Goal: Contribute content: Contribute content

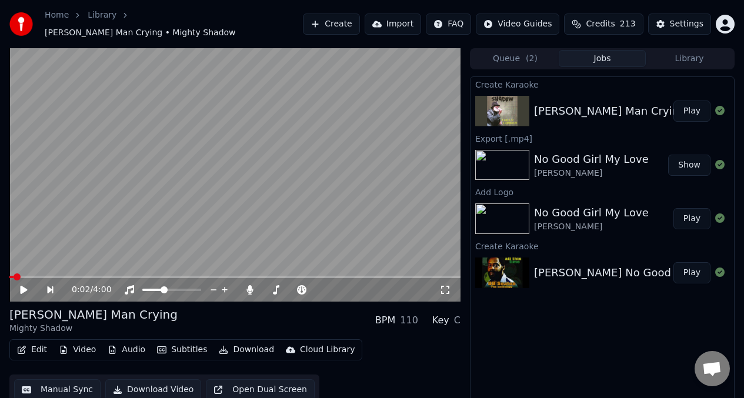
click at [692, 101] on button "Play" at bounding box center [691, 111] width 37 height 21
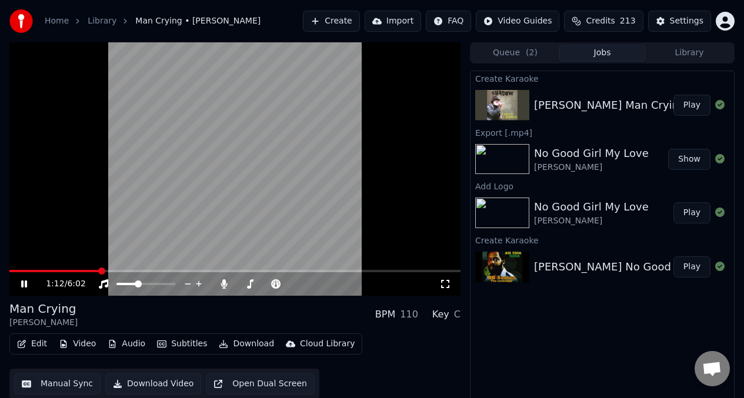
click at [241, 166] on video at bounding box center [234, 168] width 451 height 253
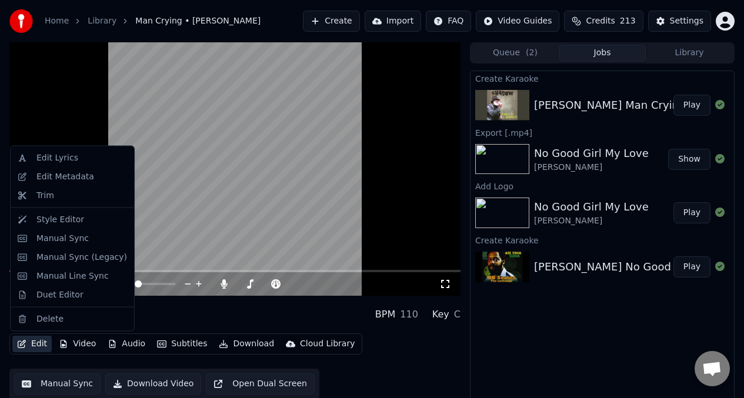
click at [32, 345] on button "Edit" at bounding box center [31, 344] width 39 height 16
click at [64, 239] on div "Manual Sync" at bounding box center [62, 238] width 52 height 12
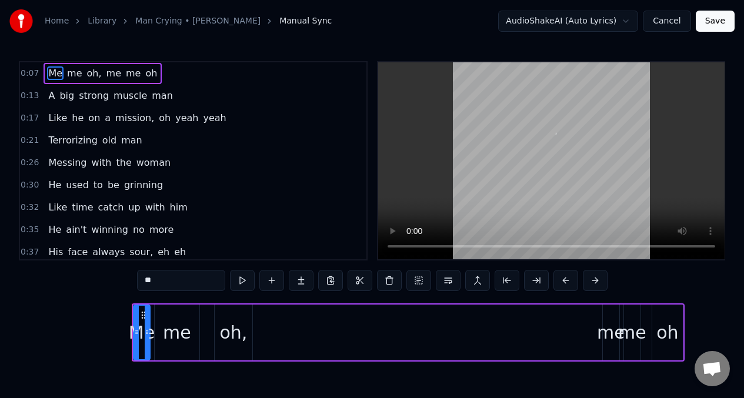
scroll to position [0, 1331]
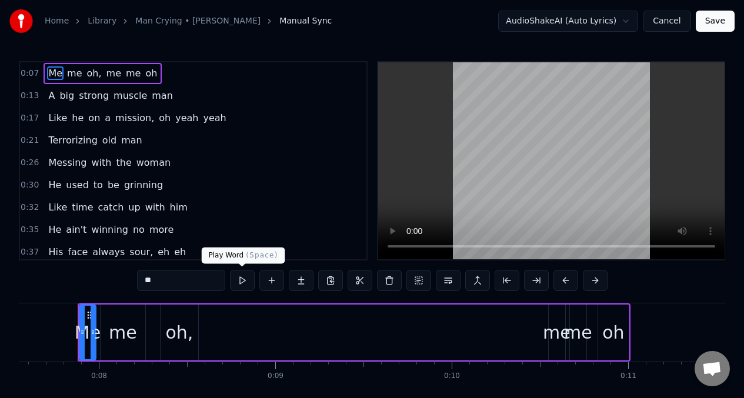
click at [242, 284] on button at bounding box center [242, 280] width 25 height 21
click at [241, 284] on button at bounding box center [242, 280] width 25 height 21
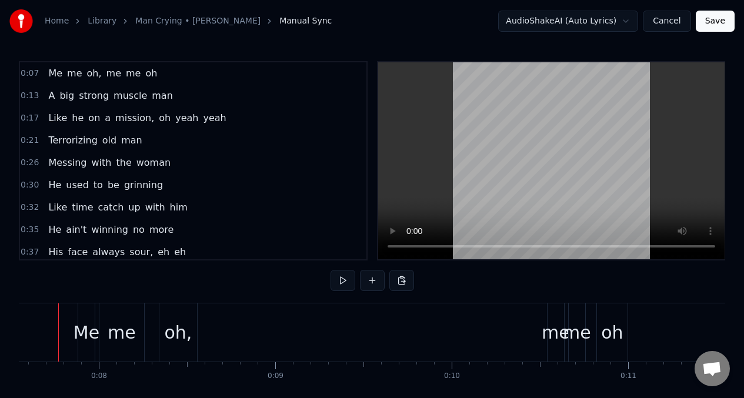
scroll to position [0, 1312]
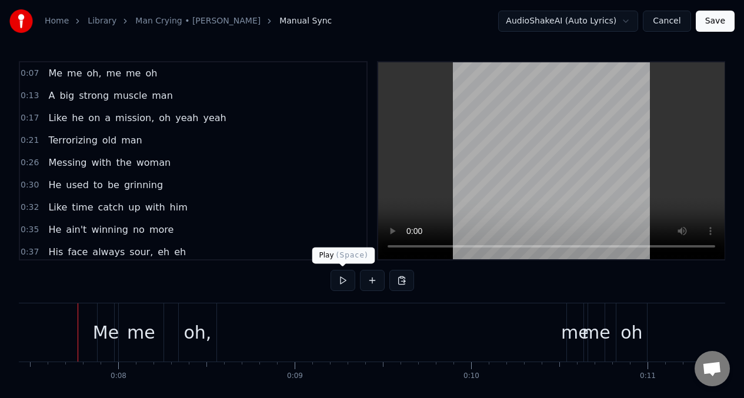
click at [341, 281] on button at bounding box center [342, 280] width 25 height 21
click at [343, 282] on button at bounding box center [342, 280] width 25 height 21
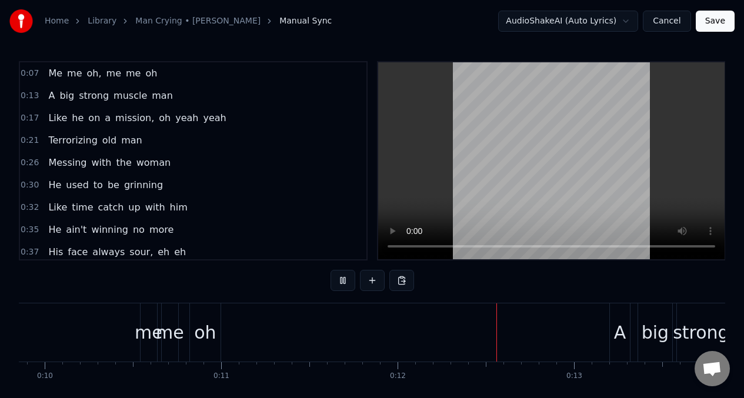
scroll to position [0, 1986]
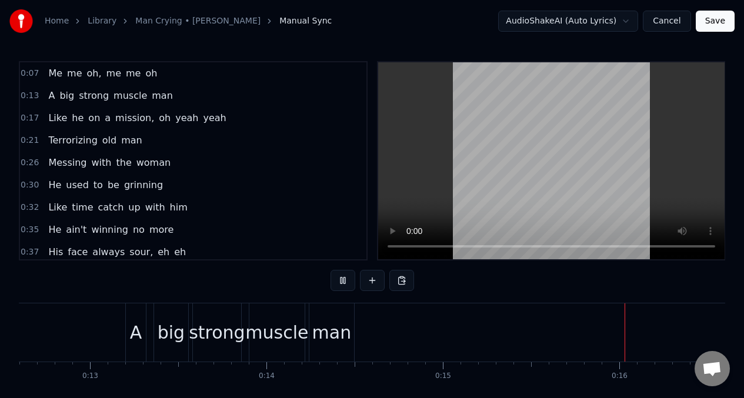
click at [58, 98] on span "big" at bounding box center [66, 96] width 17 height 14
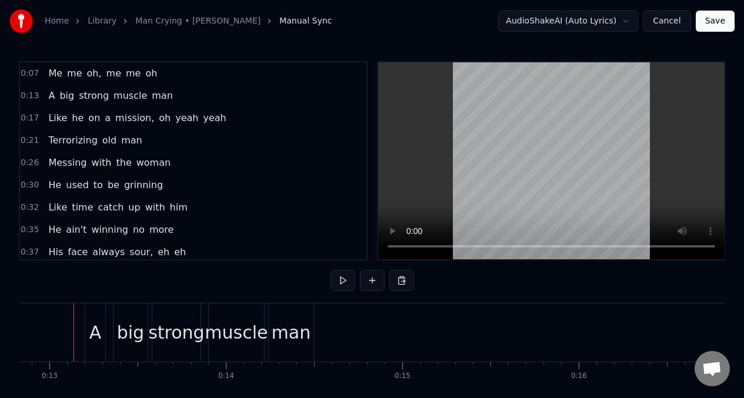
scroll to position [0, 2259]
click at [343, 279] on button at bounding box center [342, 280] width 25 height 21
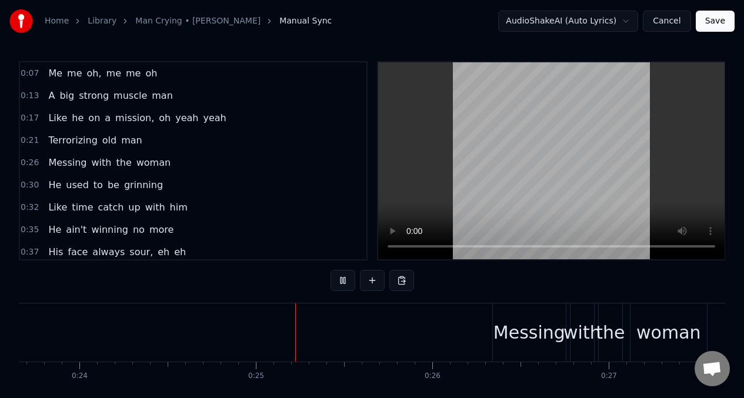
scroll to position [0, 4246]
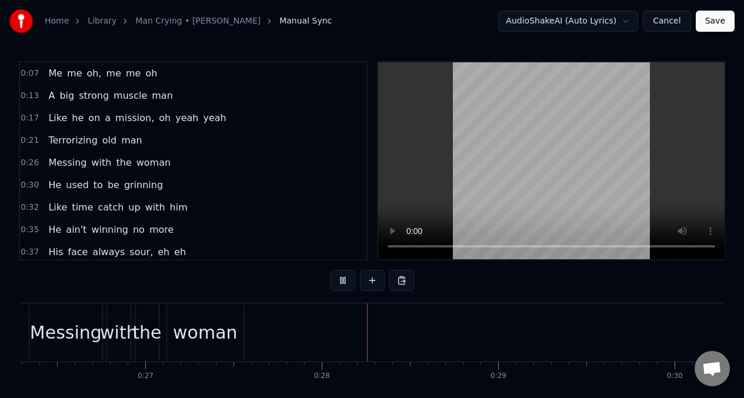
click at [120, 165] on span "the" at bounding box center [124, 163] width 18 height 14
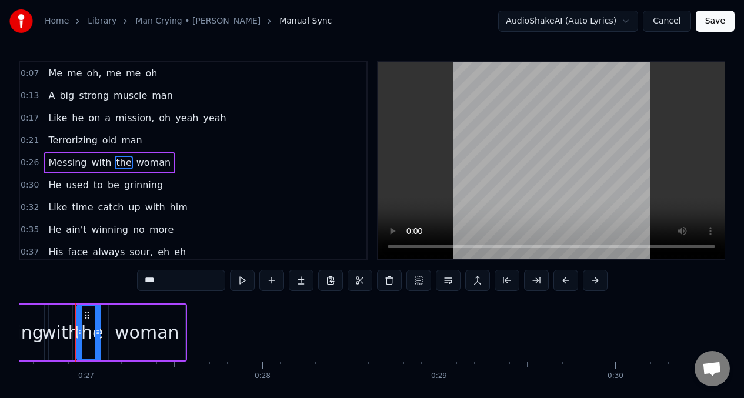
scroll to position [0, 4694]
click at [168, 284] on input "***" at bounding box center [181, 280] width 88 height 21
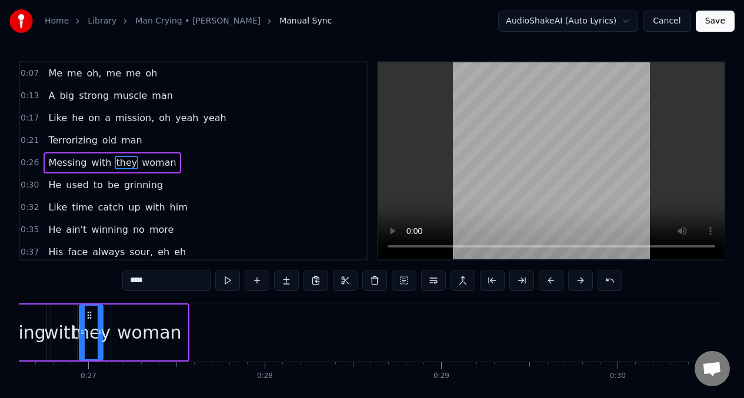
click at [48, 186] on span "He" at bounding box center [54, 185] width 15 height 14
type input "**"
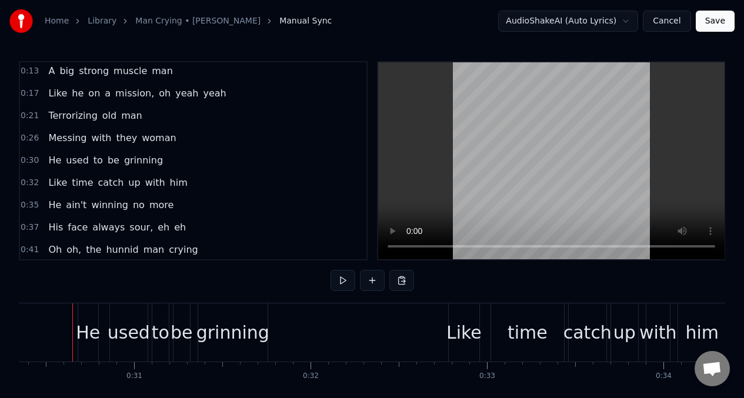
scroll to position [0, 5348]
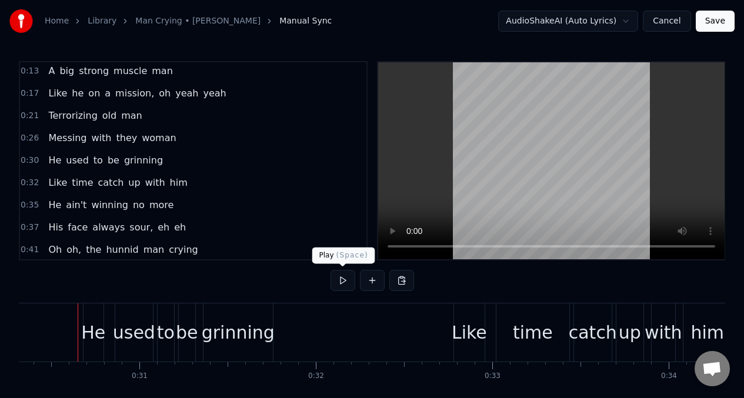
click at [342, 280] on button at bounding box center [342, 280] width 25 height 21
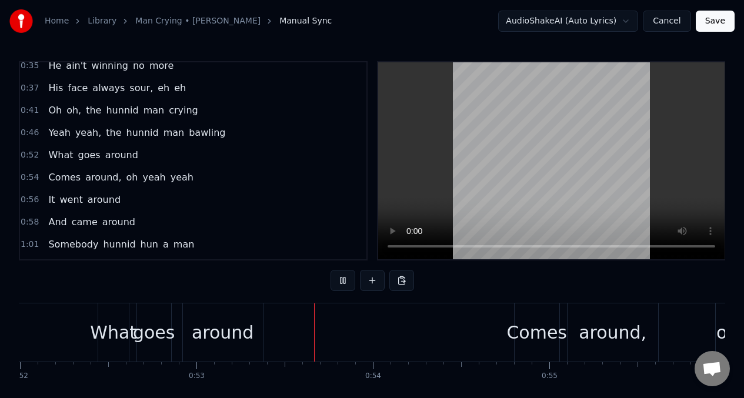
scroll to position [0, 9230]
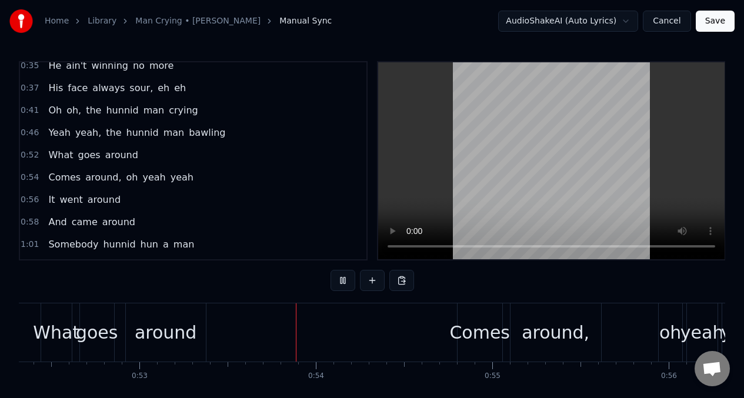
click at [50, 112] on span "Oh" at bounding box center [55, 110] width 16 height 14
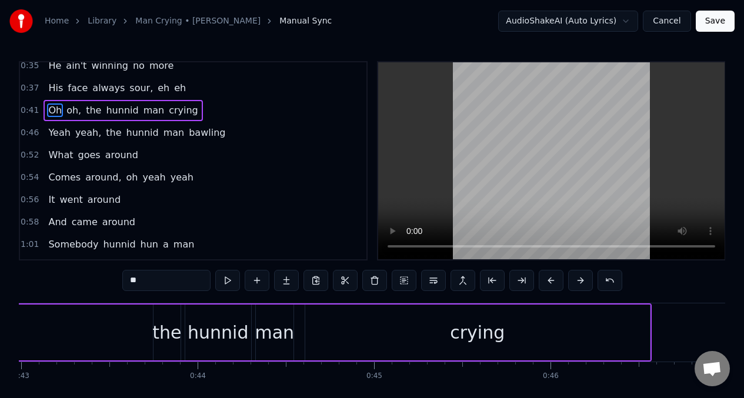
scroll to position [0, 7312]
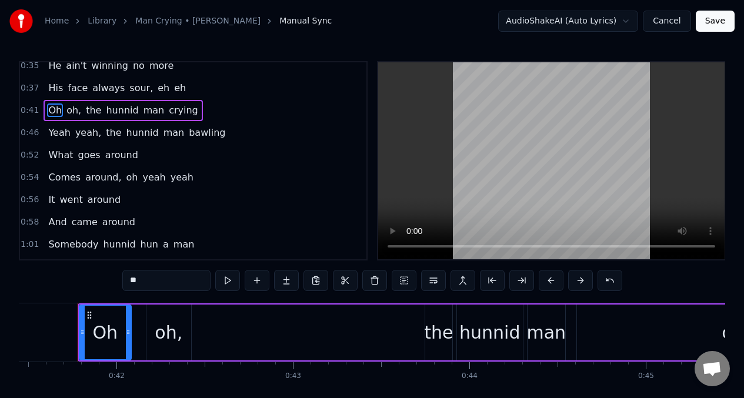
click at [436, 336] on div "the" at bounding box center [438, 332] width 29 height 26
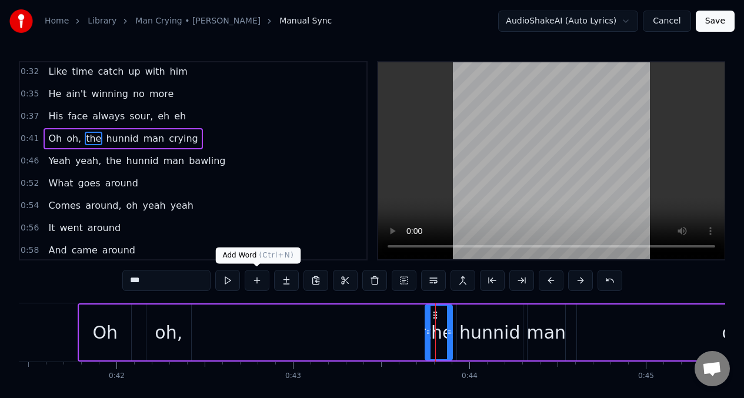
scroll to position [114, 0]
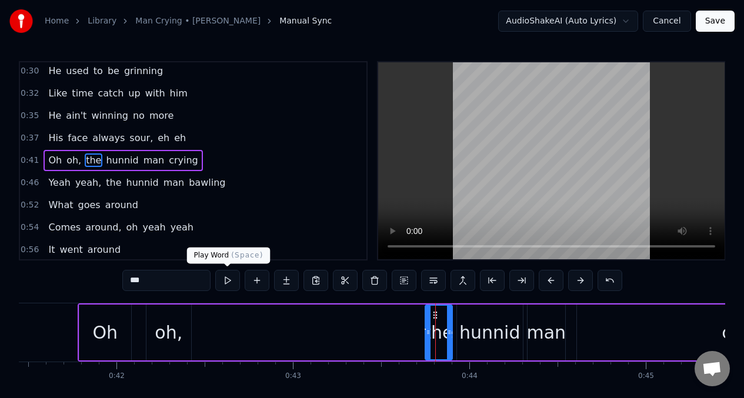
click at [229, 280] on button at bounding box center [227, 280] width 25 height 21
click at [149, 285] on input "***" at bounding box center [166, 280] width 88 height 21
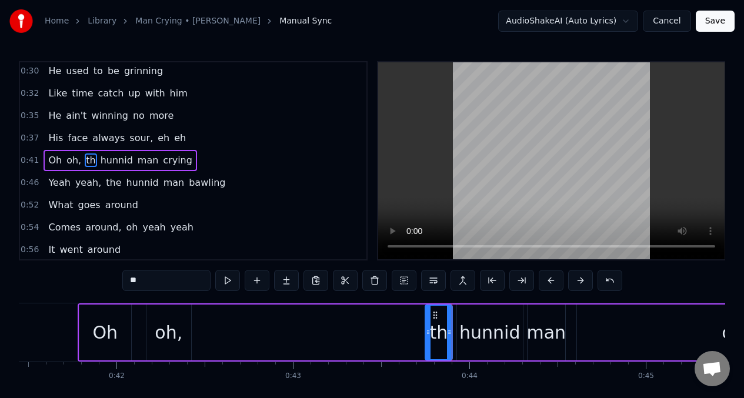
type input "*"
click at [479, 332] on div "hunnid" at bounding box center [489, 332] width 61 height 26
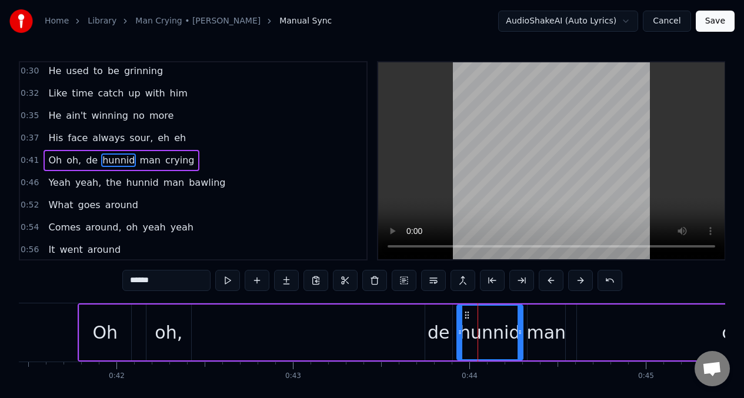
click at [168, 281] on input "******" at bounding box center [166, 280] width 88 height 21
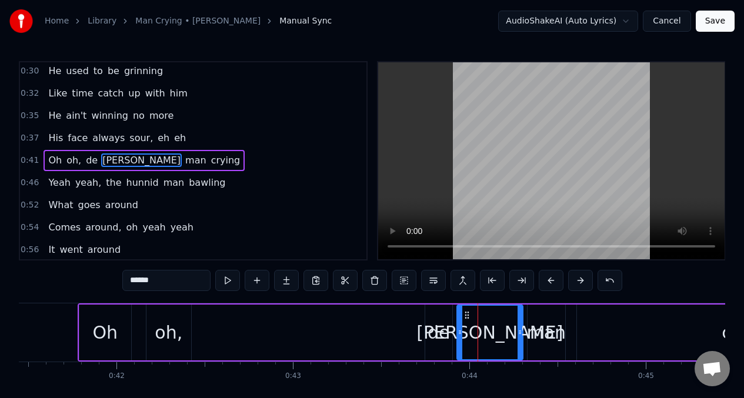
type input "******"
click at [359, 329] on div "Oh oh, [PERSON_NAME] man crying" at bounding box center [501, 332] width 846 height 58
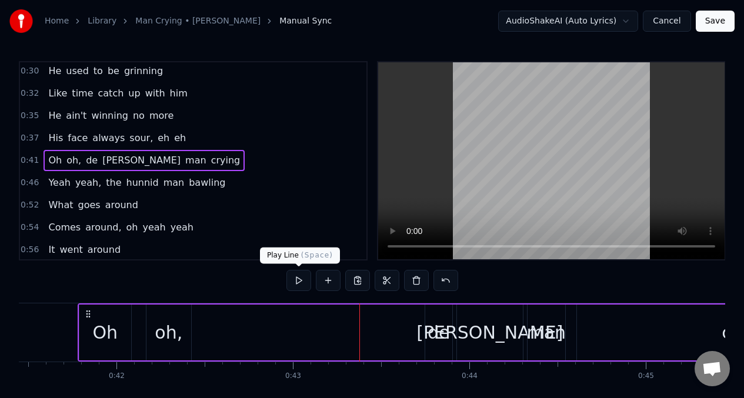
click at [297, 280] on button at bounding box center [298, 280] width 25 height 21
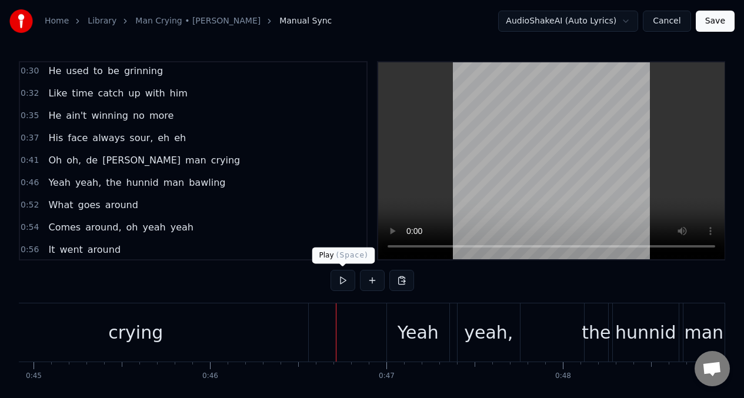
click at [340, 283] on button at bounding box center [342, 280] width 25 height 21
click at [398, 326] on div "Yeah" at bounding box center [418, 332] width 62 height 58
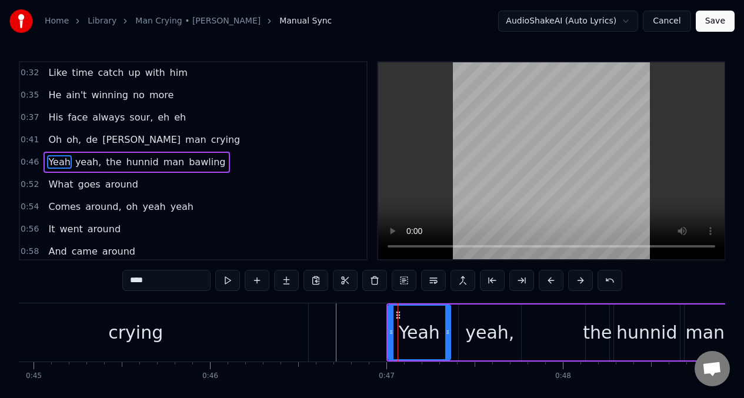
scroll to position [136, 0]
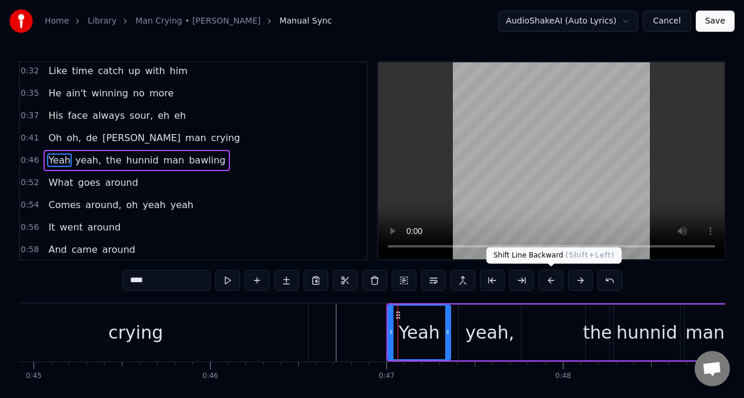
click at [549, 282] on button at bounding box center [551, 280] width 25 height 21
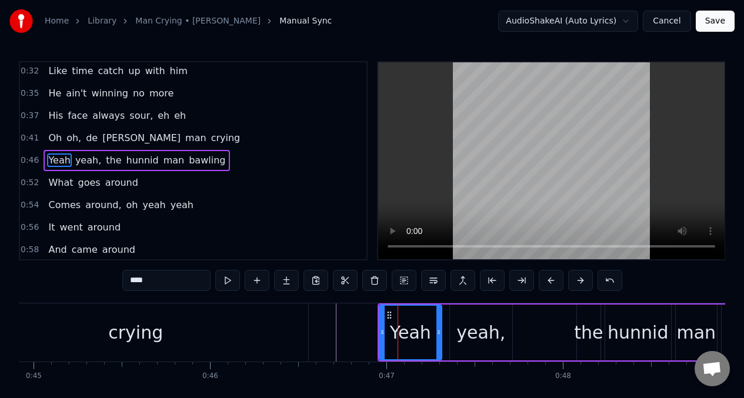
click at [549, 282] on button at bounding box center [551, 280] width 25 height 21
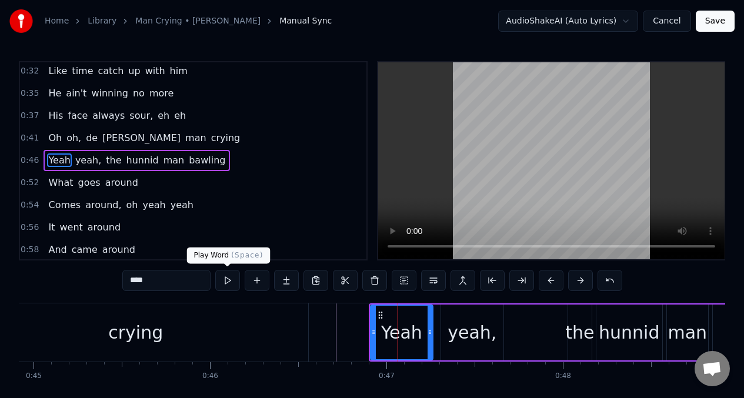
click at [225, 281] on button at bounding box center [227, 280] width 25 height 21
click at [226, 281] on button at bounding box center [227, 280] width 25 height 21
click at [446, 330] on div "yeah," at bounding box center [472, 333] width 62 height 56
type input "*****"
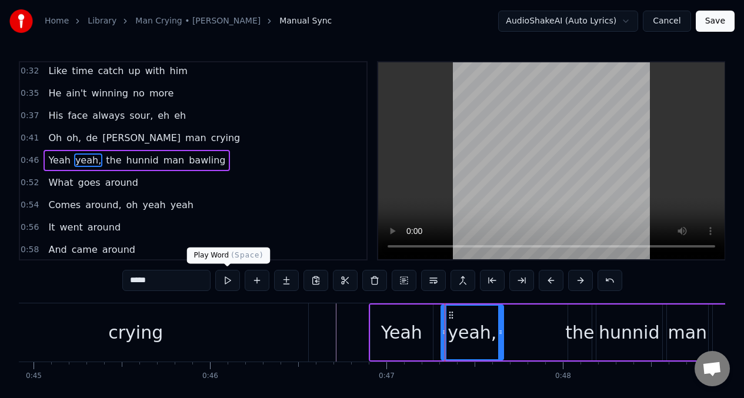
click at [226, 284] on button at bounding box center [227, 280] width 25 height 21
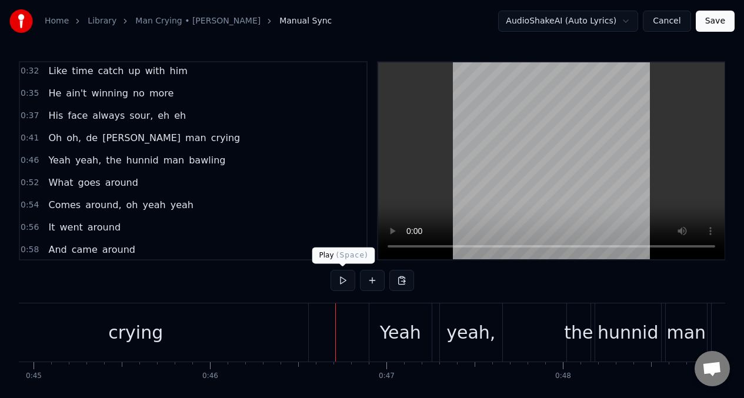
click at [341, 281] on button at bounding box center [342, 280] width 25 height 21
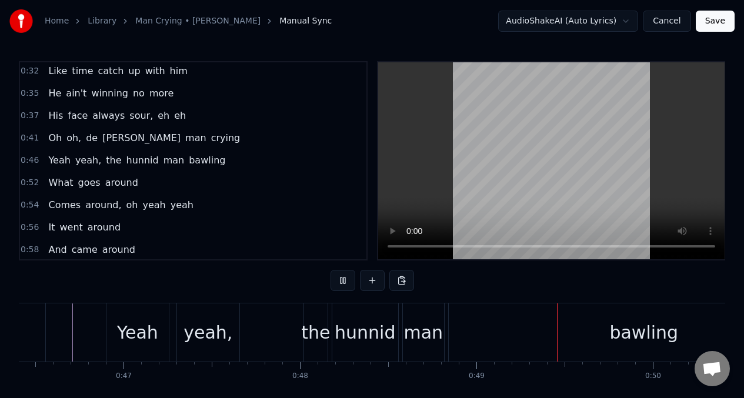
scroll to position [0, 8551]
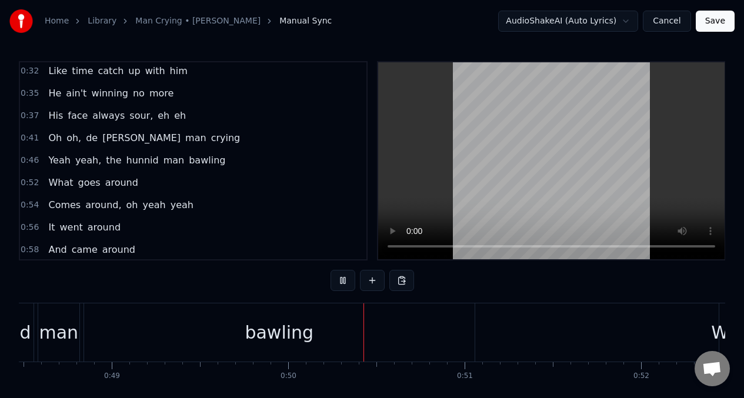
click at [340, 281] on button at bounding box center [342, 280] width 25 height 21
click at [108, 162] on span "the" at bounding box center [114, 160] width 18 height 14
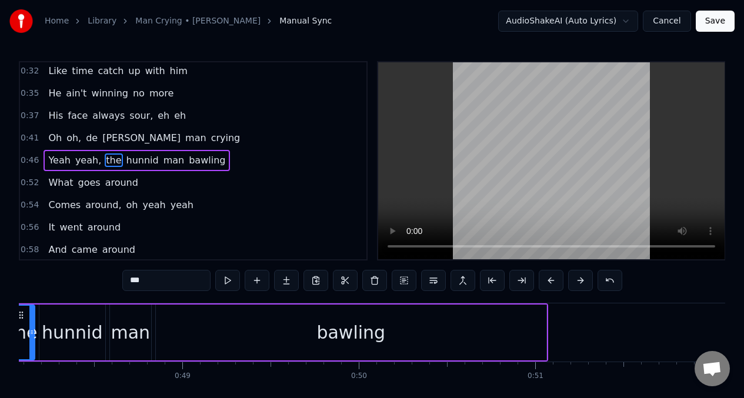
scroll to position [0, 8412]
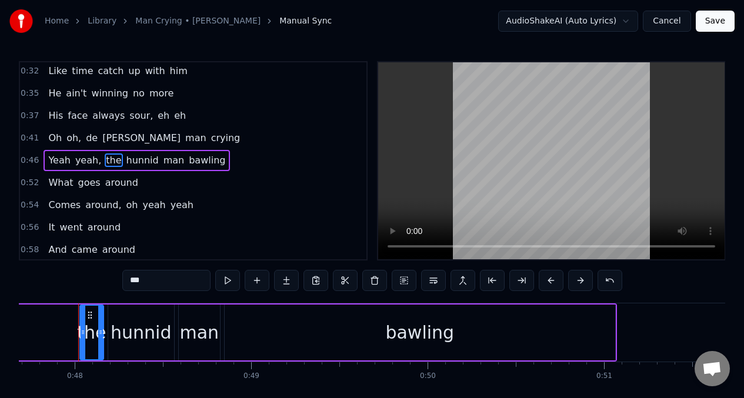
click at [152, 284] on input "***" at bounding box center [166, 280] width 88 height 21
type input "*"
click at [132, 335] on div "hunnid" at bounding box center [141, 332] width 61 height 26
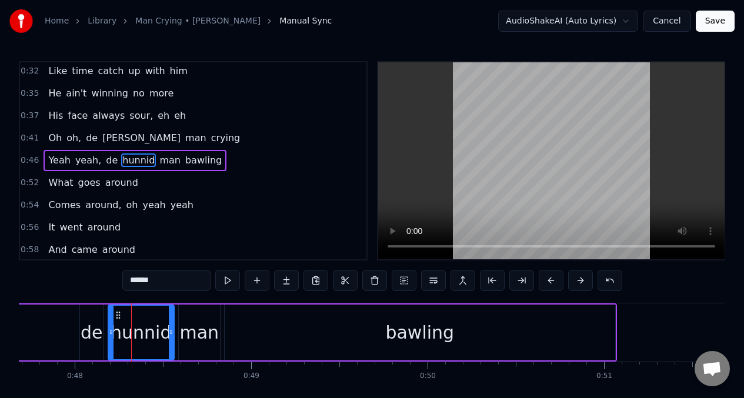
click at [159, 279] on input "******" at bounding box center [166, 280] width 88 height 21
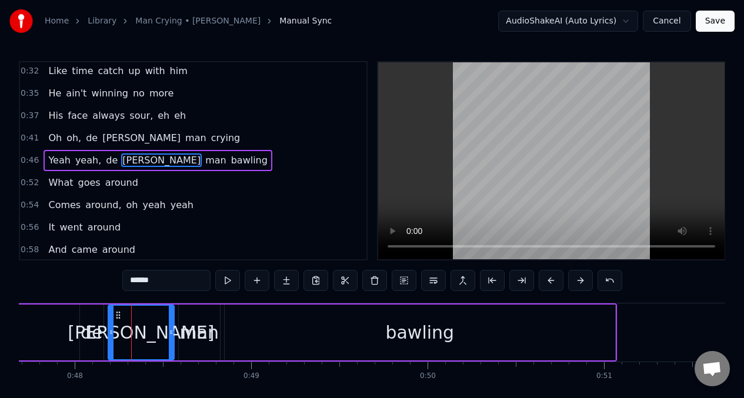
type input "******"
click at [55, 335] on div "Yeah yeah, [PERSON_NAME] man bawling" at bounding box center [249, 332] width 736 height 58
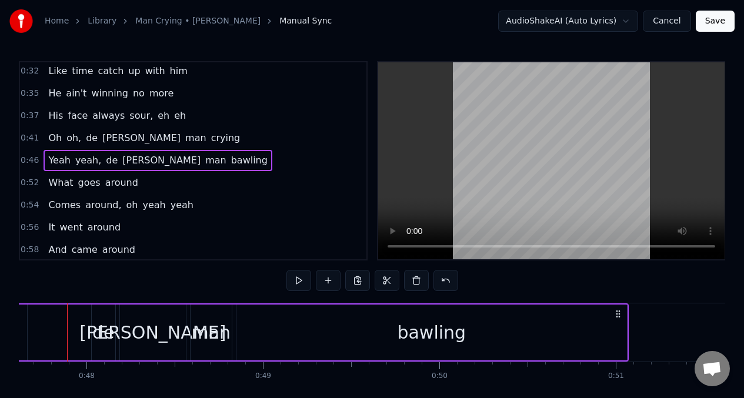
scroll to position [0, 8389]
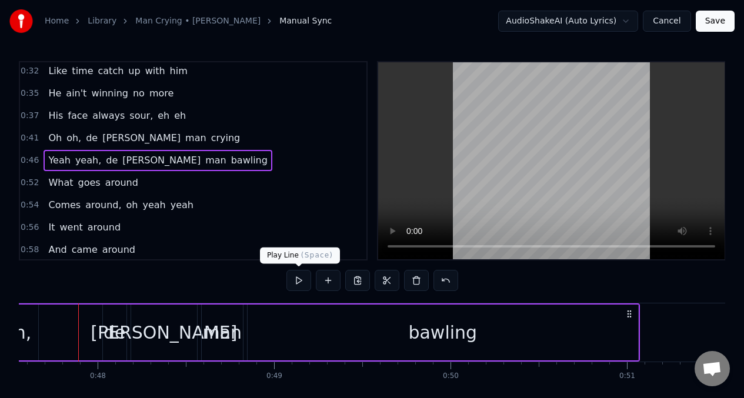
click at [298, 285] on button at bounding box center [298, 280] width 25 height 21
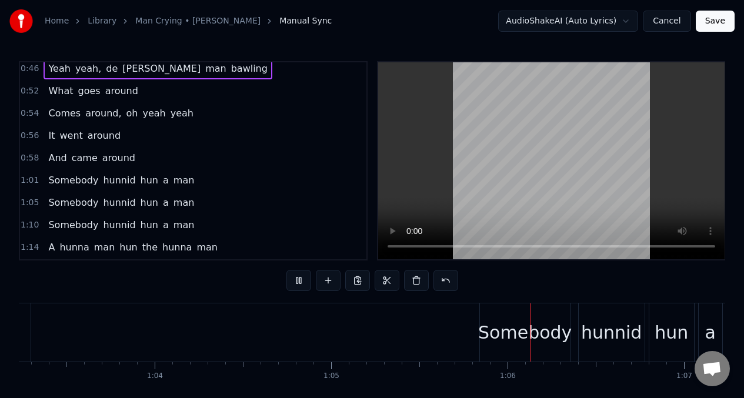
scroll to position [0, 11488]
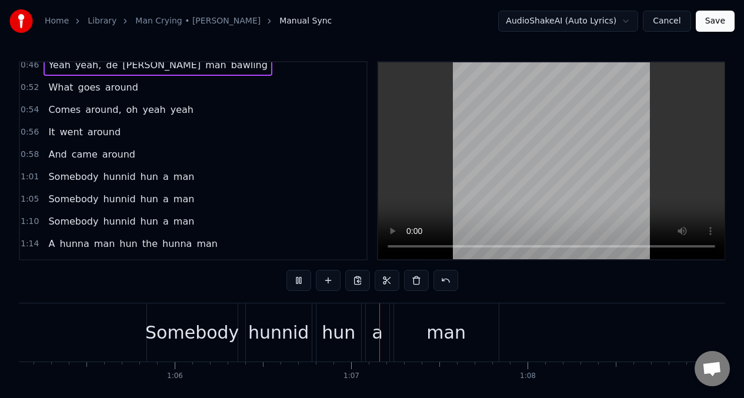
click at [114, 177] on span "hunnid" at bounding box center [119, 177] width 35 height 14
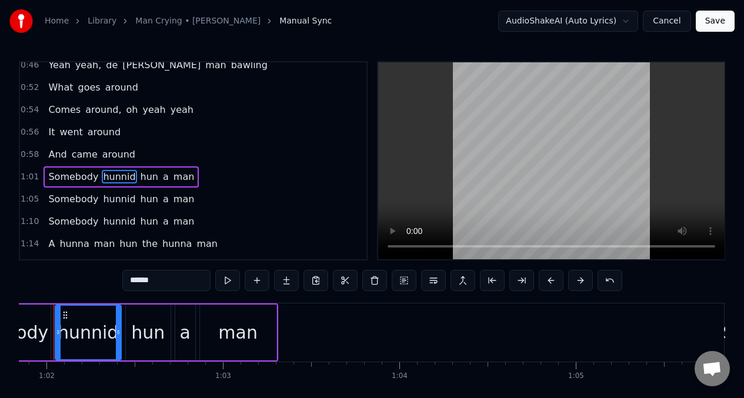
scroll to position [0, 10885]
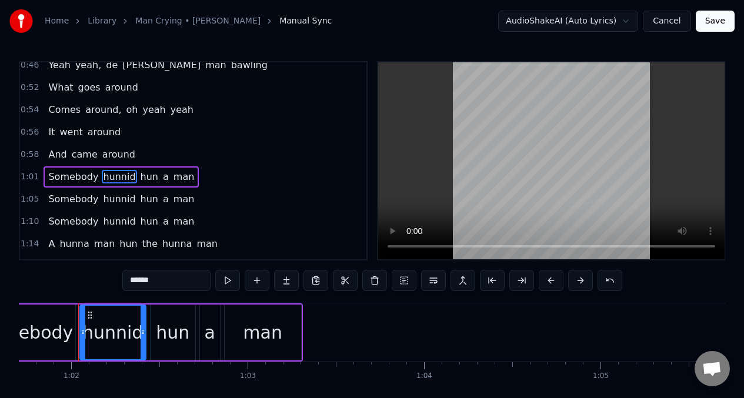
click at [161, 280] on input "******" at bounding box center [166, 280] width 88 height 21
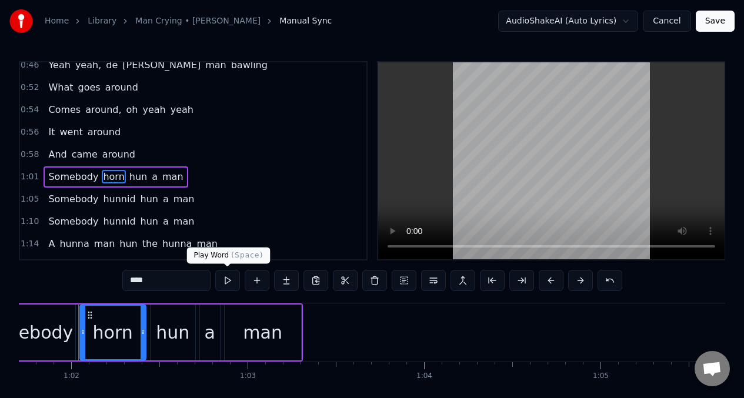
click at [231, 279] on button at bounding box center [227, 280] width 25 height 21
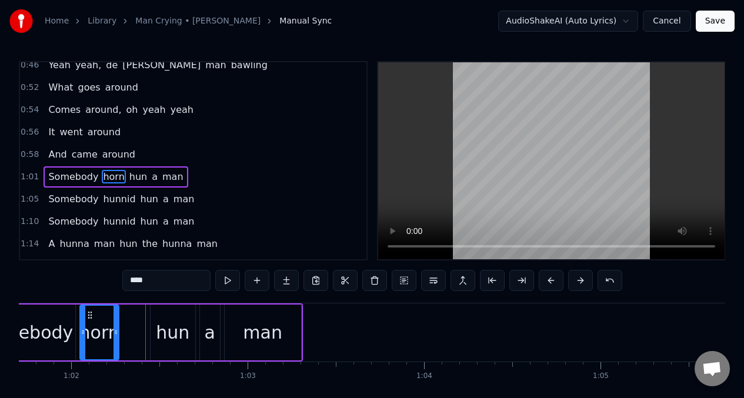
drag, startPoint x: 143, startPoint y: 323, endPoint x: 137, endPoint y: 317, distance: 8.7
click at [116, 324] on div at bounding box center [115, 333] width 5 height 54
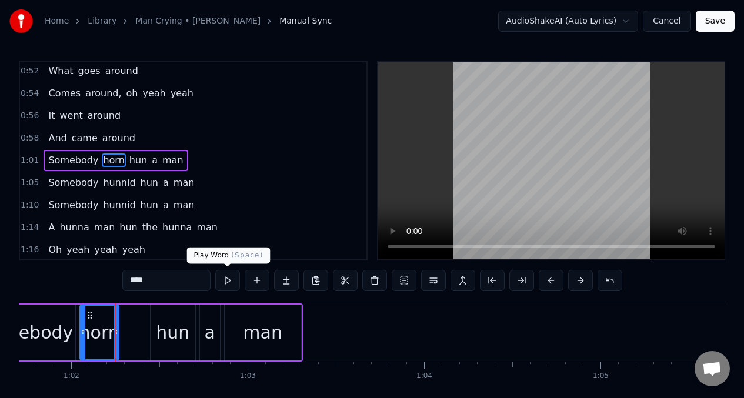
click at [226, 282] on button at bounding box center [227, 280] width 25 height 21
click at [30, 333] on div "Somebody" at bounding box center [26, 332] width 94 height 26
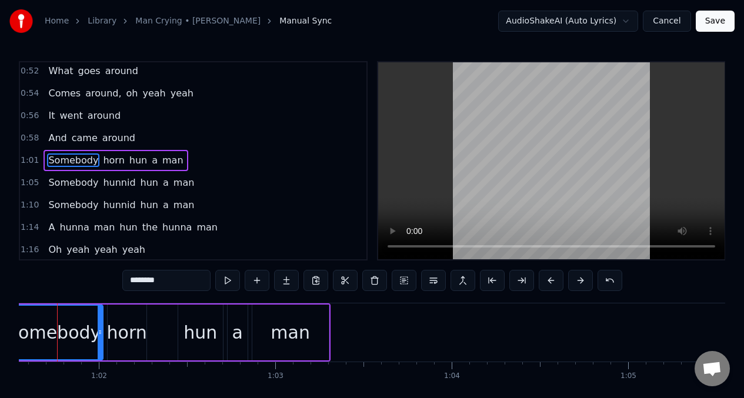
scroll to position [0, 10837]
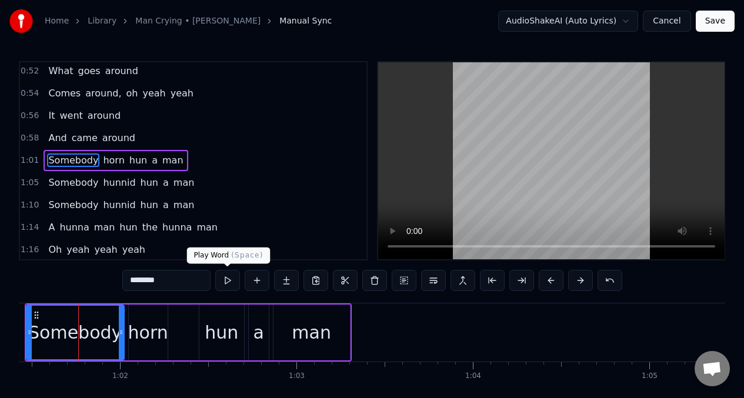
click at [225, 281] on button at bounding box center [227, 280] width 25 height 21
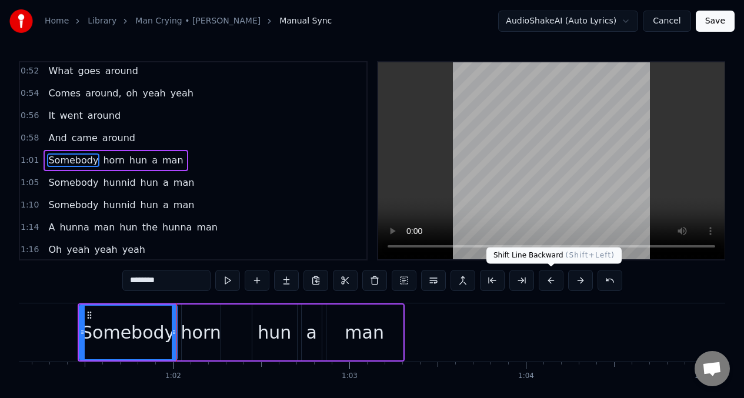
click at [549, 280] on button at bounding box center [551, 280] width 25 height 21
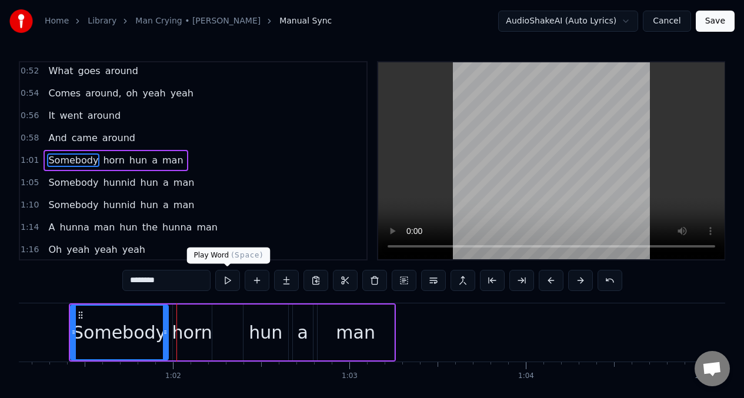
click at [226, 280] on button at bounding box center [227, 280] width 25 height 21
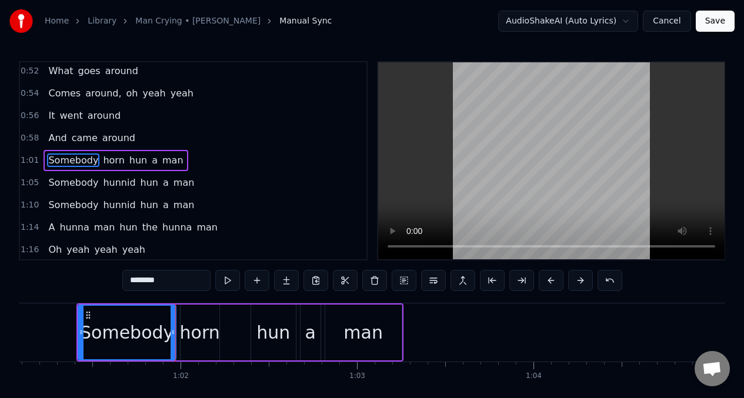
click at [226, 280] on button at bounding box center [227, 280] width 25 height 21
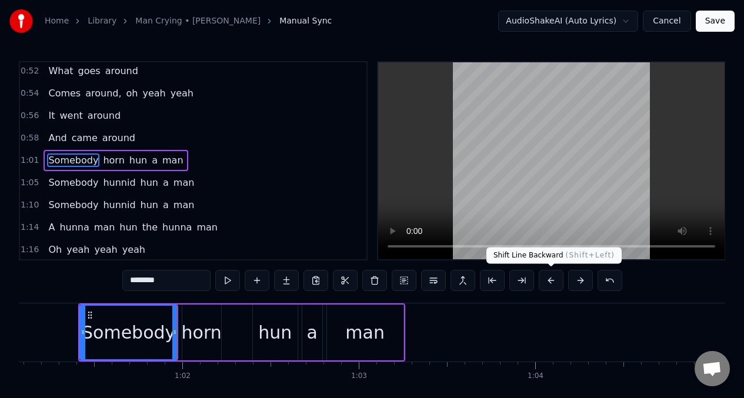
click at [550, 283] on button at bounding box center [551, 280] width 25 height 21
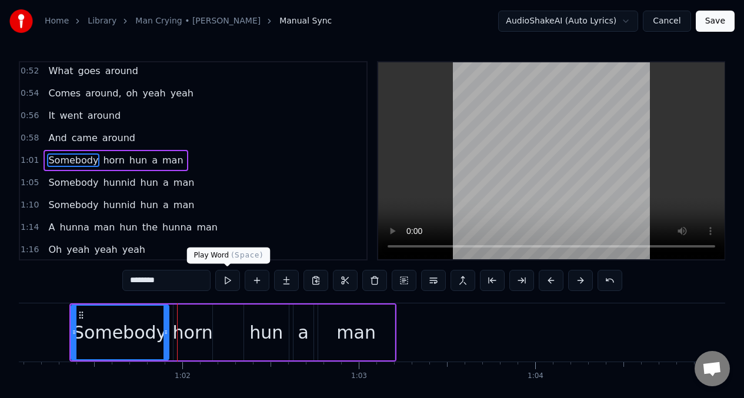
click at [228, 281] on button at bounding box center [227, 280] width 25 height 21
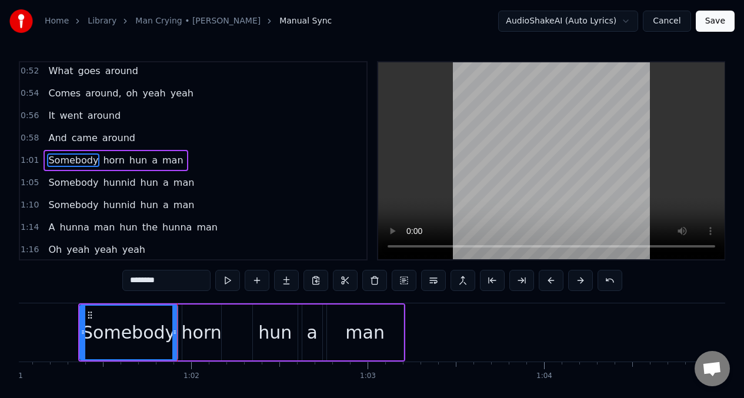
click at [228, 281] on button at bounding box center [227, 280] width 25 height 21
click at [191, 332] on div "horn" at bounding box center [202, 332] width 40 height 26
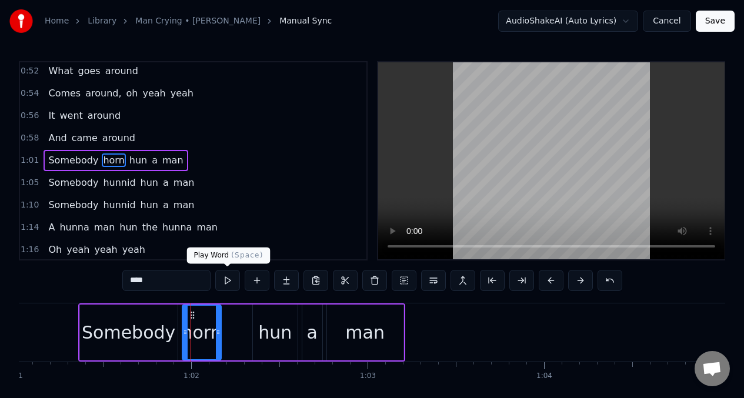
click at [224, 282] on button at bounding box center [227, 280] width 25 height 21
click at [268, 338] on div "hun" at bounding box center [275, 332] width 34 height 26
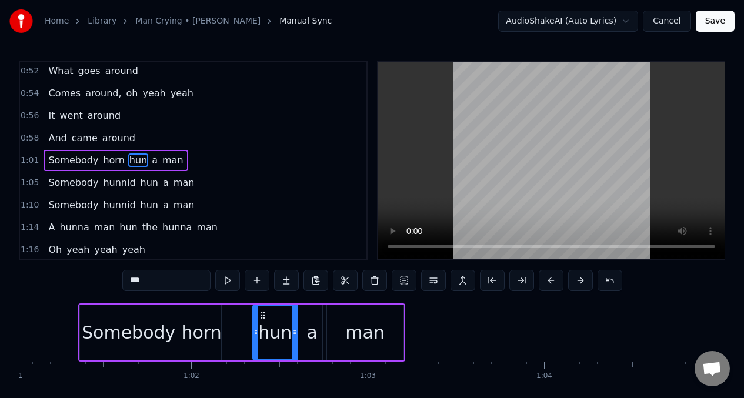
click at [155, 285] on input "***" at bounding box center [166, 280] width 88 height 21
type input "*"
drag, startPoint x: 254, startPoint y: 325, endPoint x: 259, endPoint y: 321, distance: 6.4
click at [244, 325] on div at bounding box center [246, 333] width 5 height 54
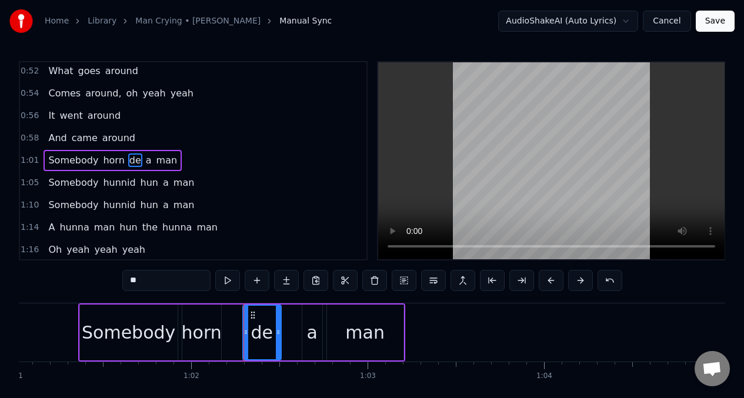
drag, startPoint x: 293, startPoint y: 316, endPoint x: 276, endPoint y: 318, distance: 17.7
click at [276, 318] on div at bounding box center [278, 333] width 5 height 54
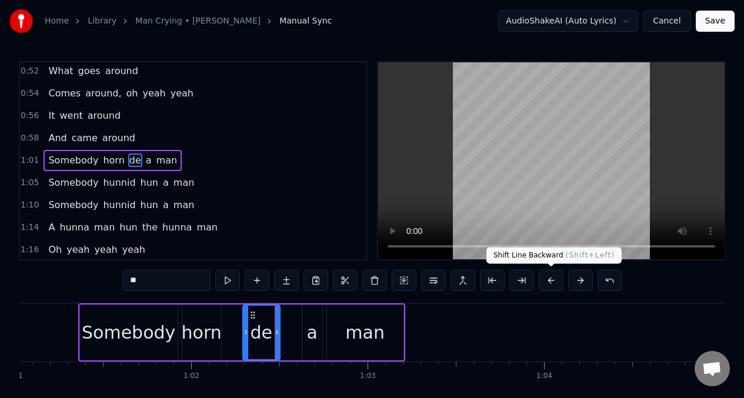
click at [546, 281] on button at bounding box center [551, 280] width 25 height 21
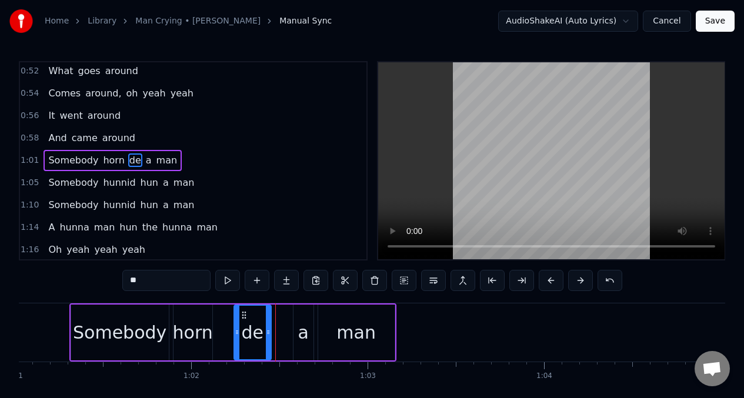
click at [121, 332] on div "Somebody" at bounding box center [120, 332] width 94 height 26
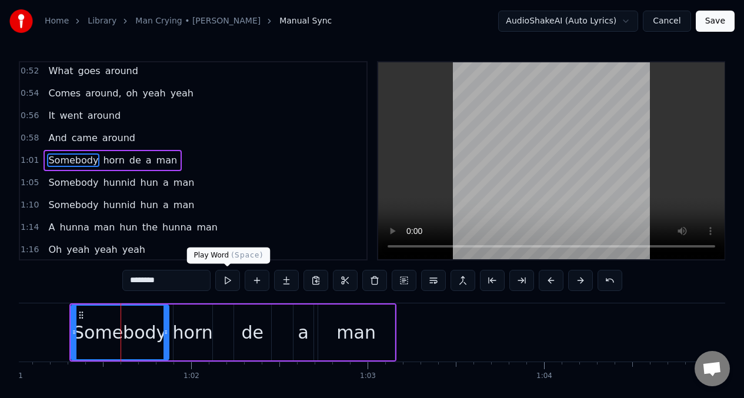
click at [227, 282] on button at bounding box center [227, 280] width 25 height 21
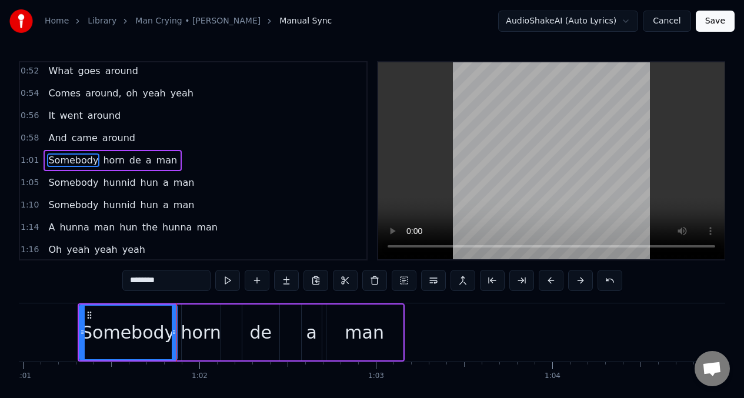
click at [198, 329] on div "horn" at bounding box center [201, 332] width 40 height 26
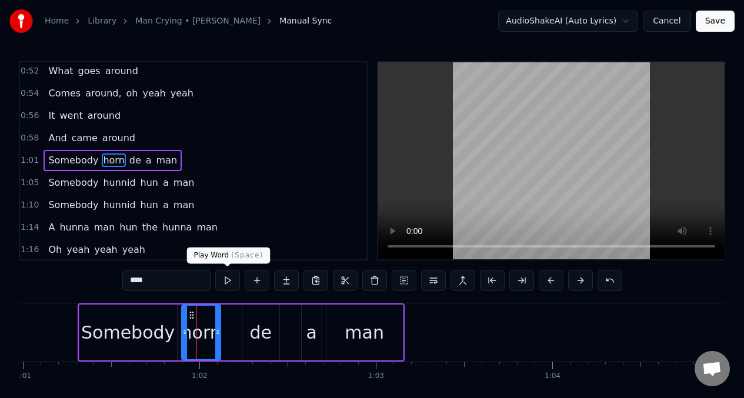
click at [225, 286] on button at bounding box center [227, 280] width 25 height 21
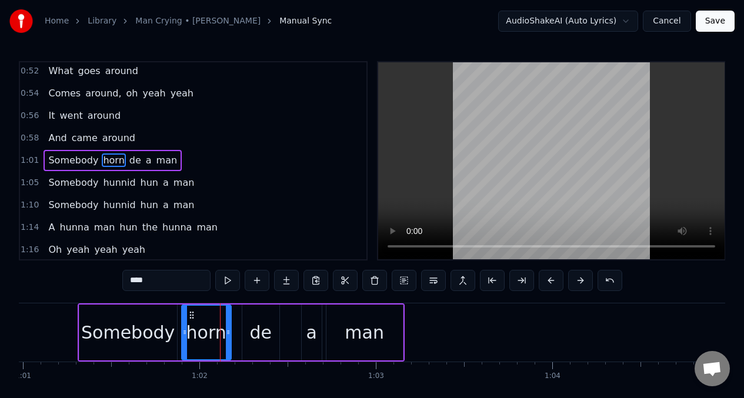
drag, startPoint x: 217, startPoint y: 325, endPoint x: 228, endPoint y: 324, distance: 10.6
click at [228, 324] on div at bounding box center [228, 333] width 5 height 54
drag, startPoint x: 185, startPoint y: 326, endPoint x: 199, endPoint y: 326, distance: 14.1
click at [199, 326] on div at bounding box center [198, 333] width 5 height 54
click at [172, 323] on div "Somebody" at bounding box center [128, 333] width 98 height 56
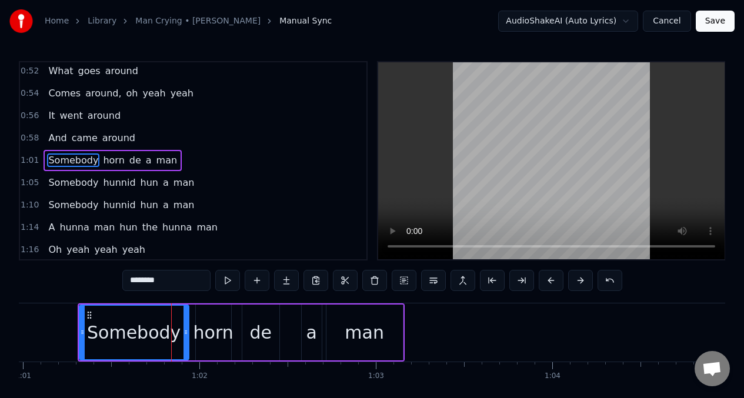
drag, startPoint x: 174, startPoint y: 324, endPoint x: 186, endPoint y: 324, distance: 11.8
click at [186, 324] on div at bounding box center [185, 333] width 5 height 54
click at [228, 283] on button at bounding box center [227, 280] width 25 height 21
click at [215, 323] on div "horn" at bounding box center [213, 332] width 40 height 26
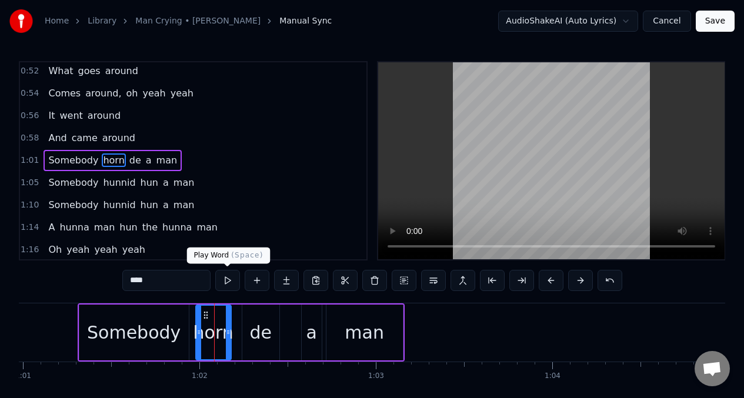
click at [226, 285] on button at bounding box center [227, 280] width 25 height 21
click at [253, 323] on div "de" at bounding box center [260, 332] width 22 height 26
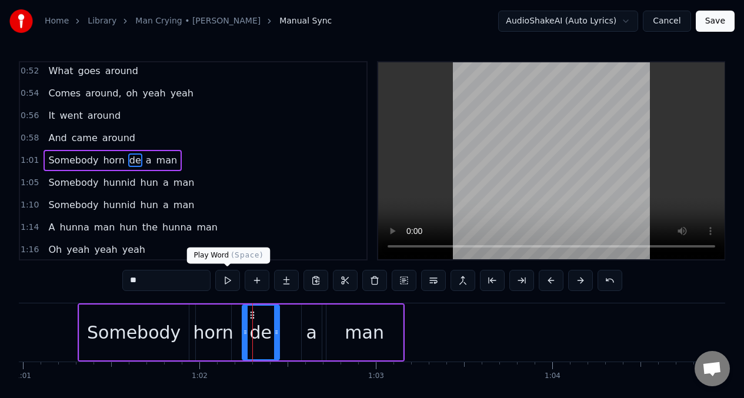
click at [228, 281] on button at bounding box center [227, 280] width 25 height 21
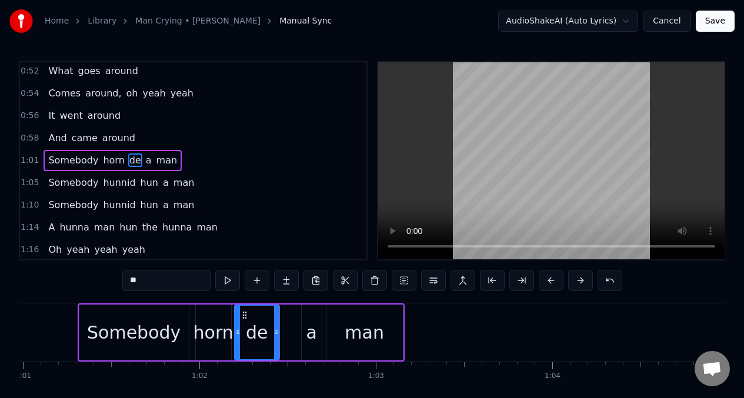
drag, startPoint x: 246, startPoint y: 332, endPoint x: 239, endPoint y: 332, distance: 7.6
click at [239, 332] on icon at bounding box center [237, 332] width 5 height 9
drag, startPoint x: 276, startPoint y: 328, endPoint x: 263, endPoint y: 330, distance: 13.1
click at [263, 330] on icon at bounding box center [264, 332] width 5 height 9
click at [313, 332] on div "a" at bounding box center [311, 332] width 11 height 26
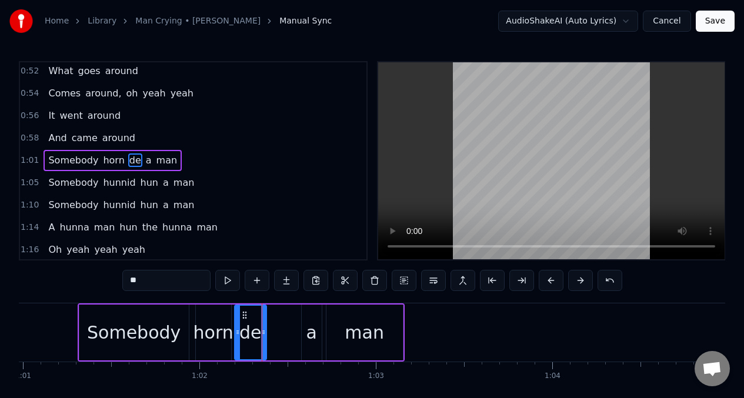
type input "*"
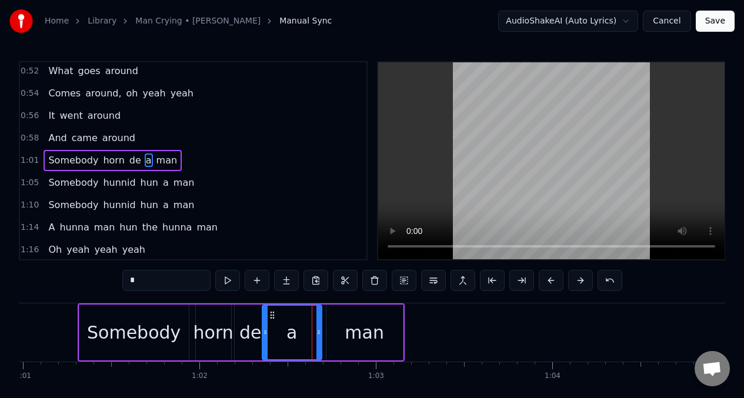
drag, startPoint x: 303, startPoint y: 326, endPoint x: 263, endPoint y: 325, distance: 39.4
click at [263, 325] on div at bounding box center [265, 333] width 5 height 54
click at [142, 279] on input "*" at bounding box center [166, 280] width 88 height 21
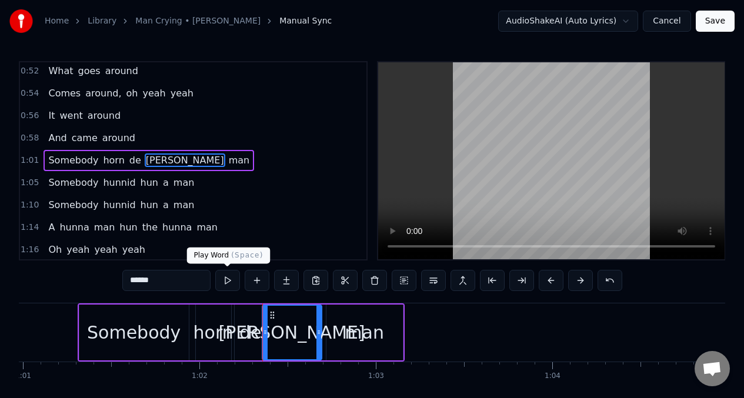
click at [224, 283] on button at bounding box center [227, 280] width 25 height 21
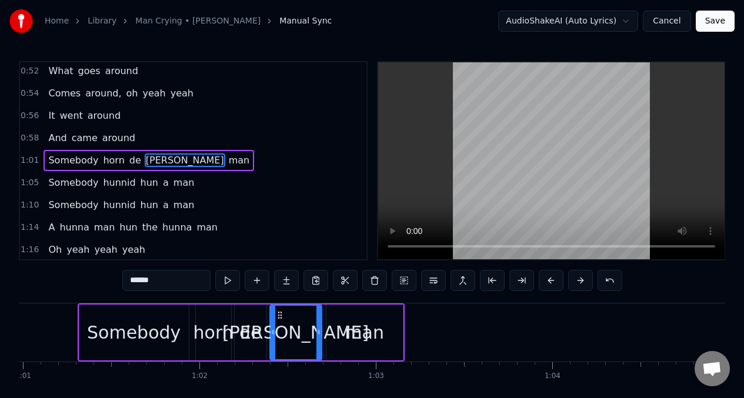
drag, startPoint x: 266, startPoint y: 322, endPoint x: 274, endPoint y: 322, distance: 8.2
click at [274, 322] on div at bounding box center [273, 333] width 5 height 54
click at [229, 283] on button at bounding box center [227, 280] width 25 height 21
click at [230, 283] on button at bounding box center [227, 280] width 25 height 21
drag, startPoint x: 317, startPoint y: 326, endPoint x: 325, endPoint y: 326, distance: 7.6
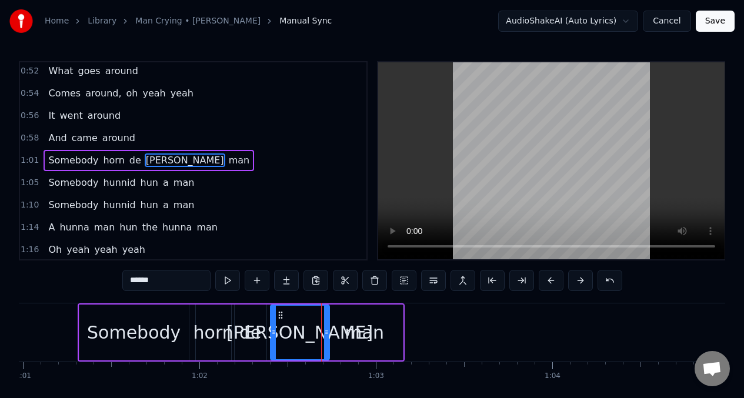
click at [325, 326] on div at bounding box center [326, 333] width 5 height 54
click at [228, 282] on button at bounding box center [227, 280] width 25 height 21
click at [353, 348] on div "man" at bounding box center [364, 333] width 76 height 56
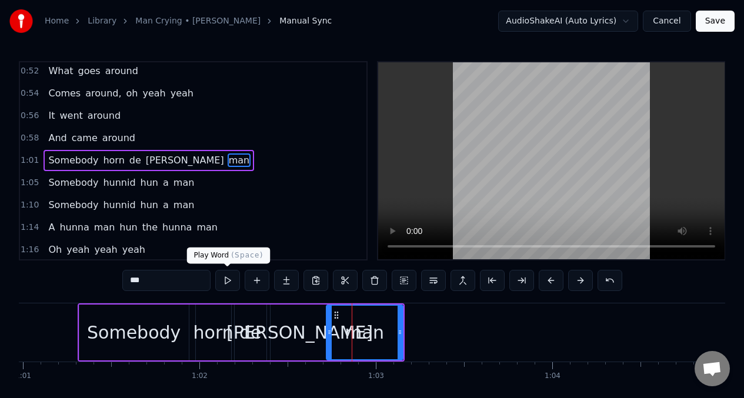
click at [230, 282] on button at bounding box center [227, 280] width 25 height 21
click at [47, 184] on span "Somebody" at bounding box center [73, 183] width 52 height 14
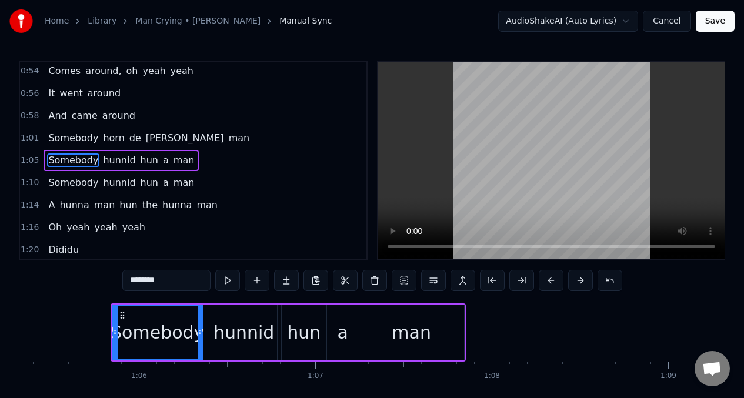
scroll to position [0, 11556]
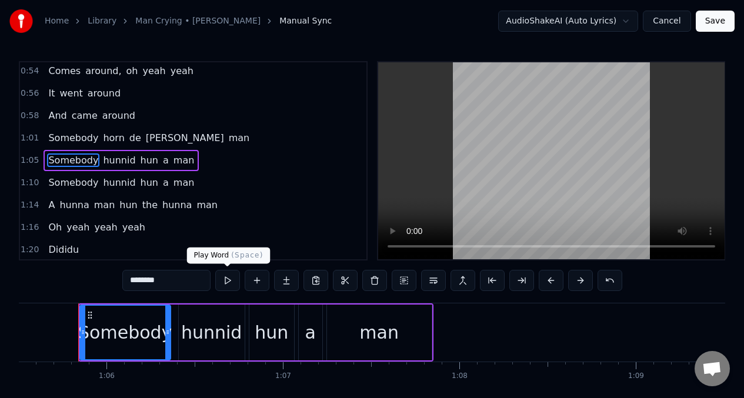
click at [227, 283] on button at bounding box center [227, 280] width 25 height 21
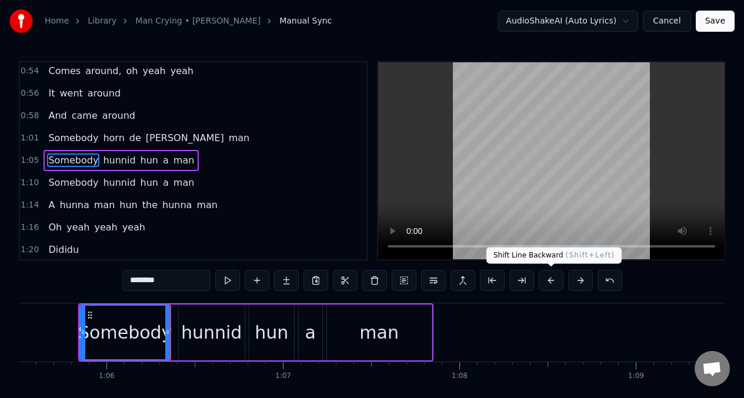
click at [552, 281] on button at bounding box center [551, 280] width 25 height 21
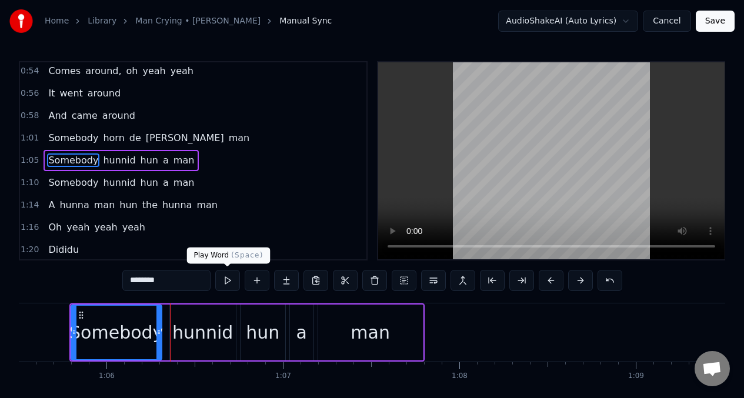
click at [226, 280] on button at bounding box center [227, 280] width 25 height 21
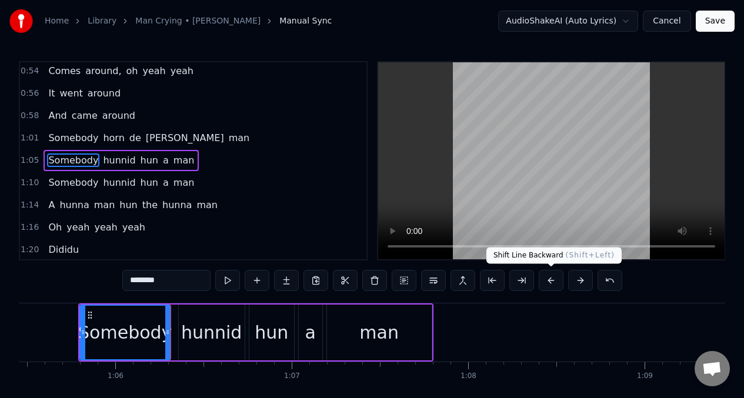
click at [546, 276] on button at bounding box center [551, 280] width 25 height 21
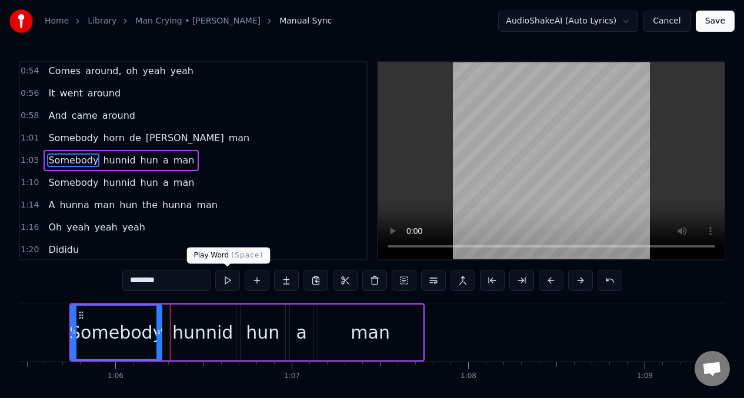
click at [225, 282] on button at bounding box center [227, 280] width 25 height 21
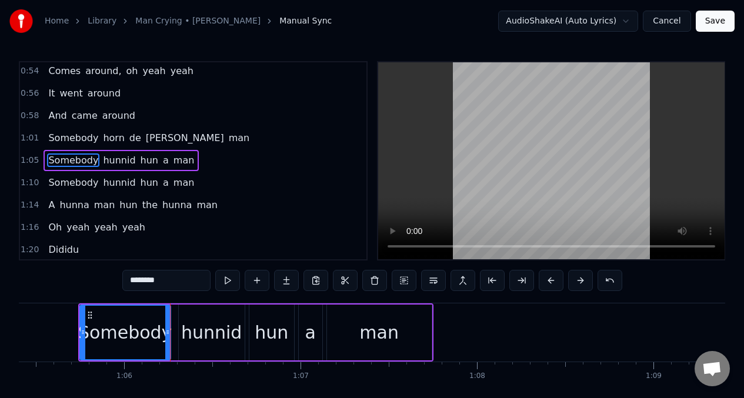
click at [205, 329] on div "hunnid" at bounding box center [211, 332] width 61 height 26
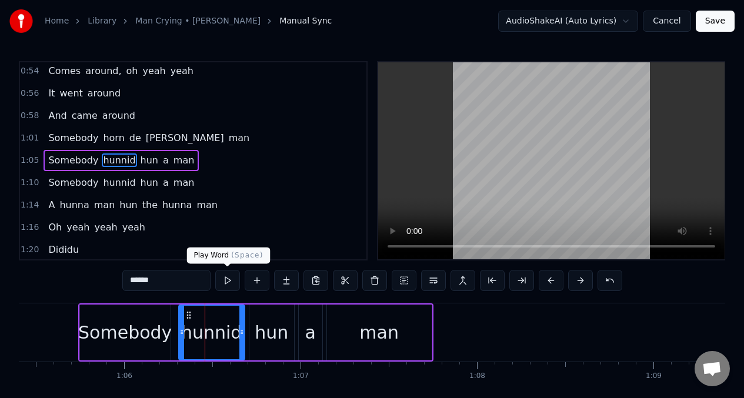
click at [229, 285] on button at bounding box center [227, 280] width 25 height 21
click at [227, 283] on button at bounding box center [227, 280] width 25 height 21
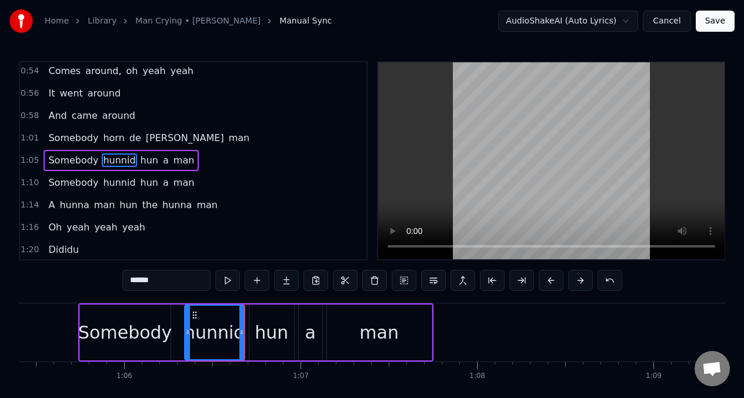
click at [186, 326] on div at bounding box center [187, 333] width 5 height 54
drag, startPoint x: 243, startPoint y: 319, endPoint x: 229, endPoint y: 312, distance: 15.5
click at [225, 320] on div at bounding box center [223, 333] width 5 height 54
click at [163, 279] on input "******" at bounding box center [166, 280] width 88 height 21
type input "*"
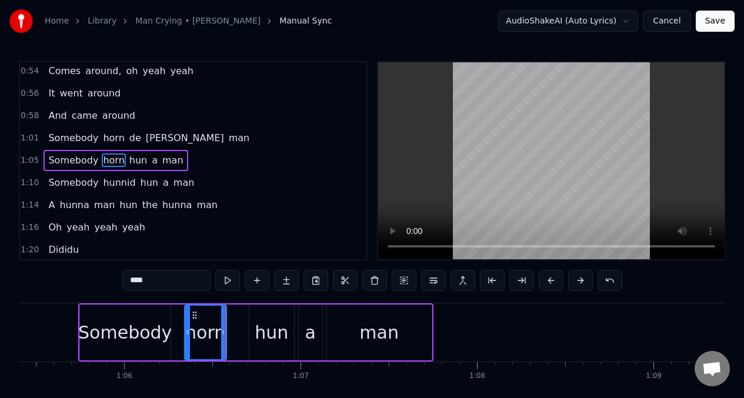
click at [268, 343] on div "hun" at bounding box center [272, 332] width 34 height 26
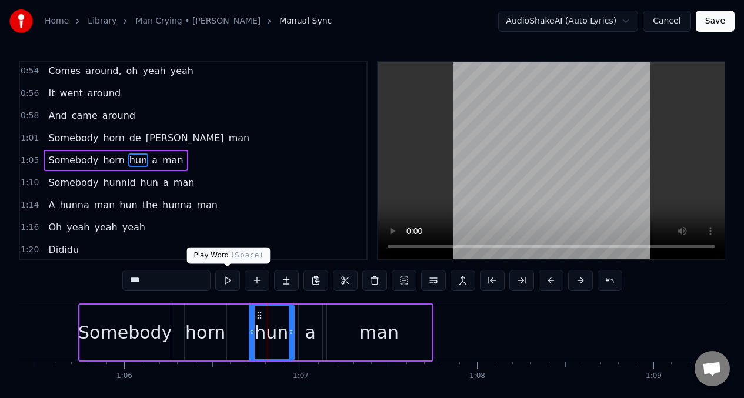
click at [224, 279] on button at bounding box center [227, 280] width 25 height 21
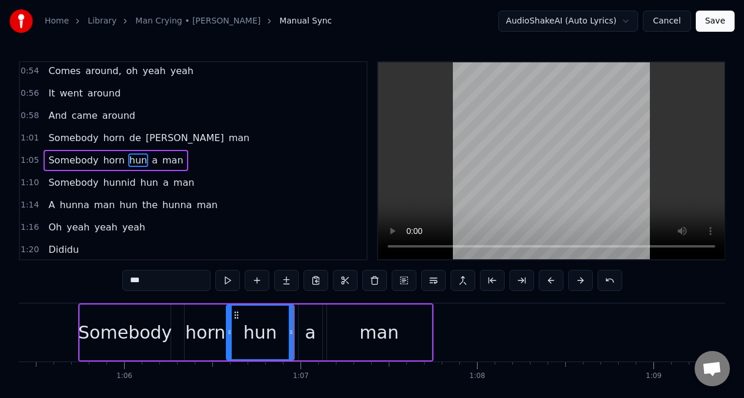
drag, startPoint x: 251, startPoint y: 327, endPoint x: 228, endPoint y: 329, distance: 23.0
click at [228, 329] on icon at bounding box center [229, 332] width 5 height 9
drag, startPoint x: 289, startPoint y: 323, endPoint x: 253, endPoint y: 328, distance: 35.5
click at [253, 328] on div at bounding box center [255, 333] width 5 height 54
click at [146, 282] on input "***" at bounding box center [166, 280] width 88 height 21
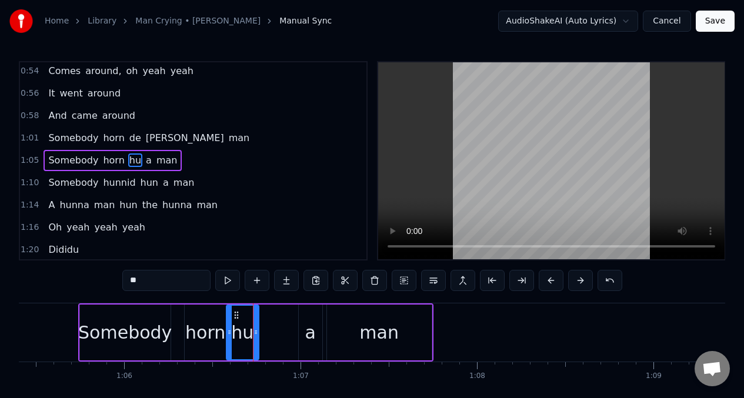
type input "*"
type input "**"
click at [226, 278] on button at bounding box center [227, 280] width 25 height 21
click at [289, 322] on div "Somebody horn de a man" at bounding box center [255, 332] width 355 height 58
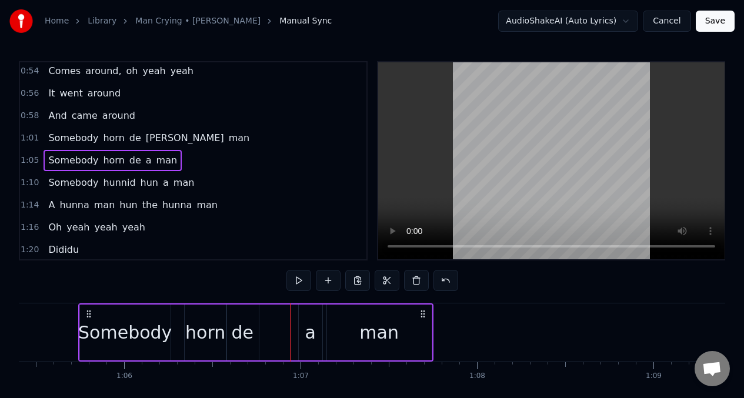
click at [302, 328] on div "a" at bounding box center [311, 333] width 24 height 56
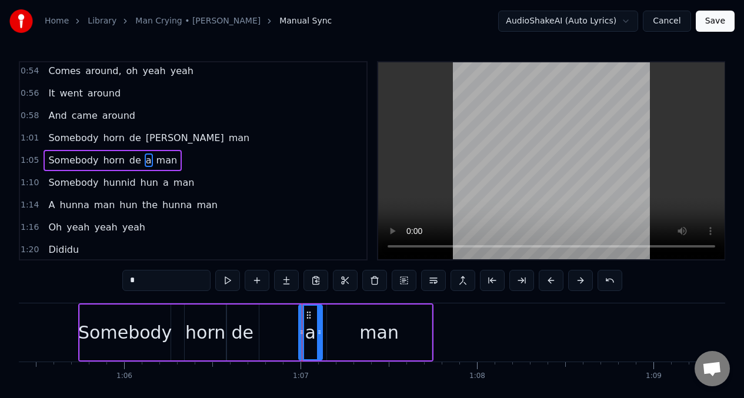
drag, startPoint x: 301, startPoint y: 327, endPoint x: 283, endPoint y: 327, distance: 17.6
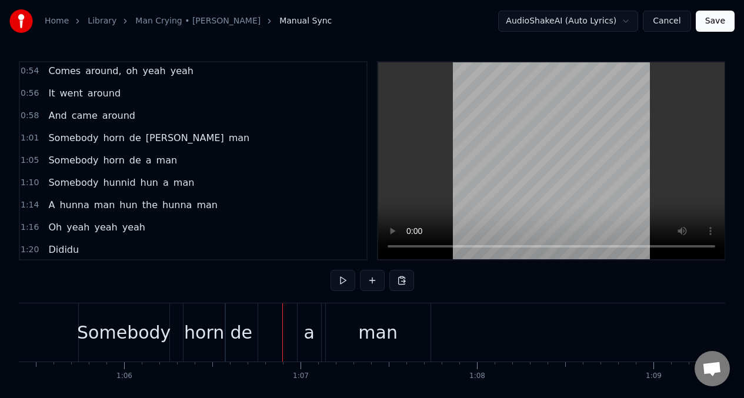
click at [302, 328] on div "a" at bounding box center [310, 332] width 24 height 58
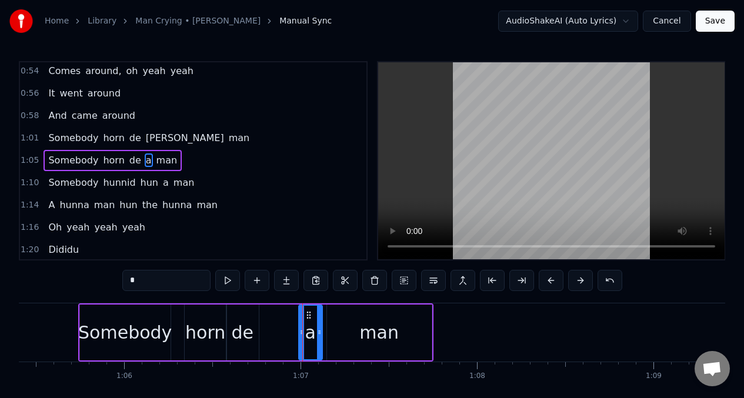
click at [146, 285] on input "*" at bounding box center [166, 280] width 88 height 21
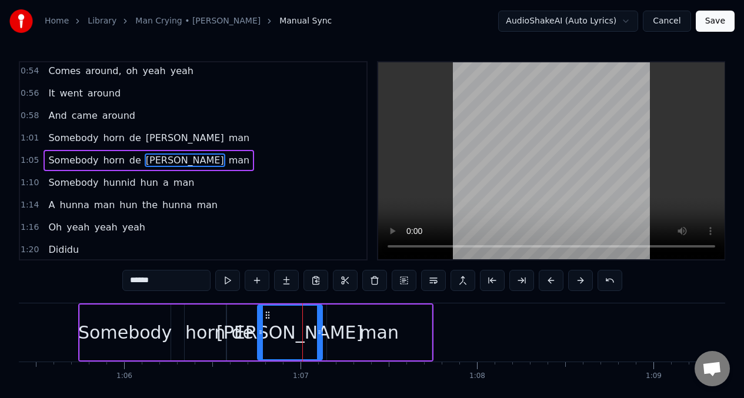
drag, startPoint x: 302, startPoint y: 322, endPoint x: 225, endPoint y: 308, distance: 78.2
click at [261, 322] on div at bounding box center [260, 333] width 5 height 54
type input "******"
click at [224, 284] on button at bounding box center [227, 280] width 25 height 21
drag, startPoint x: 261, startPoint y: 325, endPoint x: 269, endPoint y: 325, distance: 8.2
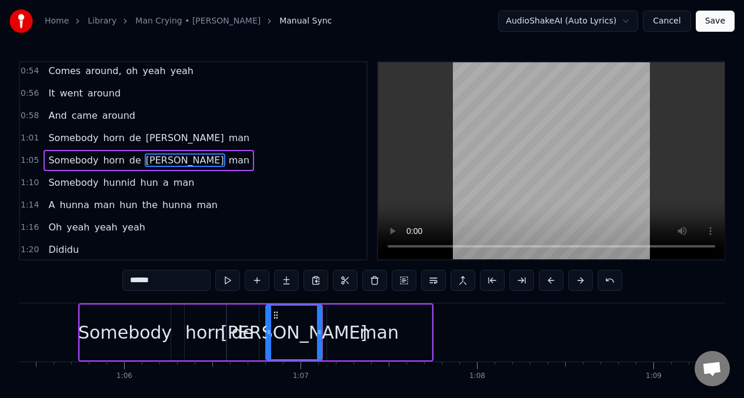
click at [269, 325] on div at bounding box center [268, 333] width 5 height 54
click at [226, 282] on button at bounding box center [227, 280] width 25 height 21
drag, startPoint x: 317, startPoint y: 323, endPoint x: 325, endPoint y: 325, distance: 7.8
click at [325, 325] on div at bounding box center [327, 333] width 5 height 54
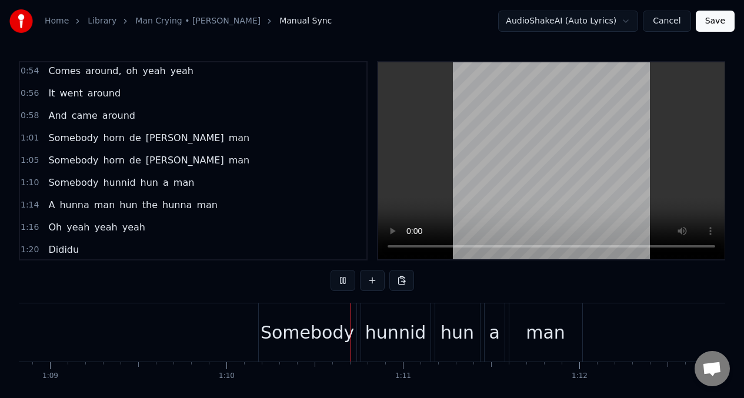
scroll to position [0, 12269]
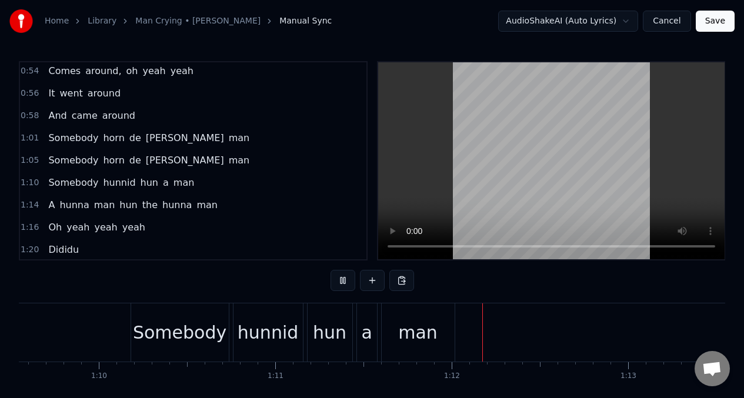
click at [109, 182] on span "hunnid" at bounding box center [119, 183] width 35 height 14
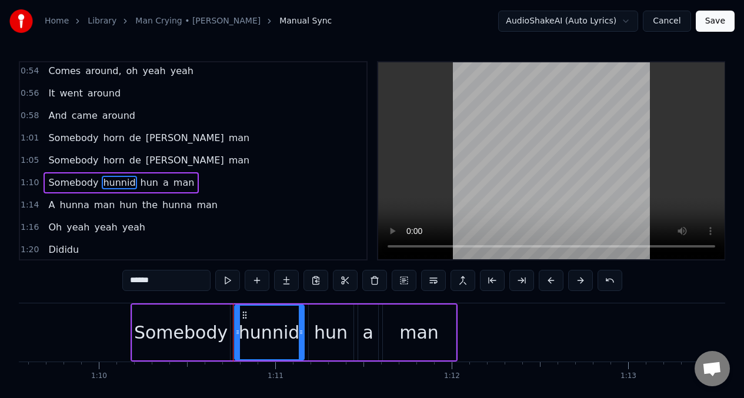
scroll to position [293, 0]
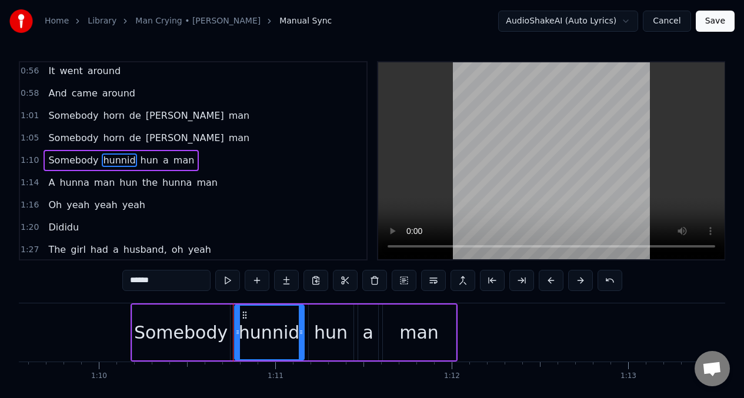
click at [168, 346] on div "Somebody" at bounding box center [181, 333] width 98 height 56
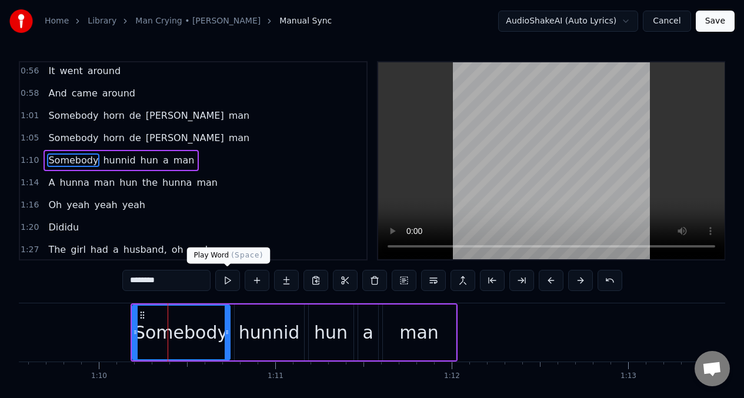
click at [224, 281] on button at bounding box center [227, 280] width 25 height 21
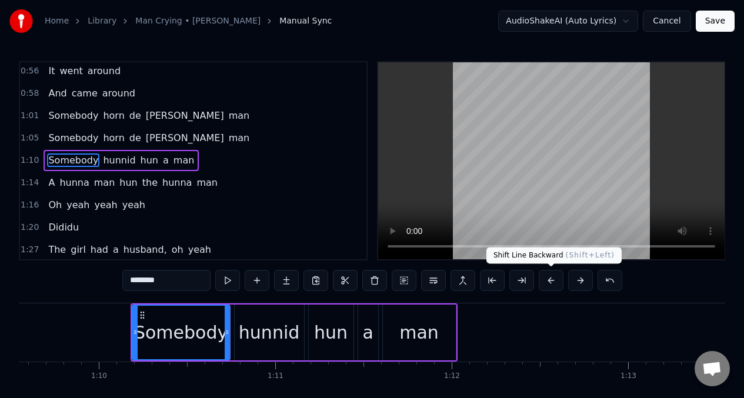
click at [549, 281] on button at bounding box center [551, 280] width 25 height 21
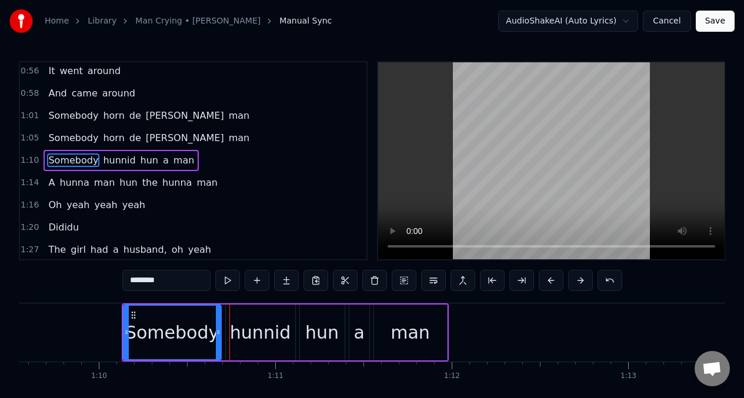
click at [549, 281] on button at bounding box center [551, 280] width 25 height 21
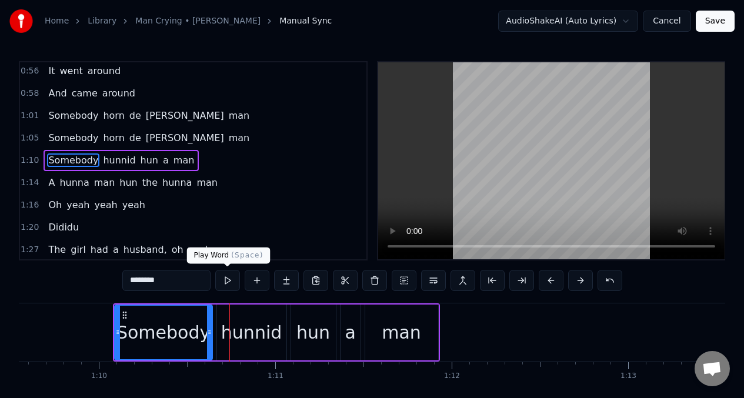
click at [227, 282] on button at bounding box center [227, 280] width 25 height 21
click at [227, 281] on button at bounding box center [227, 280] width 25 height 21
click at [245, 328] on div "hunnid" at bounding box center [251, 332] width 61 height 26
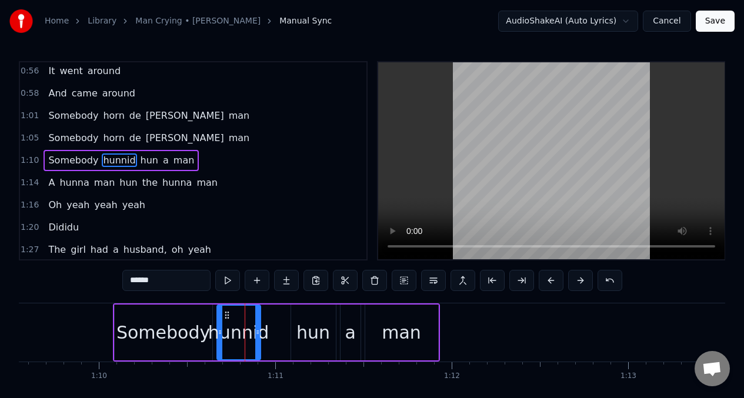
drag, startPoint x: 285, startPoint y: 326, endPoint x: 250, endPoint y: 318, distance: 35.5
click at [259, 324] on div at bounding box center [257, 333] width 5 height 54
click at [165, 282] on input "******" at bounding box center [166, 280] width 88 height 21
click at [299, 327] on div "hun" at bounding box center [313, 332] width 34 height 26
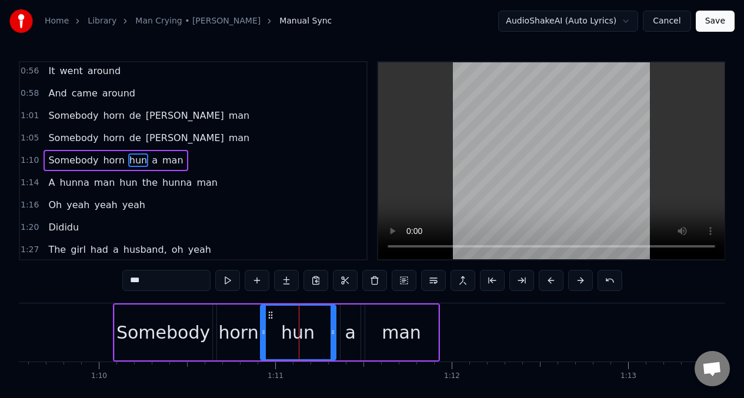
drag, startPoint x: 293, startPoint y: 324, endPoint x: 266, endPoint y: 319, distance: 26.9
click at [262, 320] on div at bounding box center [263, 333] width 5 height 54
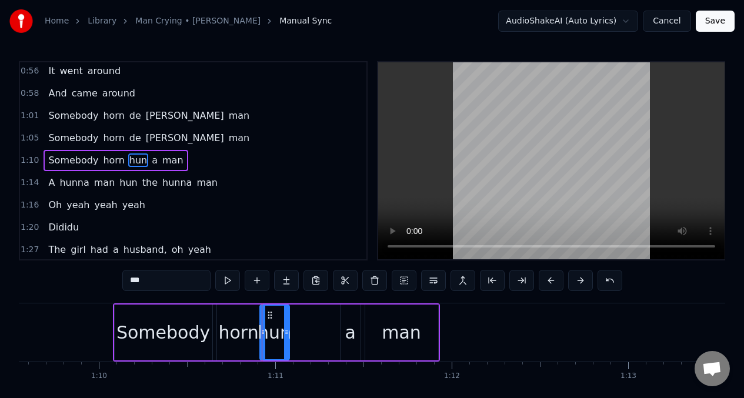
drag, startPoint x: 332, startPoint y: 318, endPoint x: 286, endPoint y: 318, distance: 46.5
click at [286, 318] on div at bounding box center [286, 333] width 5 height 54
click at [151, 285] on input "***" at bounding box center [166, 280] width 88 height 21
type input "*"
click at [342, 327] on div "a" at bounding box center [350, 333] width 20 height 56
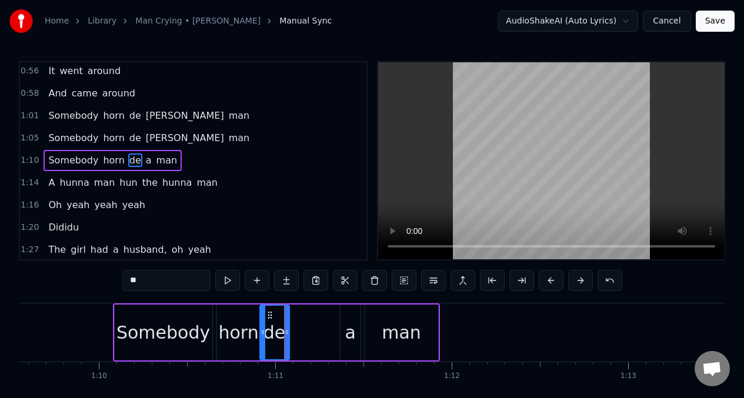
type input "*"
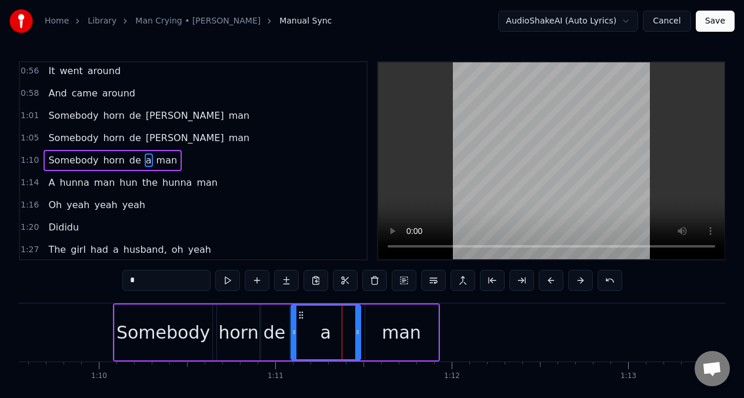
drag, startPoint x: 342, startPoint y: 326, endPoint x: 293, endPoint y: 320, distance: 49.8
click at [293, 320] on div at bounding box center [294, 333] width 5 height 54
click at [233, 281] on button at bounding box center [227, 280] width 25 height 21
click at [141, 285] on input "*" at bounding box center [166, 280] width 88 height 21
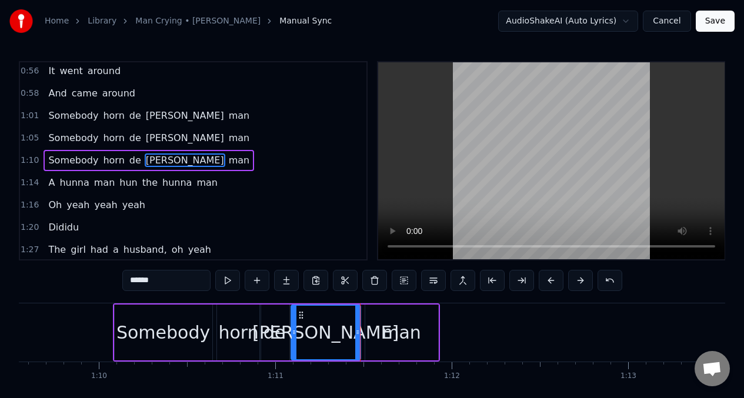
type input "******"
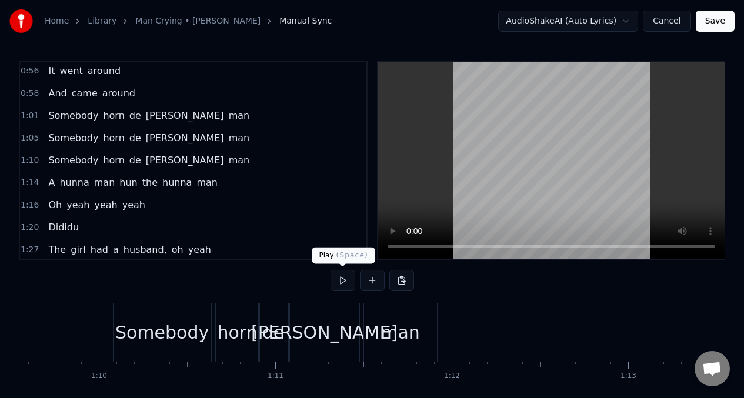
click at [343, 281] on button at bounding box center [342, 280] width 25 height 21
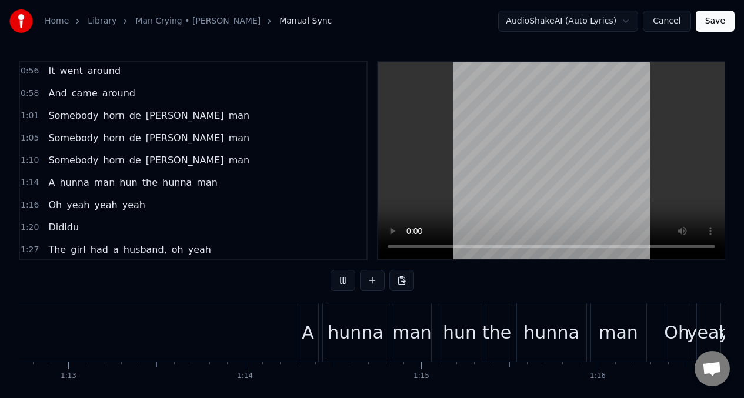
scroll to position [0, 12943]
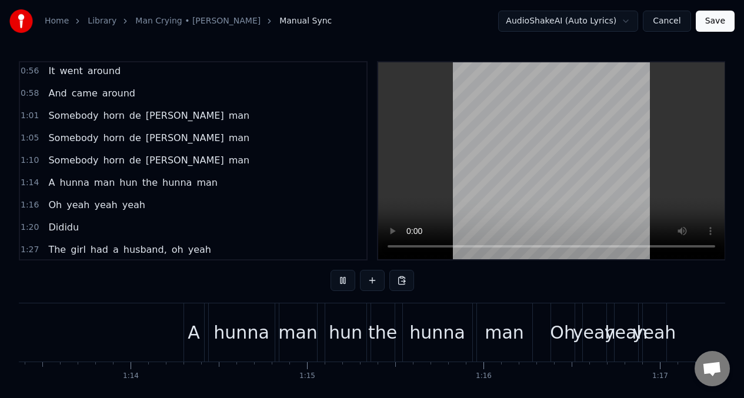
click at [51, 186] on span "A" at bounding box center [51, 183] width 9 height 14
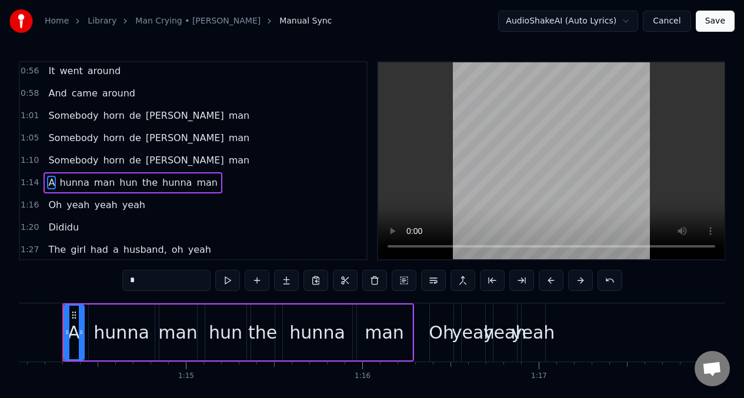
scroll to position [0, 13048]
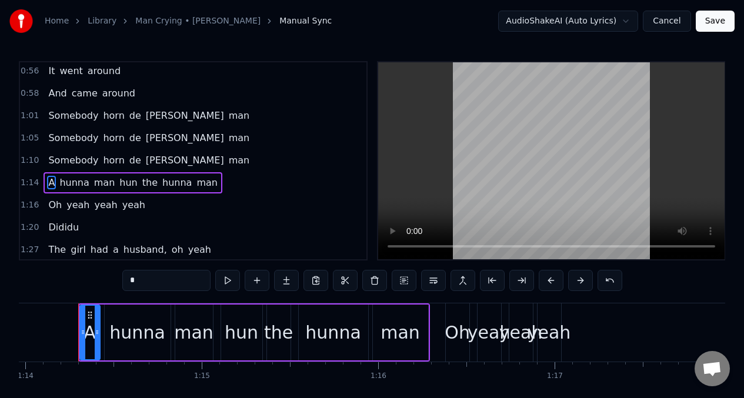
click at [138, 276] on input "*" at bounding box center [166, 280] width 88 height 21
click at [131, 338] on div "hunna" at bounding box center [136, 332] width 55 height 26
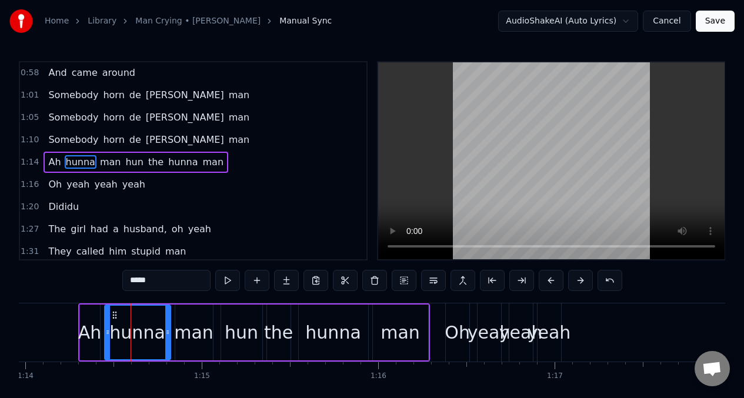
scroll to position [315, 0]
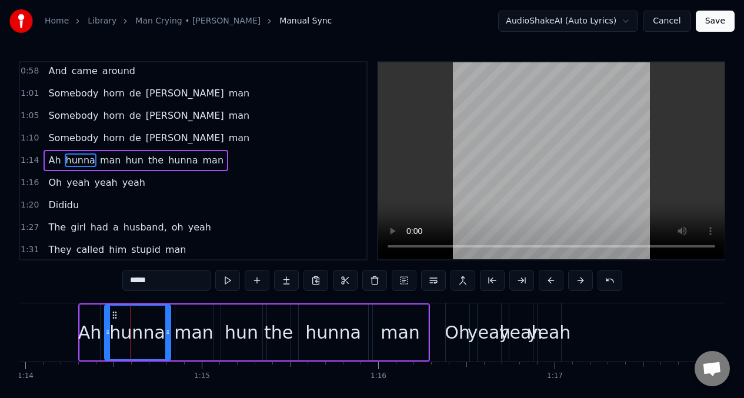
click at [185, 285] on input "*****" at bounding box center [166, 280] width 88 height 21
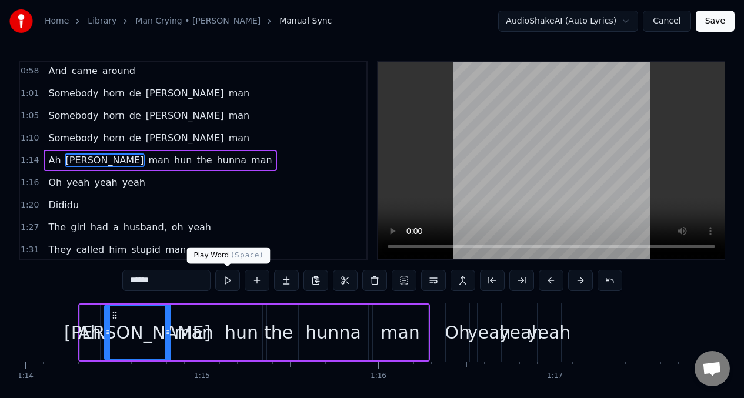
click at [225, 282] on button at bounding box center [227, 280] width 25 height 21
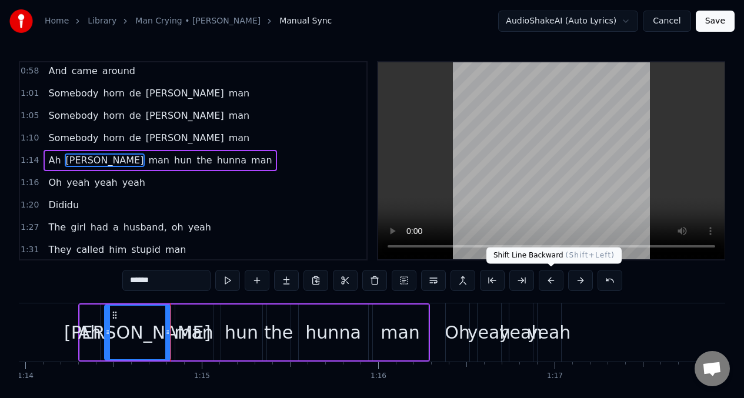
click at [546, 282] on button at bounding box center [551, 280] width 25 height 21
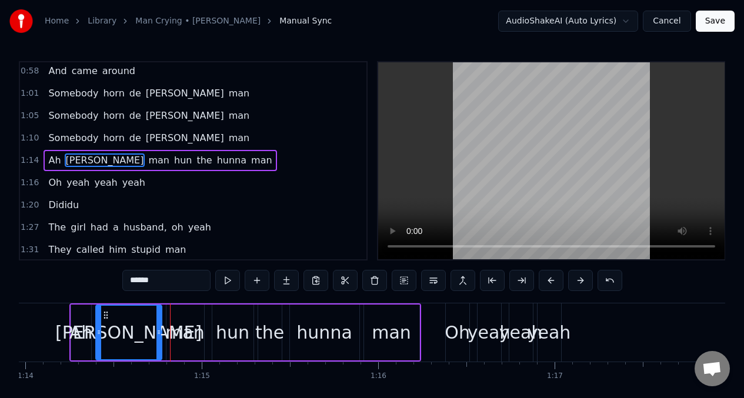
click at [546, 282] on button at bounding box center [551, 280] width 25 height 21
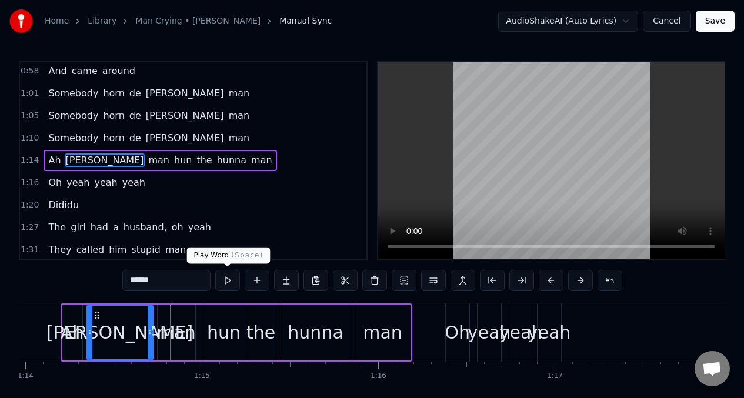
click at [226, 276] on button at bounding box center [227, 280] width 25 height 21
click at [213, 338] on div "hun" at bounding box center [224, 332] width 34 height 26
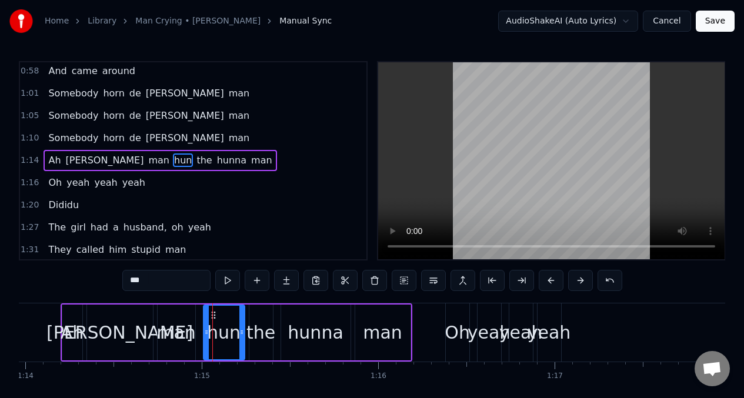
click at [164, 289] on input "***" at bounding box center [166, 280] width 88 height 21
click at [261, 333] on div "the" at bounding box center [260, 332] width 29 height 26
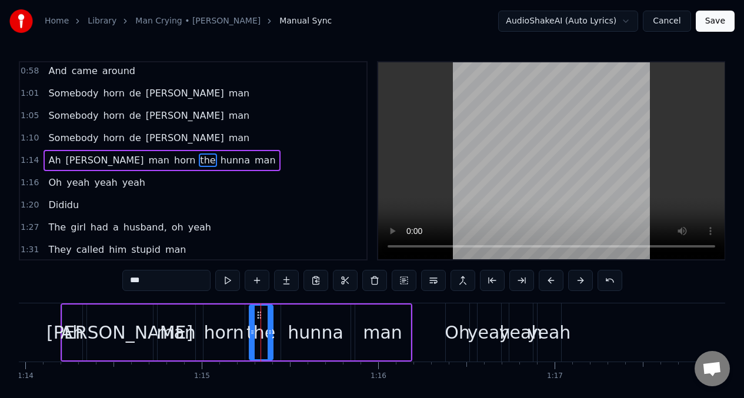
click at [147, 283] on input "***" at bounding box center [166, 280] width 88 height 21
type input "*"
click at [321, 329] on div "hunna" at bounding box center [315, 332] width 55 height 26
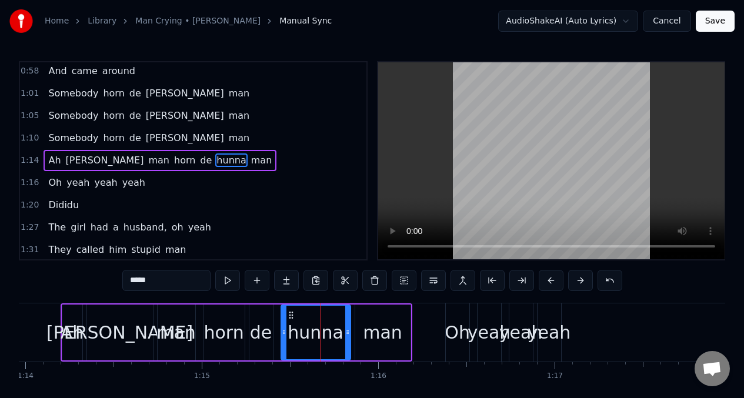
click at [161, 283] on input "*****" at bounding box center [166, 280] width 88 height 21
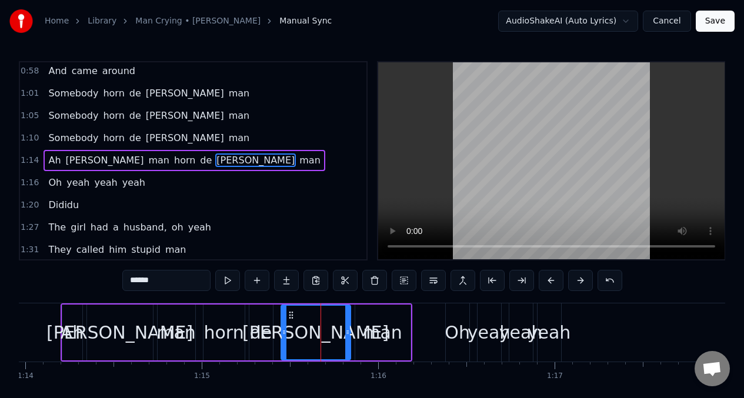
type input "******"
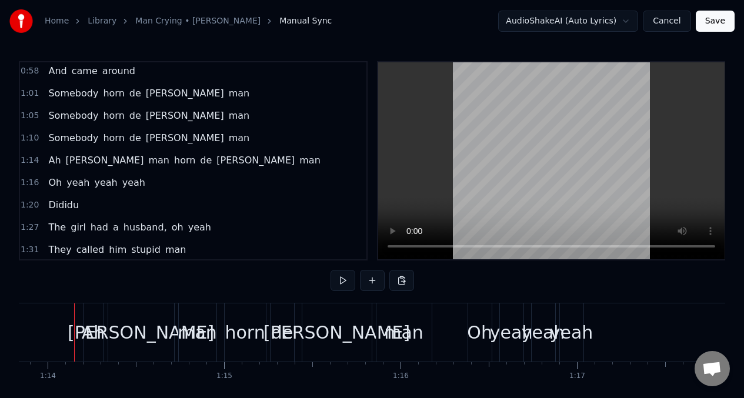
scroll to position [0, 13022]
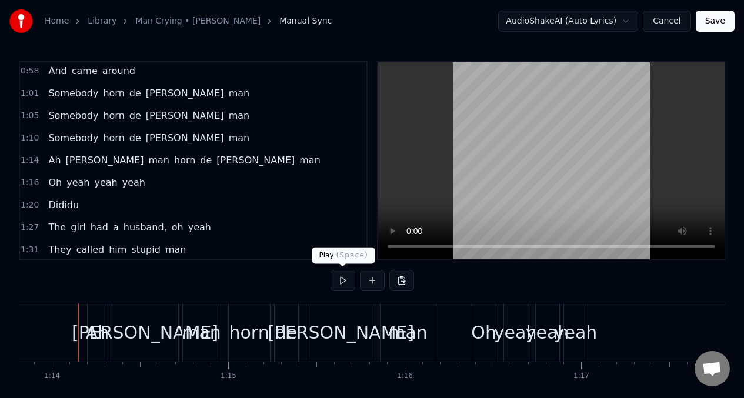
click at [339, 277] on button at bounding box center [342, 280] width 25 height 21
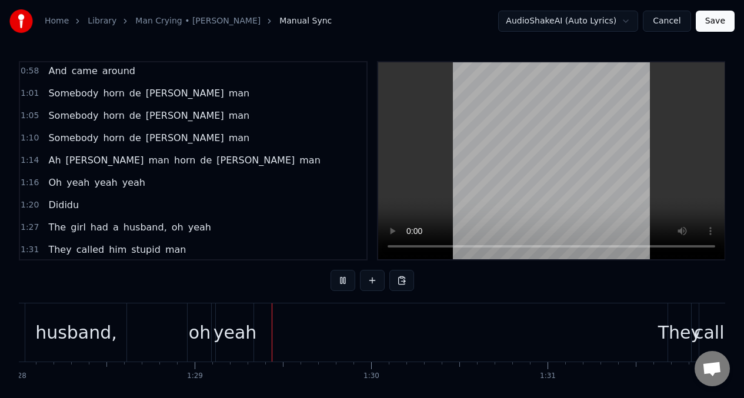
scroll to position [0, 15550]
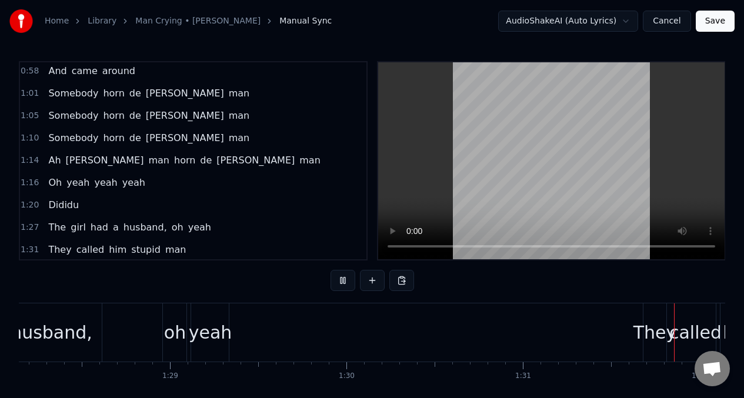
click at [74, 231] on span "girl" at bounding box center [78, 228] width 18 height 14
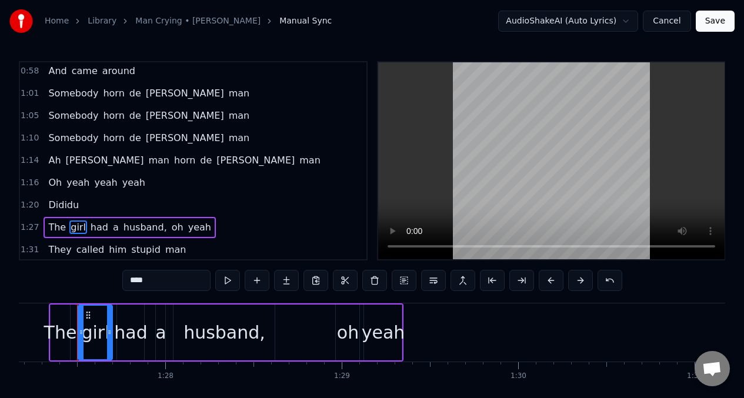
scroll to position [0, 15377]
click at [150, 285] on input "****" at bounding box center [166, 280] width 88 height 21
click at [116, 225] on span "a" at bounding box center [120, 228] width 8 height 14
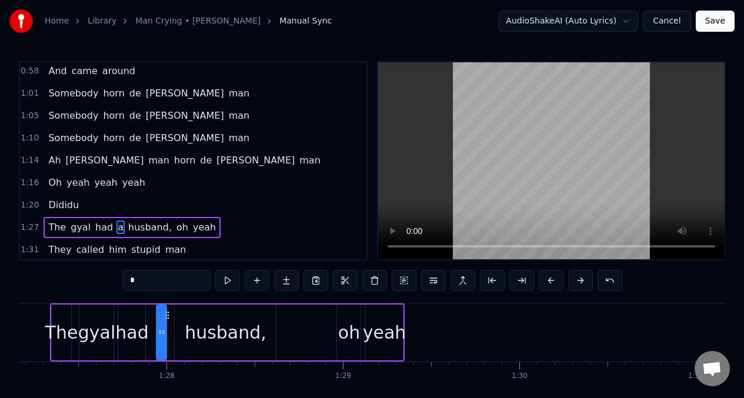
scroll to position [382, 0]
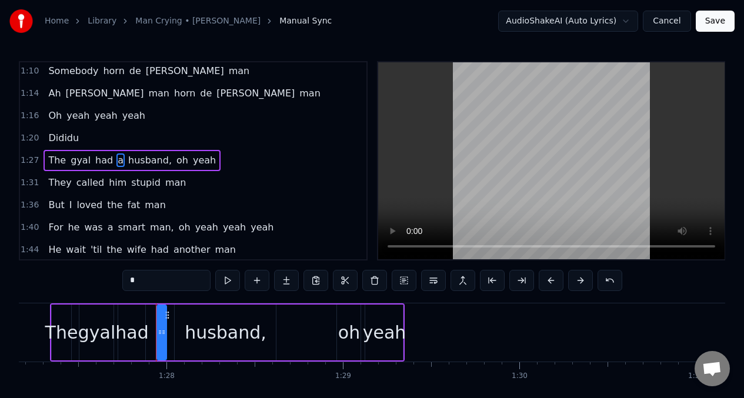
click at [142, 285] on input "*" at bounding box center [166, 280] width 88 height 21
click at [49, 159] on span "The" at bounding box center [57, 160] width 20 height 14
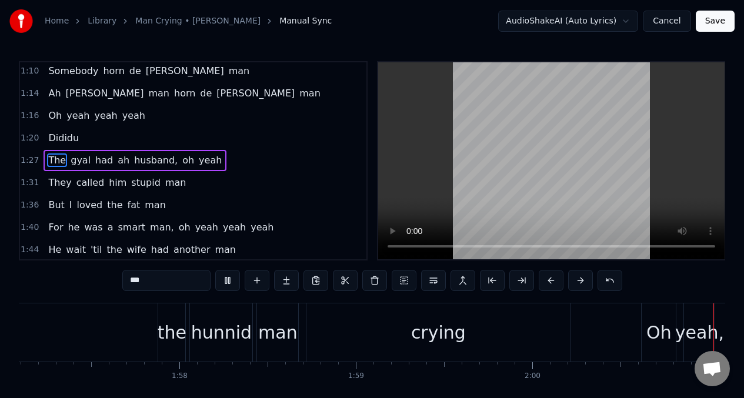
scroll to position [0, 21176]
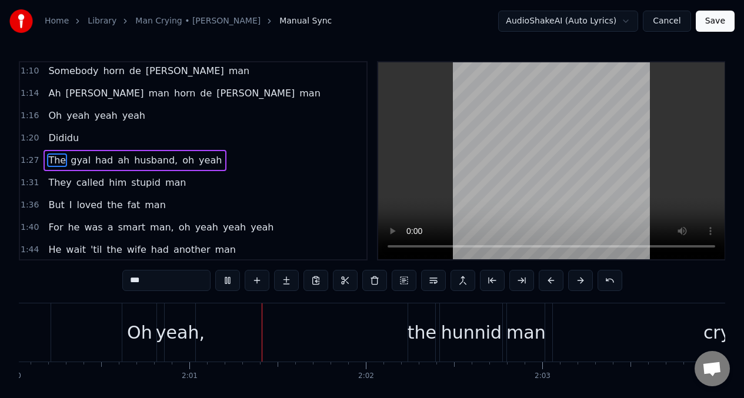
click at [47, 180] on span "They" at bounding box center [59, 183] width 25 height 14
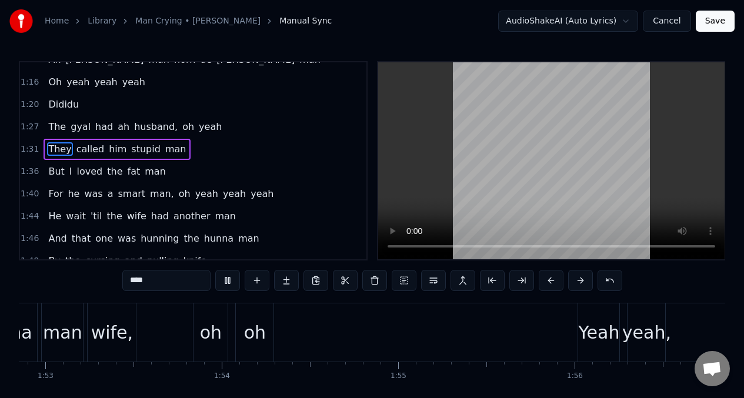
scroll to position [0, 20549]
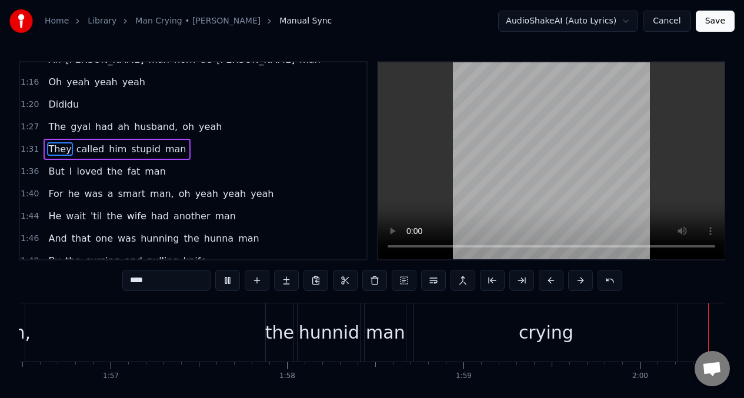
click at [51, 219] on span "He" at bounding box center [54, 216] width 15 height 14
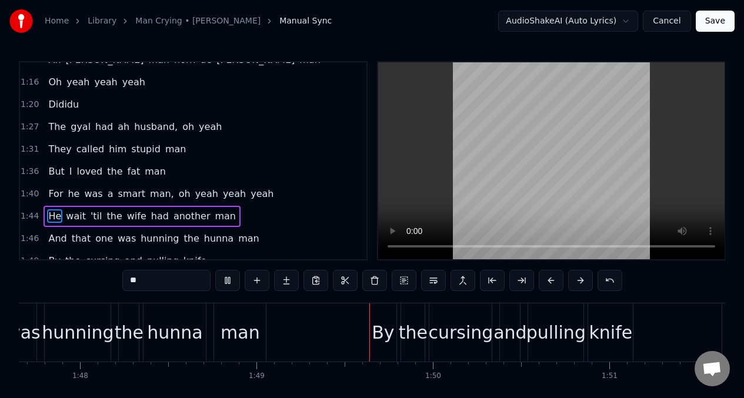
scroll to position [0, 19100]
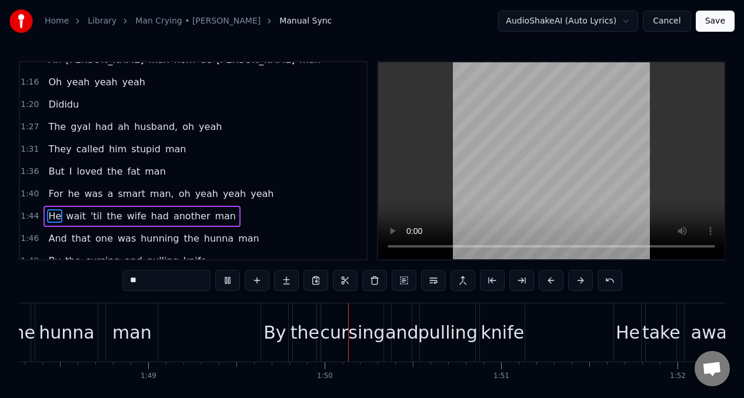
click at [56, 237] on span "And" at bounding box center [57, 239] width 21 height 14
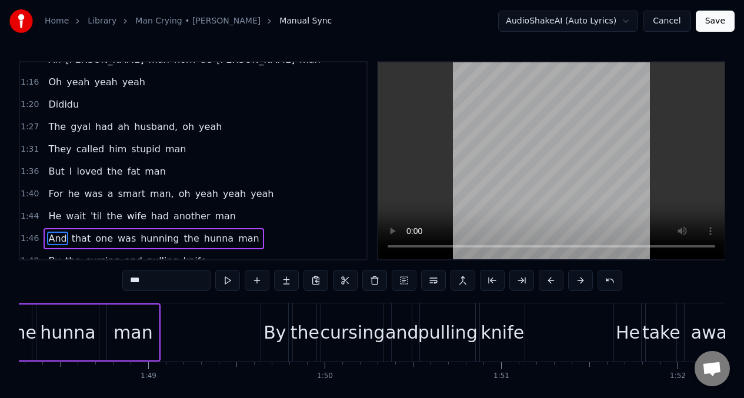
scroll to position [0, 18817]
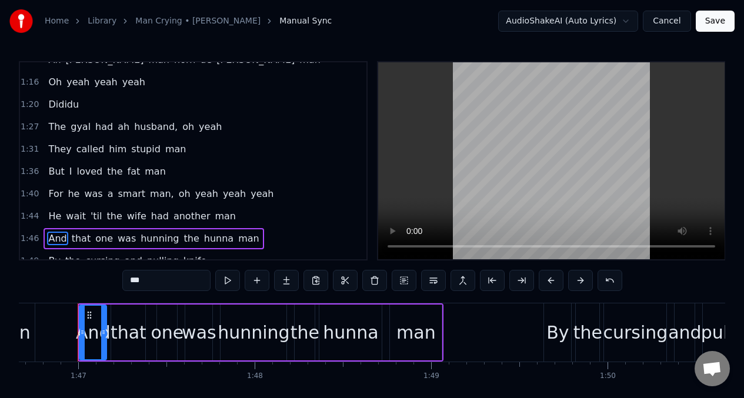
click at [153, 242] on span "hunning" at bounding box center [159, 239] width 41 height 14
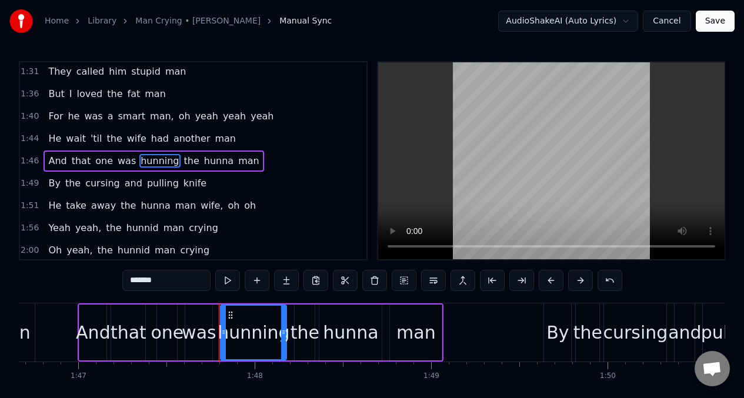
scroll to position [494, 0]
click at [168, 288] on input "*******" at bounding box center [166, 280] width 88 height 21
type input "*"
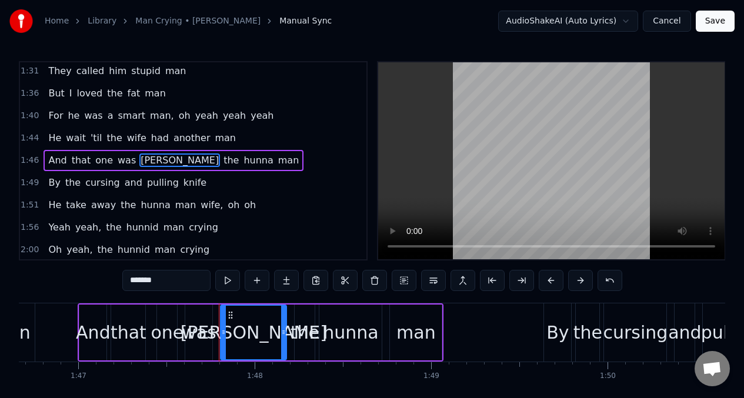
click at [222, 163] on span "the" at bounding box center [231, 160] width 18 height 14
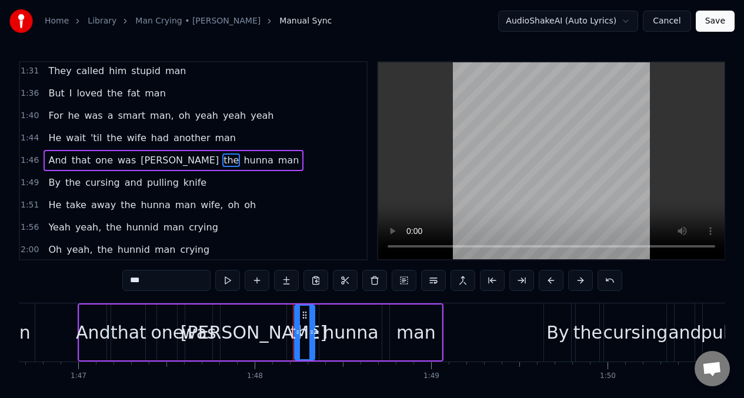
click at [151, 281] on input "***" at bounding box center [166, 280] width 88 height 21
type input "*"
click at [164, 162] on span "[PERSON_NAME]" at bounding box center [179, 160] width 81 height 14
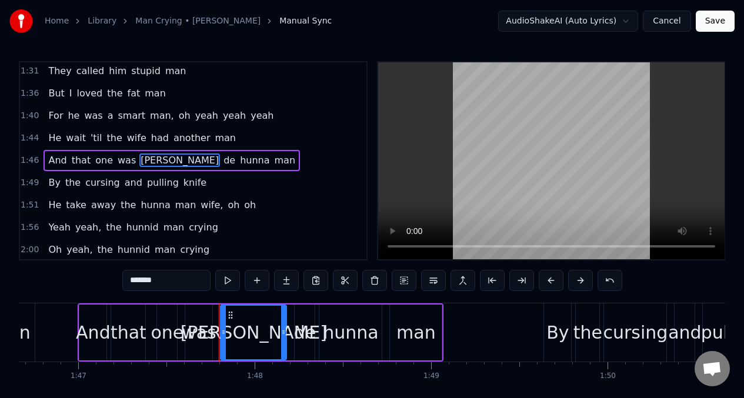
click at [169, 285] on input "*******" at bounding box center [166, 280] width 88 height 21
click at [242, 155] on span "hunna" at bounding box center [258, 160] width 32 height 14
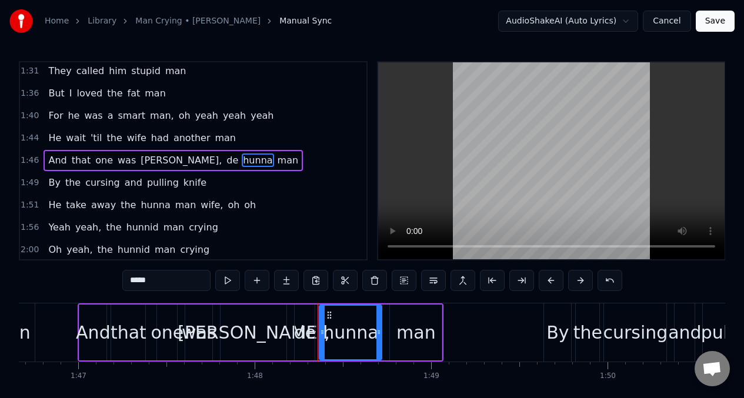
click at [175, 284] on input "*****" at bounding box center [166, 280] width 88 height 21
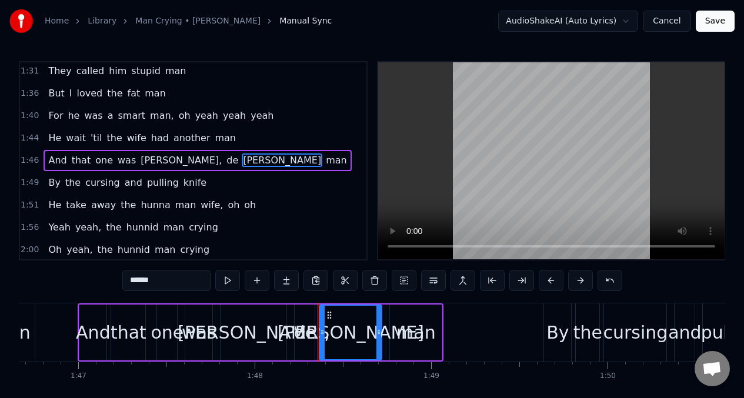
click at [50, 163] on span "And" at bounding box center [57, 160] width 21 height 14
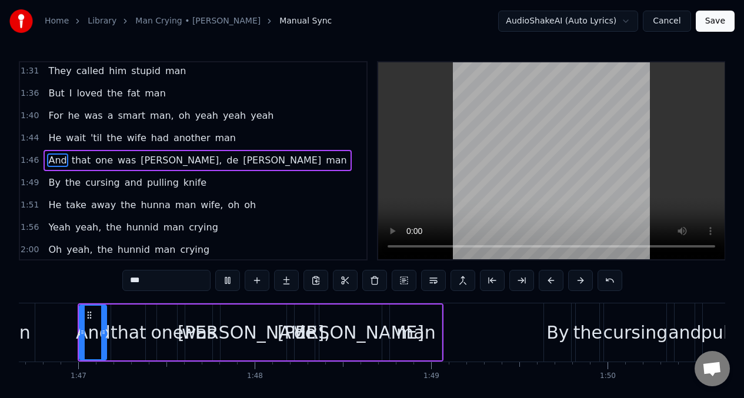
scroll to position [0, 19435]
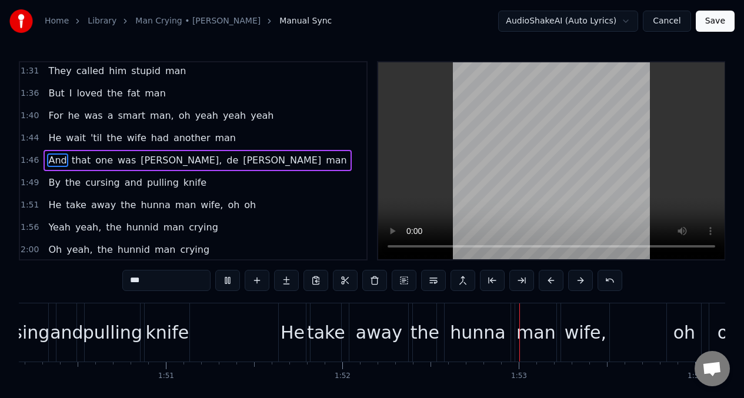
click at [51, 186] on span "By" at bounding box center [54, 183] width 14 height 14
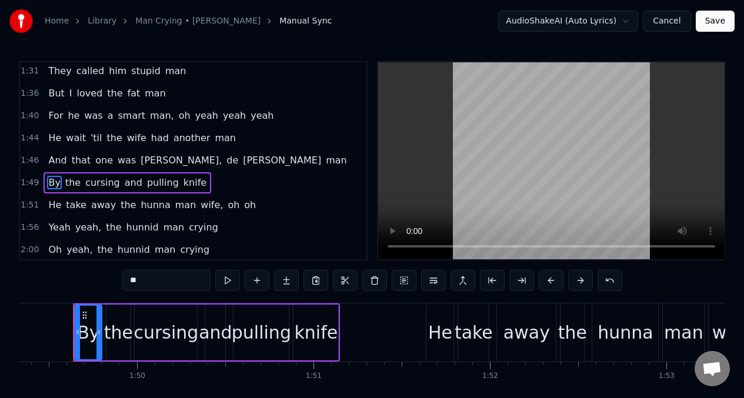
scroll to position [0, 19283]
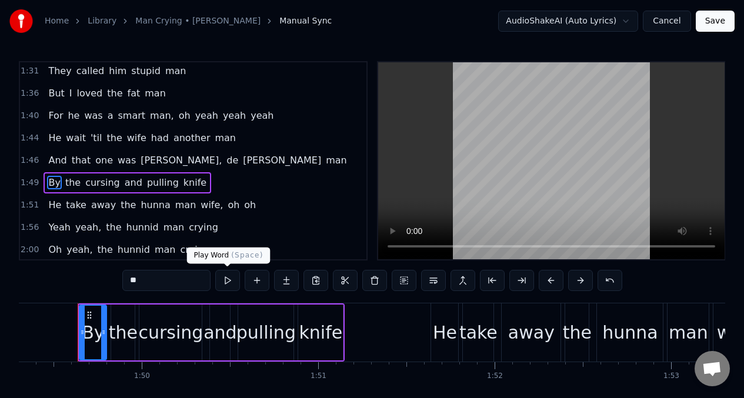
click at [229, 282] on button at bounding box center [227, 280] width 25 height 21
click at [228, 282] on button at bounding box center [227, 280] width 25 height 21
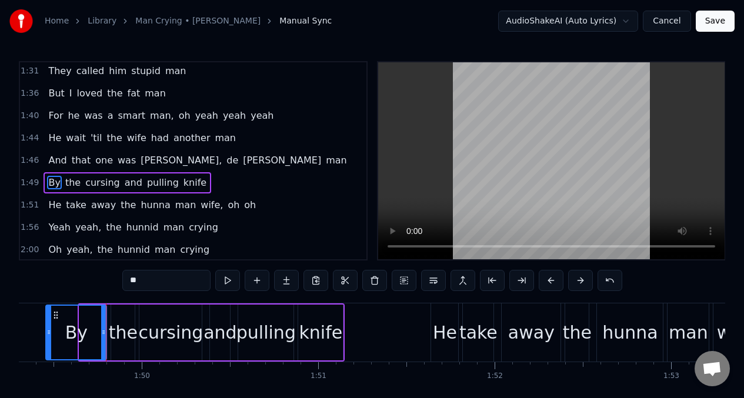
drag, startPoint x: 80, startPoint y: 322, endPoint x: 45, endPoint y: 319, distance: 35.4
click at [46, 319] on div at bounding box center [48, 333] width 5 height 54
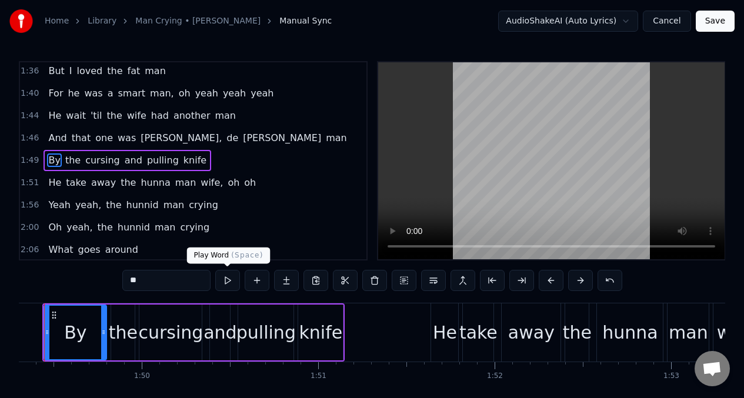
scroll to position [0, 19249]
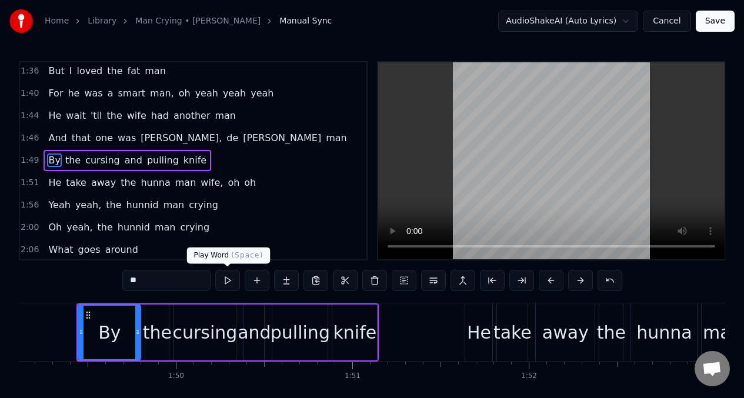
click at [228, 283] on button at bounding box center [227, 280] width 25 height 21
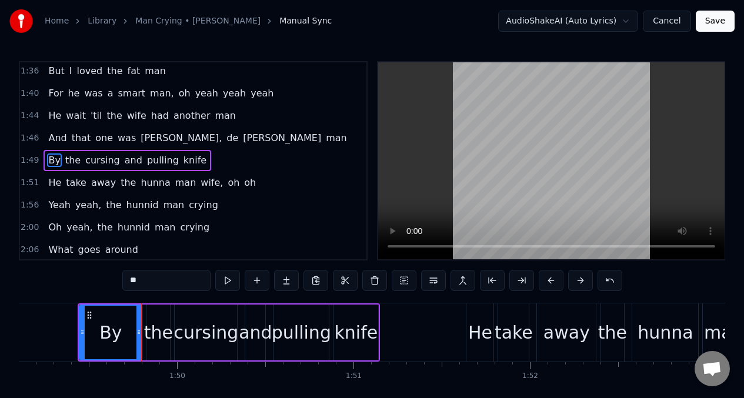
click at [226, 283] on button at bounding box center [227, 280] width 25 height 21
click at [149, 286] on input "**" at bounding box center [166, 280] width 88 height 21
type input "*"
drag, startPoint x: 139, startPoint y: 321, endPoint x: 108, endPoint y: 326, distance: 31.5
click at [108, 326] on div at bounding box center [107, 333] width 5 height 54
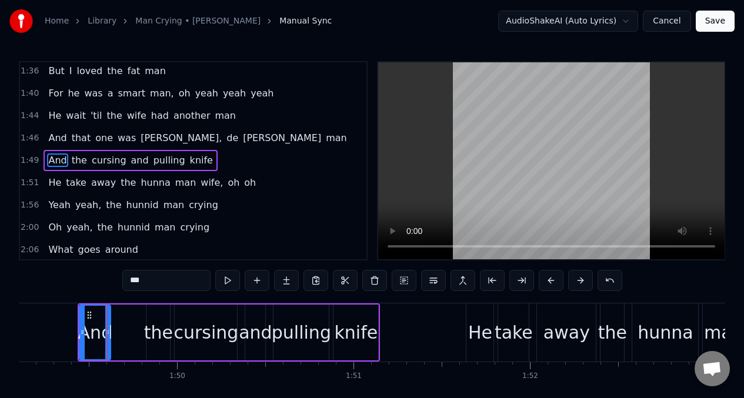
click at [156, 283] on input "***" at bounding box center [166, 280] width 88 height 21
type input "***"
click at [257, 278] on button at bounding box center [257, 280] width 25 height 21
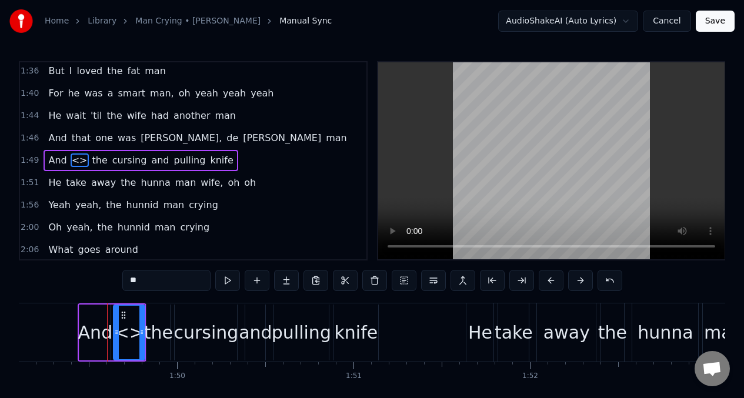
click at [146, 283] on input "**" at bounding box center [166, 280] width 88 height 21
type input "*"
click at [156, 333] on div "the" at bounding box center [158, 332] width 29 height 26
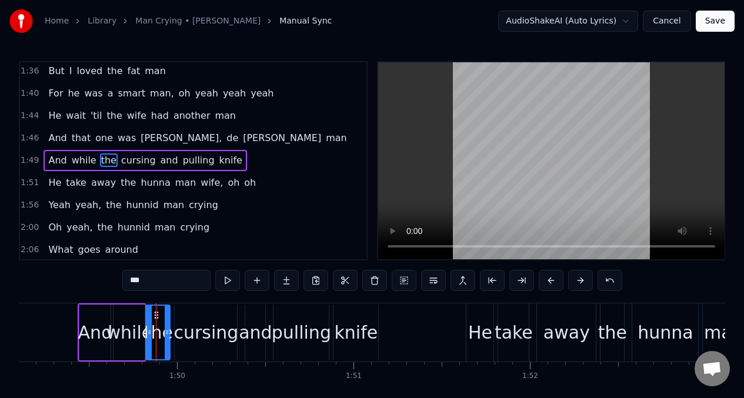
click at [147, 284] on input "***" at bounding box center [166, 280] width 88 height 21
type input "****"
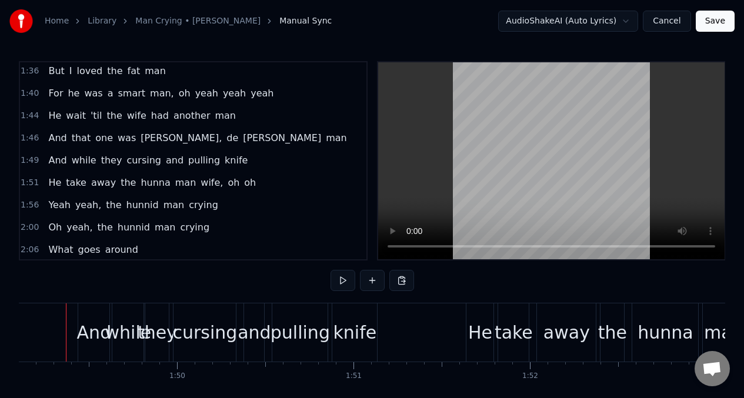
scroll to position [0, 19235]
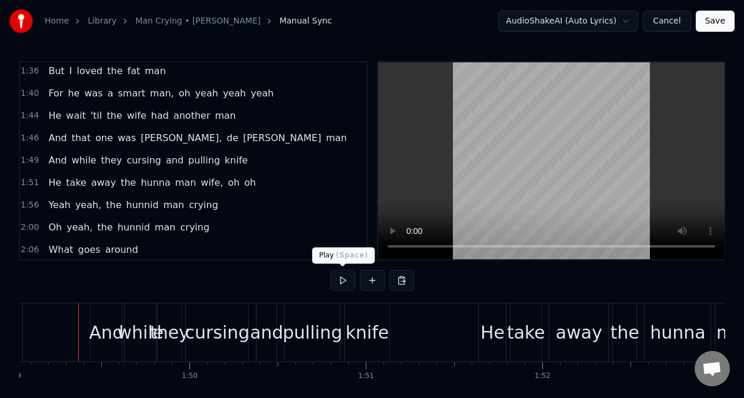
click at [340, 280] on button at bounding box center [342, 280] width 25 height 21
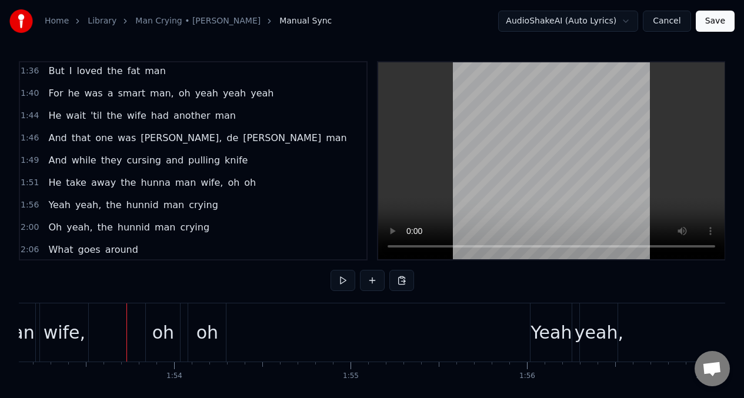
scroll to position [0, 19958]
click at [57, 162] on span "And" at bounding box center [57, 160] width 21 height 14
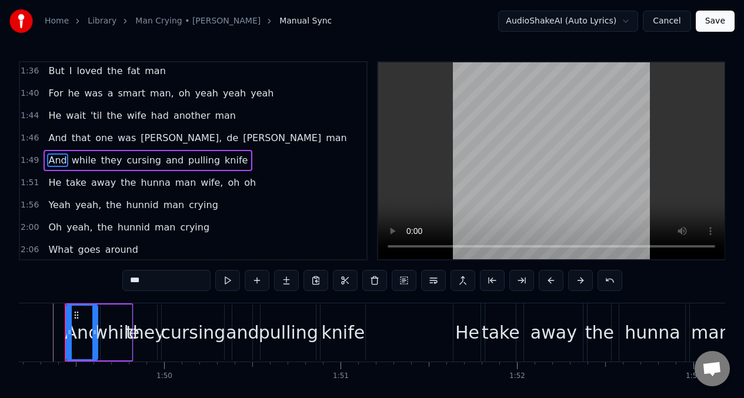
scroll to position [0, 19248]
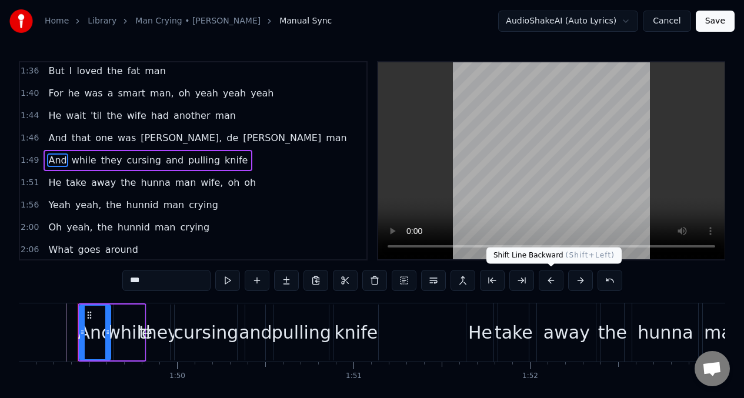
click at [549, 283] on button at bounding box center [551, 280] width 25 height 21
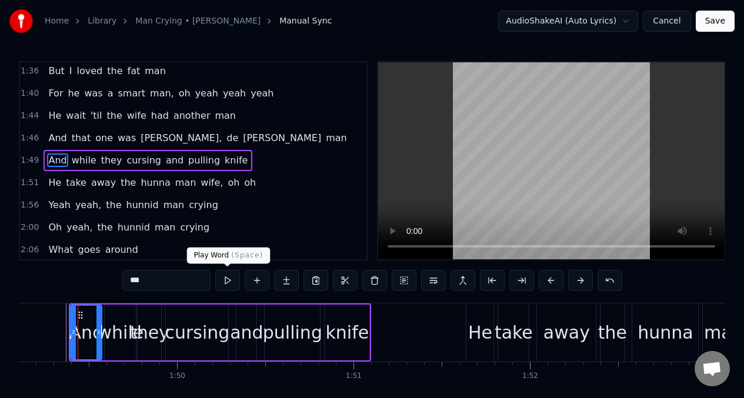
click at [226, 281] on button at bounding box center [227, 280] width 25 height 21
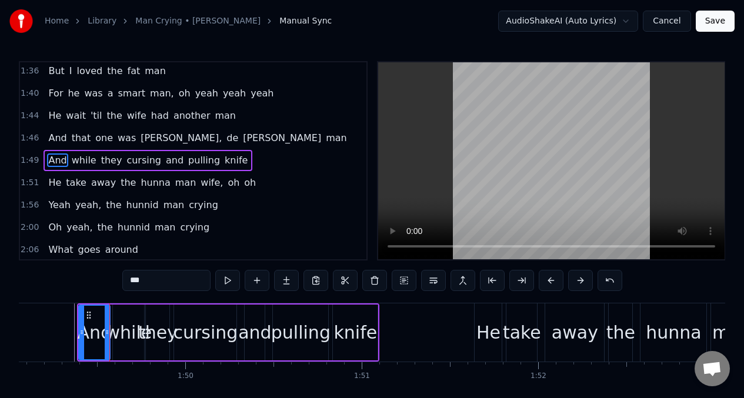
click at [619, 338] on div "the" at bounding box center [620, 332] width 29 height 26
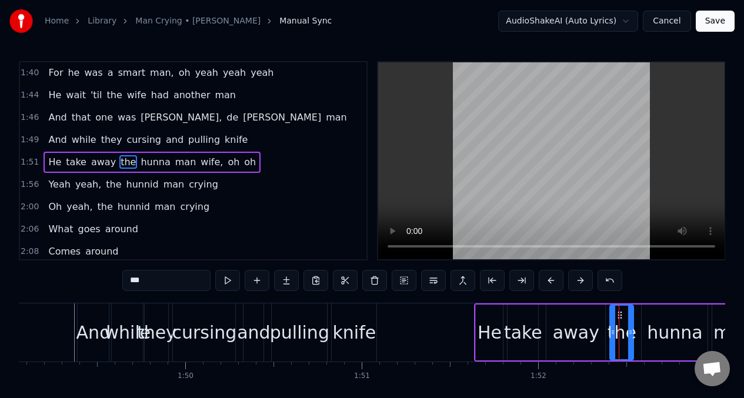
scroll to position [539, 0]
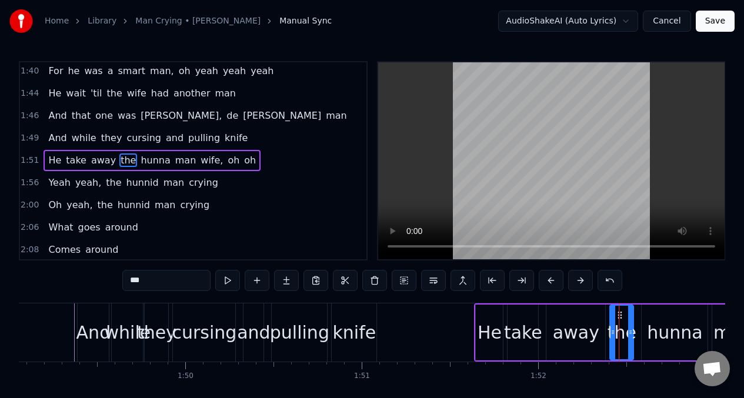
click at [148, 278] on input "***" at bounding box center [166, 280] width 88 height 21
type input "*"
click at [665, 332] on div "hunna" at bounding box center [674, 332] width 55 height 26
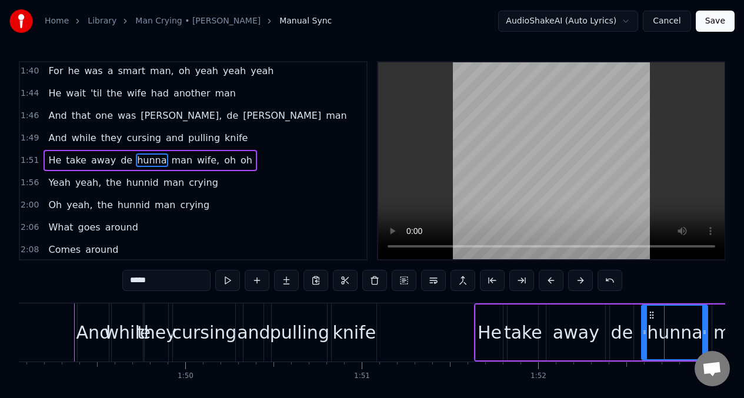
click at [159, 282] on input "*****" at bounding box center [166, 280] width 88 height 21
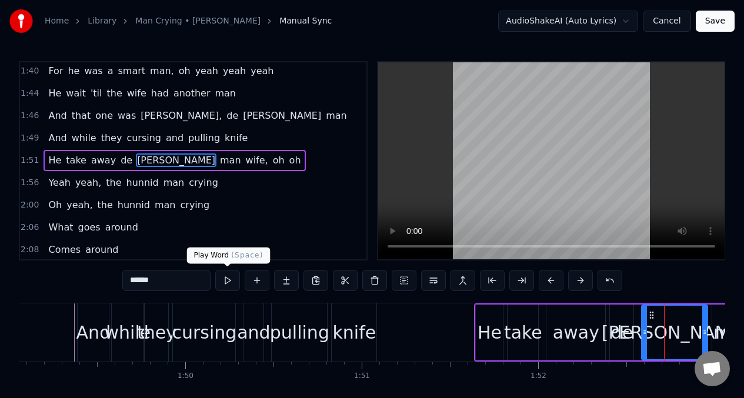
click at [225, 281] on button at bounding box center [227, 280] width 25 height 21
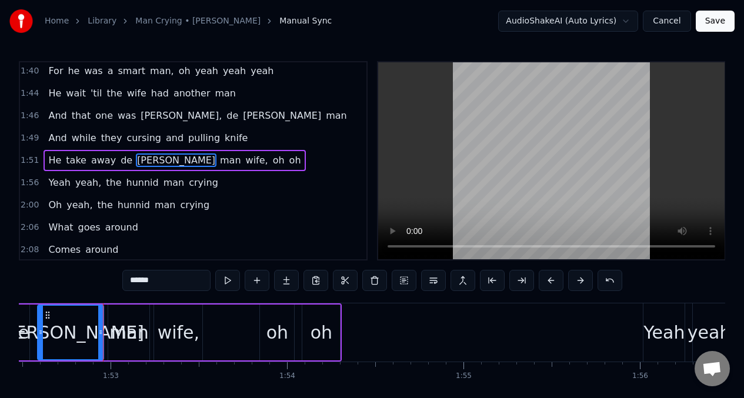
scroll to position [0, 19869]
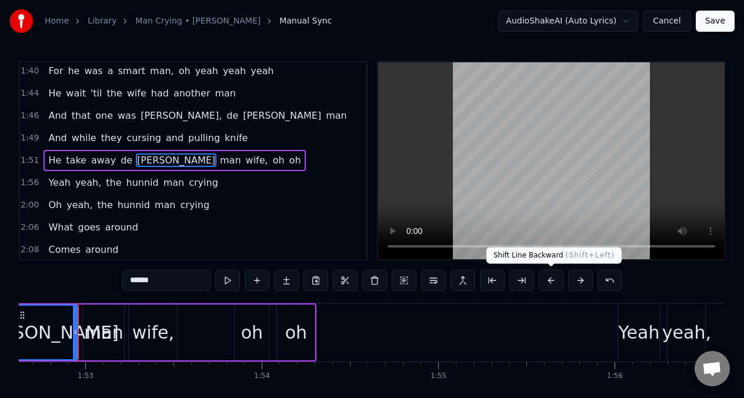
click at [554, 282] on button at bounding box center [551, 280] width 25 height 21
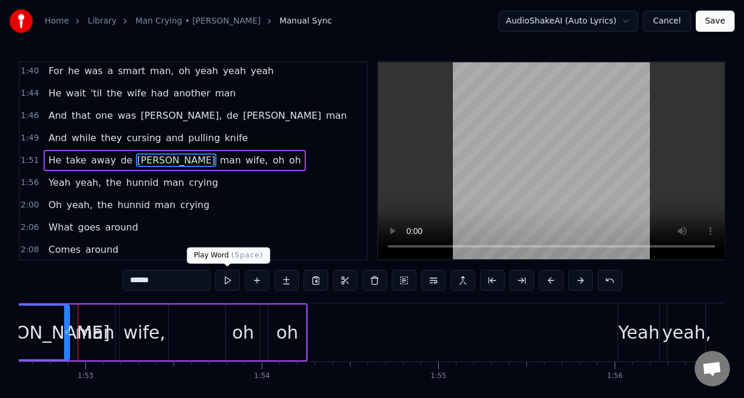
click at [227, 284] on button at bounding box center [227, 280] width 25 height 21
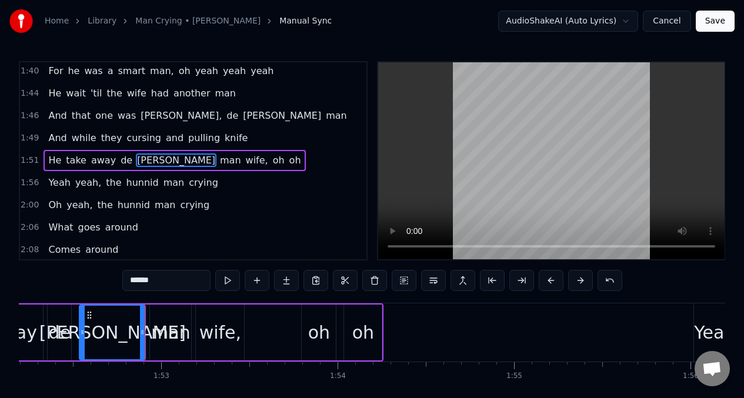
click at [47, 180] on span "Yeah" at bounding box center [59, 183] width 24 height 14
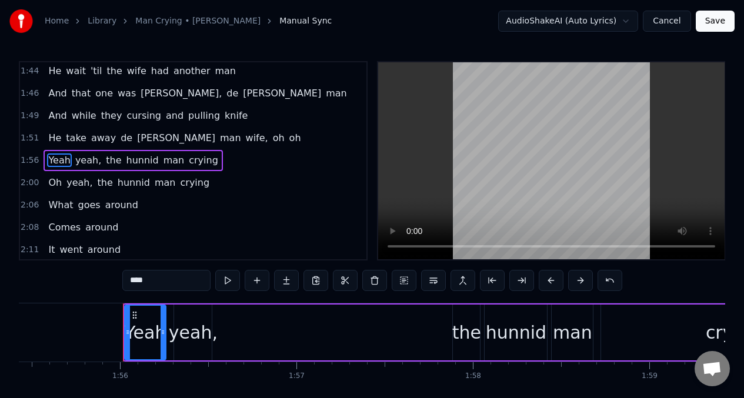
scroll to position [0, 20408]
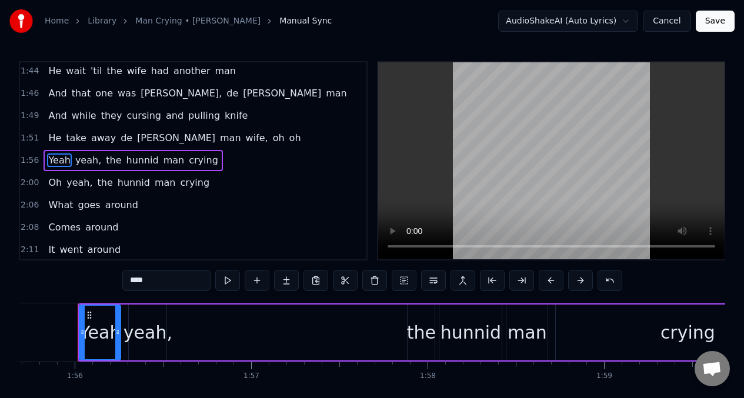
click at [105, 166] on span "the" at bounding box center [114, 160] width 18 height 14
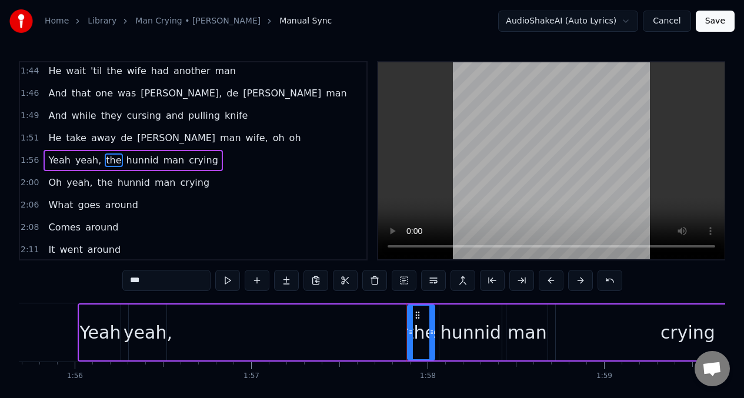
click at [158, 279] on input "***" at bounding box center [166, 280] width 88 height 21
type input "*"
click at [470, 331] on div "hunnid" at bounding box center [470, 332] width 61 height 26
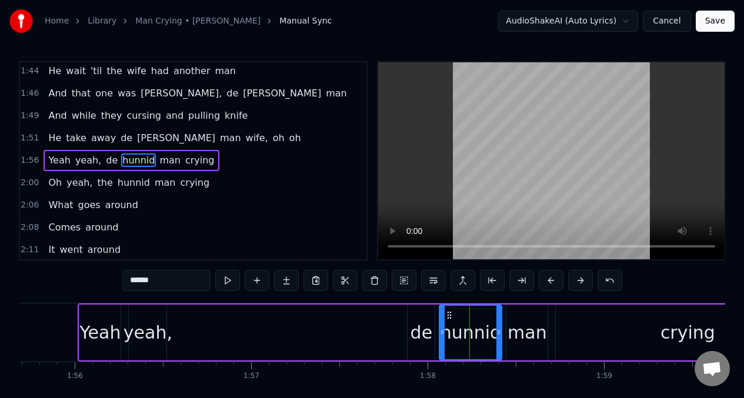
click at [173, 282] on input "******" at bounding box center [166, 280] width 88 height 21
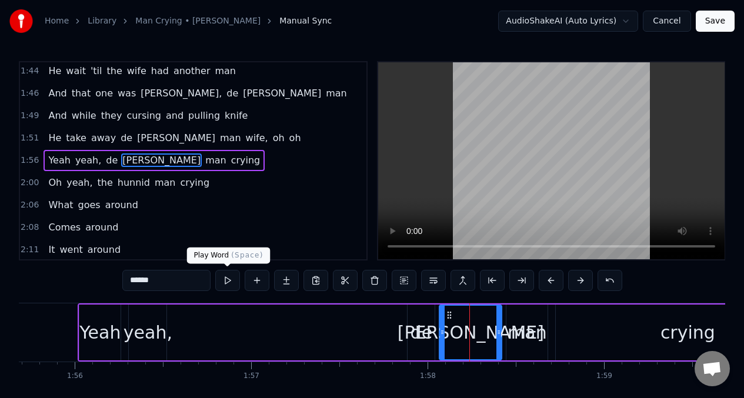
type input "******"
click at [225, 279] on button at bounding box center [227, 280] width 25 height 21
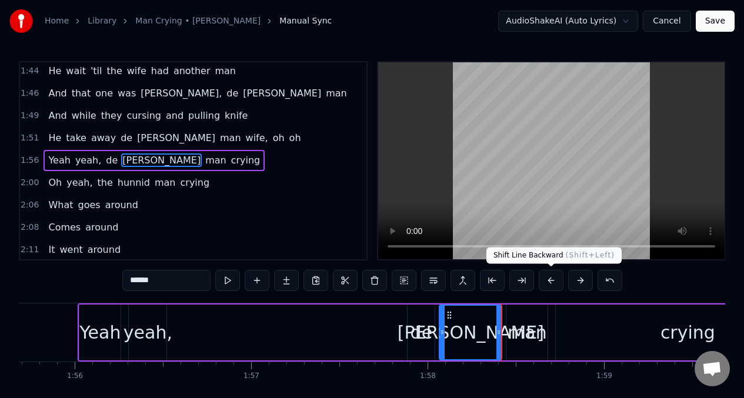
click at [550, 282] on button at bounding box center [551, 280] width 25 height 21
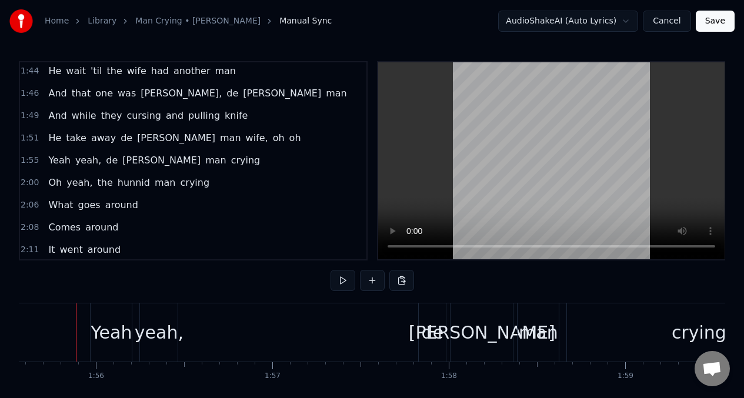
scroll to position [0, 20385]
click at [342, 280] on button at bounding box center [342, 280] width 25 height 21
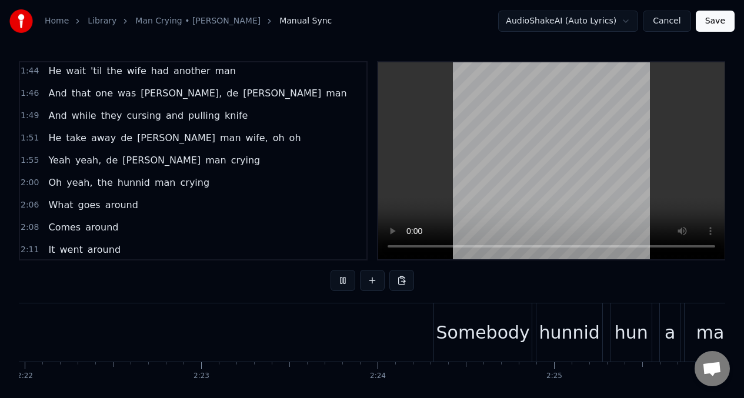
scroll to position [0, 25076]
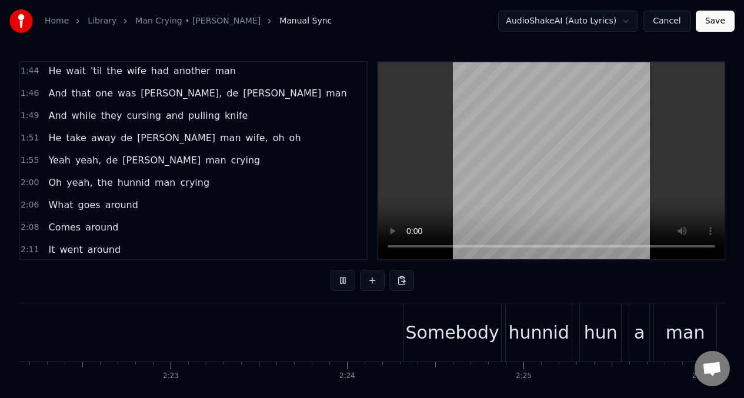
click at [44, 135] on div "He take away [PERSON_NAME] man wife, oh oh" at bounding box center [175, 138] width 262 height 21
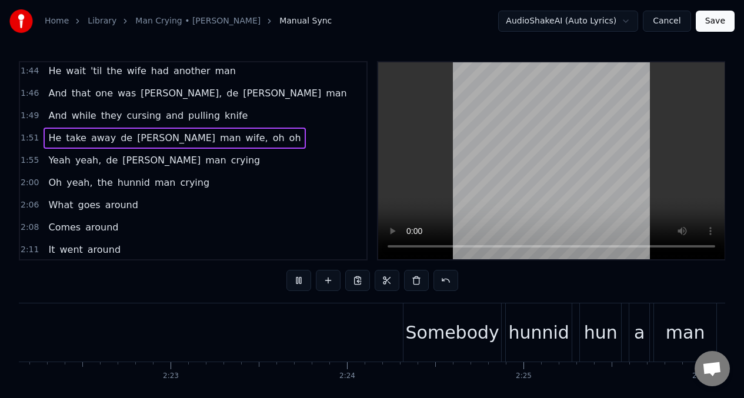
scroll to position [0, 25819]
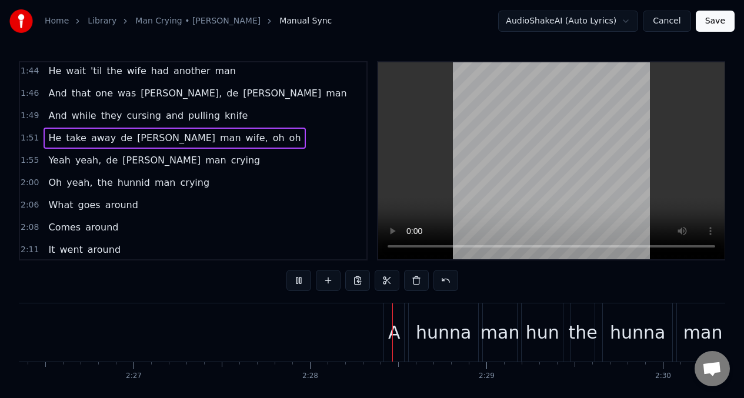
click at [47, 142] on span "He" at bounding box center [54, 138] width 15 height 14
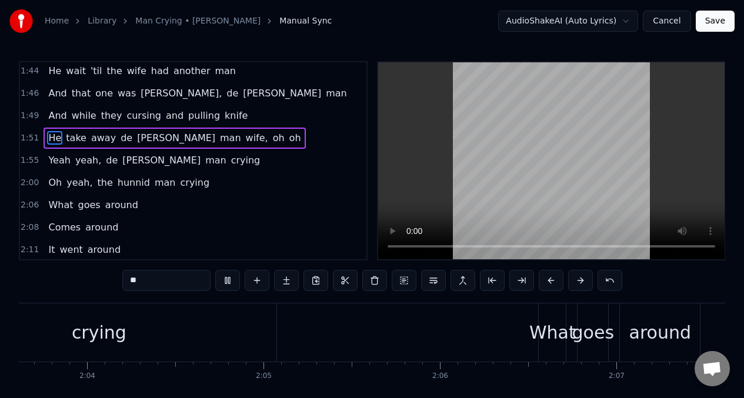
scroll to position [0, 22402]
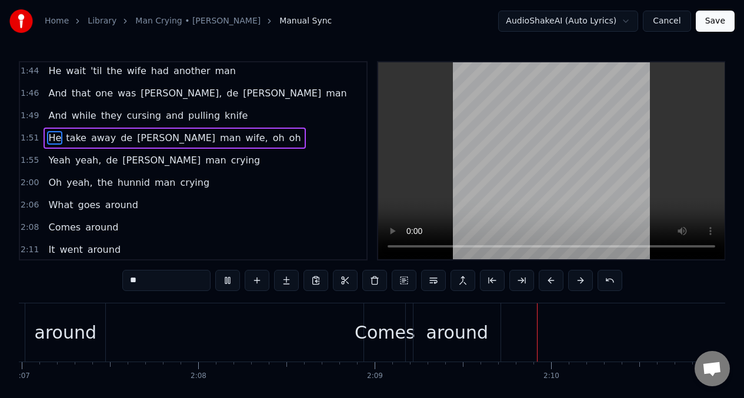
click at [51, 154] on span "Yeah" at bounding box center [59, 160] width 24 height 14
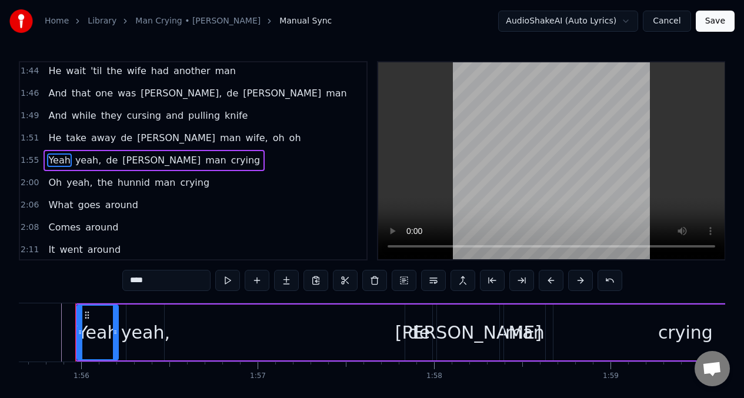
scroll to position [0, 20400]
click at [155, 282] on input "****" at bounding box center [166, 280] width 88 height 21
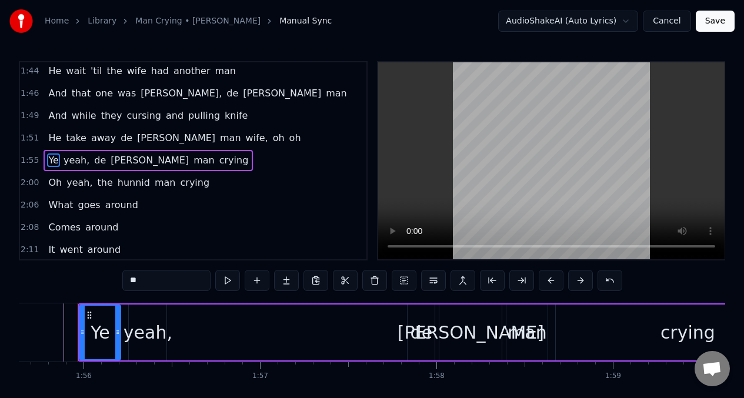
type input "*"
click at [74, 163] on span "yeah," at bounding box center [75, 160] width 28 height 14
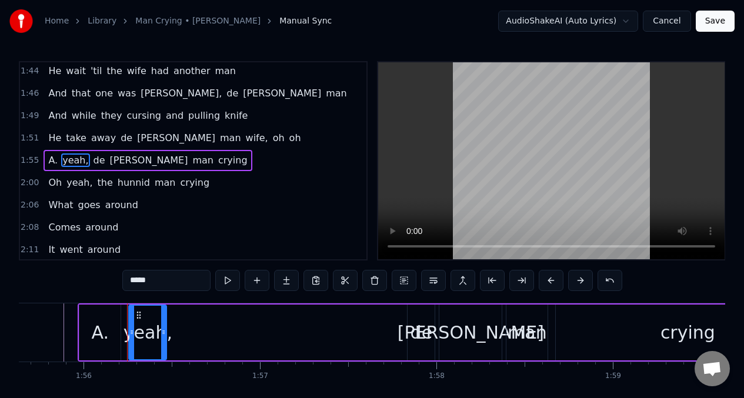
click at [156, 286] on input "*****" at bounding box center [166, 280] width 88 height 21
type input "*"
click at [50, 161] on span "A." at bounding box center [53, 160] width 12 height 14
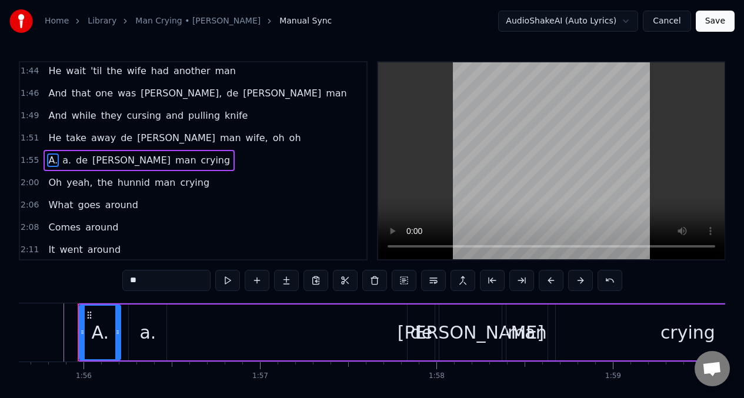
click at [163, 285] on input "**" at bounding box center [166, 280] width 88 height 21
click at [52, 141] on span "He" at bounding box center [54, 138] width 15 height 14
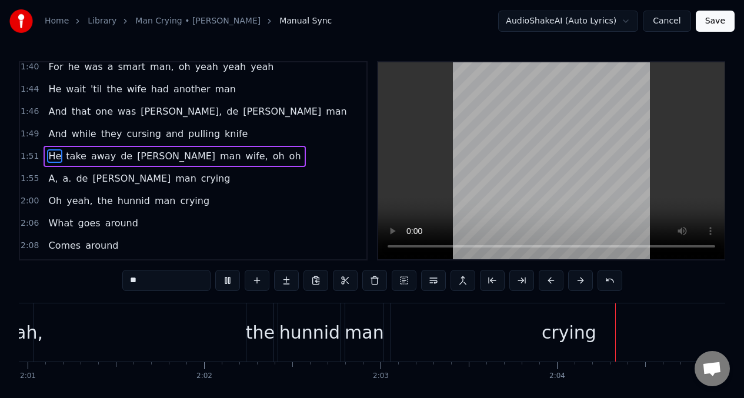
scroll to position [0, 21548]
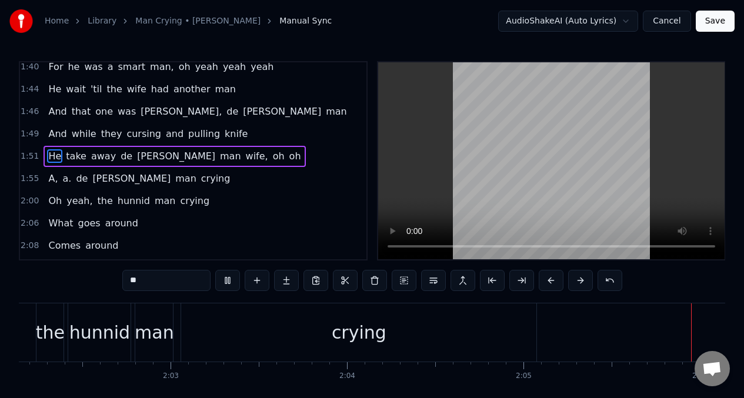
click at [125, 205] on span "hunnid" at bounding box center [133, 201] width 35 height 14
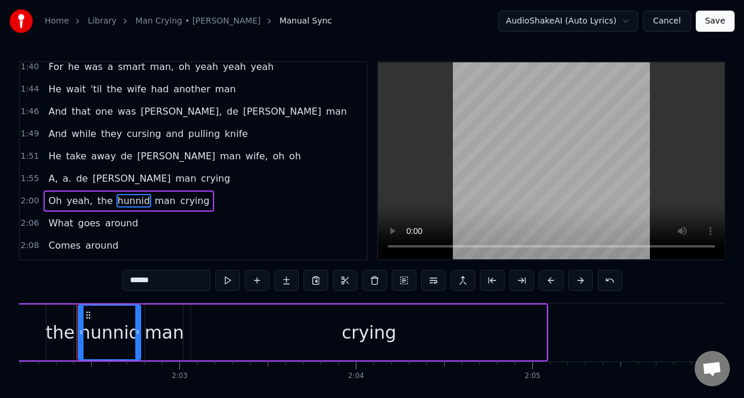
scroll to position [0, 21538]
click at [99, 205] on span "the" at bounding box center [105, 201] width 18 height 14
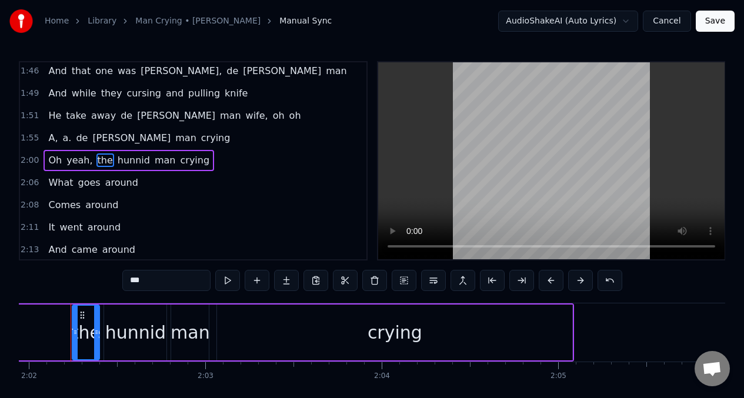
scroll to position [0, 21506]
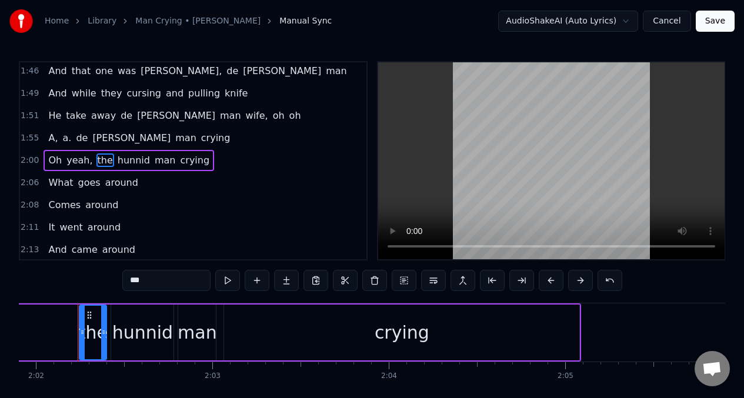
click at [155, 283] on input "***" at bounding box center [166, 280] width 88 height 21
type input "*"
click at [135, 340] on div "hunnid" at bounding box center [142, 332] width 61 height 26
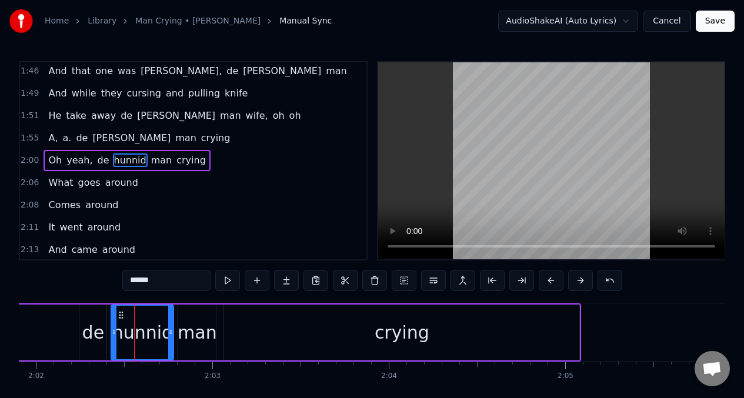
click at [161, 281] on input "******" at bounding box center [166, 280] width 88 height 21
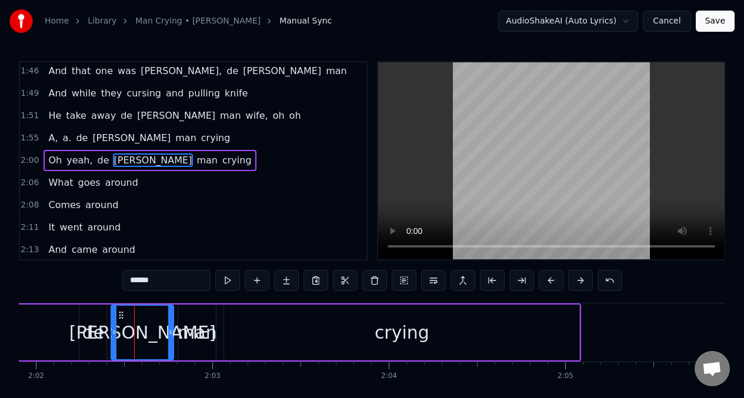
click at [54, 162] on span "Oh" at bounding box center [55, 160] width 16 height 14
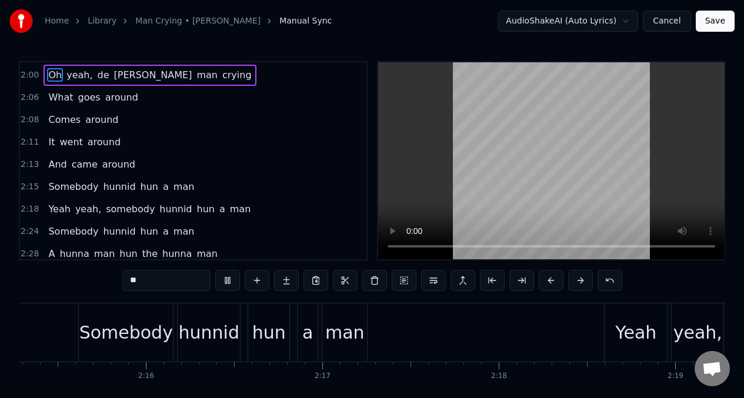
scroll to position [676, 0]
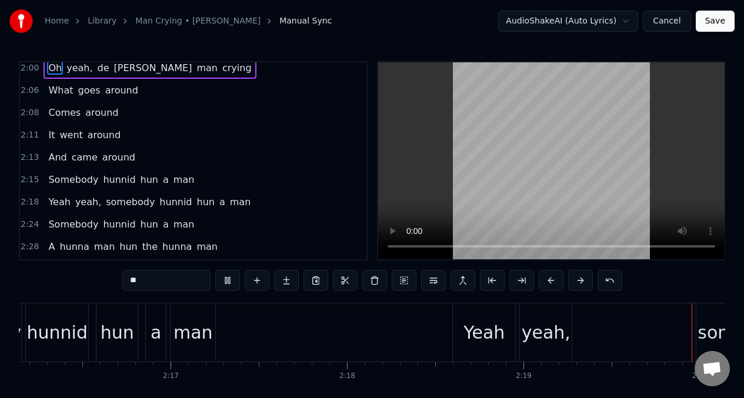
click at [74, 222] on span "Somebody" at bounding box center [73, 225] width 52 height 14
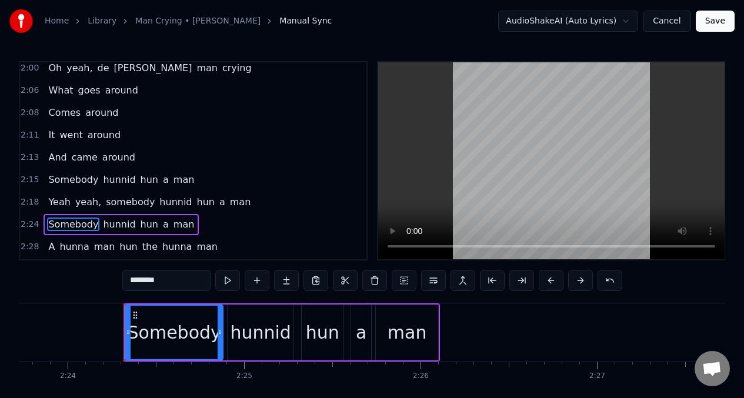
scroll to position [0, 25401]
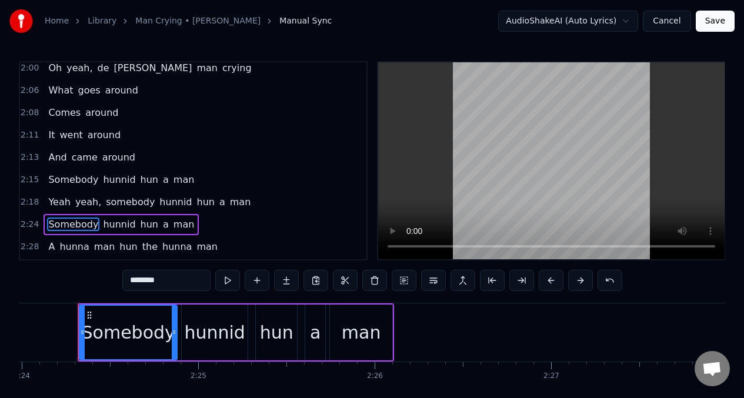
click at [54, 183] on span "Somebody" at bounding box center [73, 180] width 52 height 14
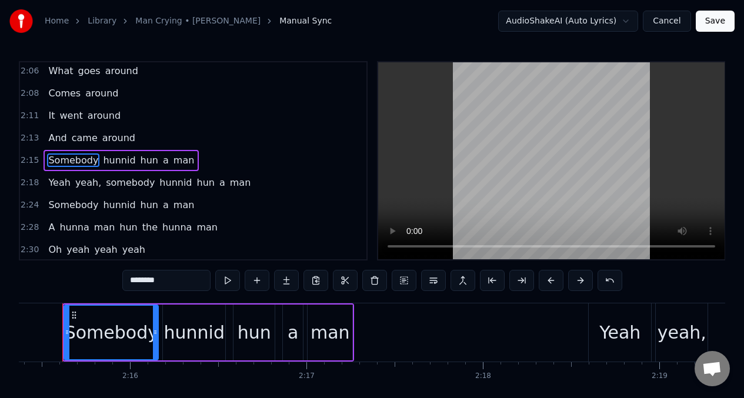
scroll to position [0, 23866]
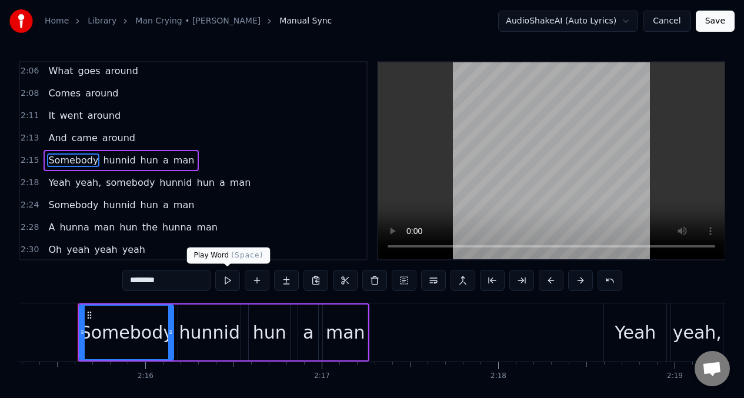
click at [224, 278] on button at bounding box center [227, 280] width 25 height 21
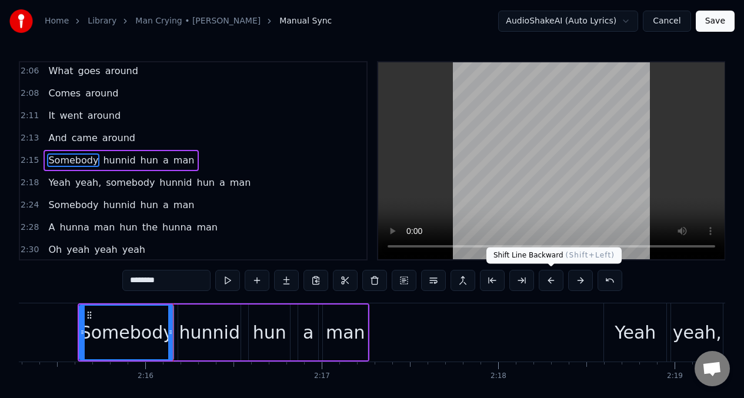
click at [549, 282] on button at bounding box center [551, 280] width 25 height 21
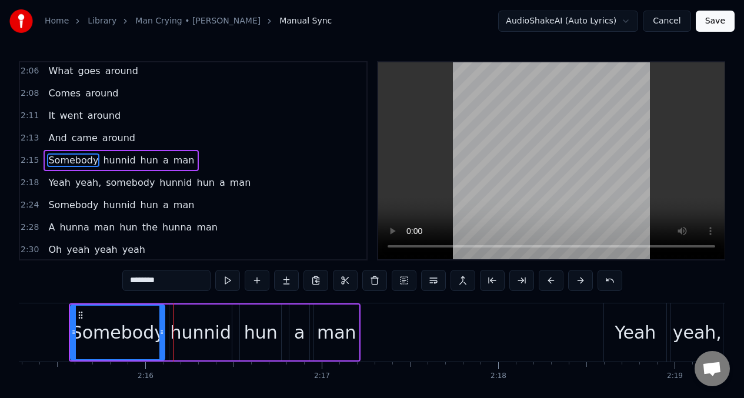
click at [199, 340] on div "hunnid" at bounding box center [201, 332] width 61 height 26
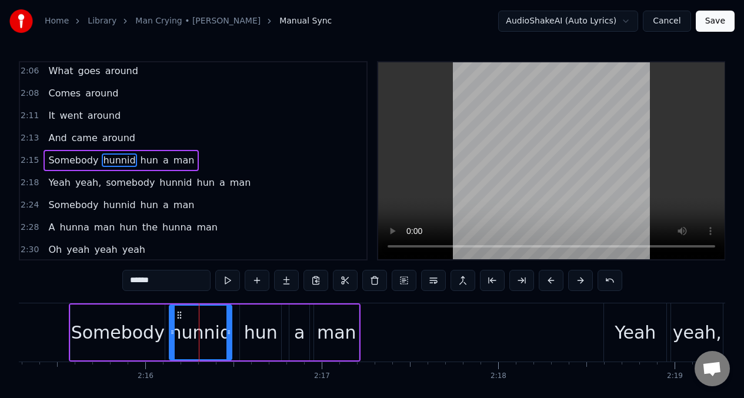
click at [175, 283] on input "******" at bounding box center [166, 280] width 88 height 21
type input "****"
click at [282, 321] on div "Somebody horn hun a man" at bounding box center [215, 332] width 292 height 58
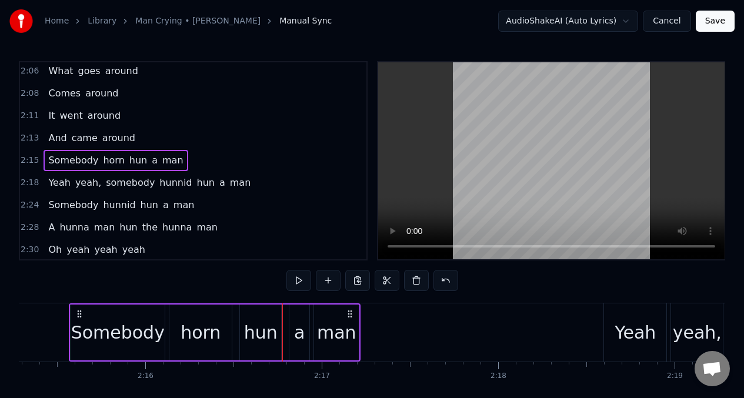
click at [202, 330] on div "horn" at bounding box center [201, 332] width 40 height 26
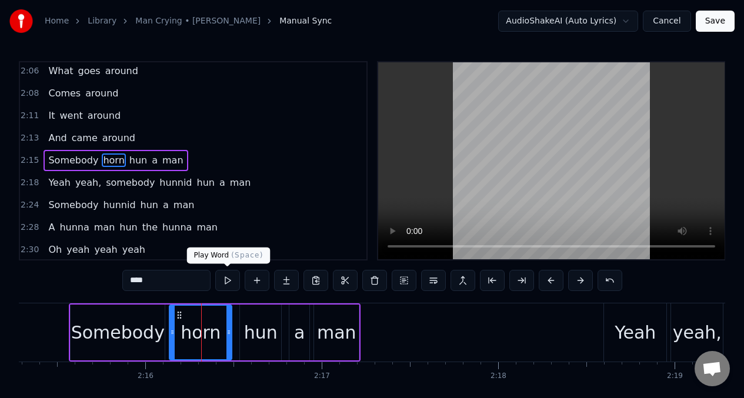
click at [225, 279] on button at bounding box center [227, 280] width 25 height 21
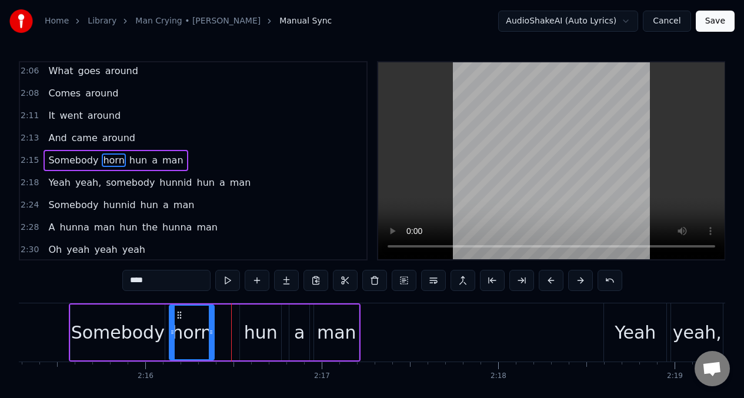
drag, startPoint x: 229, startPoint y: 322, endPoint x: 218, endPoint y: 324, distance: 11.4
click at [211, 323] on div at bounding box center [211, 333] width 5 height 54
click at [252, 320] on div "hun" at bounding box center [261, 332] width 34 height 26
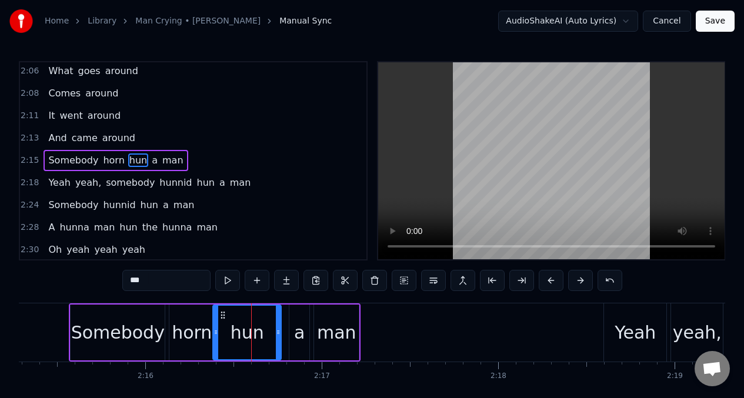
drag, startPoint x: 242, startPoint y: 322, endPoint x: 227, endPoint y: 321, distance: 15.3
click at [215, 323] on div at bounding box center [215, 333] width 5 height 54
drag, startPoint x: 276, startPoint y: 318, endPoint x: 241, endPoint y: 318, distance: 35.3
click at [241, 318] on div at bounding box center [243, 333] width 5 height 54
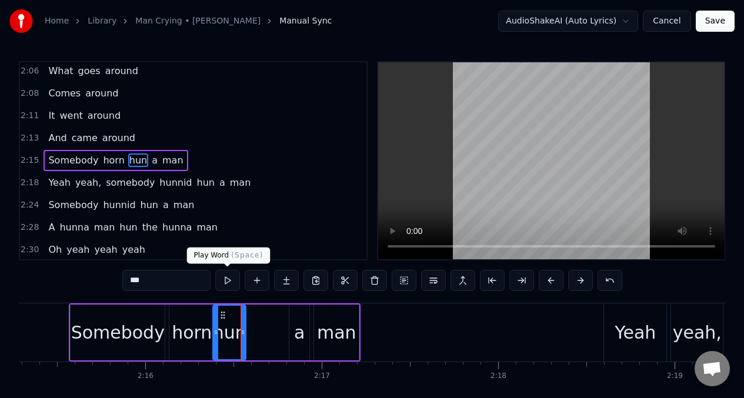
click at [226, 280] on button at bounding box center [227, 280] width 25 height 21
click at [152, 280] on input "***" at bounding box center [166, 280] width 88 height 21
type input "*"
type input "**"
click at [279, 338] on div "Somebody horn de a man" at bounding box center [215, 332] width 292 height 58
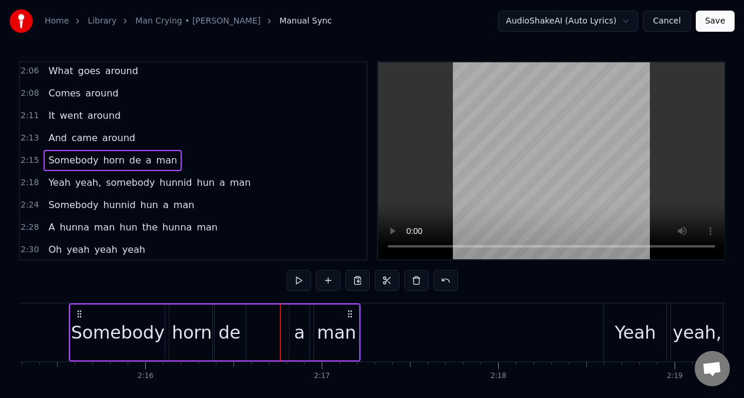
click at [294, 323] on div "a" at bounding box center [299, 332] width 11 height 26
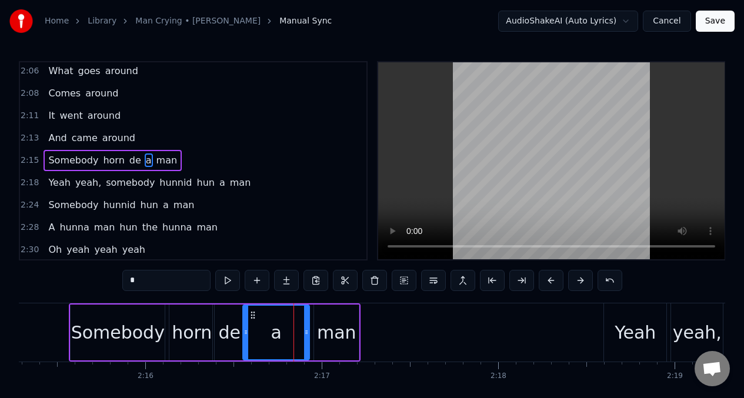
drag, startPoint x: 292, startPoint y: 323, endPoint x: 247, endPoint y: 320, distance: 44.8
click at [246, 321] on div at bounding box center [245, 333] width 5 height 54
click at [166, 280] on input "*" at bounding box center [166, 280] width 88 height 21
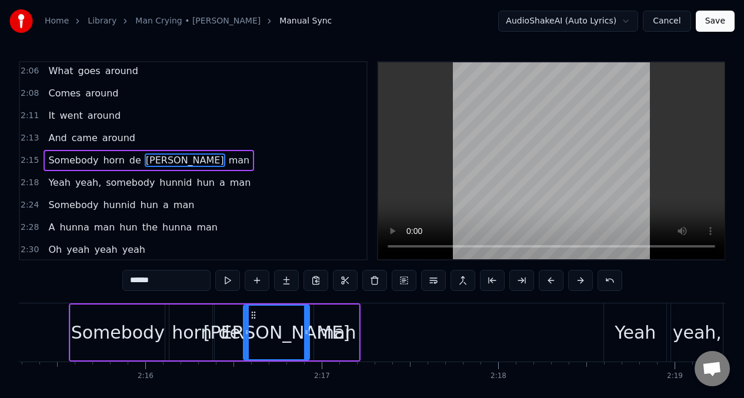
type input "******"
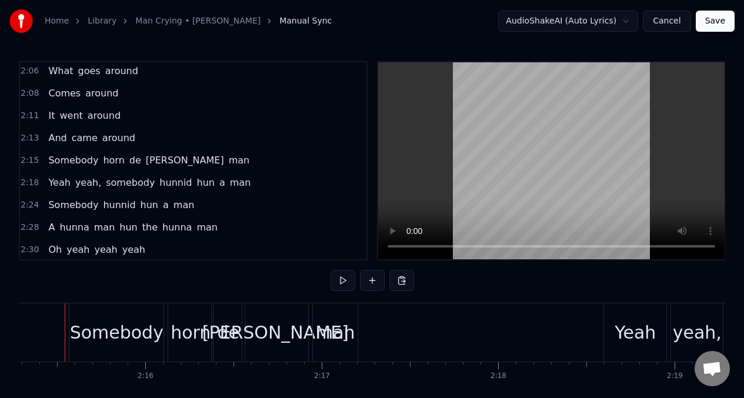
scroll to position [0, 23853]
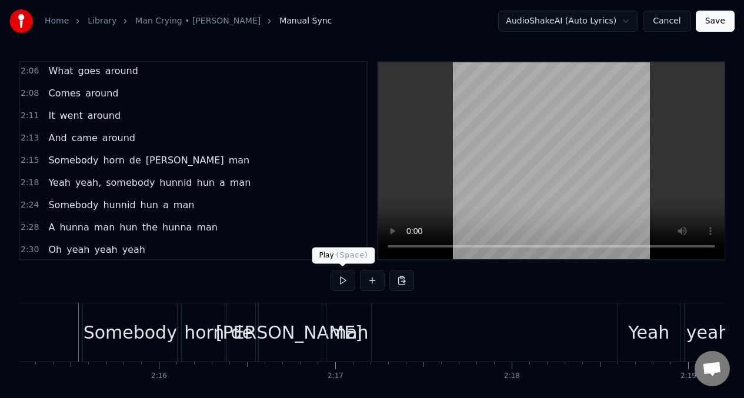
click at [343, 283] on button at bounding box center [342, 280] width 25 height 21
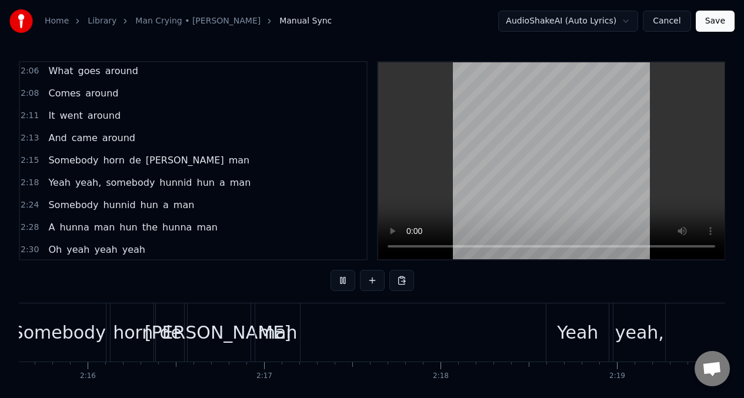
scroll to position [0, 24527]
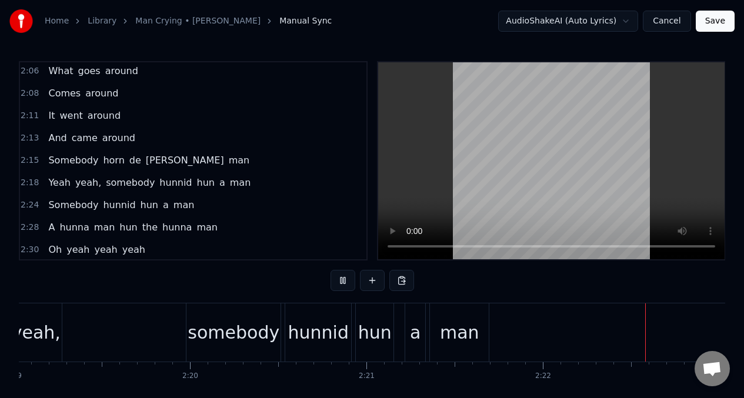
click at [318, 330] on div "hunnid" at bounding box center [318, 332] width 61 height 26
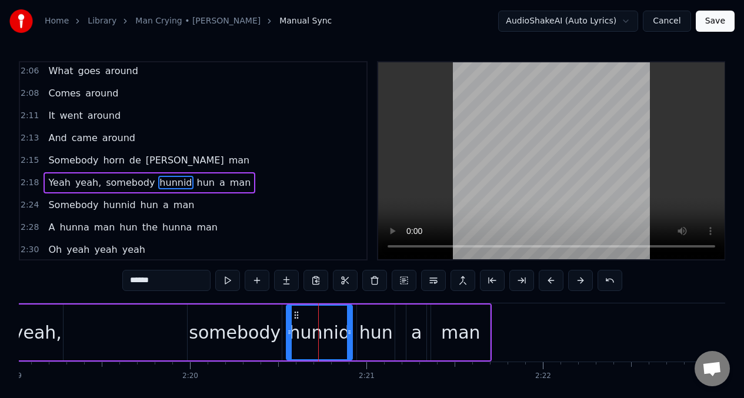
scroll to position [0, 25116]
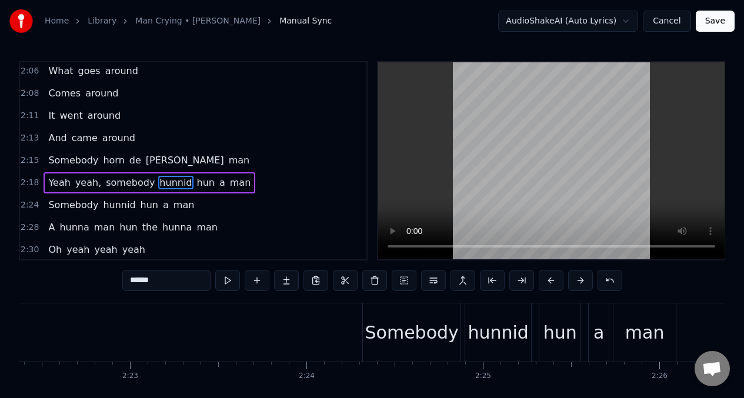
click at [167, 283] on input "******" at bounding box center [166, 280] width 88 height 21
click at [503, 342] on div "hunnid" at bounding box center [498, 332] width 61 height 26
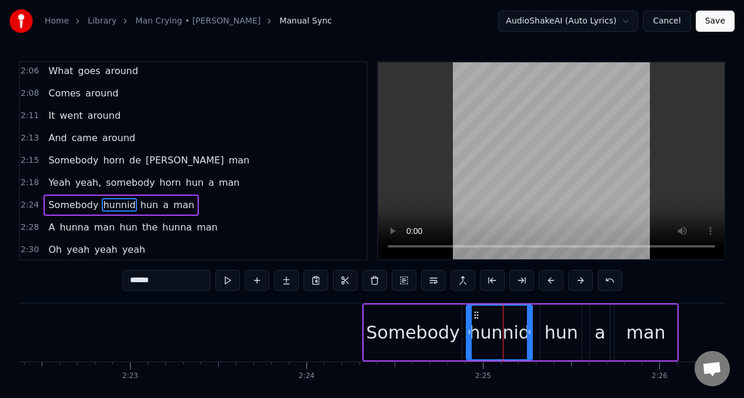
scroll to position [740, 0]
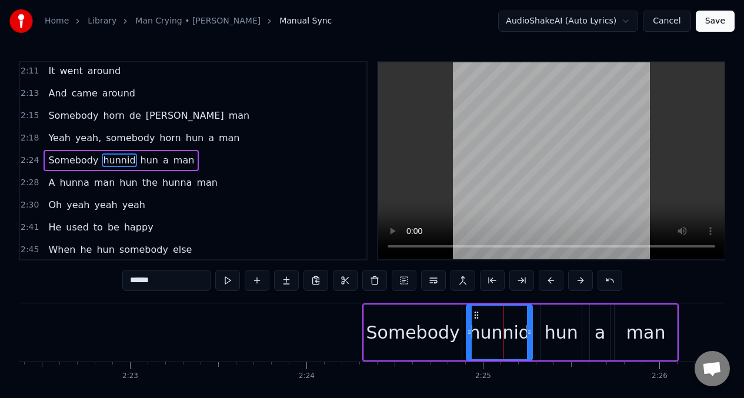
click at [161, 140] on span "horn" at bounding box center [170, 138] width 24 height 14
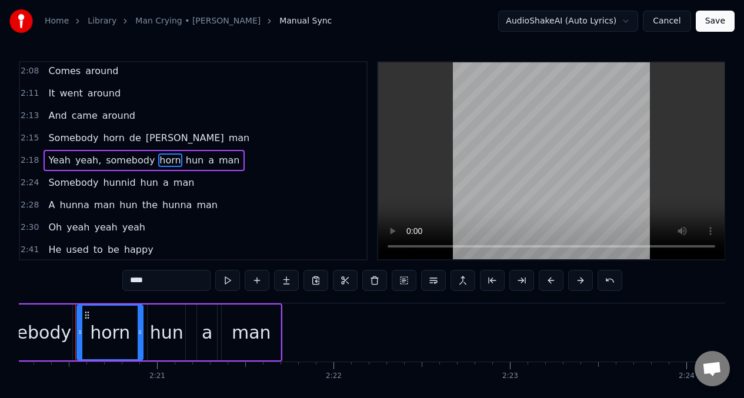
scroll to position [0, 24734]
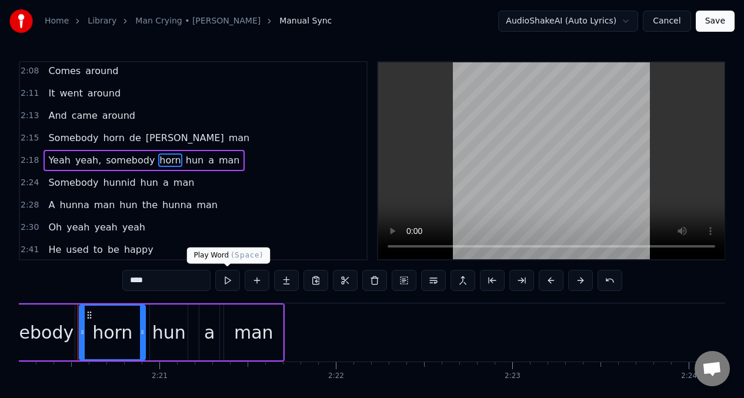
click at [228, 281] on button at bounding box center [227, 280] width 25 height 21
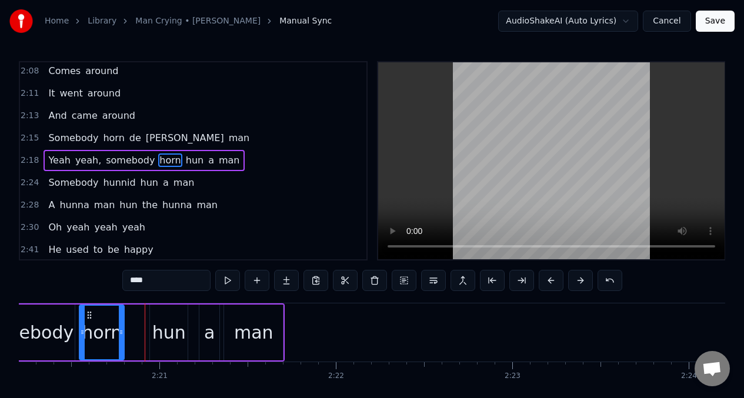
drag, startPoint x: 141, startPoint y: 316, endPoint x: 120, endPoint y: 317, distance: 21.2
click at [120, 317] on div at bounding box center [121, 333] width 5 height 54
click at [226, 285] on button at bounding box center [227, 280] width 25 height 21
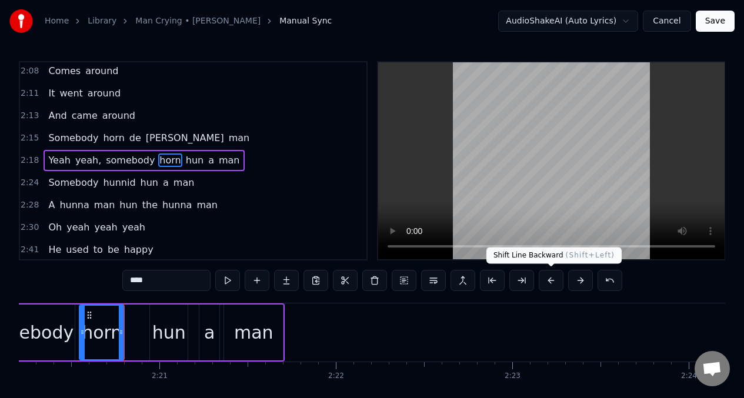
click at [547, 280] on button at bounding box center [551, 280] width 25 height 21
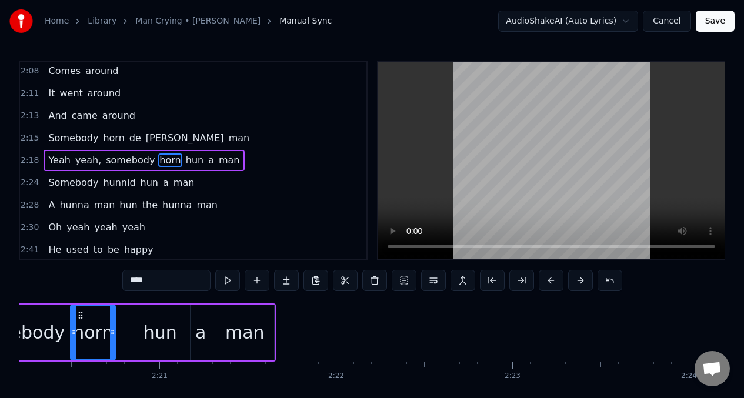
click at [36, 328] on div "somebody" at bounding box center [19, 332] width 92 height 26
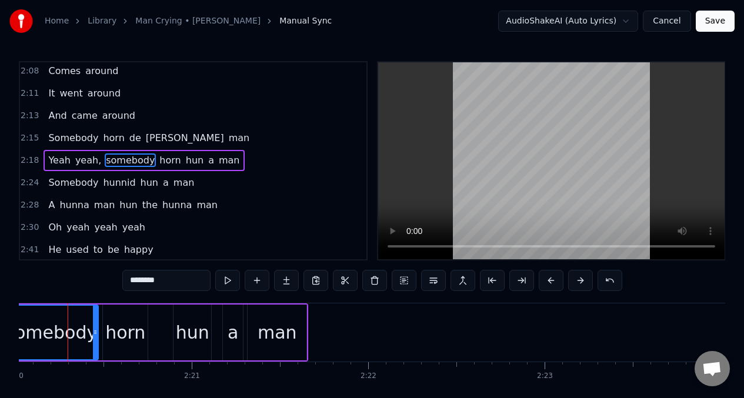
scroll to position [0, 24691]
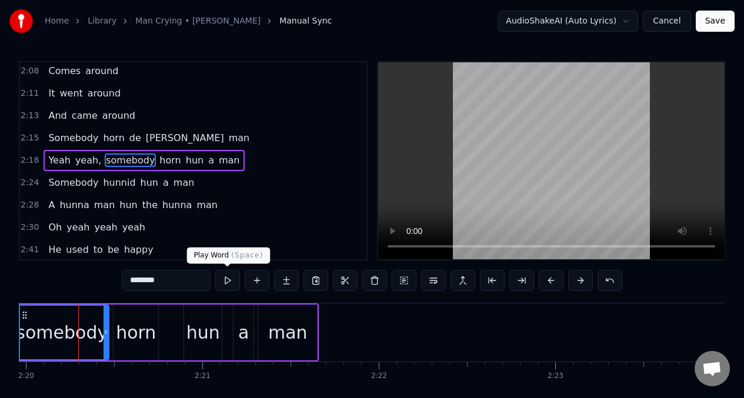
click at [226, 282] on button at bounding box center [227, 280] width 25 height 21
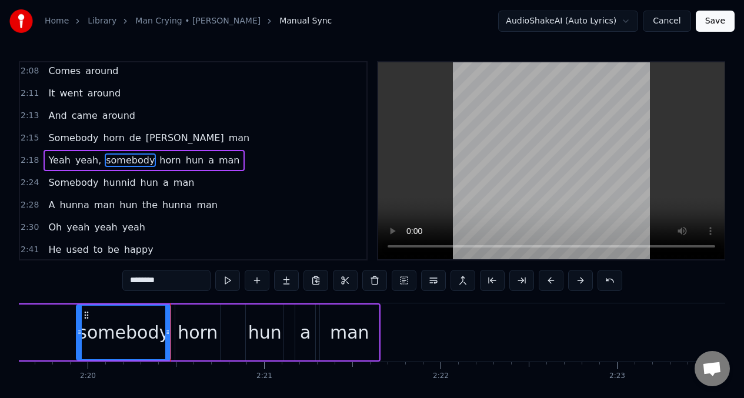
click at [226, 281] on button at bounding box center [227, 280] width 25 height 21
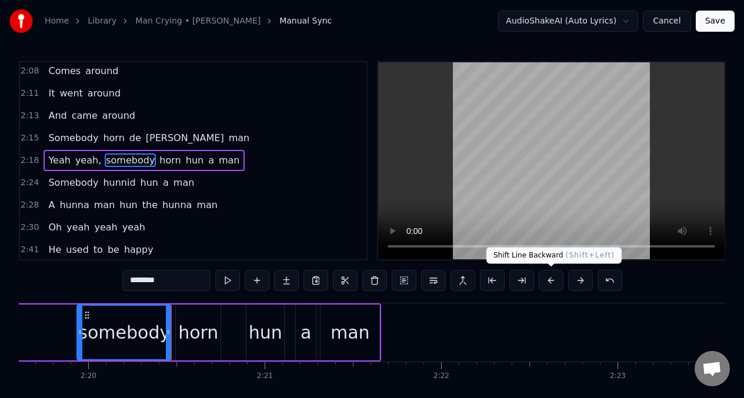
click at [547, 282] on button at bounding box center [551, 280] width 25 height 21
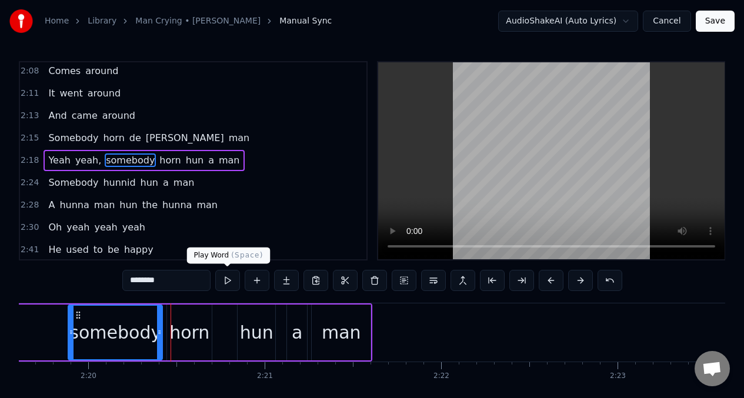
click at [225, 281] on button at bounding box center [227, 280] width 25 height 21
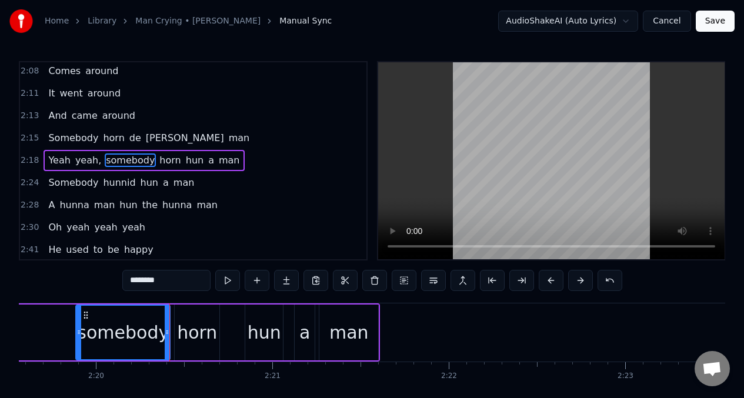
click at [199, 323] on div "horn" at bounding box center [197, 332] width 40 height 26
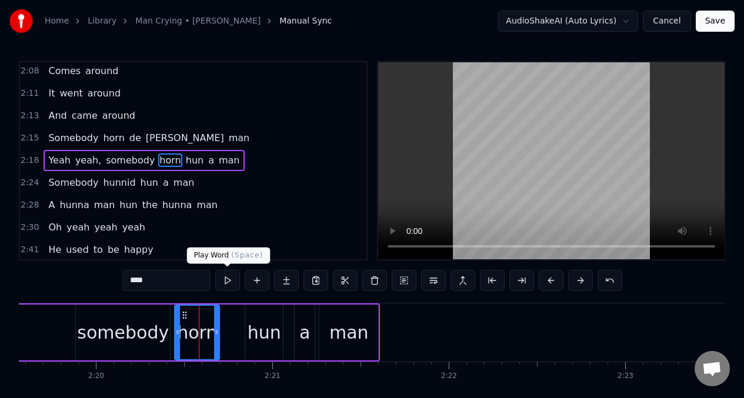
click at [226, 281] on button at bounding box center [227, 280] width 25 height 21
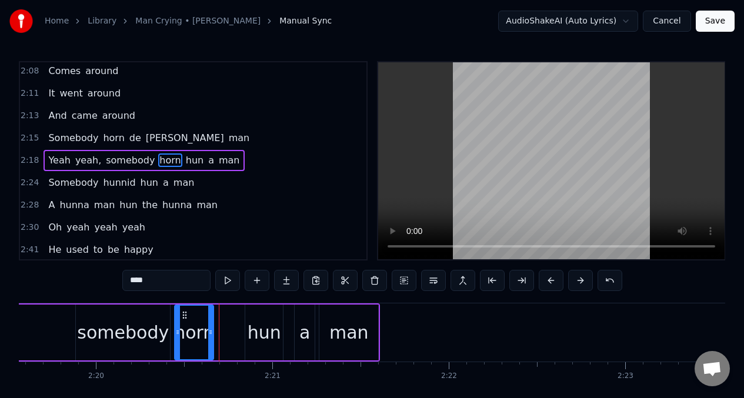
drag, startPoint x: 216, startPoint y: 325, endPoint x: 211, endPoint y: 323, distance: 6.1
click at [211, 323] on div at bounding box center [210, 333] width 5 height 54
click at [262, 319] on div "hun" at bounding box center [265, 332] width 34 height 26
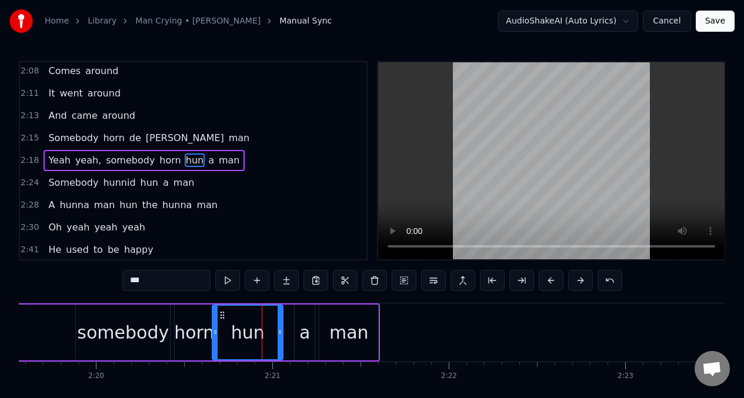
drag, startPoint x: 248, startPoint y: 320, endPoint x: 215, endPoint y: 319, distance: 33.0
click at [215, 319] on div at bounding box center [215, 333] width 5 height 54
drag, startPoint x: 280, startPoint y: 322, endPoint x: 241, endPoint y: 323, distance: 38.8
click at [241, 323] on div at bounding box center [241, 333] width 5 height 54
click at [146, 282] on input "***" at bounding box center [166, 280] width 88 height 21
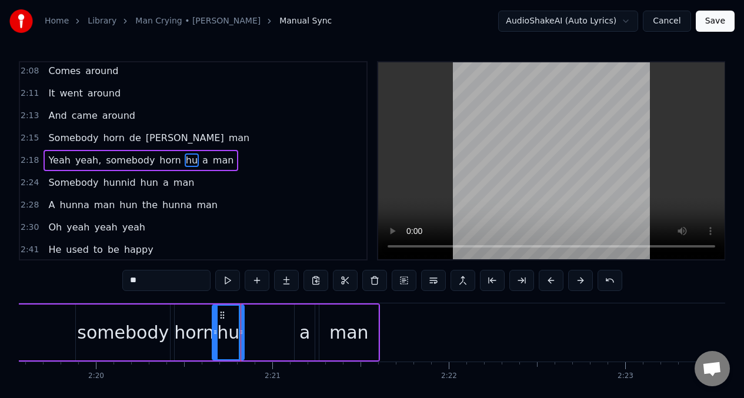
type input "*"
type input "**"
click at [269, 342] on div "Yeah yeah, somebody horn de a man" at bounding box center [105, 332] width 549 height 58
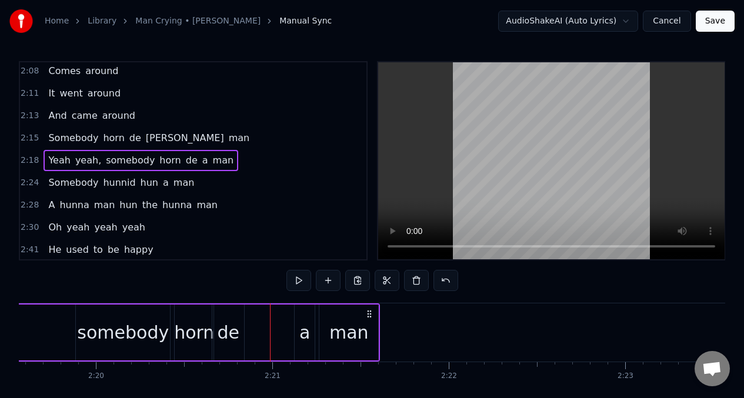
click at [303, 339] on div "a" at bounding box center [304, 332] width 11 height 26
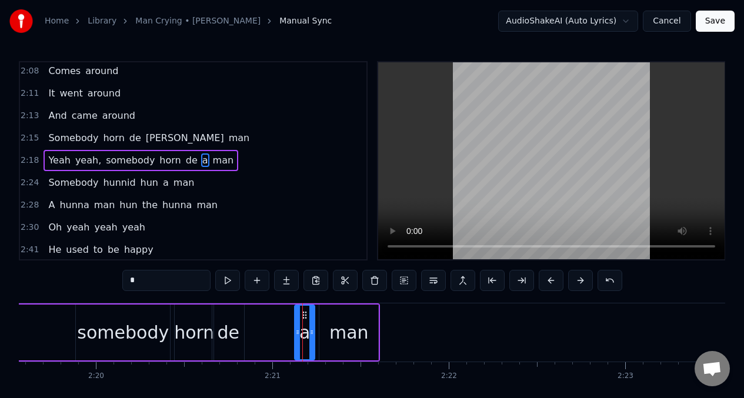
drag, startPoint x: 300, startPoint y: 325, endPoint x: 253, endPoint y: 325, distance: 47.0
click at [253, 325] on div "Yeah yeah, somebody horn de a man" at bounding box center [105, 332] width 549 height 58
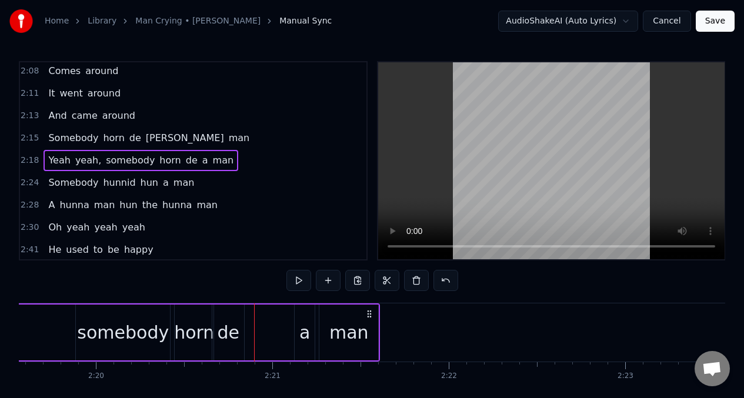
click at [299, 325] on div "a" at bounding box center [304, 332] width 11 height 26
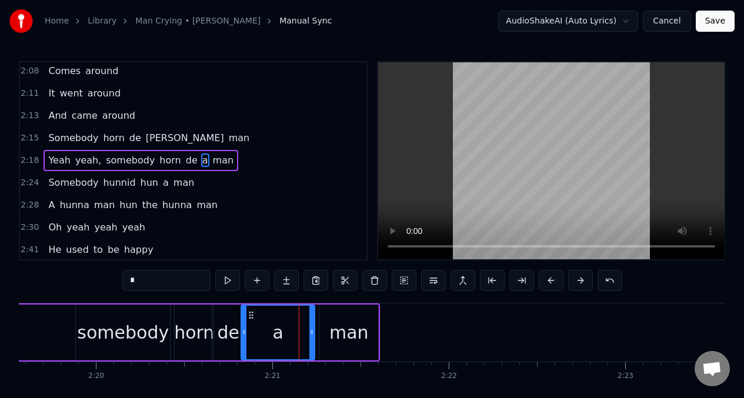
drag, startPoint x: 299, startPoint y: 324, endPoint x: 245, endPoint y: 320, distance: 53.6
click at [245, 320] on div at bounding box center [244, 333] width 5 height 54
click at [141, 279] on input "*" at bounding box center [166, 280] width 88 height 21
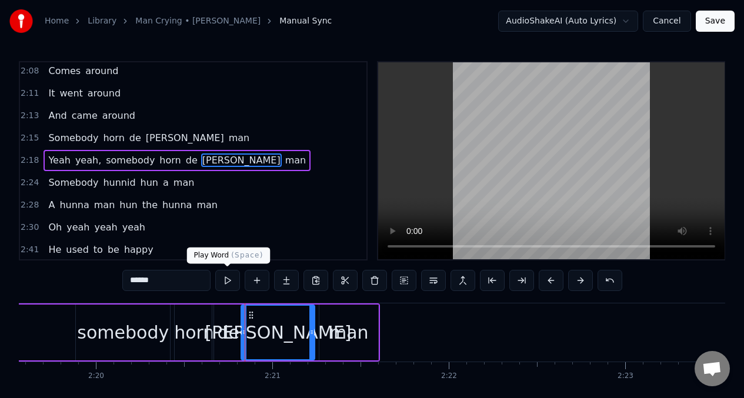
click at [224, 281] on button at bounding box center [227, 280] width 25 height 21
click at [51, 183] on span "Somebody" at bounding box center [73, 183] width 52 height 14
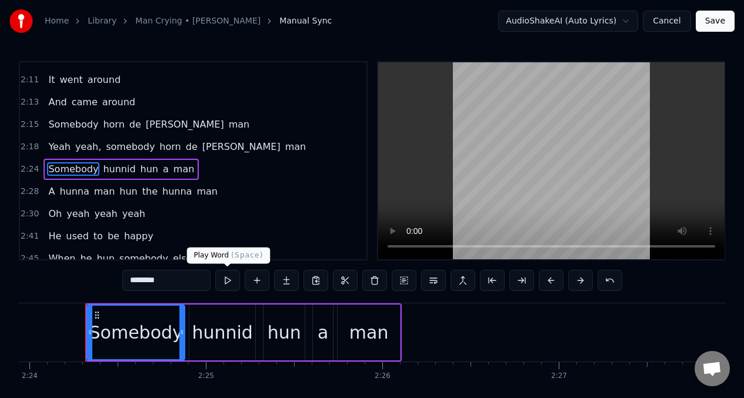
scroll to position [0, 25401]
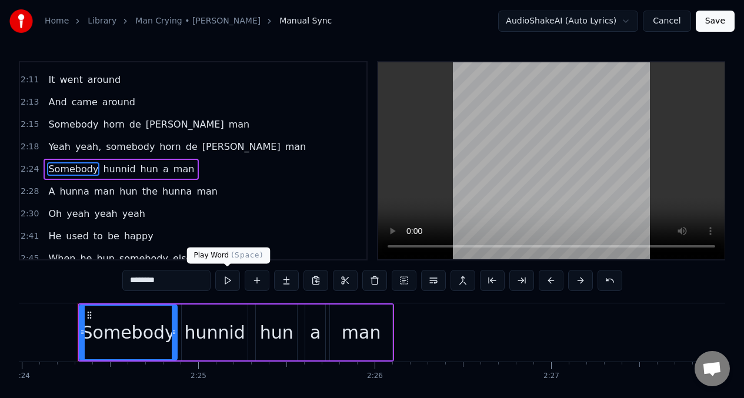
click at [228, 282] on button at bounding box center [227, 280] width 25 height 21
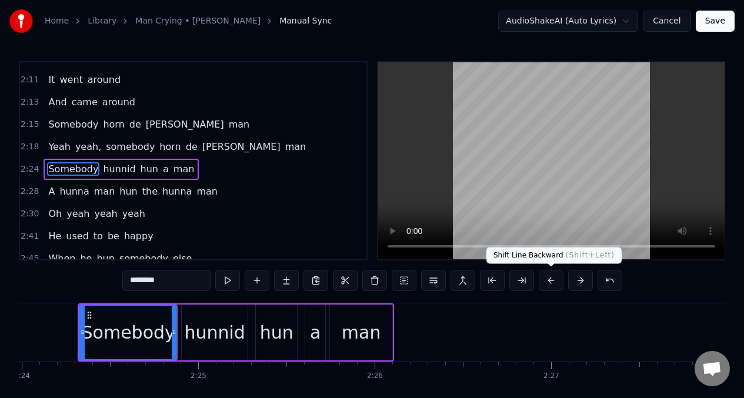
click at [549, 285] on button at bounding box center [551, 280] width 25 height 21
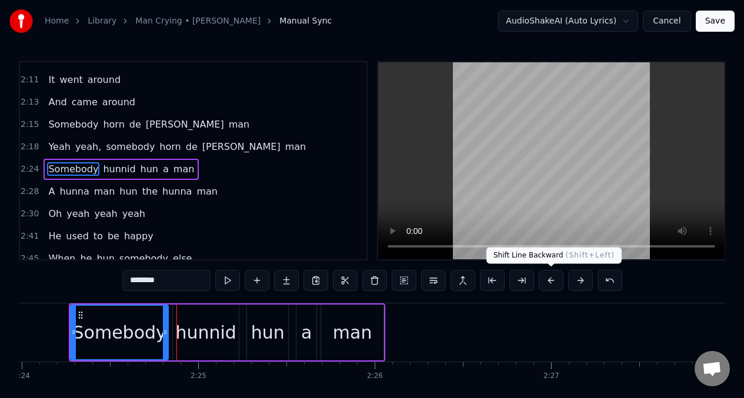
click at [555, 278] on button at bounding box center [551, 280] width 25 height 21
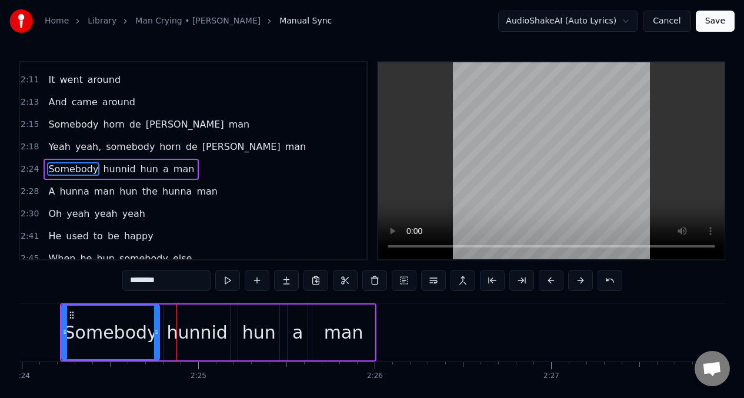
click at [227, 284] on button at bounding box center [227, 280] width 25 height 21
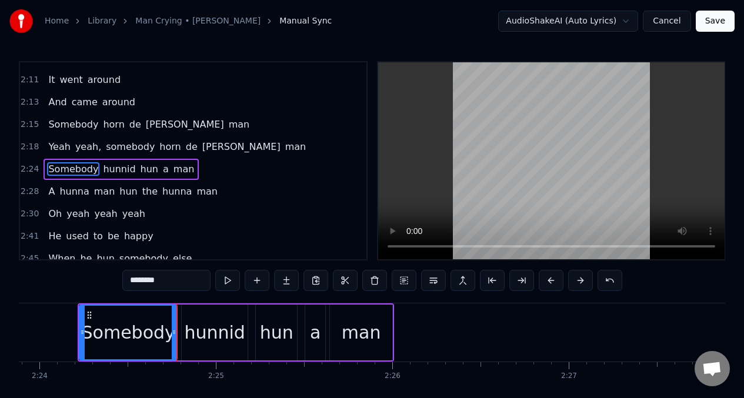
click at [227, 284] on button at bounding box center [227, 280] width 25 height 21
click at [227, 285] on button at bounding box center [227, 280] width 25 height 21
click at [228, 337] on div "hunnid" at bounding box center [214, 332] width 61 height 26
type input "******"
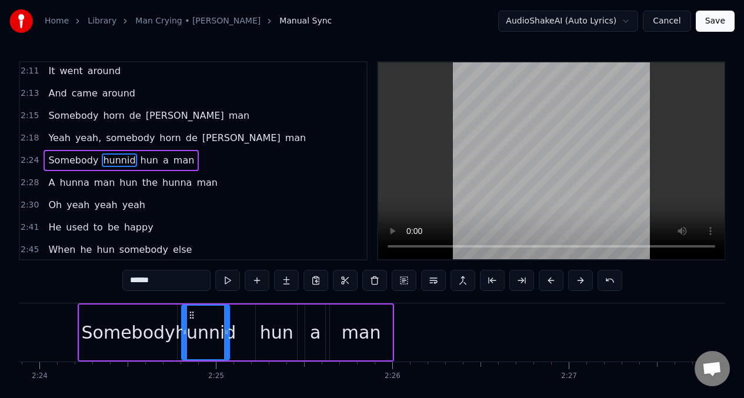
drag, startPoint x: 246, startPoint y: 318, endPoint x: 227, endPoint y: 312, distance: 20.5
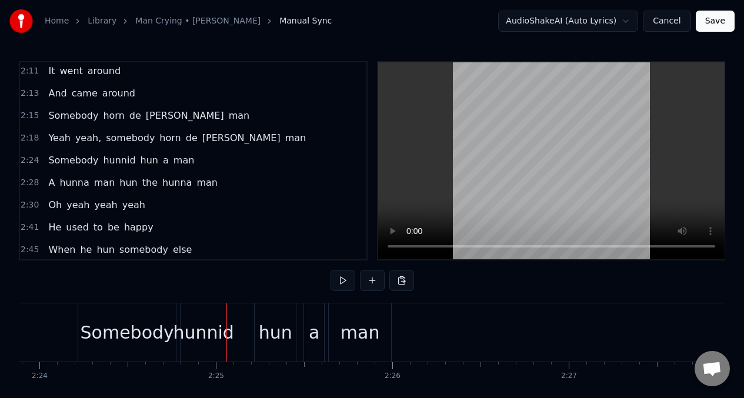
click at [200, 323] on div "hunnid" at bounding box center [203, 332] width 61 height 26
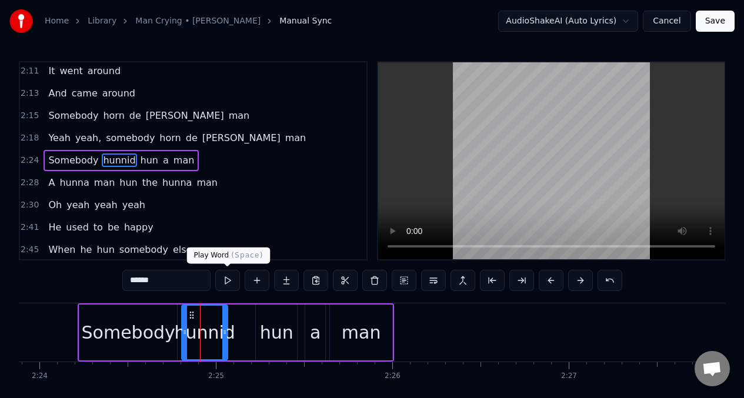
click at [225, 282] on button at bounding box center [227, 280] width 25 height 21
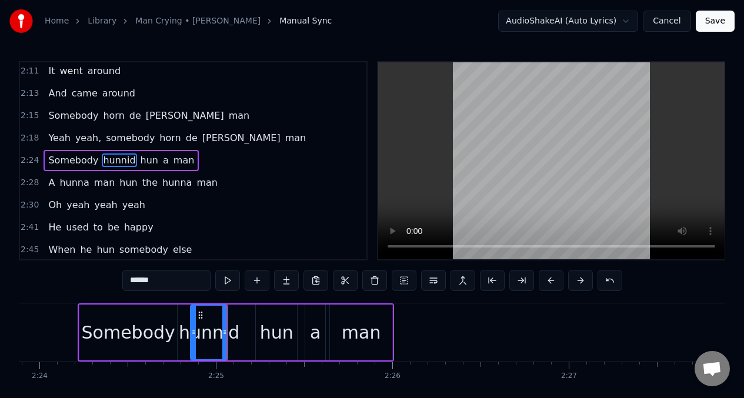
drag, startPoint x: 182, startPoint y: 326, endPoint x: 191, endPoint y: 328, distance: 9.0
click at [191, 328] on div "hunnid" at bounding box center [209, 333] width 36 height 54
click at [168, 336] on div "Somebody" at bounding box center [129, 332] width 94 height 26
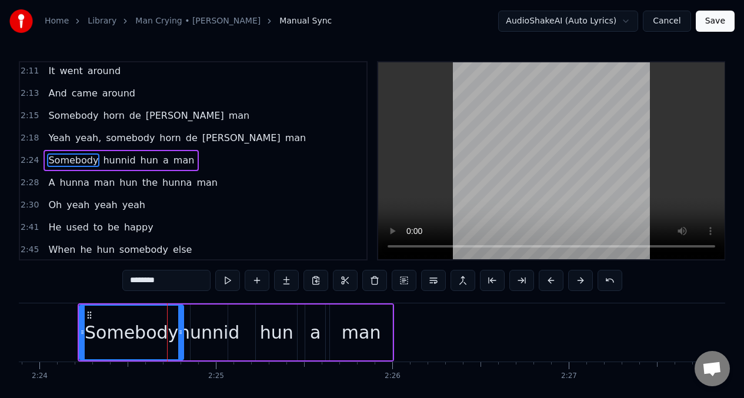
click at [181, 325] on div at bounding box center [180, 333] width 5 height 54
click at [212, 326] on div "hunnid" at bounding box center [209, 332] width 61 height 26
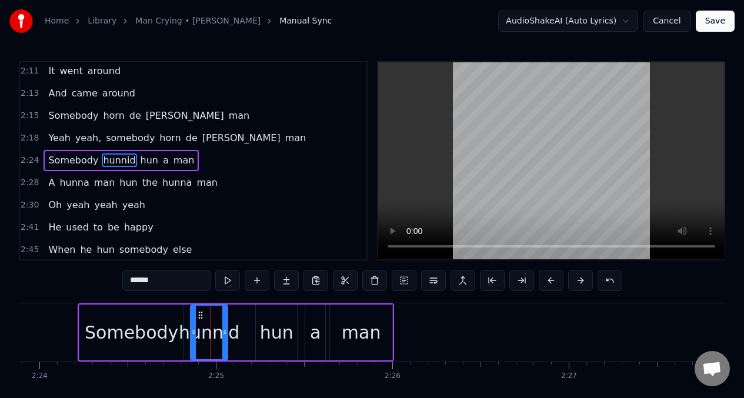
click at [166, 288] on input "******" at bounding box center [166, 280] width 88 height 21
click at [271, 326] on div "hun" at bounding box center [277, 332] width 34 height 26
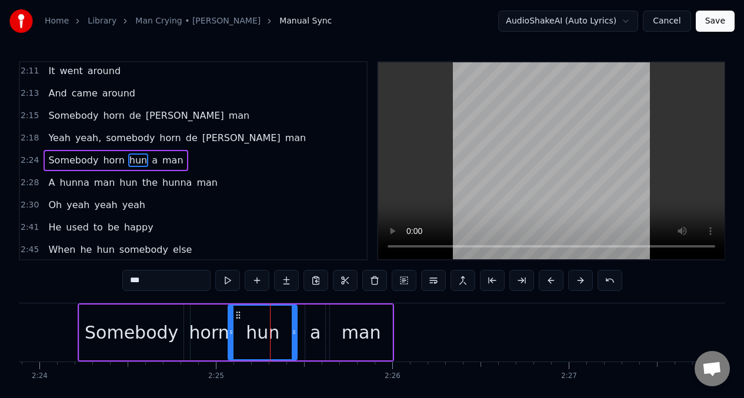
drag, startPoint x: 258, startPoint y: 322, endPoint x: 231, endPoint y: 325, distance: 27.8
click at [231, 325] on div at bounding box center [231, 333] width 5 height 54
drag, startPoint x: 295, startPoint y: 322, endPoint x: 256, endPoint y: 329, distance: 39.4
click at [256, 329] on div at bounding box center [255, 333] width 5 height 54
click at [153, 282] on input "***" at bounding box center [166, 280] width 88 height 21
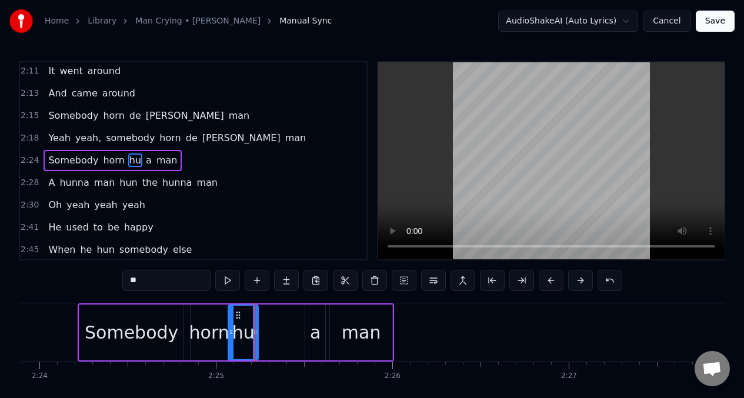
type input "*"
click at [227, 283] on button at bounding box center [227, 280] width 25 height 21
click at [311, 328] on div "a" at bounding box center [315, 332] width 11 height 26
type input "*"
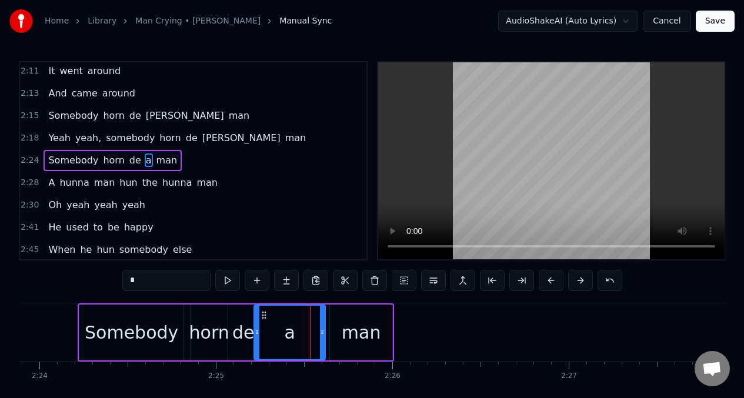
drag, startPoint x: 306, startPoint y: 326, endPoint x: 255, endPoint y: 326, distance: 51.2
click at [255, 326] on div at bounding box center [257, 333] width 5 height 54
click at [154, 284] on input "*" at bounding box center [166, 280] width 88 height 21
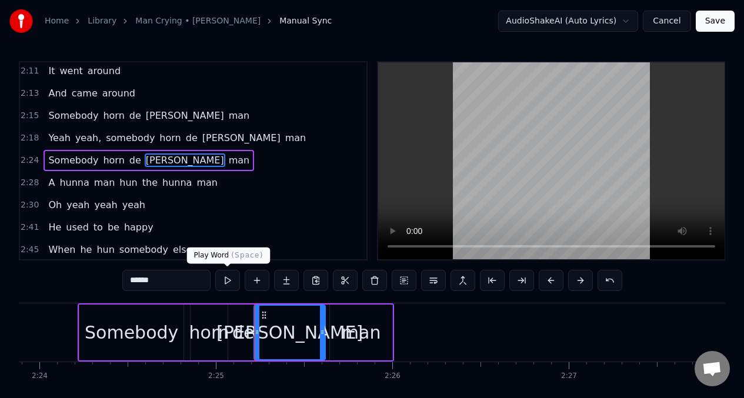
type input "******"
click at [223, 278] on button at bounding box center [227, 280] width 25 height 21
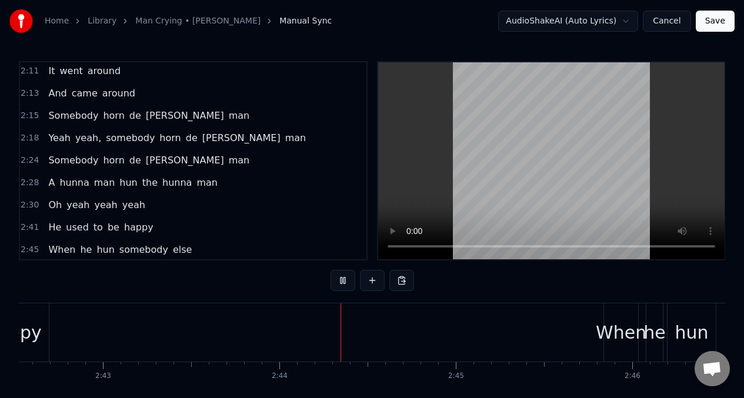
scroll to position [0, 28721]
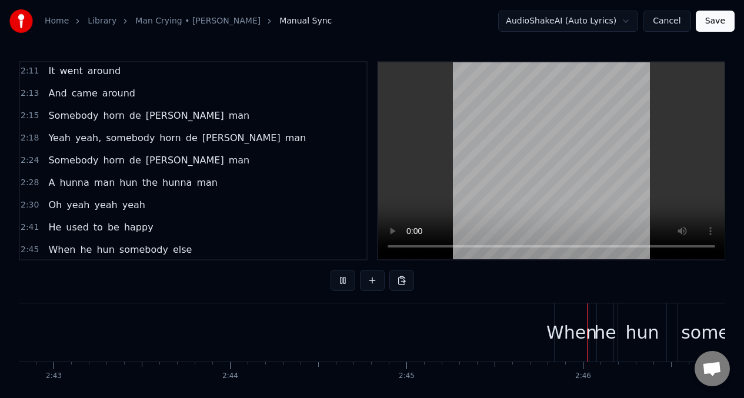
click at [45, 160] on div "Somebody horn [PERSON_NAME] man" at bounding box center [149, 160] width 211 height 21
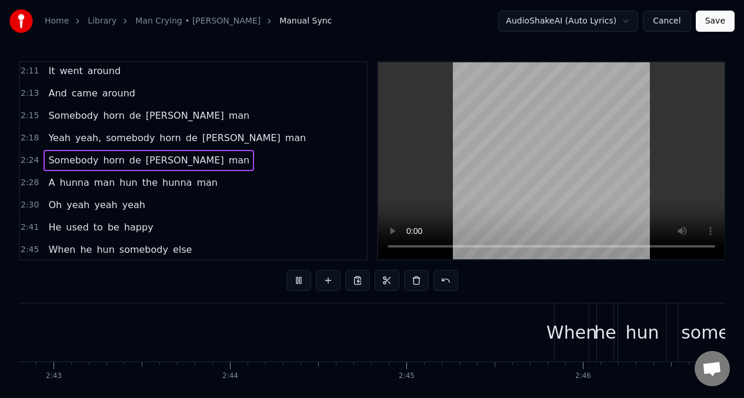
click at [57, 163] on span "Somebody" at bounding box center [73, 160] width 52 height 14
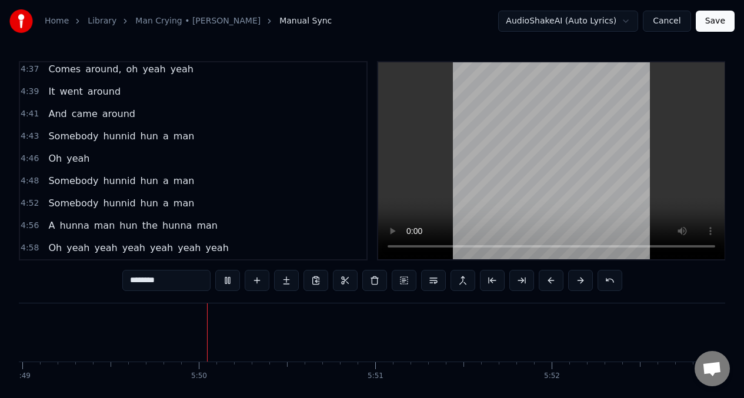
scroll to position [0, 61569]
click at [54, 249] on span "Oh" at bounding box center [55, 248] width 16 height 14
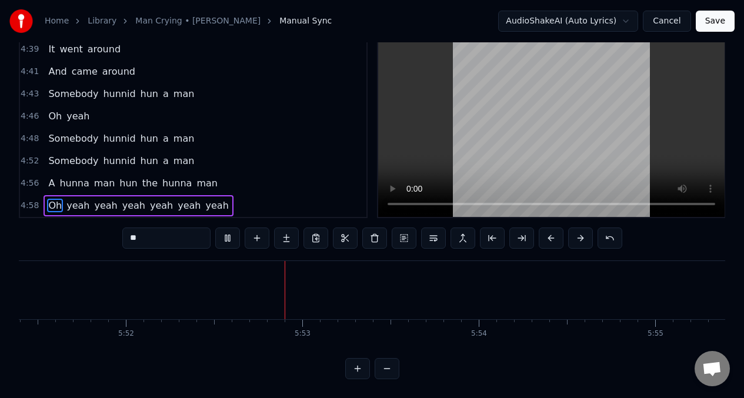
scroll to position [0, 61994]
click at [53, 179] on span "A" at bounding box center [51, 183] width 9 height 14
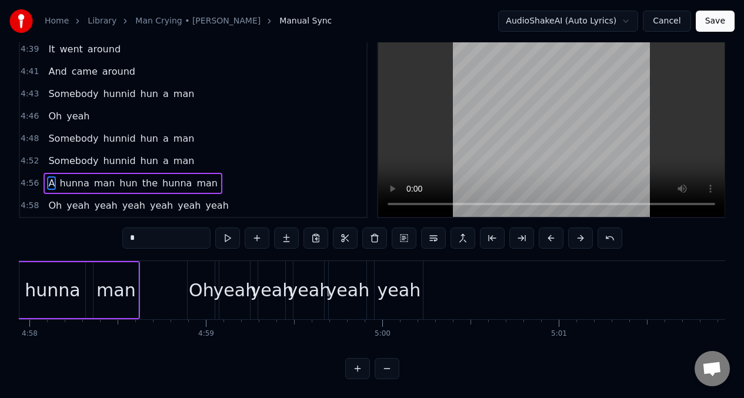
scroll to position [0, 52283]
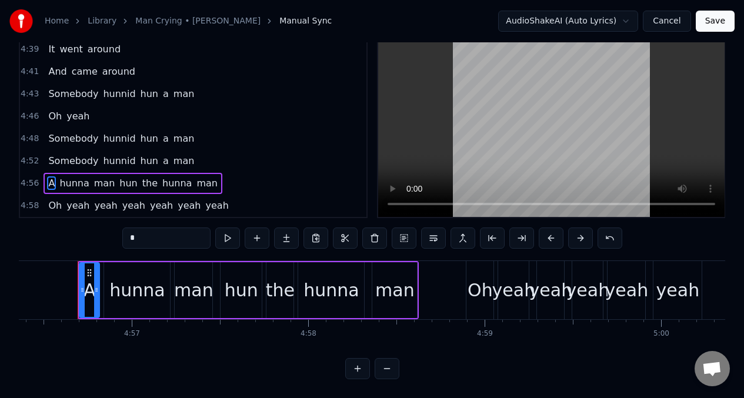
click at [140, 229] on input "*" at bounding box center [166, 238] width 88 height 21
drag, startPoint x: 143, startPoint y: 287, endPoint x: 214, endPoint y: 231, distance: 90.4
click at [145, 286] on div "hunna" at bounding box center [136, 290] width 55 height 26
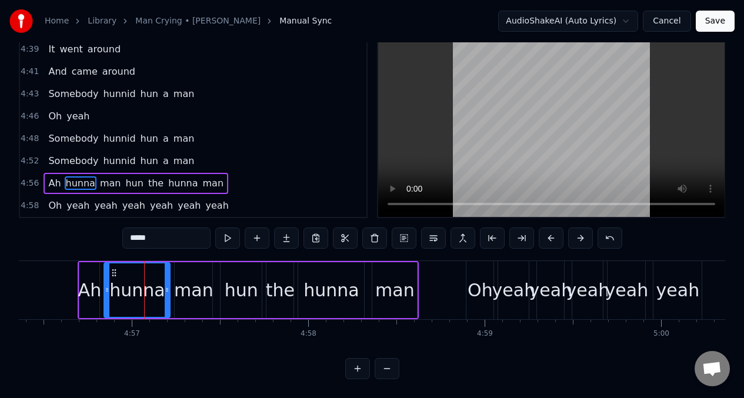
scroll to position [26, 0]
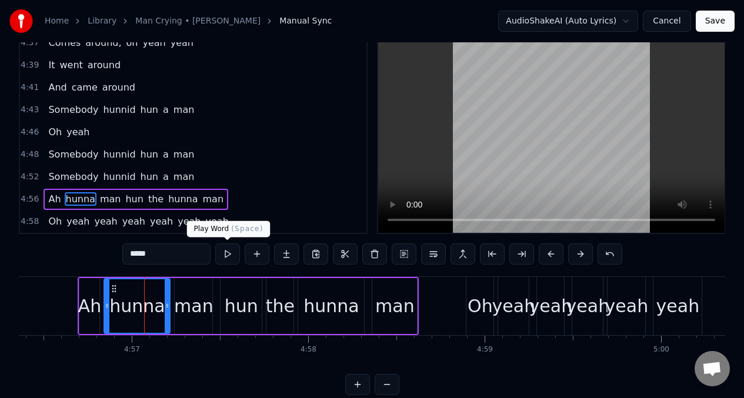
click at [229, 256] on button at bounding box center [227, 253] width 25 height 21
click at [163, 259] on input "*****" at bounding box center [166, 253] width 88 height 21
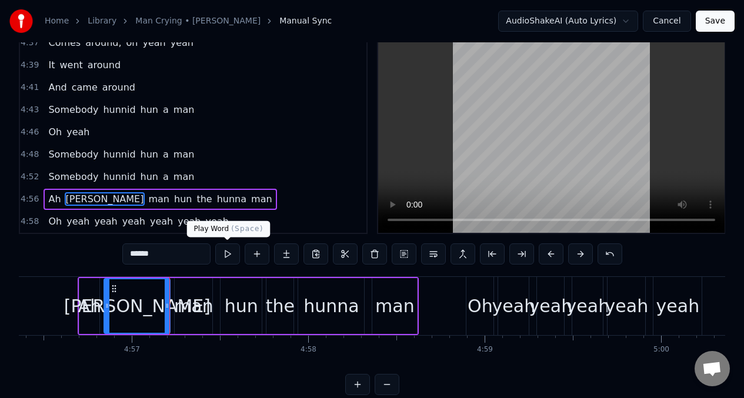
click at [228, 259] on button at bounding box center [227, 253] width 25 height 21
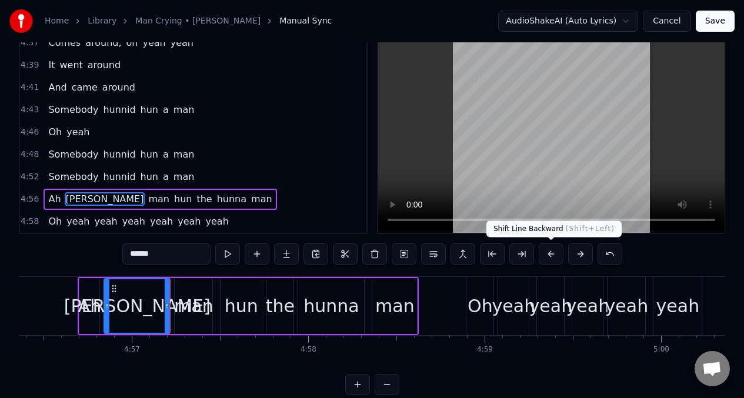
click at [549, 256] on button at bounding box center [551, 253] width 25 height 21
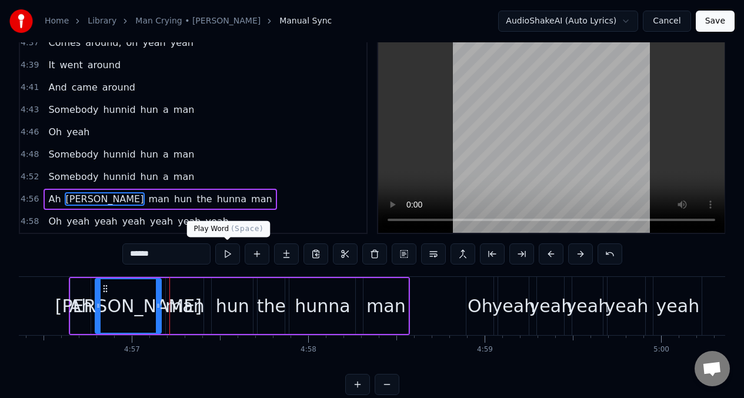
click at [228, 254] on button at bounding box center [227, 253] width 25 height 21
click at [176, 309] on div "man" at bounding box center [184, 306] width 39 height 26
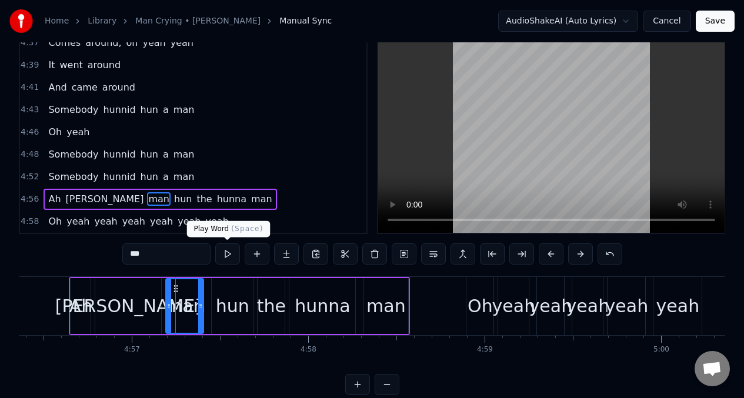
click at [229, 255] on button at bounding box center [227, 253] width 25 height 21
click at [201, 298] on div at bounding box center [200, 306] width 5 height 54
click at [227, 257] on button at bounding box center [227, 253] width 25 height 21
click at [223, 305] on div "hun" at bounding box center [233, 306] width 34 height 26
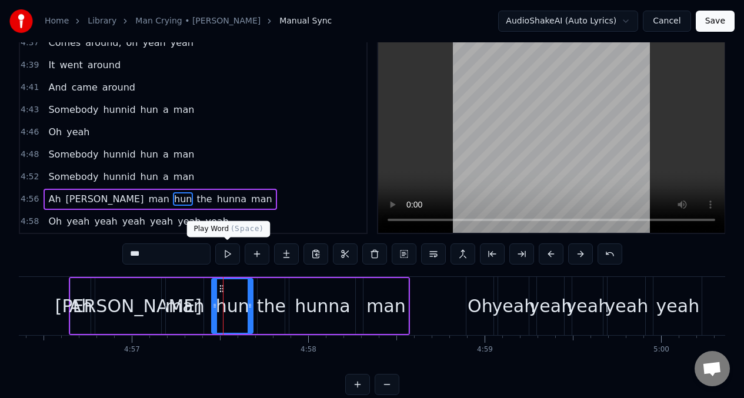
click at [227, 256] on button at bounding box center [227, 253] width 25 height 21
click at [153, 258] on input "***" at bounding box center [166, 253] width 88 height 21
click at [280, 312] on div "the" at bounding box center [271, 306] width 29 height 26
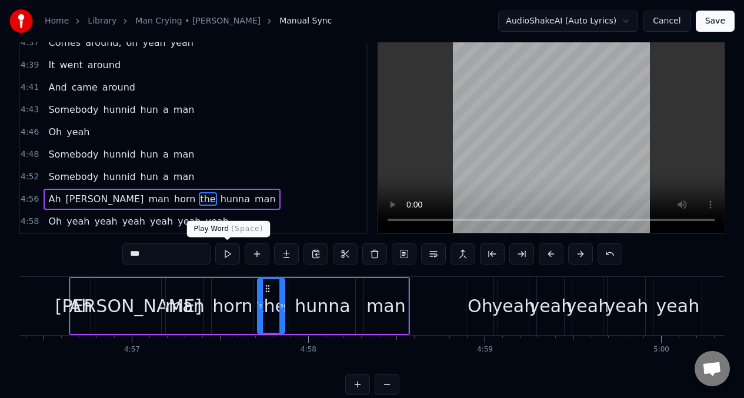
click at [225, 253] on button at bounding box center [227, 253] width 25 height 21
click at [156, 261] on input "***" at bounding box center [166, 253] width 88 height 21
type input "*"
click at [345, 308] on div "hunna" at bounding box center [322, 306] width 55 height 26
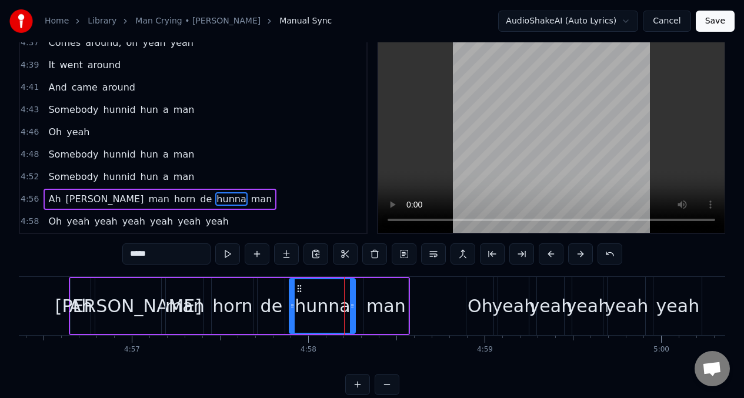
click at [159, 254] on input "*****" at bounding box center [166, 253] width 88 height 21
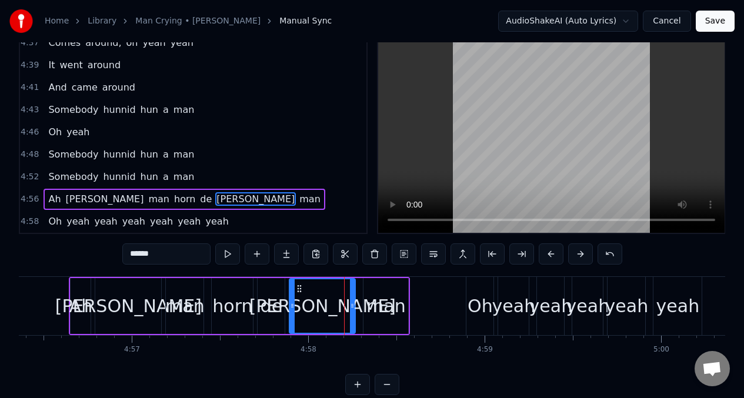
type input "******"
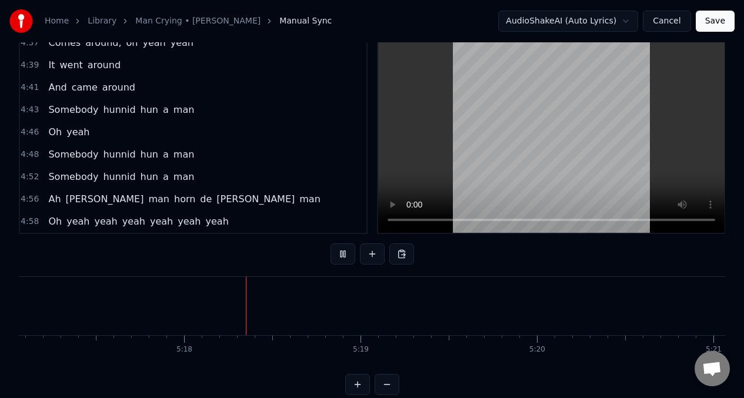
scroll to position [0, 55946]
click at [177, 224] on span "yeah" at bounding box center [188, 222] width 25 height 14
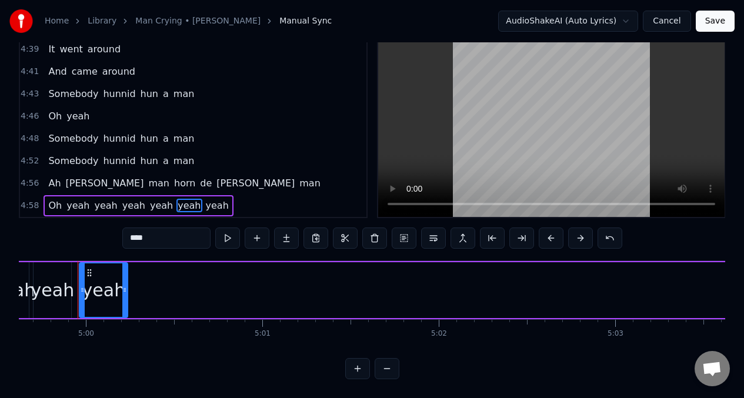
scroll to position [51, 0]
click at [205, 202] on span "yeah" at bounding box center [217, 206] width 25 height 14
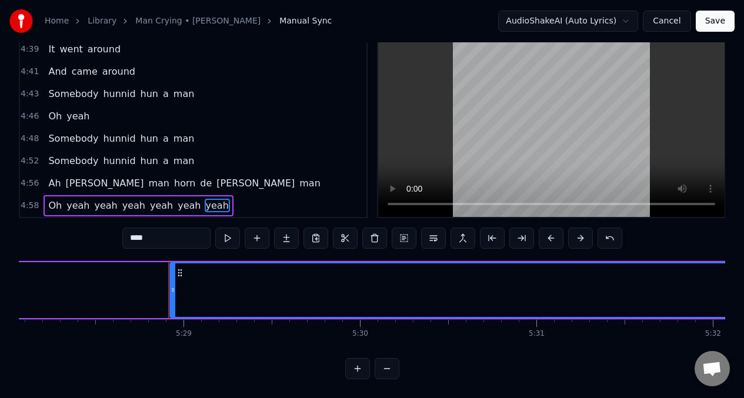
scroll to position [0, 57967]
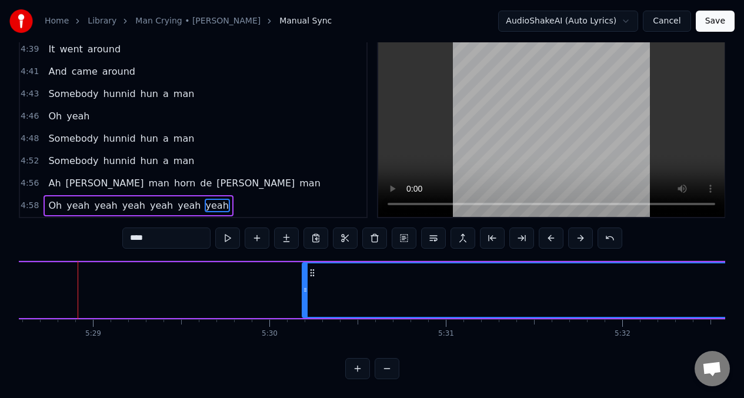
drag, startPoint x: 83, startPoint y: 283, endPoint x: 330, endPoint y: 280, distance: 247.6
click at [308, 285] on icon at bounding box center [305, 289] width 5 height 9
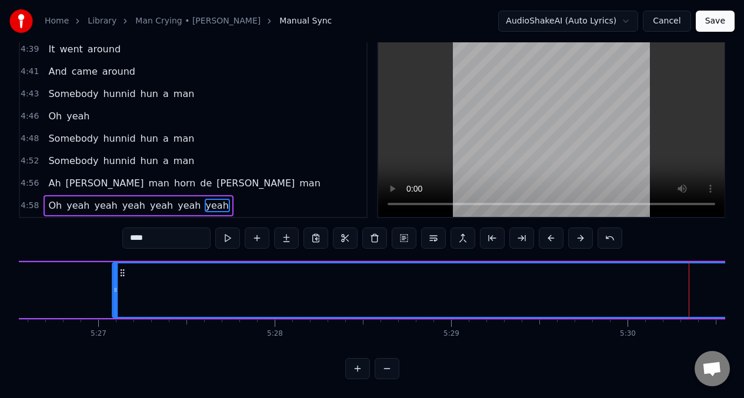
drag, startPoint x: 336, startPoint y: 266, endPoint x: 123, endPoint y: 272, distance: 213.0
click at [52, 199] on span "Oh" at bounding box center [55, 206] width 16 height 14
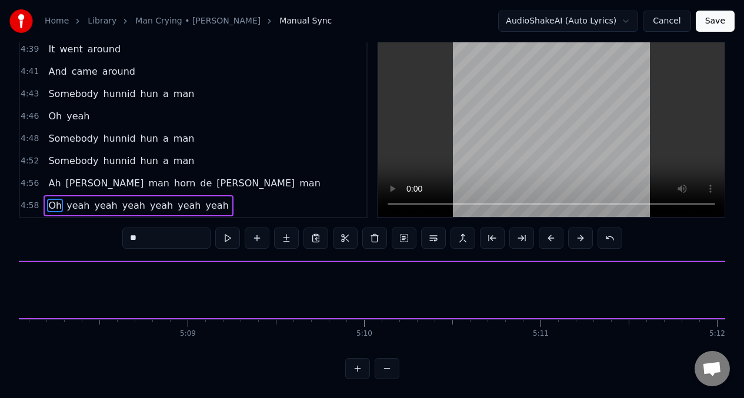
scroll to position [0, 52671]
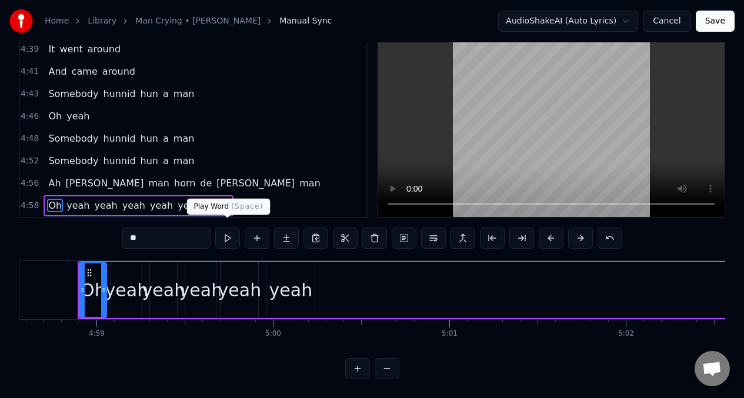
click at [228, 234] on button at bounding box center [227, 238] width 25 height 21
click at [226, 231] on button at bounding box center [227, 238] width 25 height 21
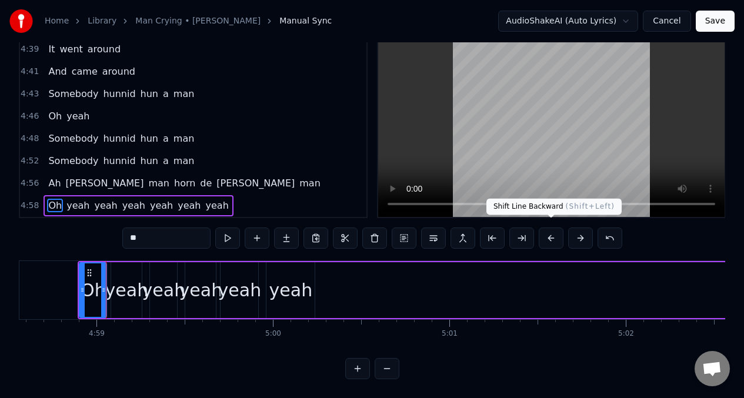
click at [549, 230] on button at bounding box center [551, 238] width 25 height 21
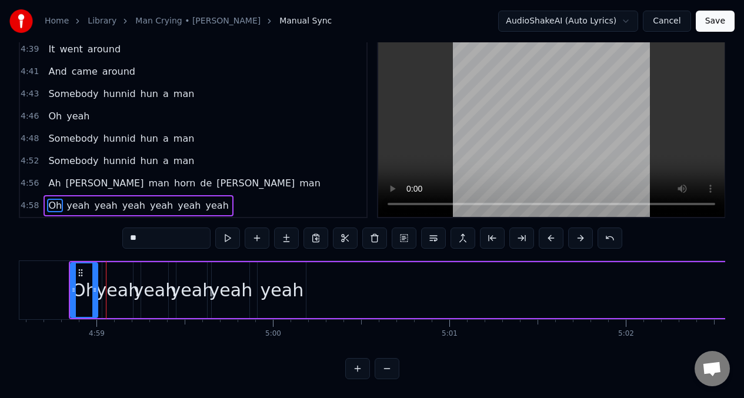
click at [549, 230] on button at bounding box center [551, 238] width 25 height 21
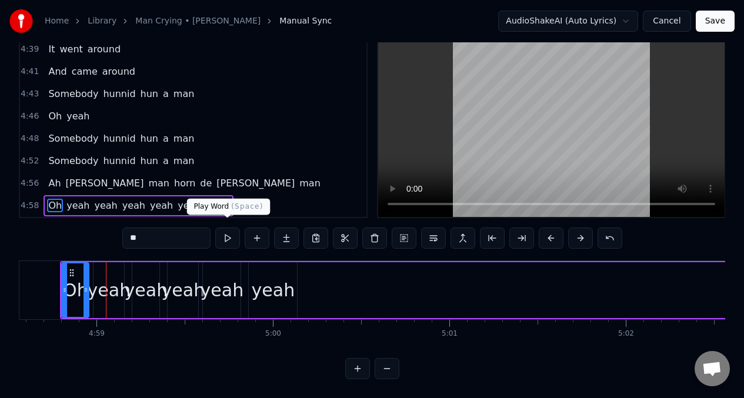
click at [225, 232] on button at bounding box center [227, 238] width 25 height 21
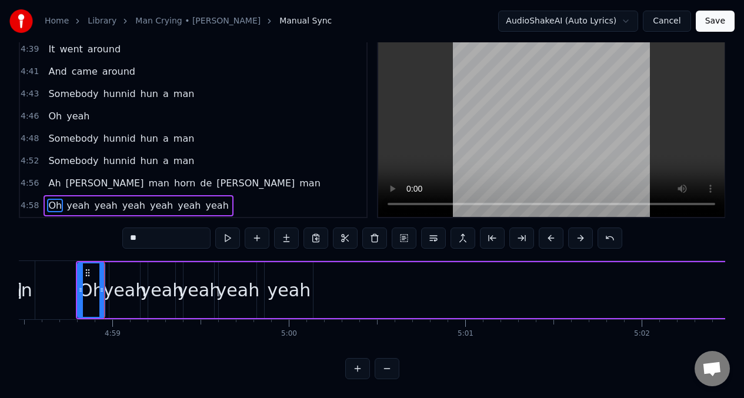
click at [225, 231] on button at bounding box center [227, 238] width 25 height 21
click at [551, 232] on button at bounding box center [551, 238] width 25 height 21
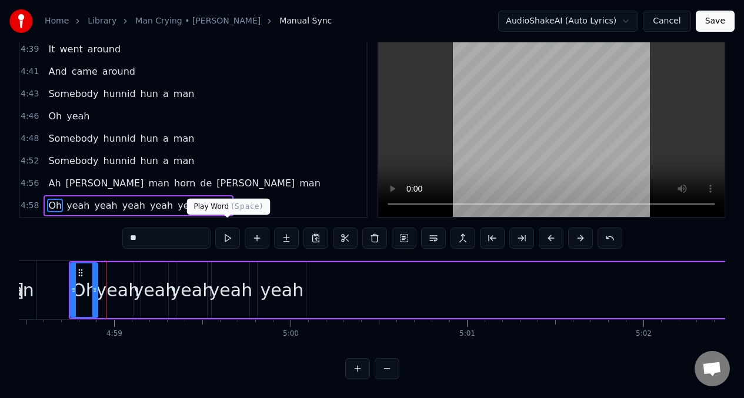
click at [226, 235] on button at bounding box center [227, 238] width 25 height 21
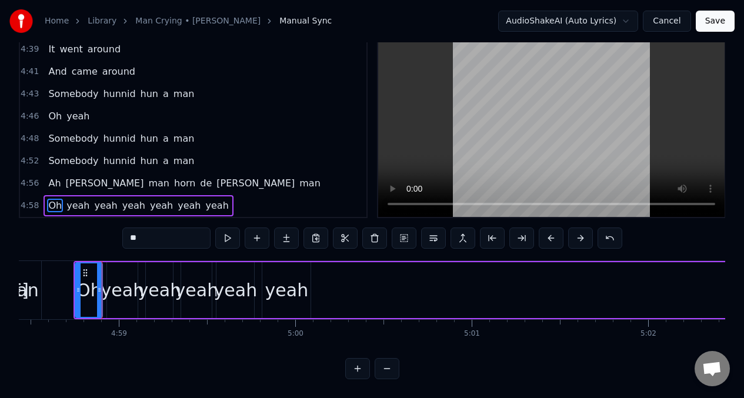
click at [226, 235] on button at bounding box center [227, 238] width 25 height 21
click at [129, 282] on div "yeah" at bounding box center [127, 290] width 44 height 26
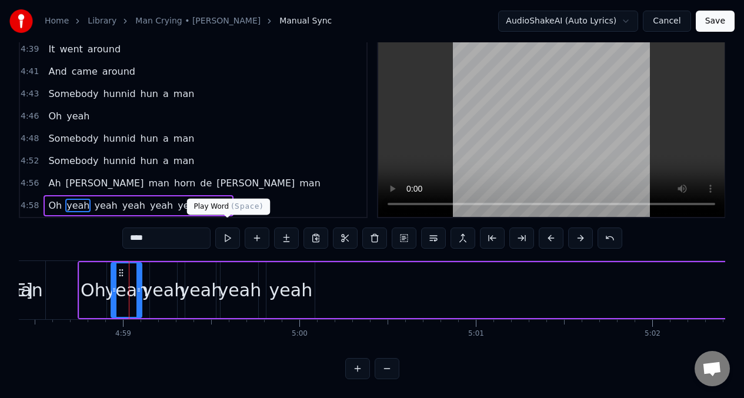
click at [231, 233] on button at bounding box center [227, 238] width 25 height 21
click at [226, 232] on button at bounding box center [227, 238] width 25 height 21
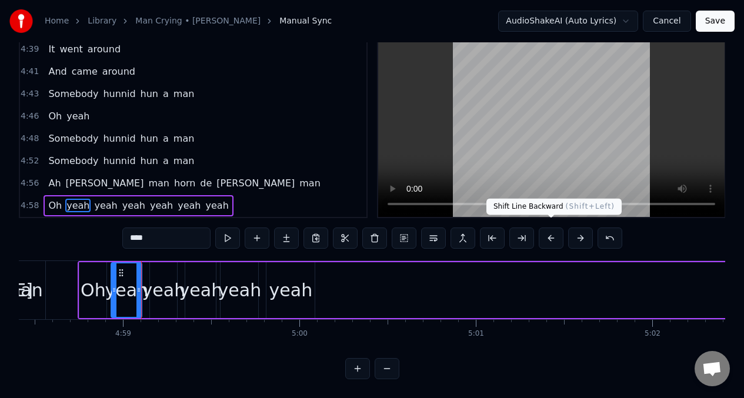
click at [549, 232] on button at bounding box center [551, 238] width 25 height 21
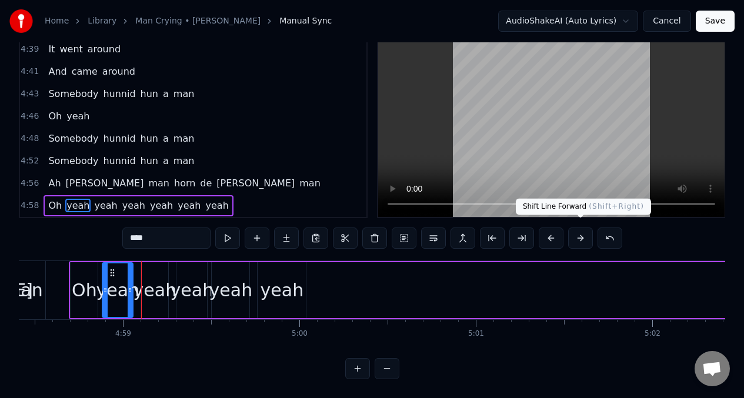
click at [577, 231] on button at bounding box center [580, 238] width 25 height 21
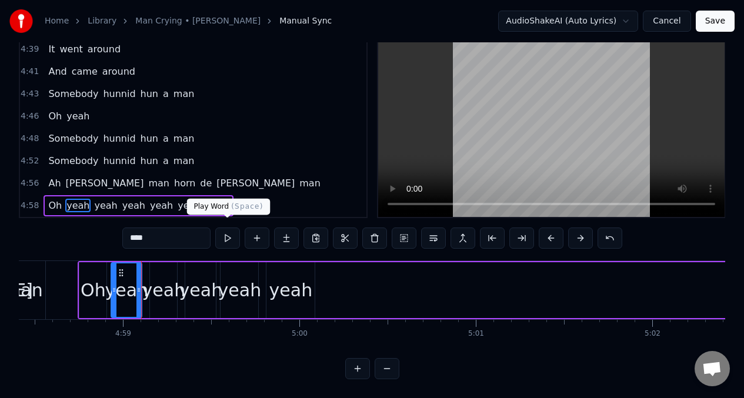
click at [228, 231] on button at bounding box center [227, 238] width 25 height 21
click at [227, 231] on button at bounding box center [227, 238] width 25 height 21
click at [84, 285] on div "Oh" at bounding box center [93, 290] width 25 height 26
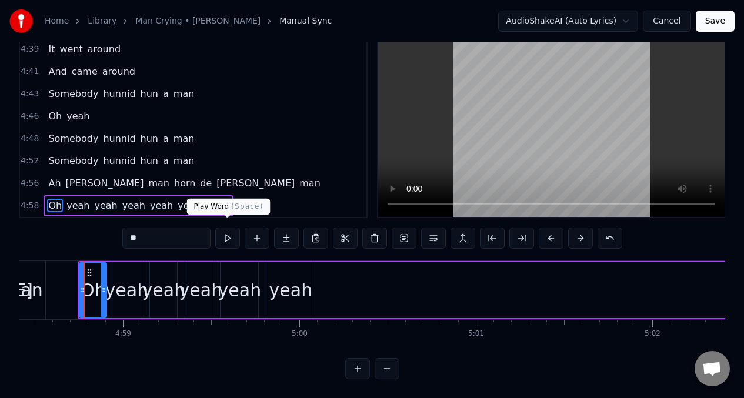
click at [226, 232] on button at bounding box center [227, 238] width 25 height 21
click at [225, 232] on button at bounding box center [227, 238] width 25 height 21
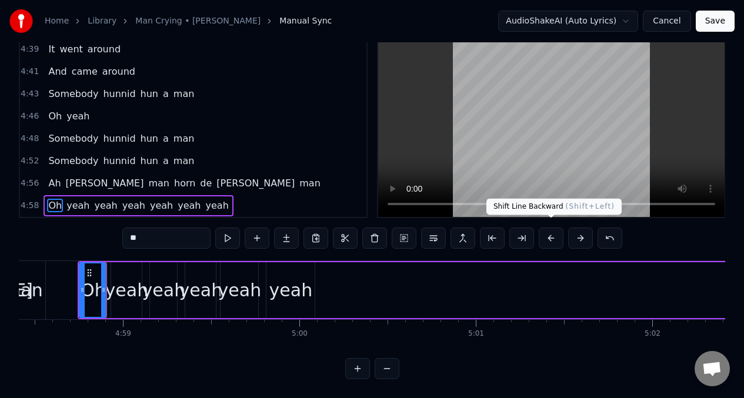
click at [548, 229] on button at bounding box center [551, 238] width 25 height 21
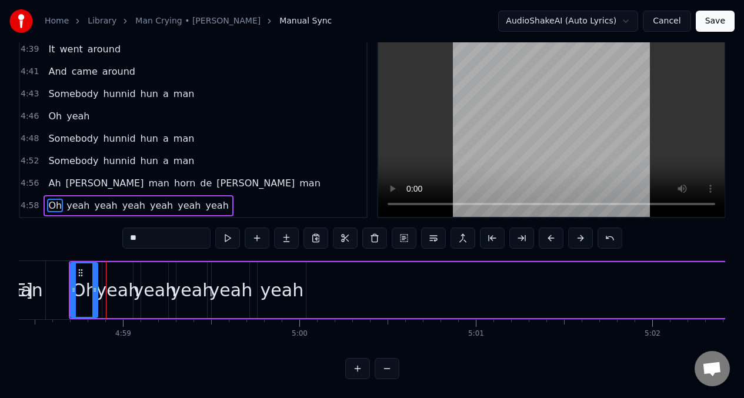
click at [122, 277] on div "yeah" at bounding box center [118, 290] width 44 height 26
type input "****"
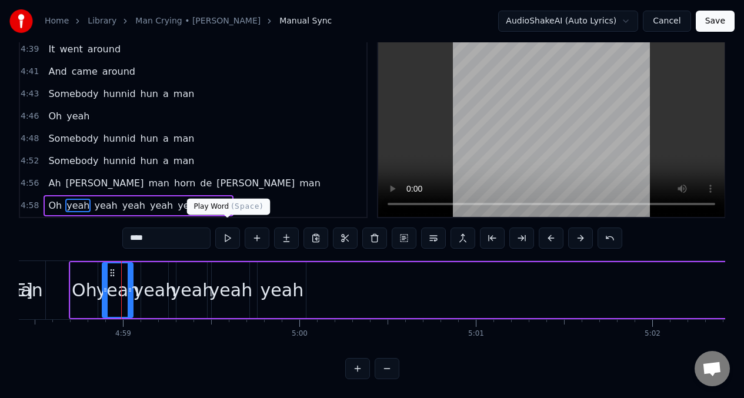
click at [226, 231] on button at bounding box center [227, 238] width 25 height 21
click at [225, 231] on button at bounding box center [227, 238] width 25 height 21
click at [150, 284] on div "yeah" at bounding box center [155, 290] width 44 height 26
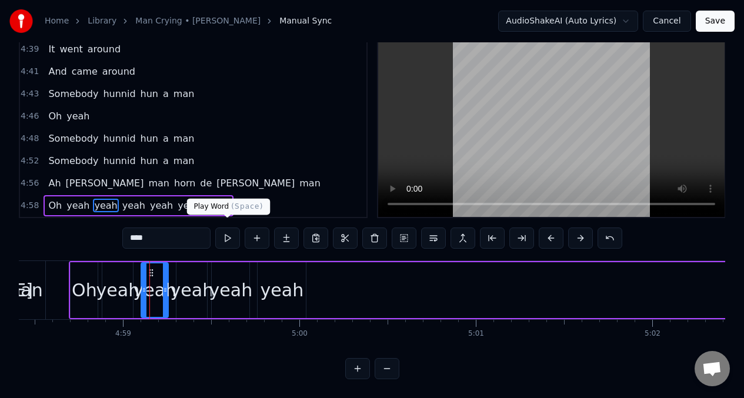
click at [223, 235] on button at bounding box center [227, 238] width 25 height 21
click at [188, 291] on div "yeah" at bounding box center [193, 290] width 44 height 26
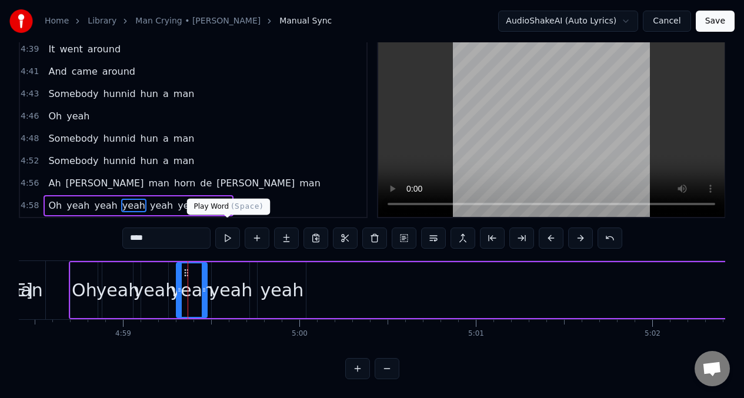
click at [223, 233] on button at bounding box center [227, 238] width 25 height 21
click at [225, 289] on div "yeah" at bounding box center [231, 290] width 44 height 26
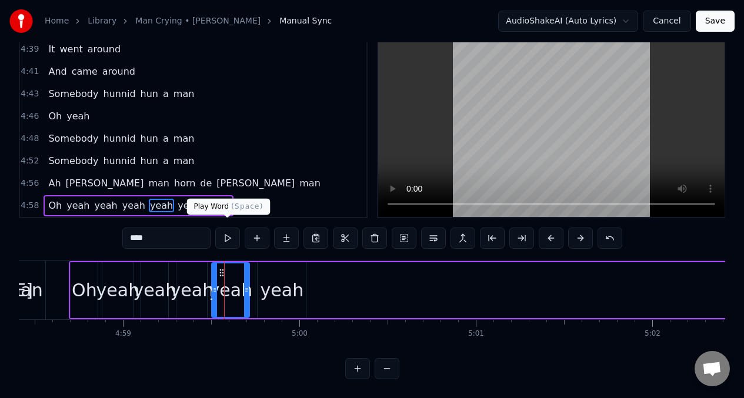
click at [227, 233] on button at bounding box center [227, 238] width 25 height 21
click at [272, 289] on div "yeah" at bounding box center [283, 290] width 44 height 26
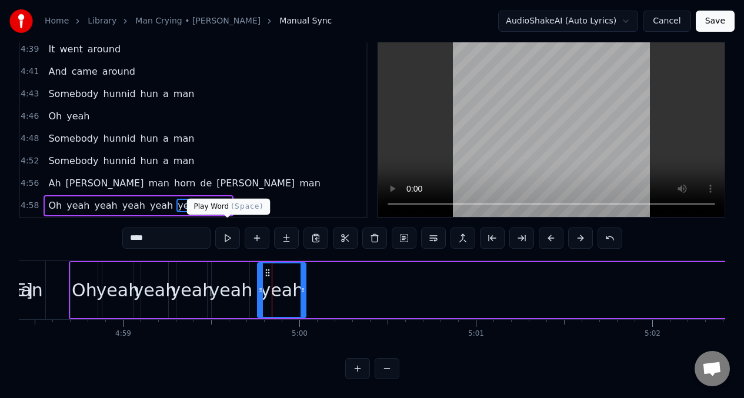
click at [225, 235] on button at bounding box center [227, 238] width 25 height 21
click at [208, 205] on div "Play Word ( Space ) Play Word ( Space )" at bounding box center [229, 207] width 84 height 16
click at [191, 238] on input "****" at bounding box center [166, 238] width 88 height 21
click at [205, 199] on span "yeah" at bounding box center [217, 206] width 25 height 14
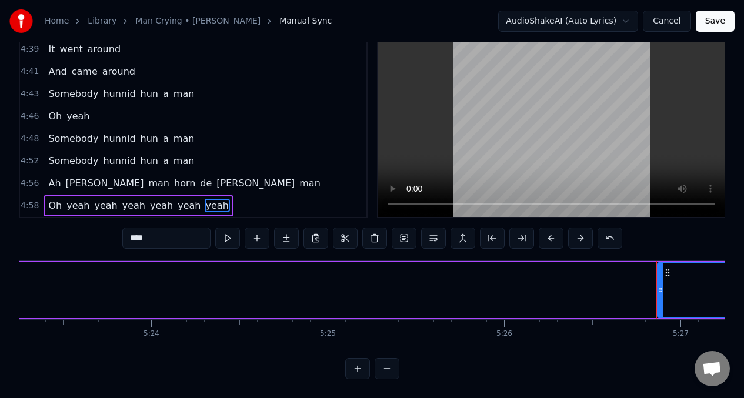
scroll to position [0, 57605]
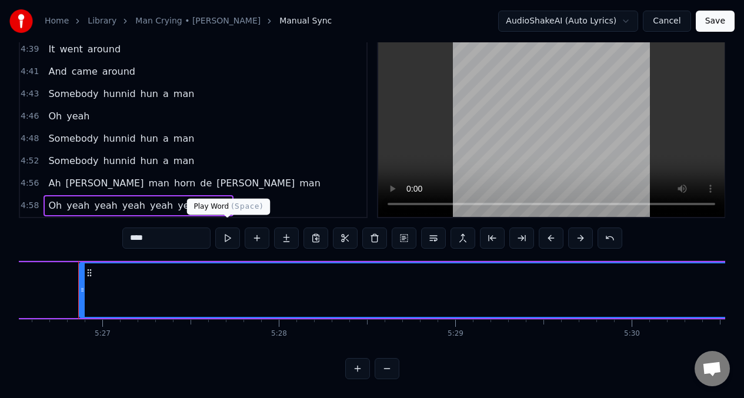
click at [228, 233] on button at bounding box center [227, 238] width 25 height 21
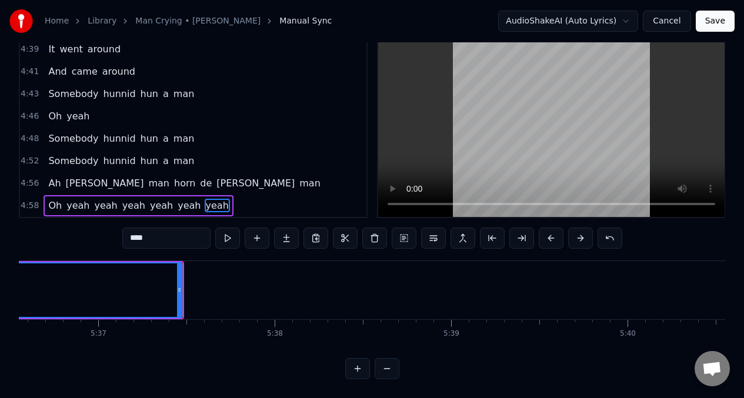
scroll to position [0, 59444]
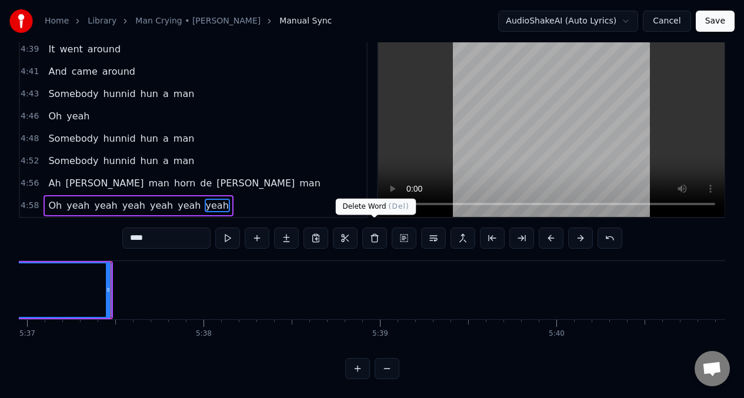
click at [375, 233] on button at bounding box center [374, 238] width 25 height 21
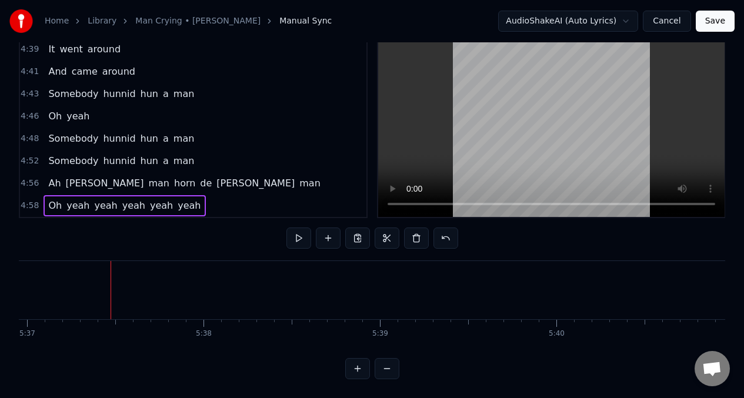
click at [49, 199] on span "Oh" at bounding box center [55, 206] width 16 height 14
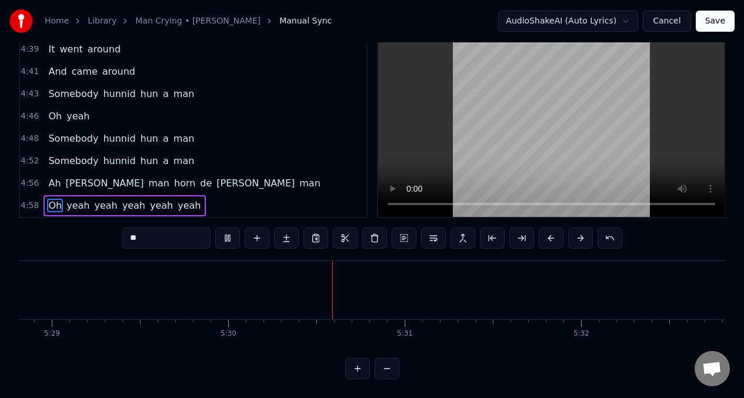
scroll to position [0, 58150]
click at [62, 159] on span "Somebody" at bounding box center [73, 161] width 52 height 14
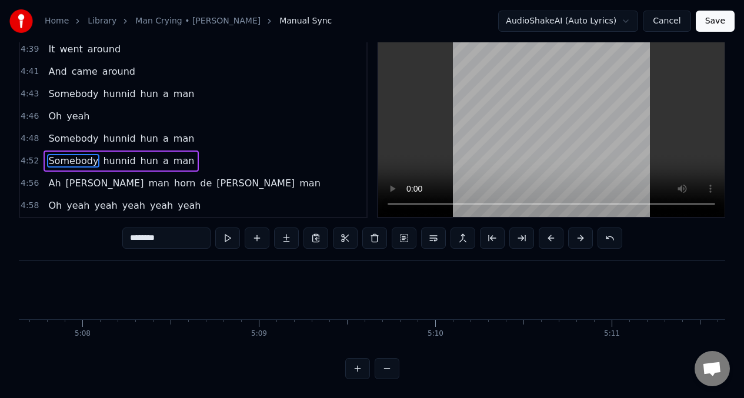
scroll to position [0, 51556]
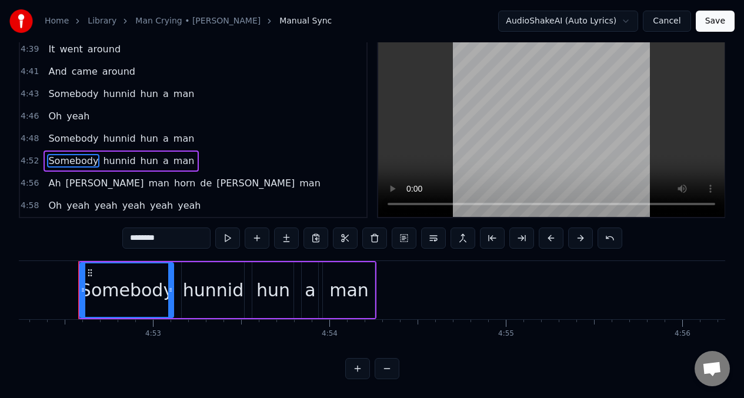
click at [226, 232] on button at bounding box center [227, 238] width 25 height 21
click at [547, 236] on button at bounding box center [551, 238] width 25 height 21
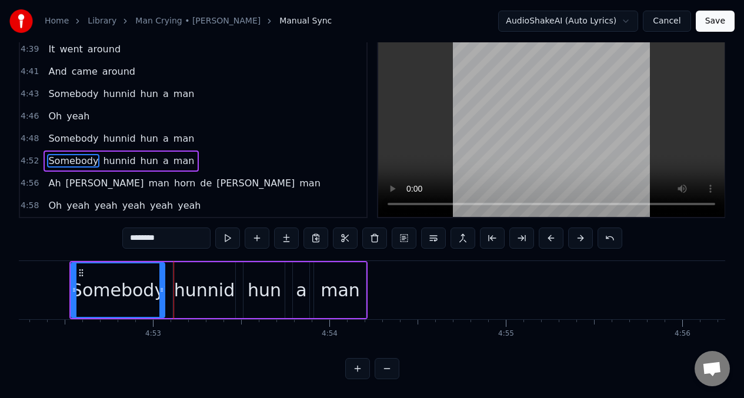
click at [548, 235] on button at bounding box center [551, 238] width 25 height 21
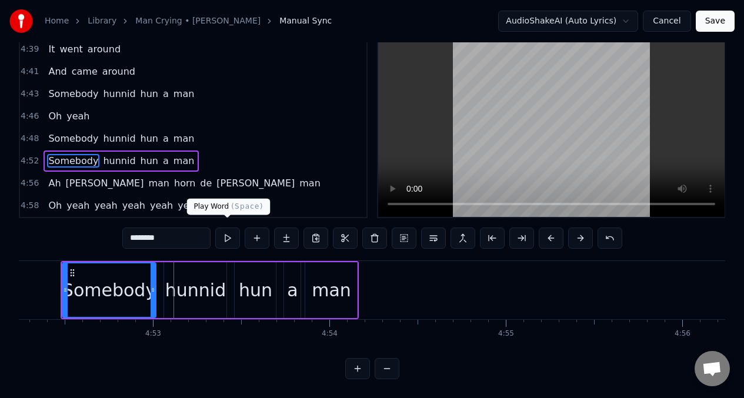
click at [226, 228] on button at bounding box center [227, 238] width 25 height 21
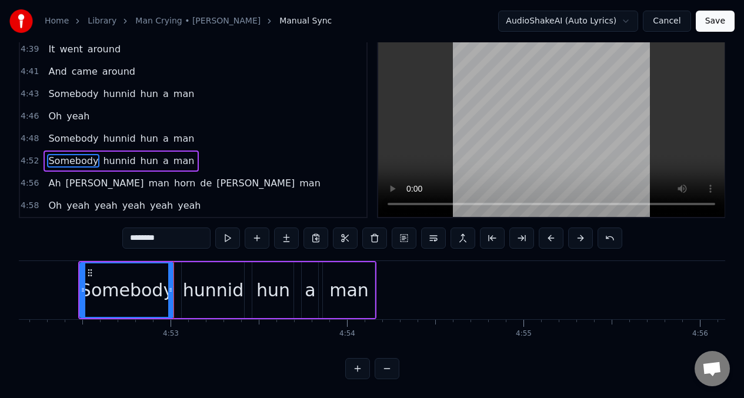
click at [226, 279] on div "hunnid" at bounding box center [213, 290] width 61 height 26
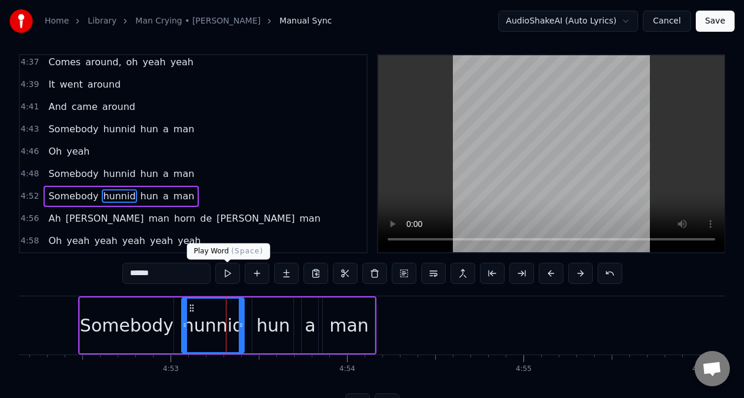
scroll to position [4, 0]
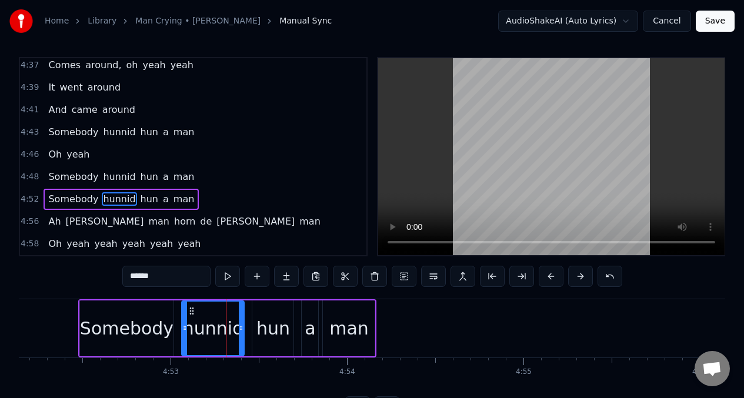
click at [171, 278] on input "******" at bounding box center [166, 276] width 88 height 21
click at [229, 276] on button at bounding box center [227, 276] width 25 height 21
drag, startPoint x: 241, startPoint y: 316, endPoint x: 218, endPoint y: 318, distance: 23.6
click at [216, 318] on div at bounding box center [217, 329] width 5 height 54
click at [218, 318] on div at bounding box center [216, 329] width 5 height 54
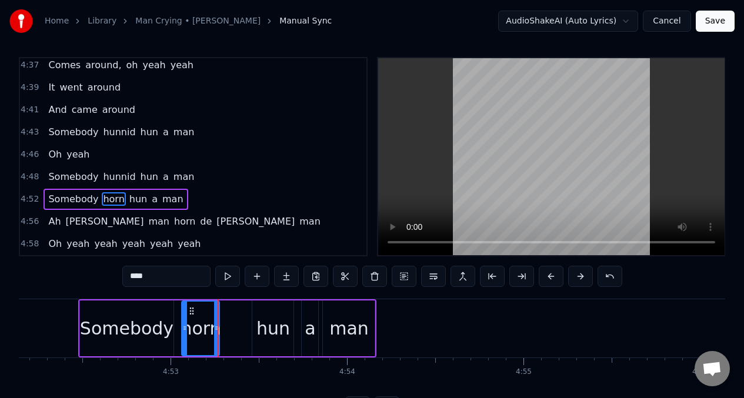
click at [128, 316] on div "Somebody" at bounding box center [127, 328] width 94 height 26
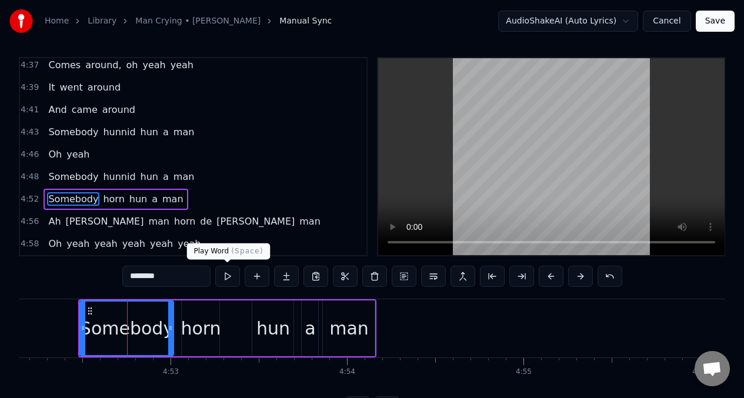
click at [230, 279] on button at bounding box center [227, 276] width 25 height 21
click at [192, 317] on div "horn" at bounding box center [201, 328] width 40 height 26
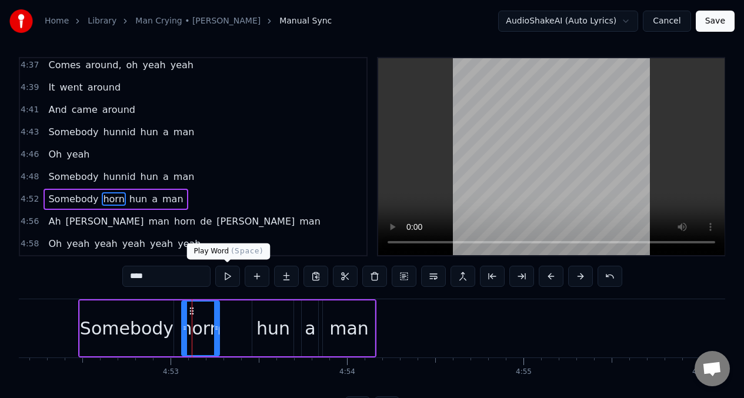
click at [225, 279] on button at bounding box center [227, 276] width 25 height 21
click at [185, 320] on div at bounding box center [184, 329] width 5 height 54
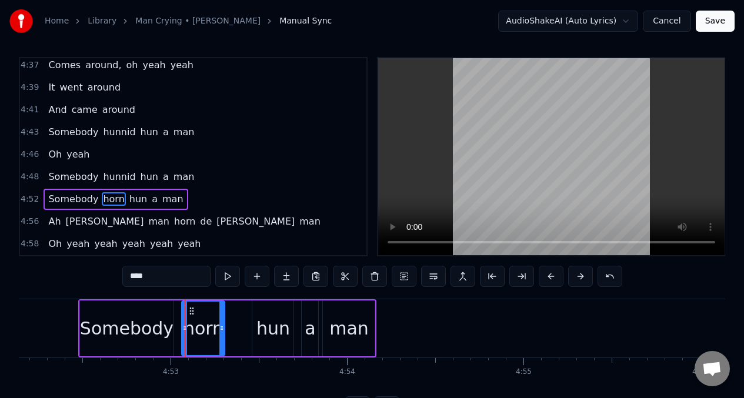
click at [222, 316] on div at bounding box center [221, 329] width 5 height 54
click at [189, 318] on div at bounding box center [189, 329] width 5 height 54
click at [228, 276] on button at bounding box center [227, 276] width 25 height 21
click at [266, 322] on div "hun" at bounding box center [273, 328] width 34 height 26
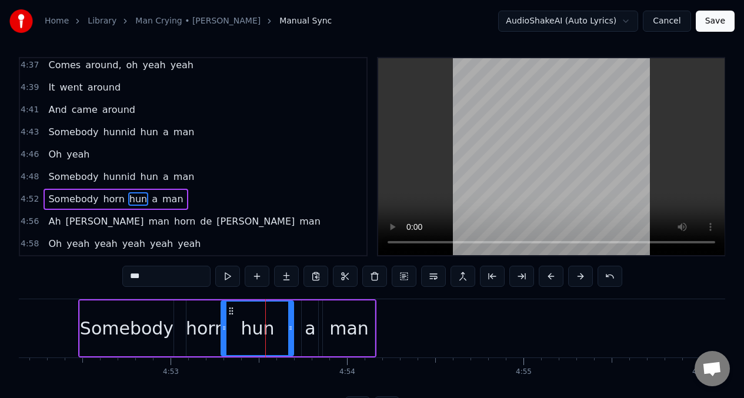
drag, startPoint x: 252, startPoint y: 314, endPoint x: 255, endPoint y: 308, distance: 6.3
click at [222, 315] on div at bounding box center [224, 329] width 5 height 54
drag, startPoint x: 293, startPoint y: 312, endPoint x: 266, endPoint y: 315, distance: 27.2
click at [266, 315] on div "hun" at bounding box center [257, 328] width 74 height 56
drag, startPoint x: 290, startPoint y: 315, endPoint x: 249, endPoint y: 317, distance: 41.8
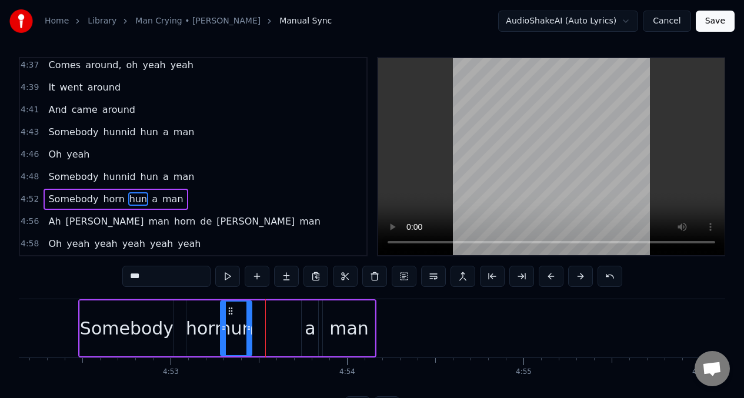
click at [249, 317] on div at bounding box center [248, 329] width 5 height 54
click at [152, 279] on input "***" at bounding box center [166, 276] width 88 height 21
type input "*"
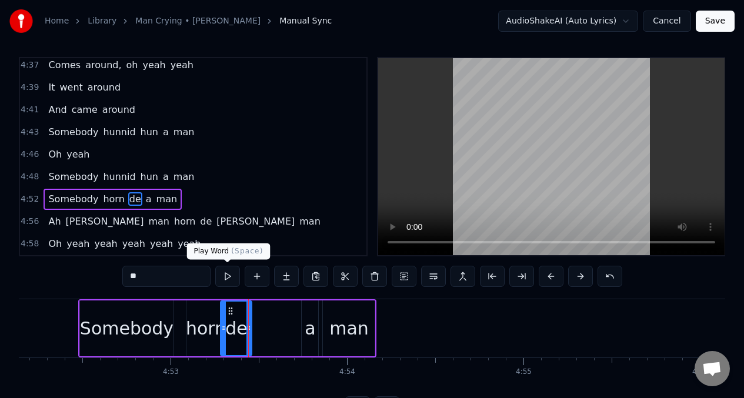
click at [228, 277] on button at bounding box center [227, 276] width 25 height 21
click at [309, 329] on div "a" at bounding box center [310, 328] width 11 height 26
type input "*"
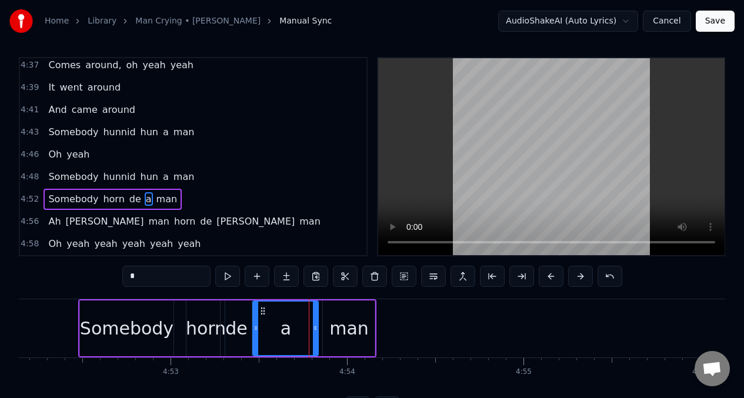
drag, startPoint x: 303, startPoint y: 314, endPoint x: 255, endPoint y: 313, distance: 48.8
click at [255, 313] on div at bounding box center [255, 329] width 5 height 54
click at [141, 283] on input "*" at bounding box center [166, 276] width 88 height 21
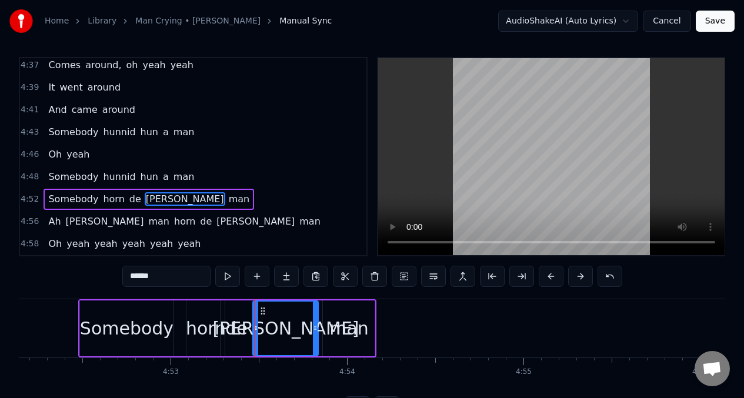
click at [148, 283] on input "******" at bounding box center [166, 276] width 88 height 21
click at [226, 279] on button at bounding box center [227, 276] width 25 height 21
drag, startPoint x: 255, startPoint y: 319, endPoint x: 240, endPoint y: 329, distance: 17.5
click at [261, 320] on div at bounding box center [262, 329] width 5 height 54
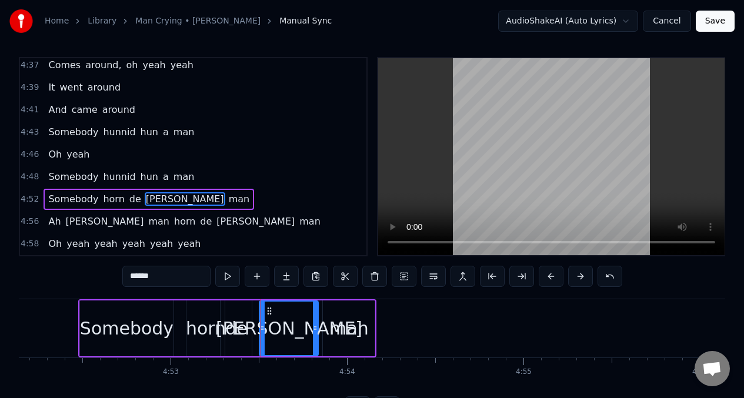
click at [248, 317] on div "de" at bounding box center [236, 328] width 31 height 56
type input "**"
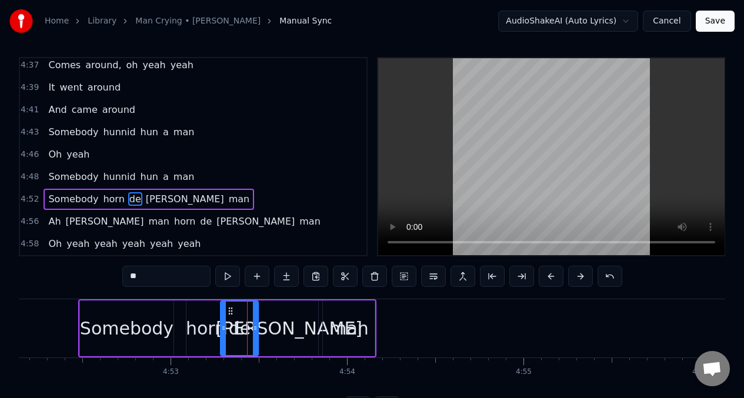
drag, startPoint x: 247, startPoint y: 317, endPoint x: 254, endPoint y: 318, distance: 7.2
click at [254, 318] on div at bounding box center [255, 329] width 5 height 54
click at [228, 279] on button at bounding box center [227, 276] width 25 height 21
click at [227, 279] on button at bounding box center [227, 276] width 25 height 21
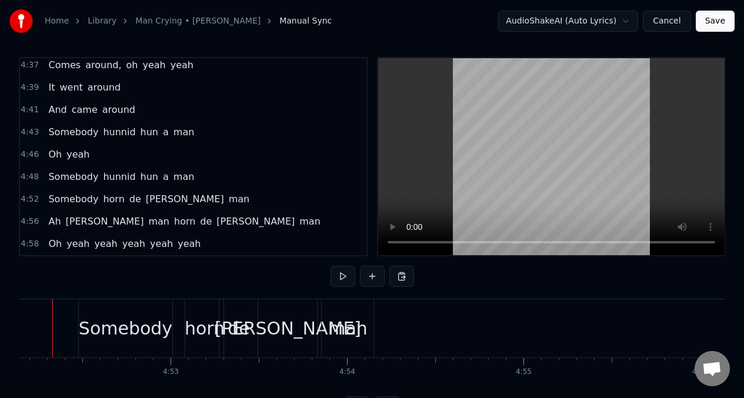
scroll to position [0, 51512]
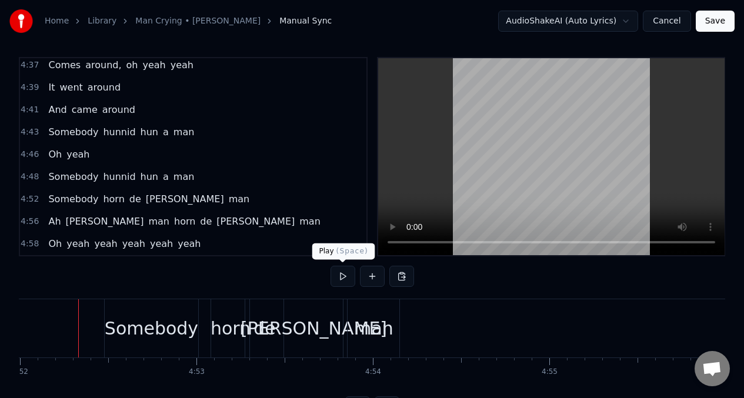
click at [340, 275] on button at bounding box center [342, 276] width 25 height 21
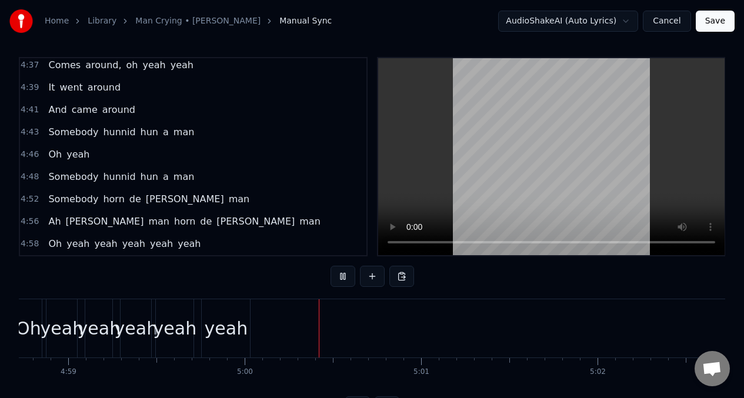
scroll to position [0, 52825]
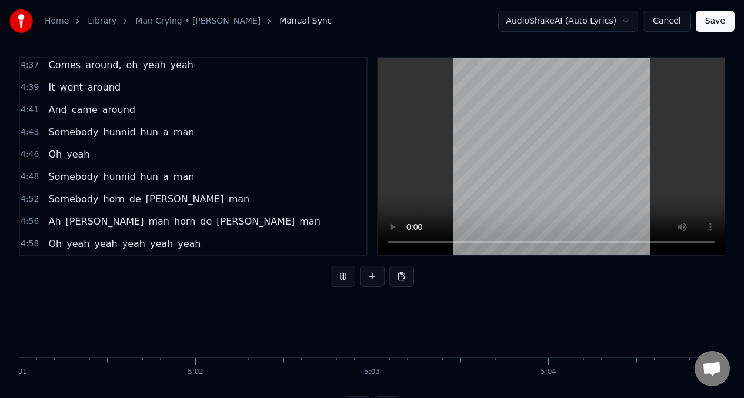
click at [92, 178] on span "Somebody" at bounding box center [73, 177] width 52 height 14
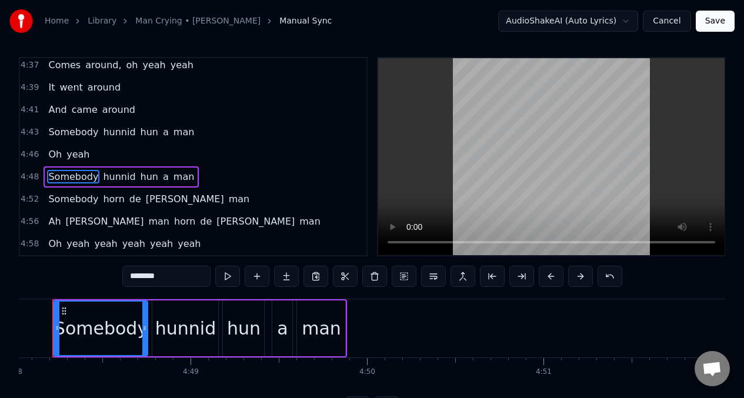
scroll to position [0, 50787]
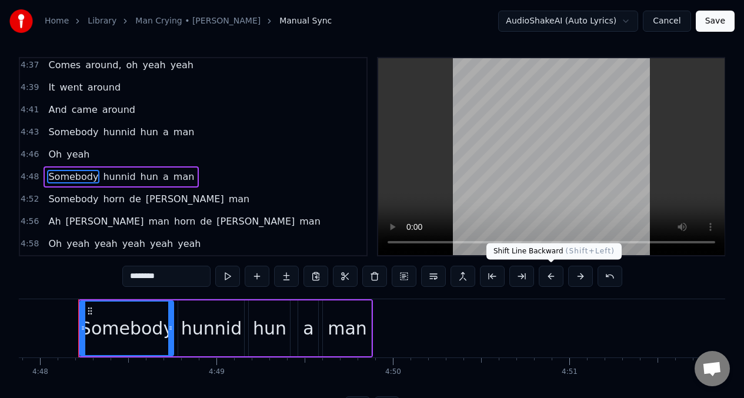
click at [553, 276] on button at bounding box center [551, 276] width 25 height 21
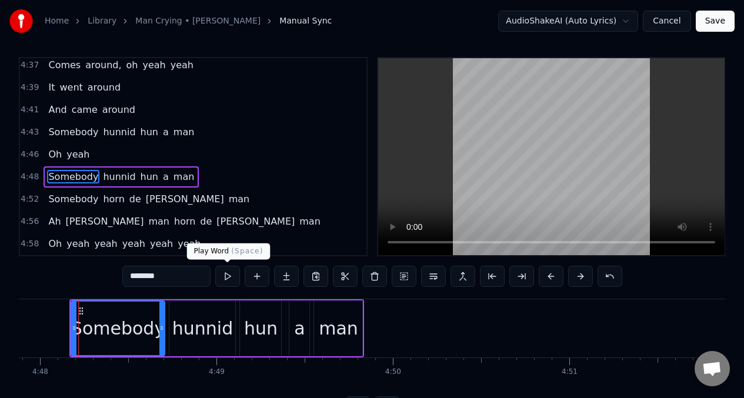
click at [227, 278] on button at bounding box center [227, 276] width 25 height 21
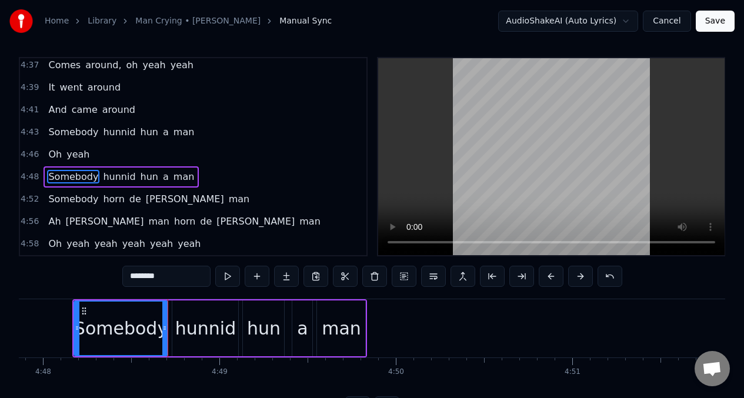
click at [206, 326] on div "hunnid" at bounding box center [205, 328] width 61 height 26
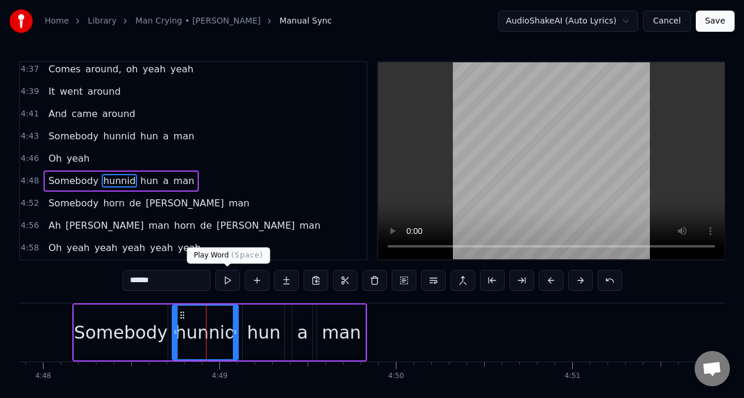
click at [227, 285] on button at bounding box center [227, 280] width 25 height 21
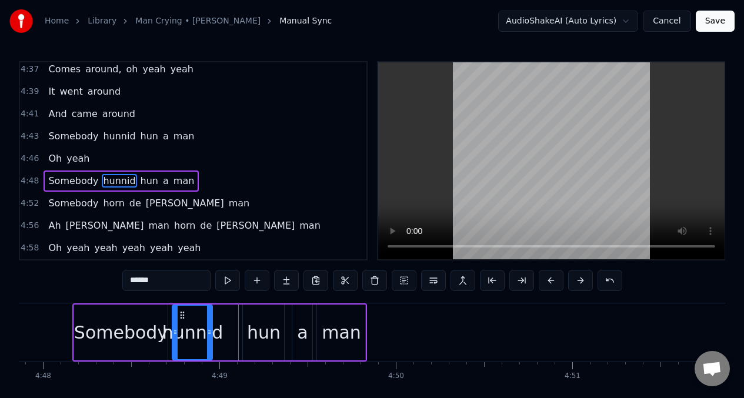
drag, startPoint x: 236, startPoint y: 321, endPoint x: 210, endPoint y: 320, distance: 25.9
click at [210, 320] on div at bounding box center [209, 333] width 5 height 54
click at [159, 282] on input "******" at bounding box center [166, 280] width 88 height 21
click at [265, 324] on div "hun" at bounding box center [264, 332] width 34 height 26
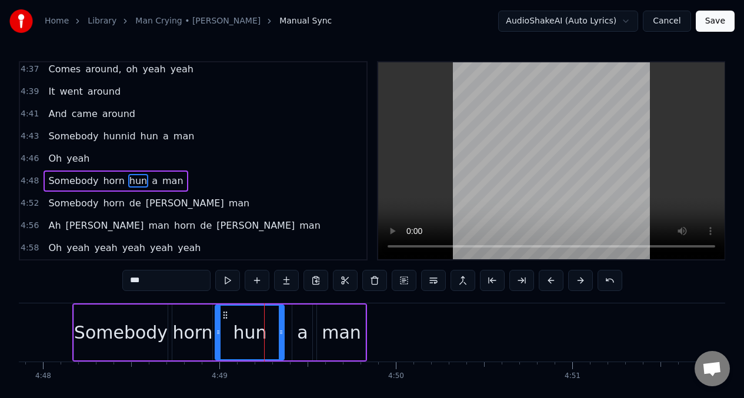
drag, startPoint x: 246, startPoint y: 321, endPoint x: 218, endPoint y: 320, distance: 27.7
click at [218, 320] on div at bounding box center [218, 333] width 5 height 54
drag, startPoint x: 282, startPoint y: 318, endPoint x: 236, endPoint y: 311, distance: 46.3
click at [243, 317] on div at bounding box center [243, 333] width 5 height 54
click at [163, 283] on input "***" at bounding box center [166, 280] width 88 height 21
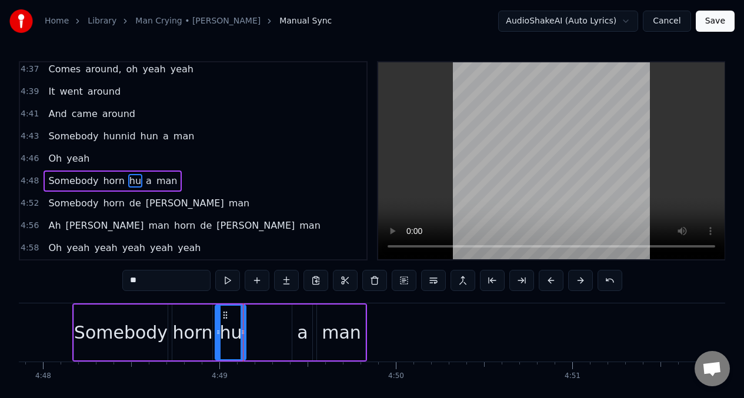
type input "*"
click at [227, 281] on button at bounding box center [227, 280] width 25 height 21
click at [215, 320] on div at bounding box center [215, 333] width 5 height 54
drag, startPoint x: 244, startPoint y: 318, endPoint x: 238, endPoint y: 319, distance: 5.9
click at [238, 319] on div at bounding box center [237, 333] width 5 height 54
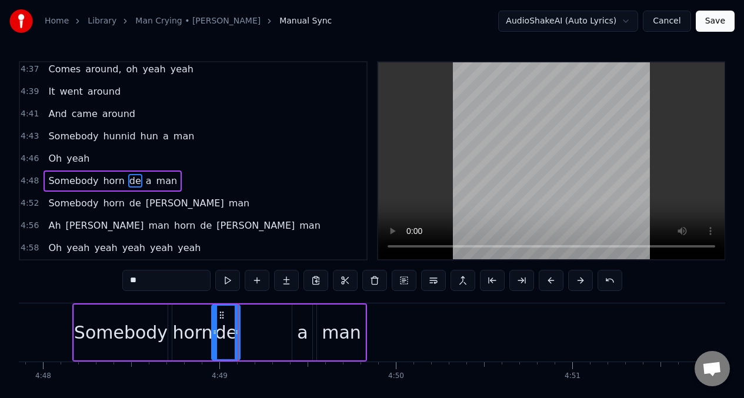
click at [302, 332] on div "a" at bounding box center [302, 332] width 11 height 26
type input "*"
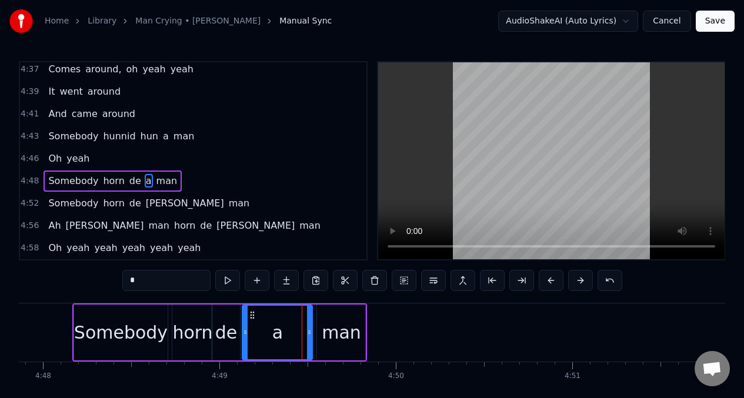
drag, startPoint x: 293, startPoint y: 322, endPoint x: 243, endPoint y: 314, distance: 50.7
click at [243, 314] on div at bounding box center [245, 333] width 5 height 54
click at [156, 282] on input "*" at bounding box center [166, 280] width 88 height 21
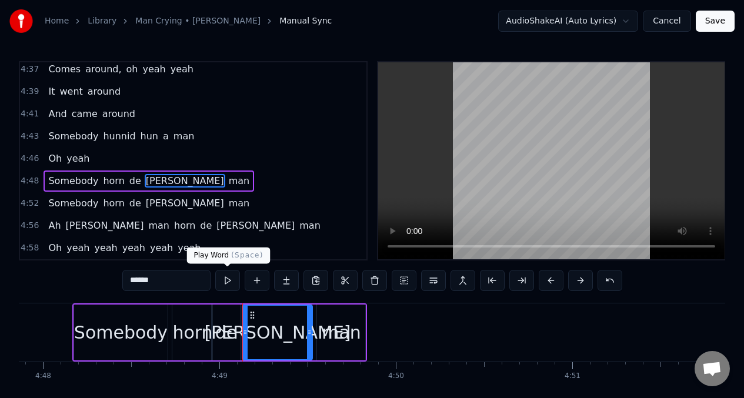
click at [227, 281] on button at bounding box center [227, 280] width 25 height 21
click at [54, 159] on span "Oh" at bounding box center [55, 159] width 16 height 14
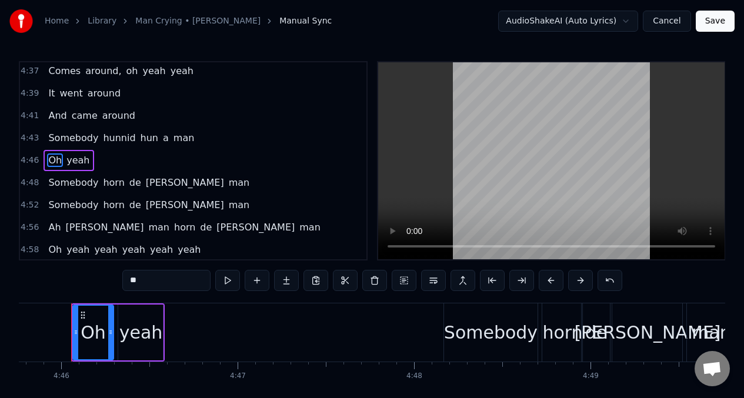
scroll to position [0, 50406]
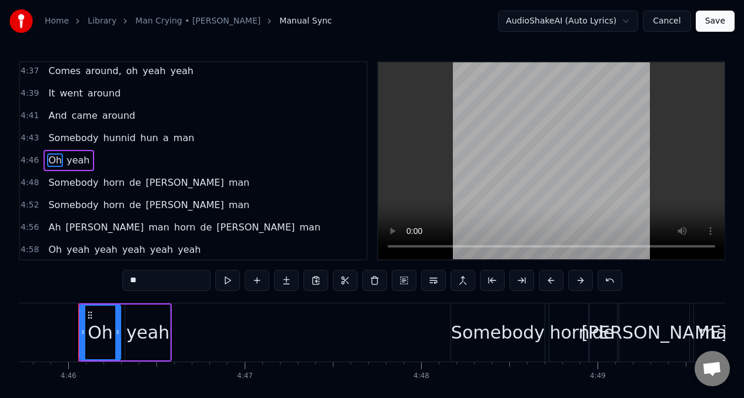
click at [148, 332] on div "yeah" at bounding box center [148, 332] width 44 height 26
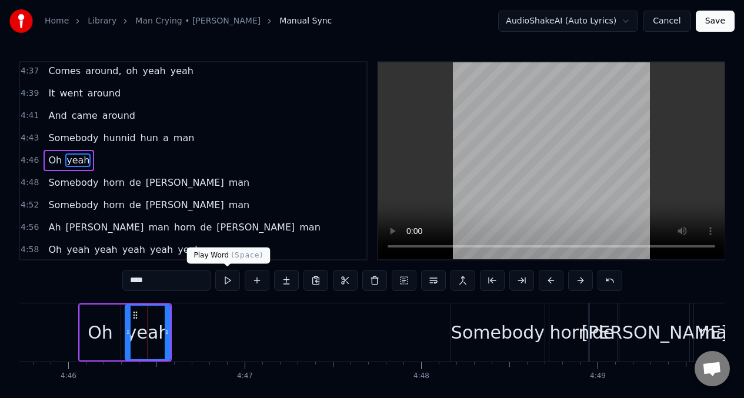
click at [228, 281] on button at bounding box center [227, 280] width 25 height 21
click at [227, 282] on button at bounding box center [227, 280] width 25 height 21
drag, startPoint x: 94, startPoint y: 322, endPoint x: 163, endPoint y: 295, distance: 73.9
click at [95, 322] on div "Oh" at bounding box center [100, 332] width 25 height 26
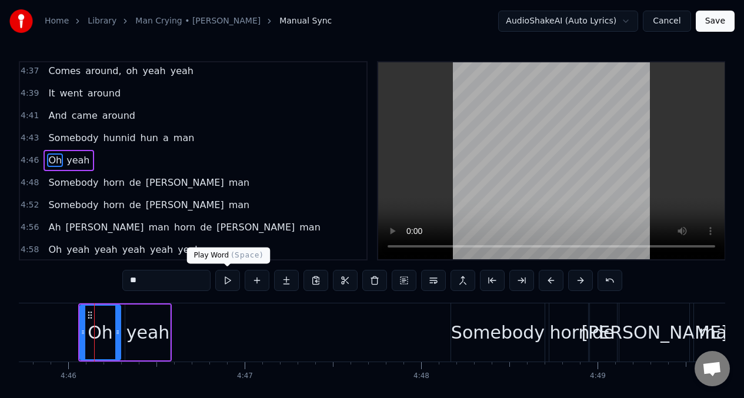
click at [226, 284] on button at bounding box center [227, 280] width 25 height 21
click at [59, 136] on span "Somebody" at bounding box center [73, 138] width 52 height 14
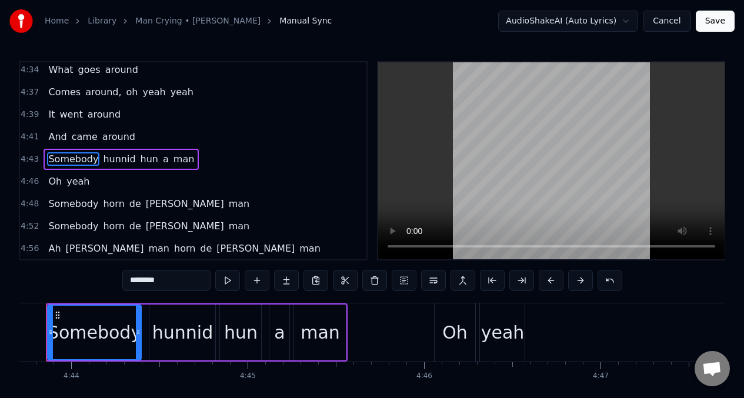
scroll to position [0, 50018]
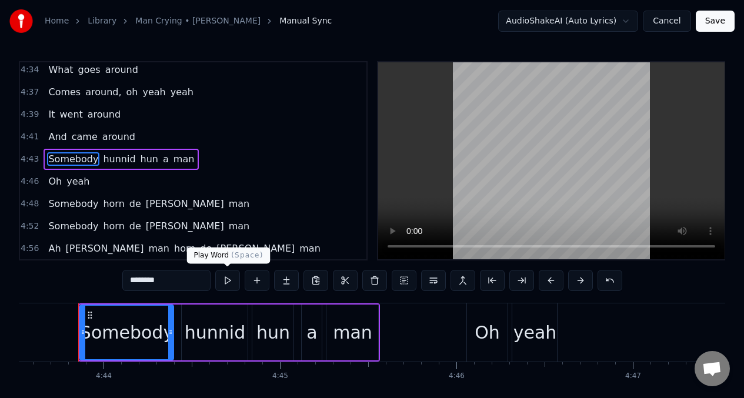
click at [226, 283] on button at bounding box center [227, 280] width 25 height 21
click at [546, 282] on button at bounding box center [551, 280] width 25 height 21
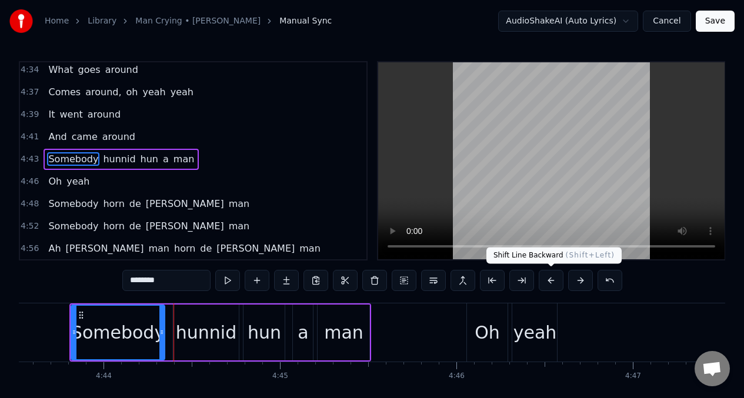
click at [552, 283] on button at bounding box center [551, 280] width 25 height 21
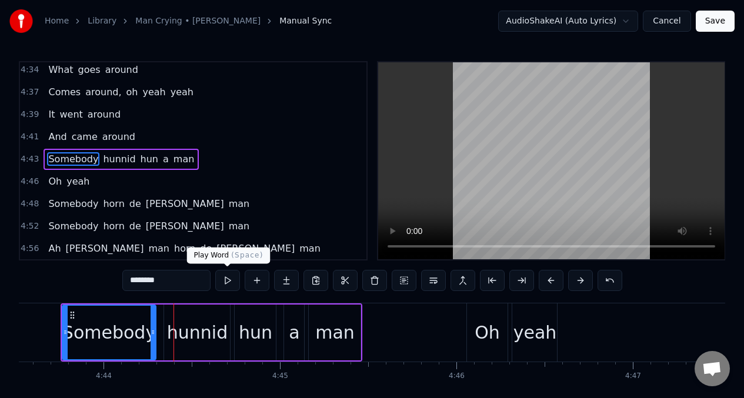
click at [227, 281] on button at bounding box center [227, 280] width 25 height 21
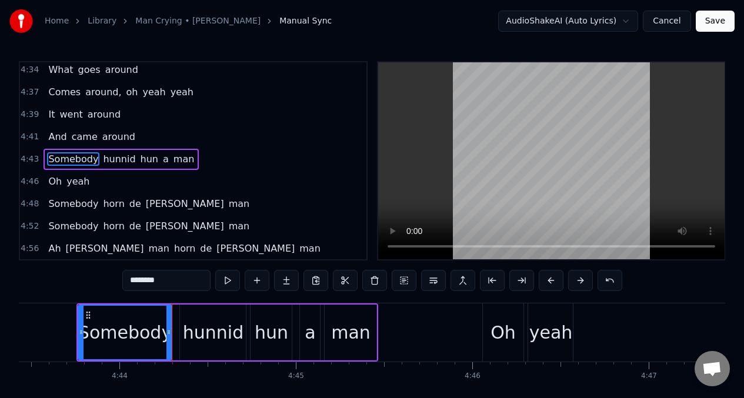
click at [201, 330] on div "hunnid" at bounding box center [213, 332] width 61 height 26
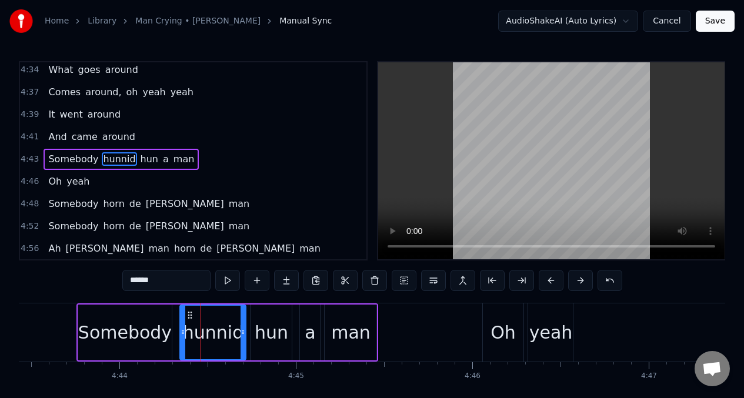
scroll to position [1634, 0]
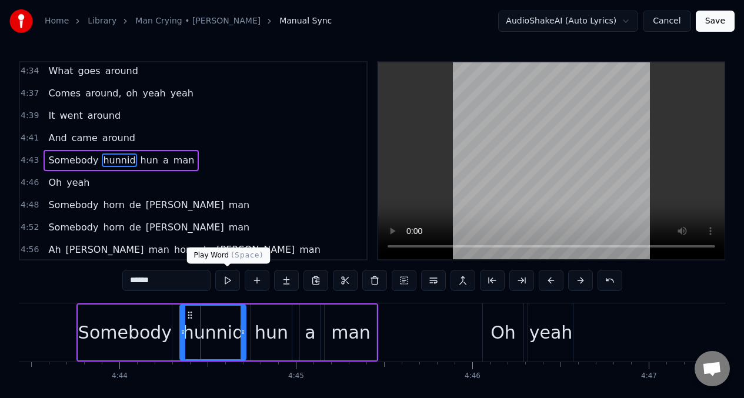
click at [223, 283] on button at bounding box center [227, 280] width 25 height 21
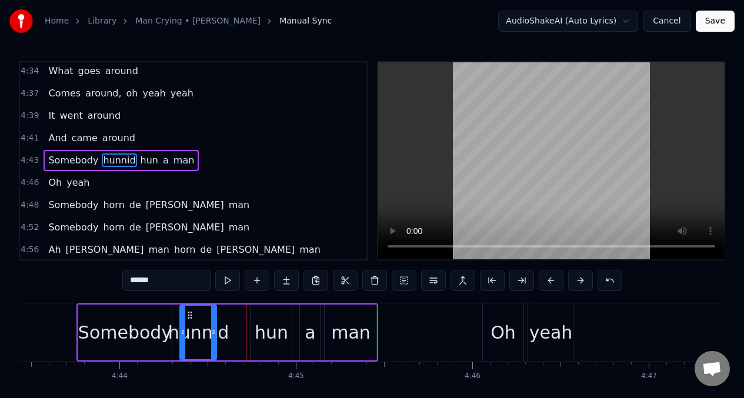
drag, startPoint x: 243, startPoint y: 321, endPoint x: 214, endPoint y: 320, distance: 29.4
click at [214, 320] on div at bounding box center [213, 333] width 5 height 54
click at [165, 287] on input "******" at bounding box center [166, 280] width 88 height 21
click at [271, 335] on div "hun" at bounding box center [272, 332] width 34 height 26
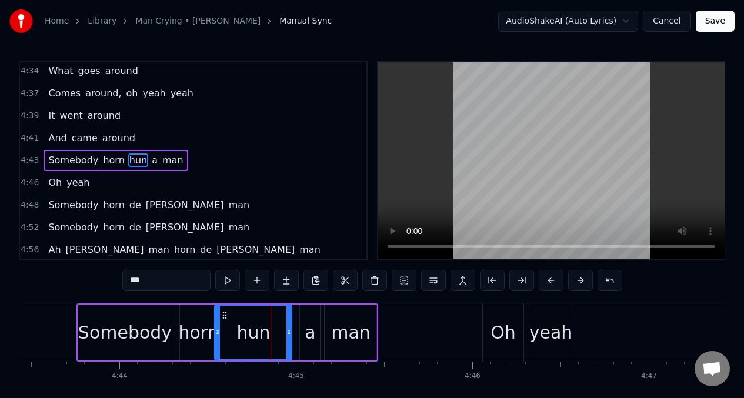
drag, startPoint x: 253, startPoint y: 320, endPoint x: 233, endPoint y: 319, distance: 20.6
click at [218, 319] on div at bounding box center [217, 333] width 5 height 54
drag, startPoint x: 290, startPoint y: 318, endPoint x: 235, endPoint y: 313, distance: 55.4
click at [250, 319] on div at bounding box center [248, 333] width 5 height 54
click at [146, 282] on input "***" at bounding box center [166, 280] width 88 height 21
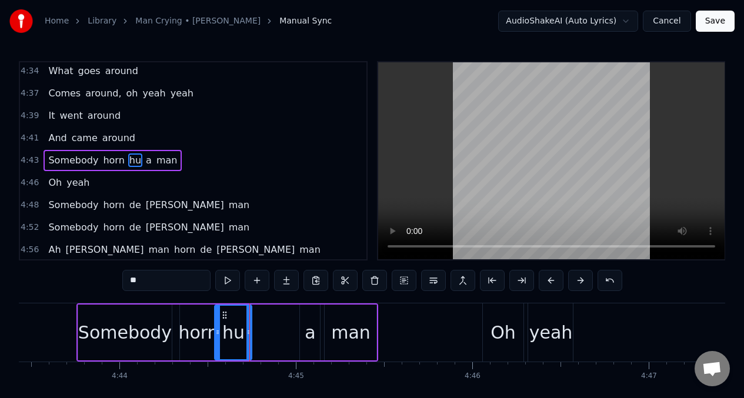
type input "*"
click at [306, 323] on div "a" at bounding box center [310, 332] width 11 height 26
type input "*"
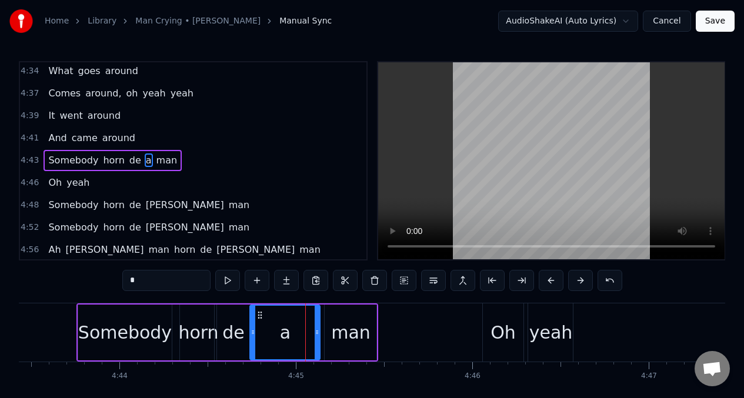
drag, startPoint x: 302, startPoint y: 329, endPoint x: 252, endPoint y: 329, distance: 50.0
click at [252, 329] on icon at bounding box center [253, 332] width 5 height 9
click at [145, 278] on input "*" at bounding box center [166, 280] width 88 height 21
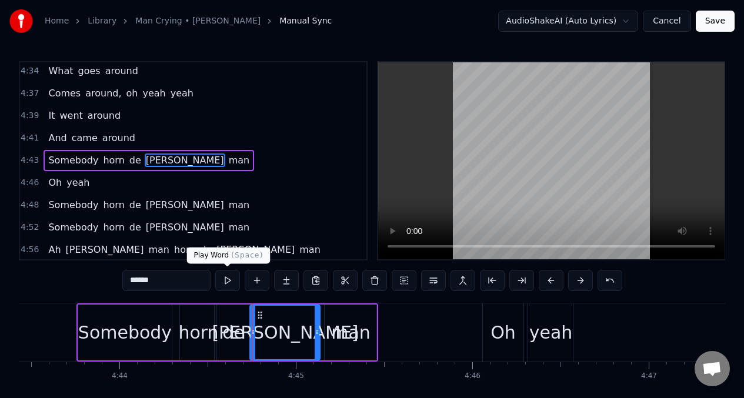
click at [226, 282] on button at bounding box center [227, 280] width 25 height 21
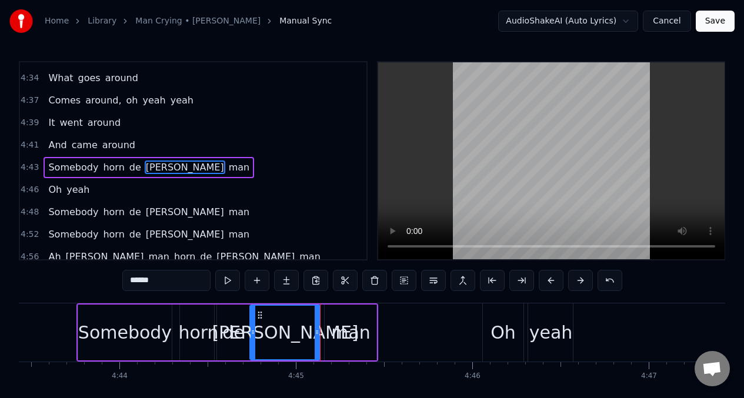
scroll to position [1624, 0]
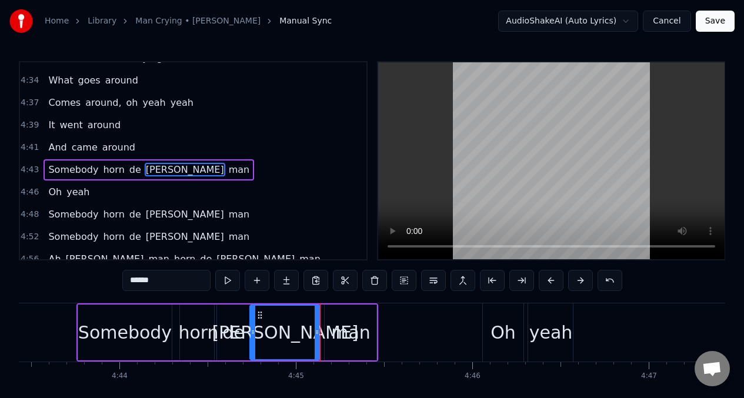
click at [50, 146] on span "And" at bounding box center [57, 148] width 21 height 14
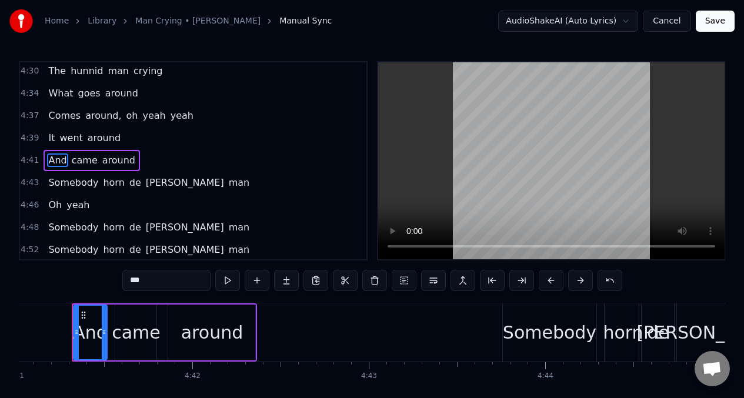
scroll to position [0, 49570]
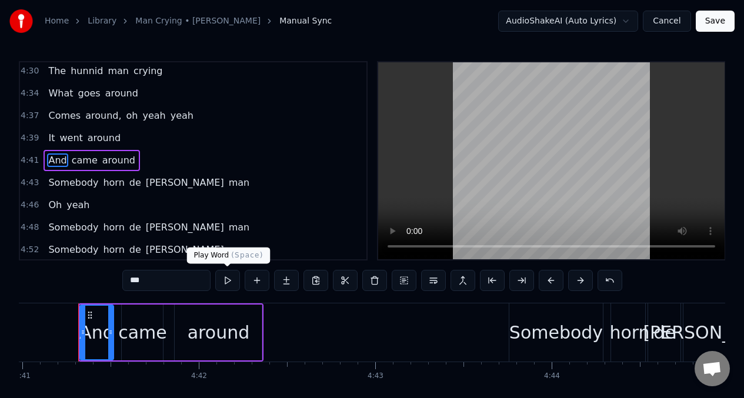
click at [226, 281] on button at bounding box center [227, 280] width 25 height 21
click at [61, 139] on span "went" at bounding box center [70, 138] width 25 height 14
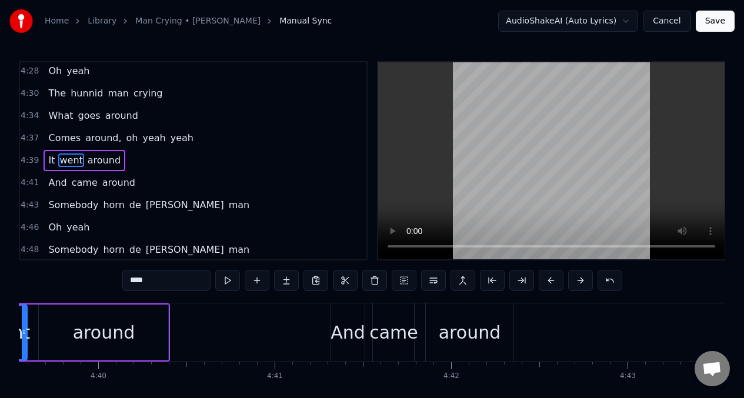
scroll to position [0, 49227]
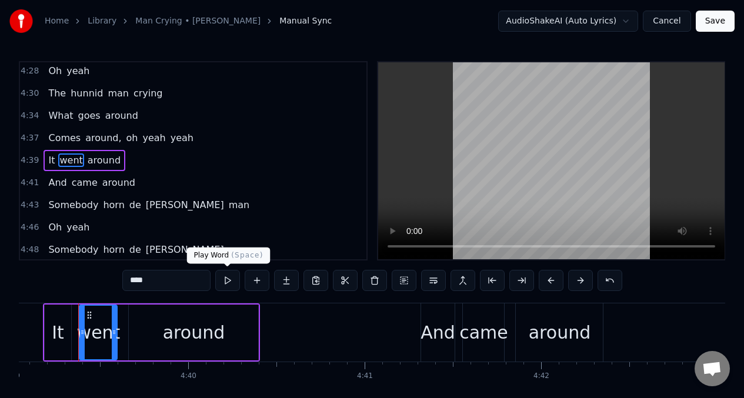
click at [227, 282] on button at bounding box center [227, 280] width 25 height 21
click at [49, 92] on span "The" at bounding box center [57, 93] width 20 height 14
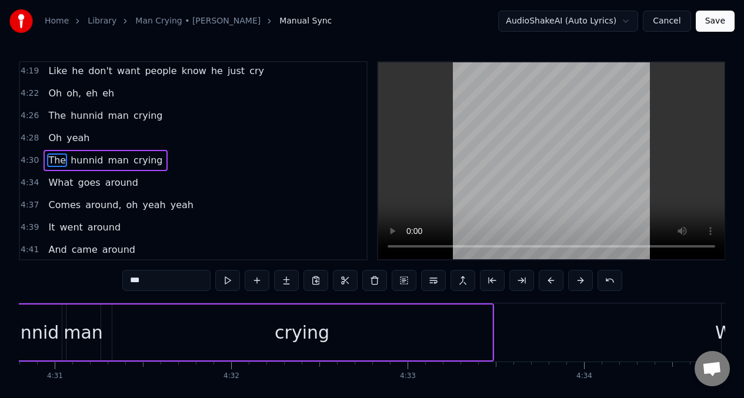
scroll to position [0, 47657]
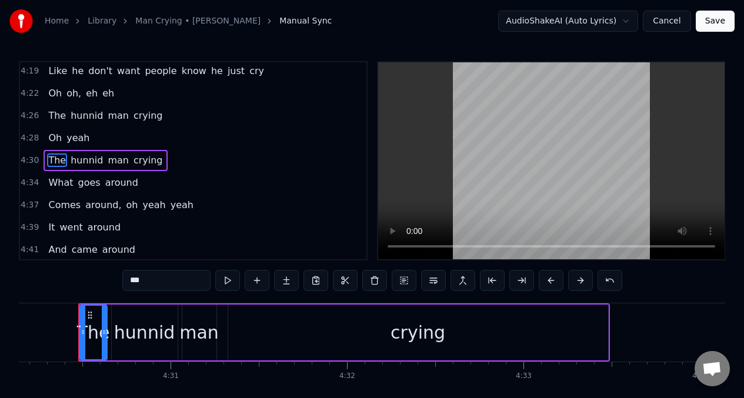
click at [154, 289] on input "***" at bounding box center [166, 280] width 88 height 21
type input "*"
click at [227, 283] on button at bounding box center [227, 280] width 25 height 21
click at [146, 329] on div "hunnid" at bounding box center [144, 332] width 61 height 26
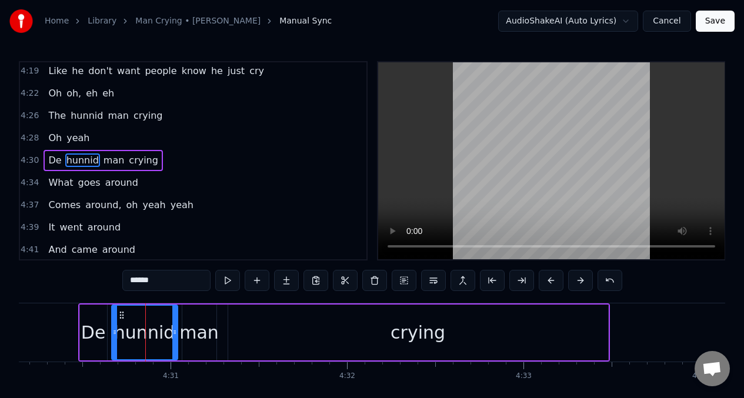
click at [172, 281] on input "******" at bounding box center [166, 280] width 88 height 21
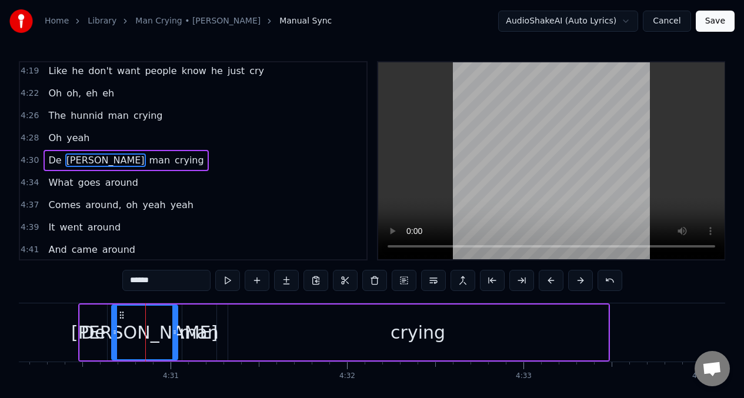
type input "******"
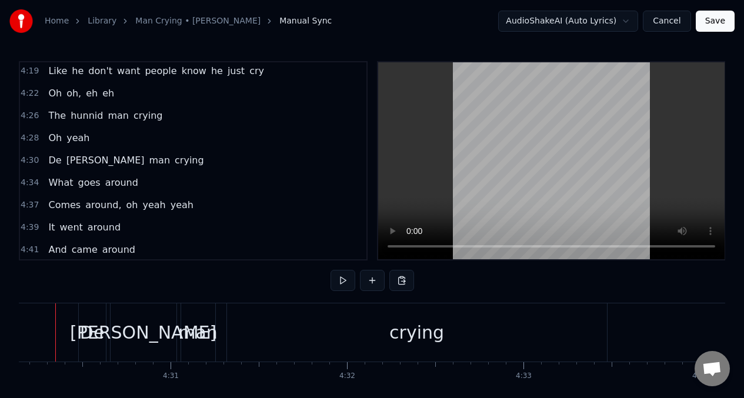
scroll to position [0, 47634]
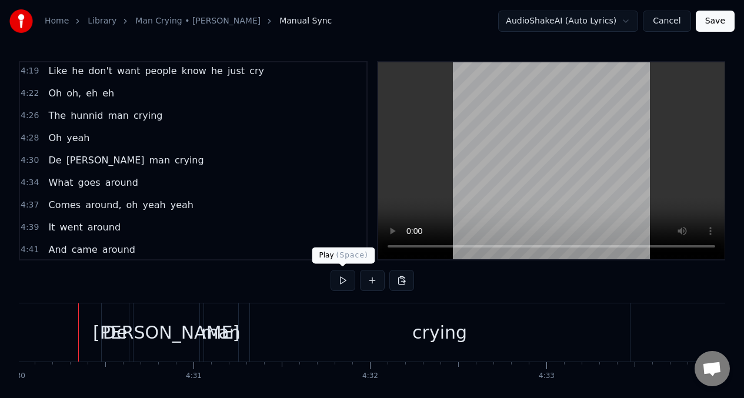
click at [342, 280] on button at bounding box center [342, 280] width 25 height 21
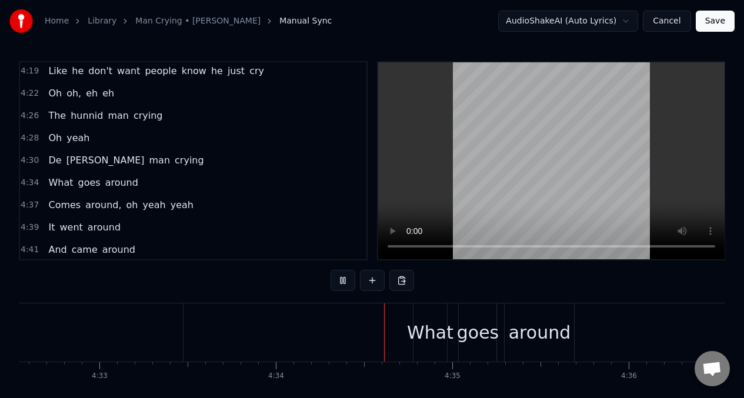
scroll to position [0, 48274]
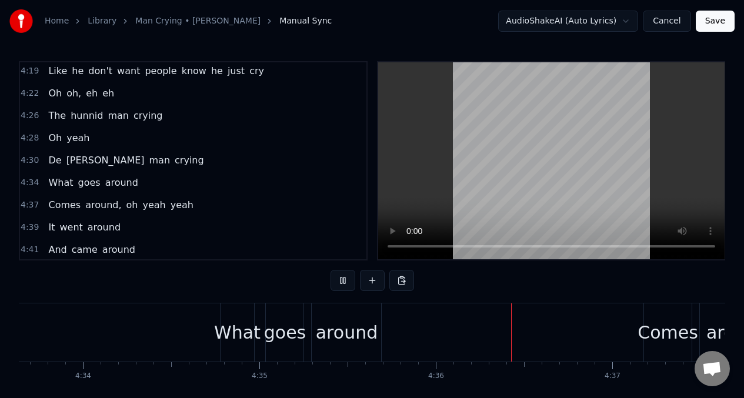
click at [53, 121] on span "The" at bounding box center [57, 116] width 20 height 14
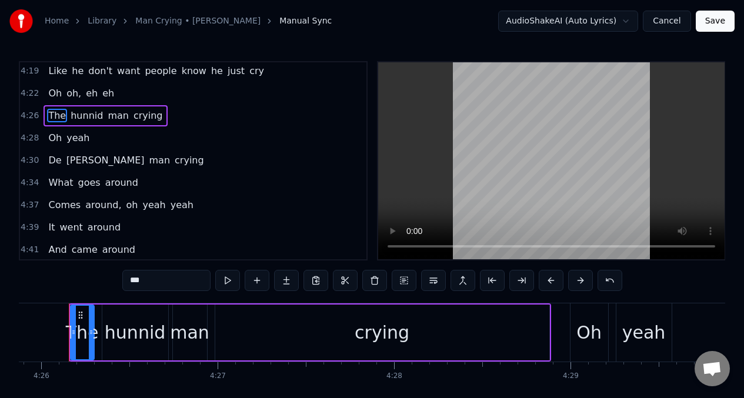
scroll to position [0, 46895]
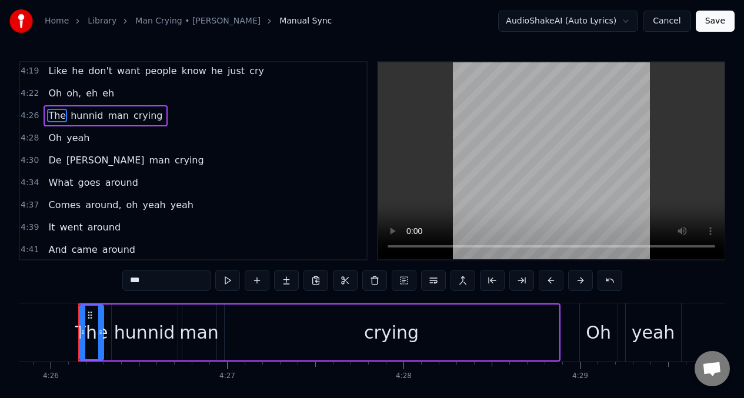
click at [56, 162] on span "De" at bounding box center [54, 160] width 15 height 14
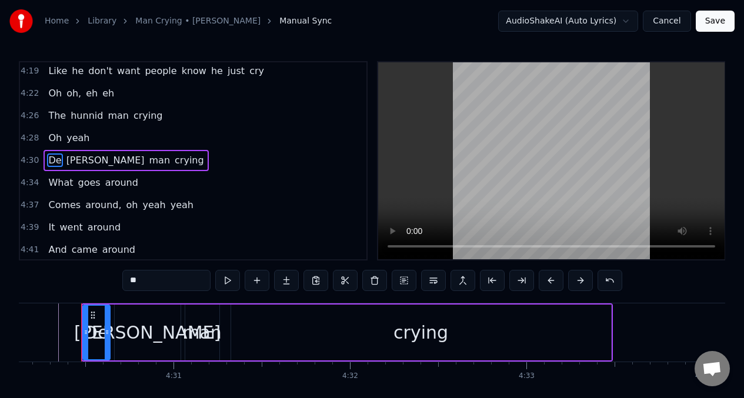
scroll to position [0, 47657]
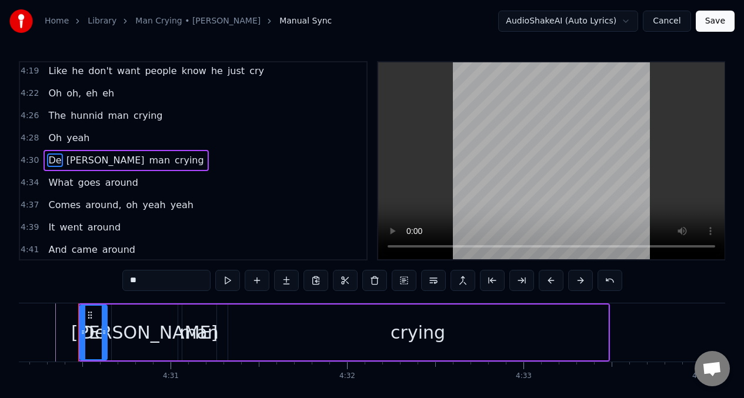
click at [286, 330] on div "crying" at bounding box center [418, 333] width 380 height 56
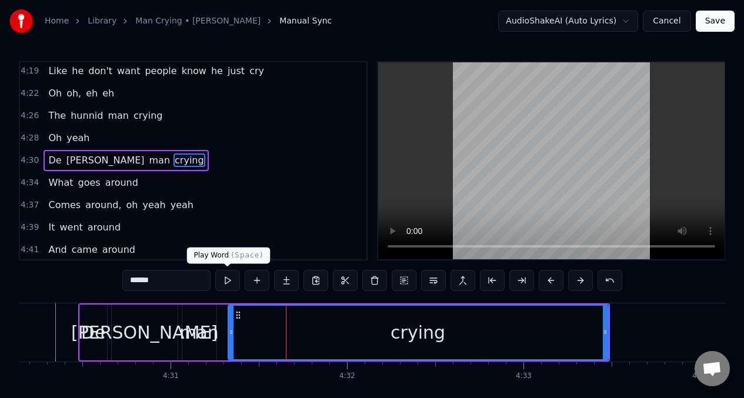
click at [228, 279] on button at bounding box center [227, 280] width 25 height 21
click at [199, 338] on div "man" at bounding box center [198, 332] width 39 height 26
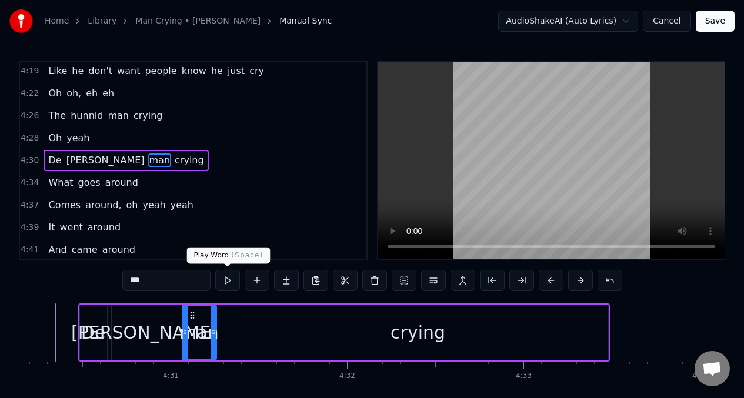
click at [223, 283] on button at bounding box center [227, 280] width 25 height 21
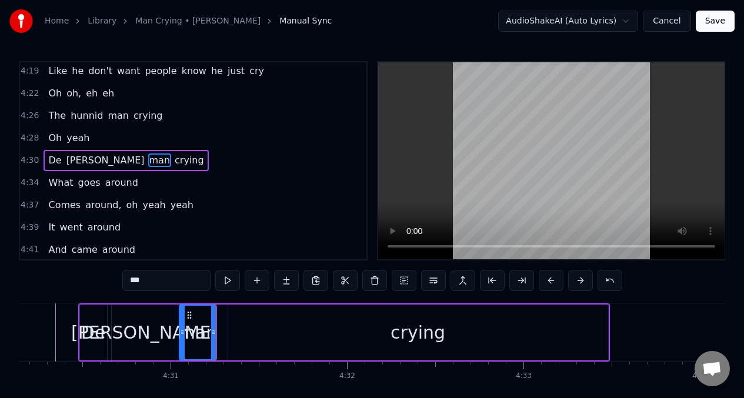
click at [182, 320] on div at bounding box center [182, 333] width 5 height 54
click at [209, 322] on div at bounding box center [210, 333] width 5 height 54
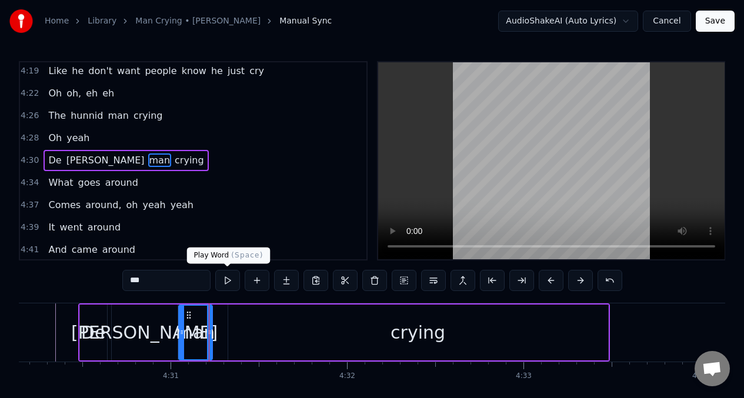
click at [226, 282] on button at bounding box center [227, 280] width 25 height 21
click at [49, 121] on span "The" at bounding box center [57, 116] width 20 height 14
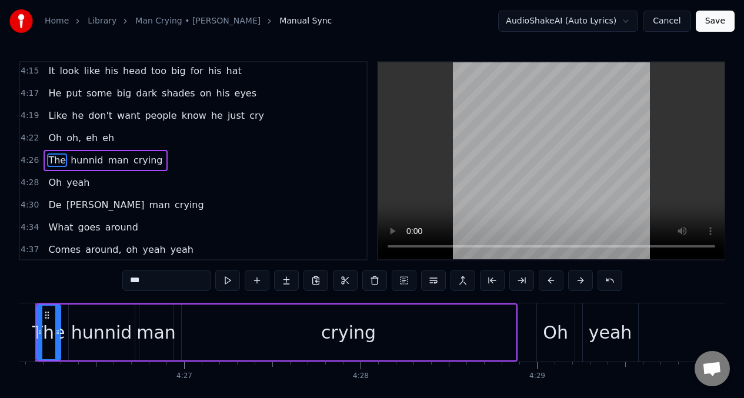
scroll to position [0, 46895]
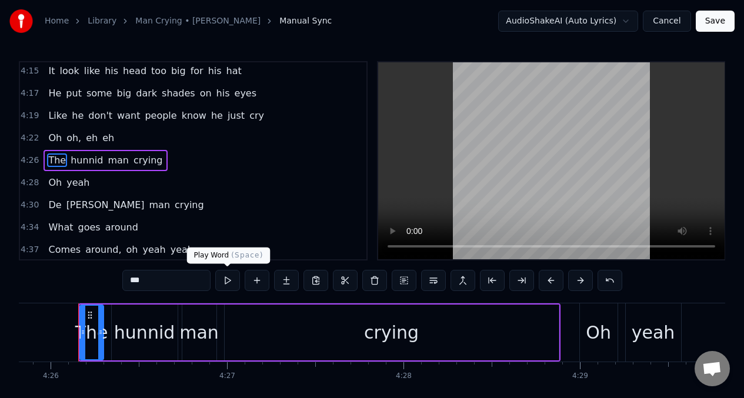
click at [225, 279] on button at bounding box center [227, 280] width 25 height 21
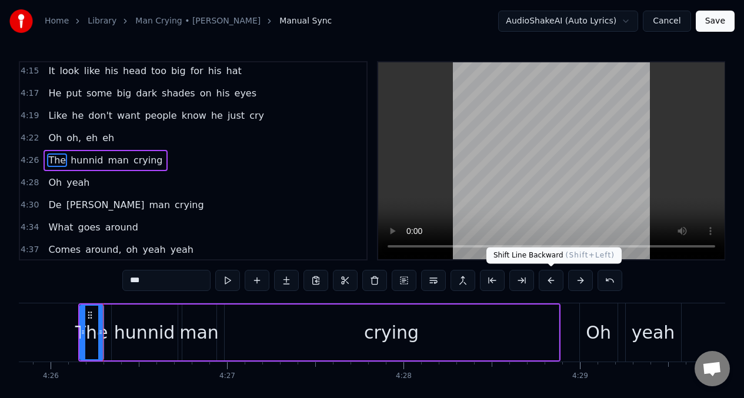
click at [551, 280] on button at bounding box center [551, 280] width 25 height 21
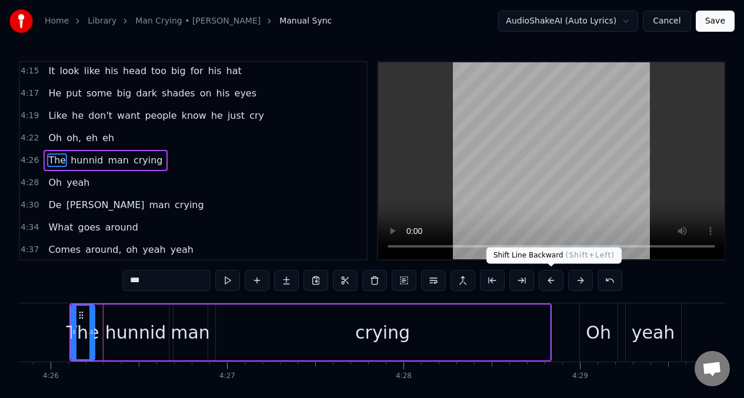
click at [549, 282] on button at bounding box center [551, 280] width 25 height 21
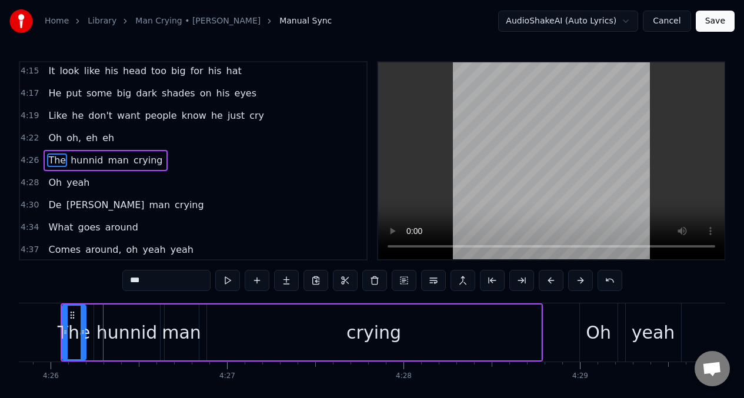
click at [152, 281] on input "***" at bounding box center [166, 280] width 88 height 21
type input "*"
click at [128, 333] on div "hunnid" at bounding box center [126, 332] width 61 height 26
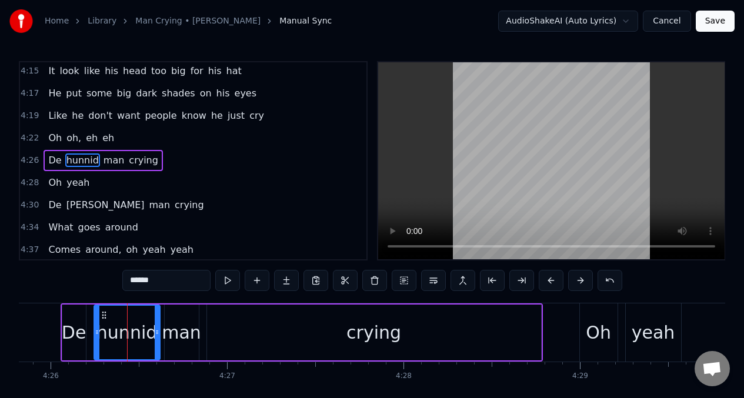
click at [158, 283] on input "******" at bounding box center [166, 280] width 88 height 21
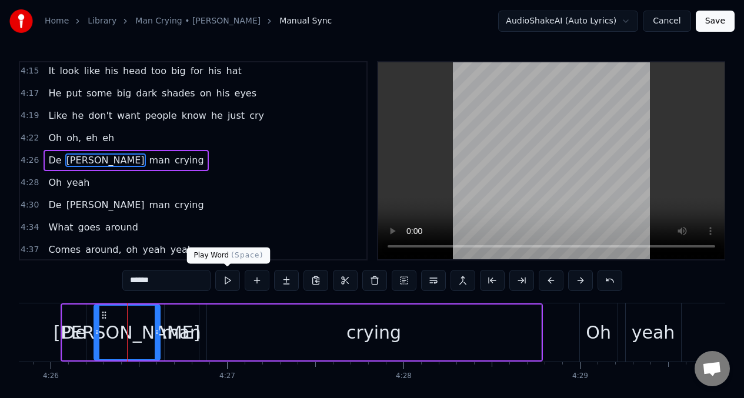
click at [225, 281] on button at bounding box center [227, 280] width 25 height 21
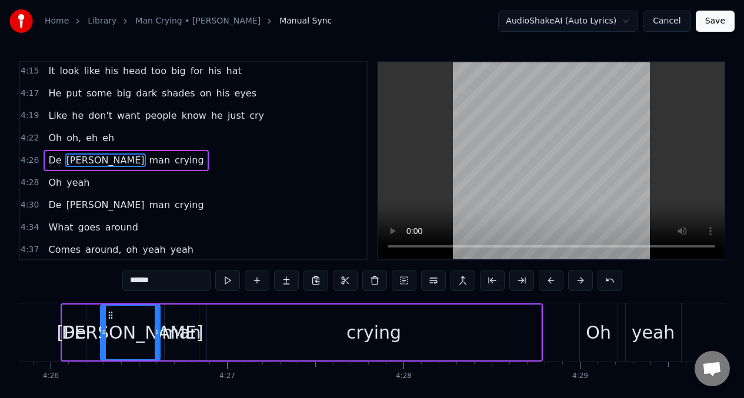
drag, startPoint x: 95, startPoint y: 327, endPoint x: 102, endPoint y: 327, distance: 7.1
click at [102, 327] on div at bounding box center [103, 333] width 5 height 54
click at [228, 283] on button at bounding box center [227, 280] width 25 height 21
click at [228, 285] on button at bounding box center [227, 280] width 25 height 21
click at [77, 323] on div "De" at bounding box center [74, 332] width 25 height 26
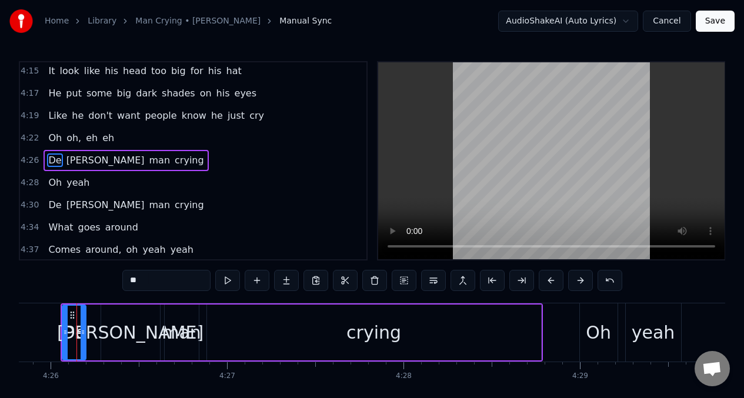
scroll to position [0, 46893]
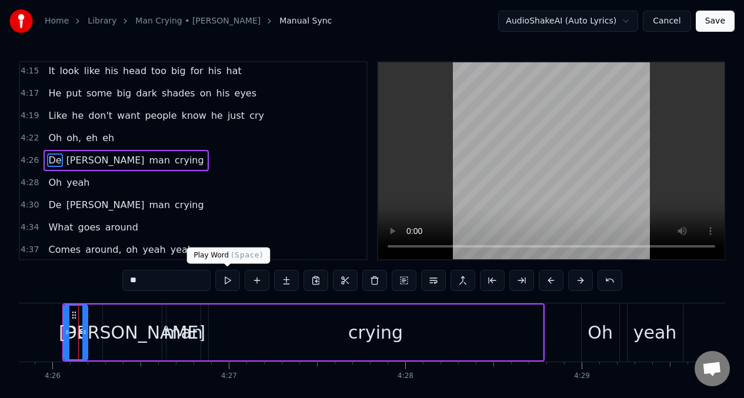
click at [229, 278] on button at bounding box center [227, 280] width 25 height 21
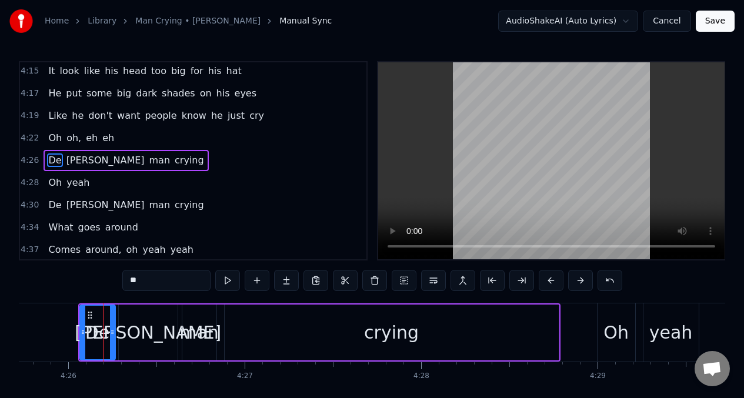
drag, startPoint x: 99, startPoint y: 322, endPoint x: 115, endPoint y: 320, distance: 15.9
click at [111, 321] on div at bounding box center [112, 333] width 5 height 54
click at [229, 283] on button at bounding box center [227, 280] width 25 height 21
drag, startPoint x: 81, startPoint y: 324, endPoint x: 179, endPoint y: 312, distance: 99.0
click at [86, 324] on div at bounding box center [88, 333] width 5 height 54
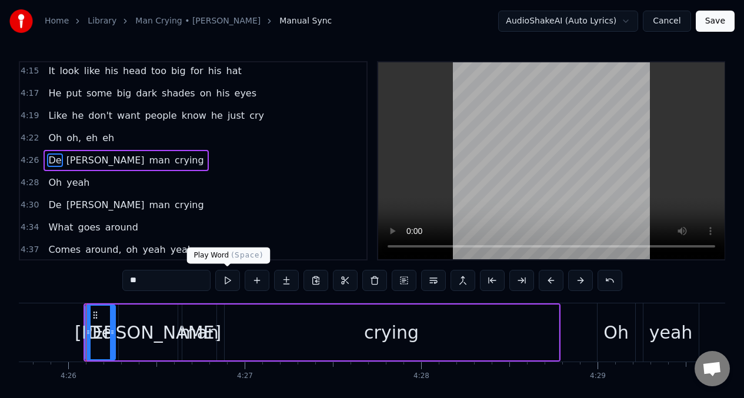
click at [231, 282] on button at bounding box center [227, 280] width 25 height 21
click at [270, 320] on div "crying" at bounding box center [392, 333] width 334 height 56
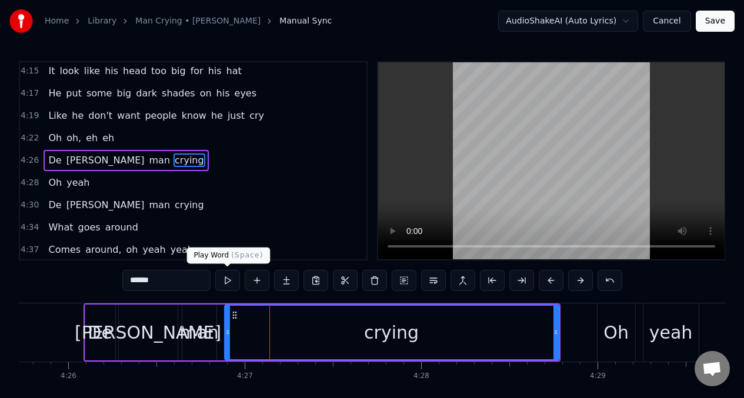
click at [224, 282] on button at bounding box center [227, 280] width 25 height 21
click at [51, 118] on span "Like" at bounding box center [57, 116] width 21 height 14
type input "****"
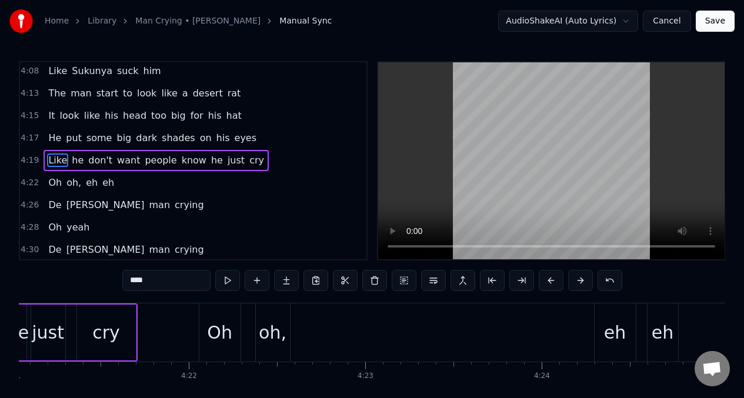
scroll to position [0, 45752]
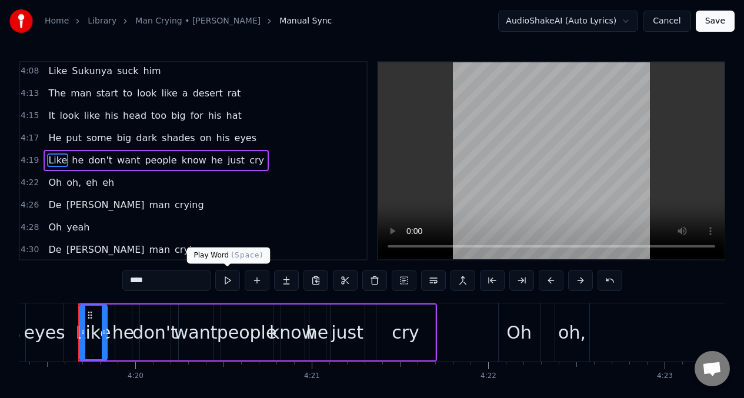
click at [229, 283] on button at bounding box center [227, 280] width 25 height 21
click at [228, 283] on button at bounding box center [227, 280] width 25 height 21
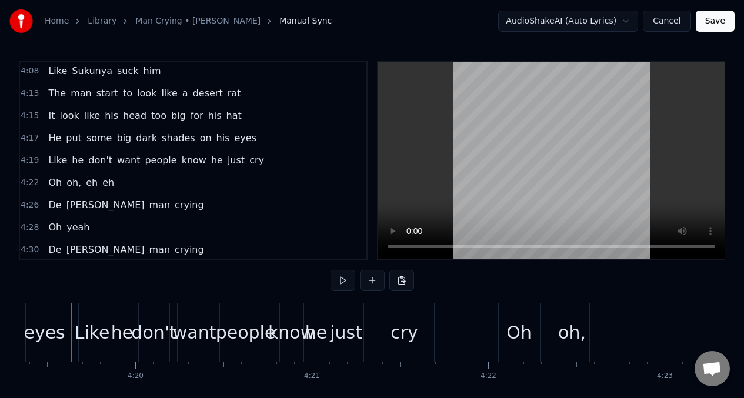
scroll to position [0, 45745]
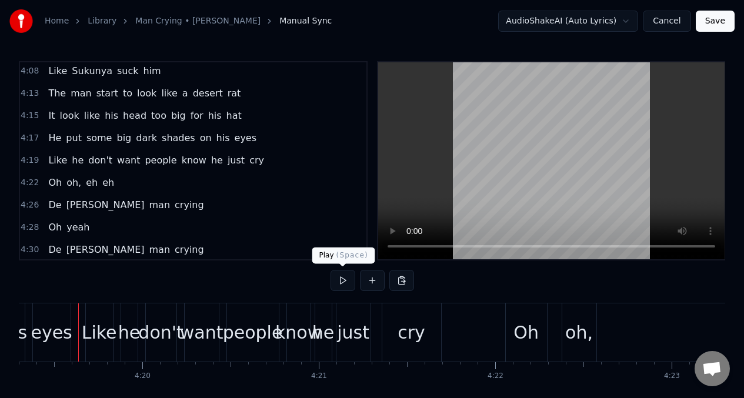
click at [340, 282] on button at bounding box center [342, 280] width 25 height 21
click at [226, 162] on span "just" at bounding box center [235, 160] width 19 height 14
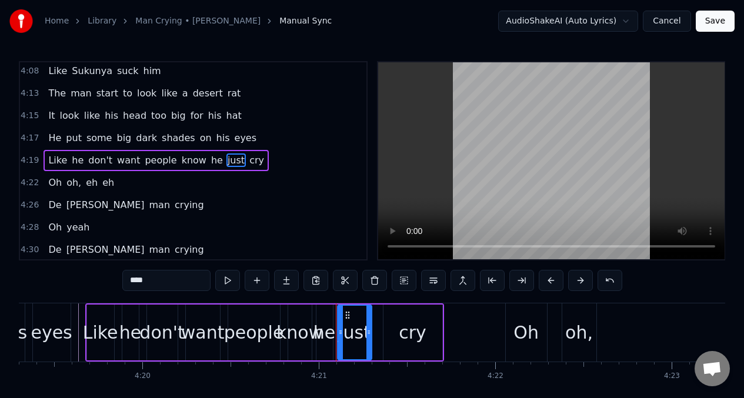
click at [153, 283] on input "****" at bounding box center [166, 280] width 88 height 21
type input "*"
type input "****"
click at [44, 139] on div "He put some big dark shades on his eyes" at bounding box center [153, 138] width 218 height 21
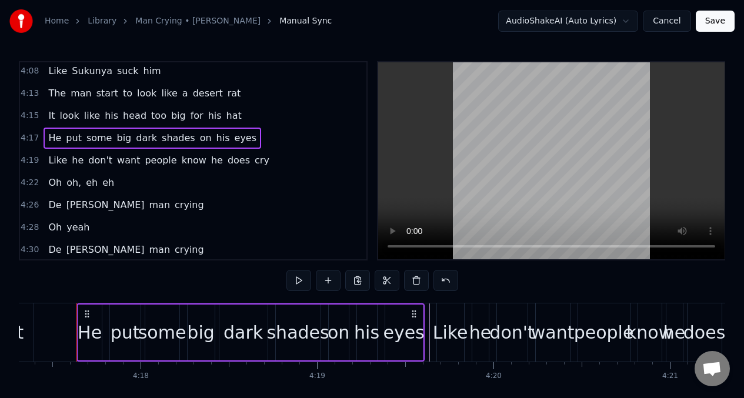
scroll to position [0, 45392]
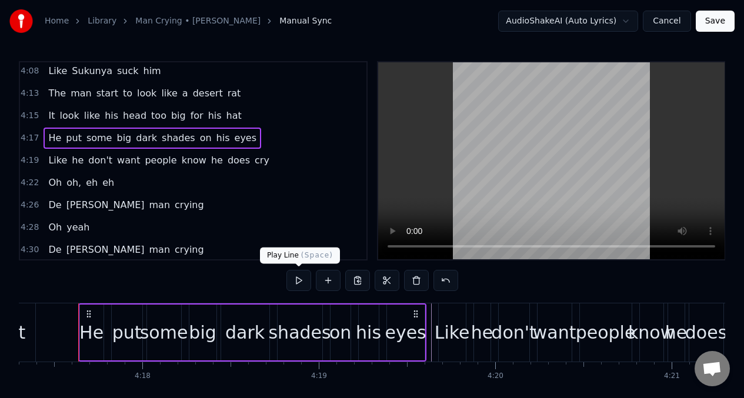
click at [299, 277] on button at bounding box center [298, 280] width 25 height 21
click at [298, 276] on button at bounding box center [298, 280] width 25 height 21
click at [49, 119] on span "It" at bounding box center [51, 116] width 9 height 14
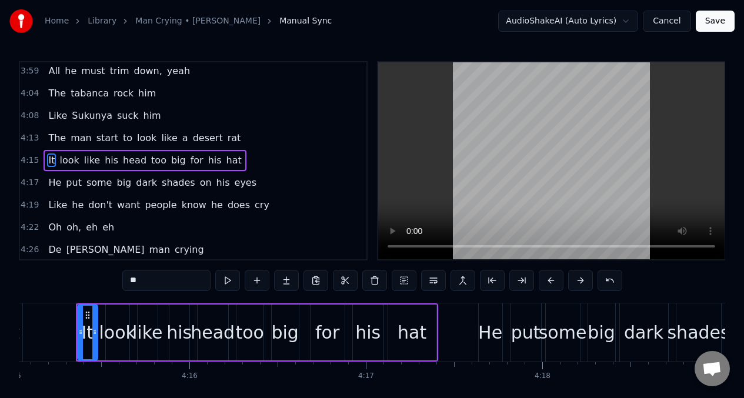
scroll to position [0, 44990]
click at [103, 163] on span "his" at bounding box center [111, 160] width 16 height 14
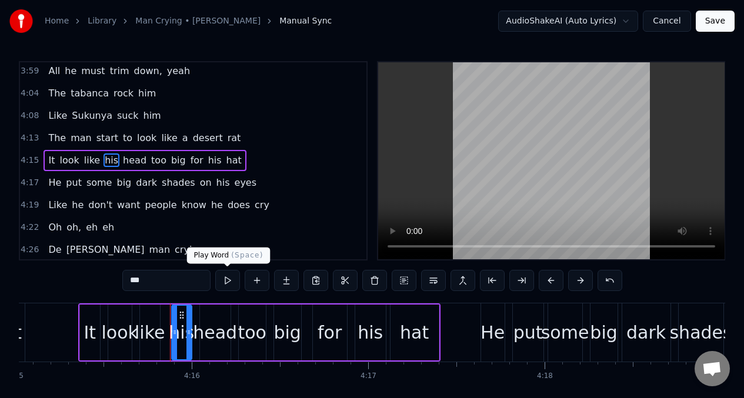
click at [227, 280] on button at bounding box center [227, 280] width 25 height 21
click at [227, 279] on button at bounding box center [227, 280] width 25 height 21
click at [49, 160] on span "It" at bounding box center [51, 160] width 9 height 14
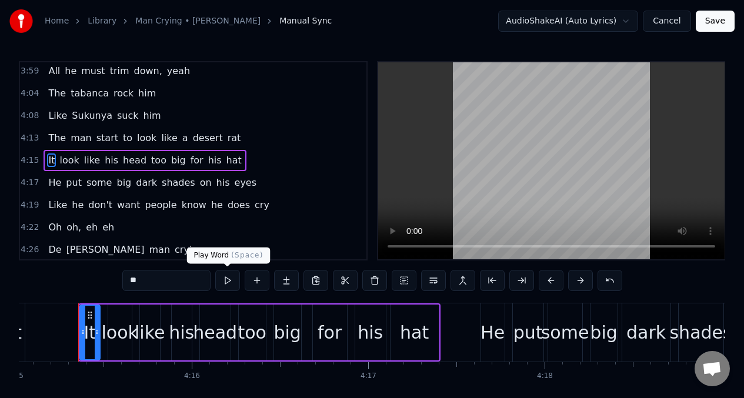
click at [227, 281] on button at bounding box center [227, 280] width 25 height 21
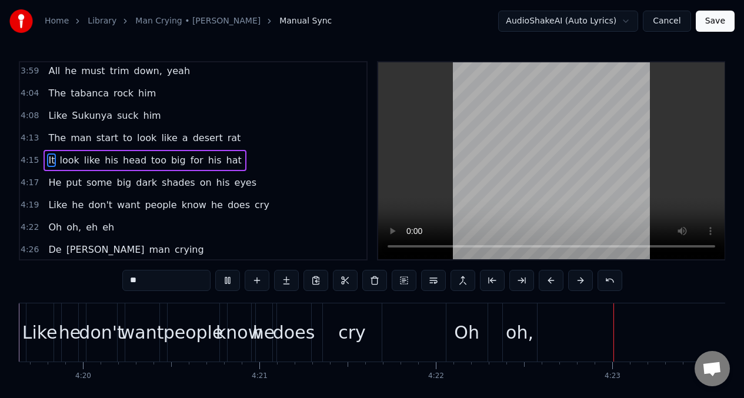
scroll to position [0, 46239]
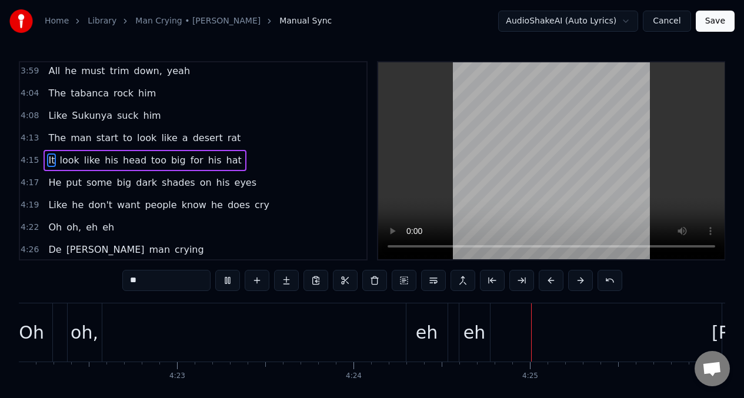
click at [51, 117] on span "Like" at bounding box center [57, 116] width 21 height 14
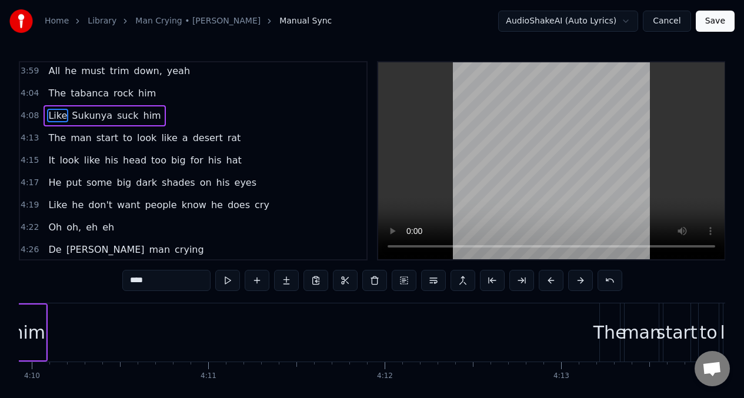
scroll to position [0, 43808]
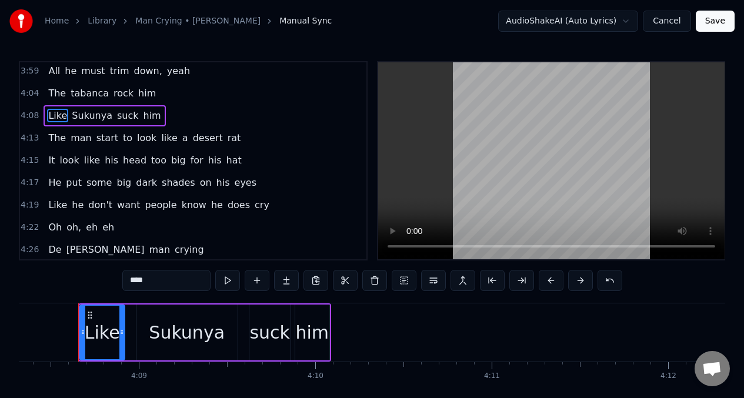
click at [52, 113] on span "Like" at bounding box center [57, 116] width 21 height 14
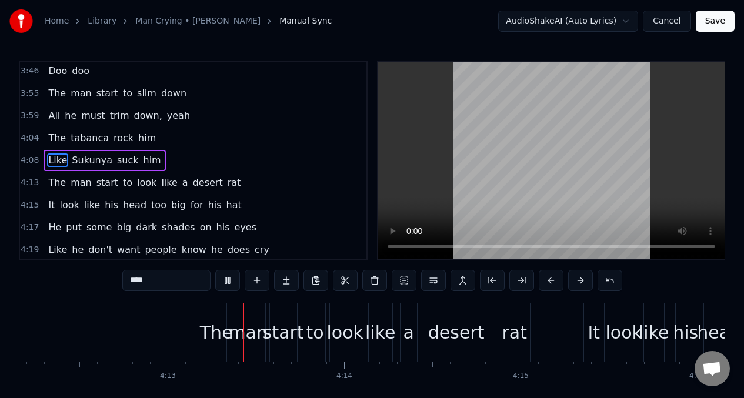
click at [53, 89] on span "The" at bounding box center [57, 93] width 20 height 14
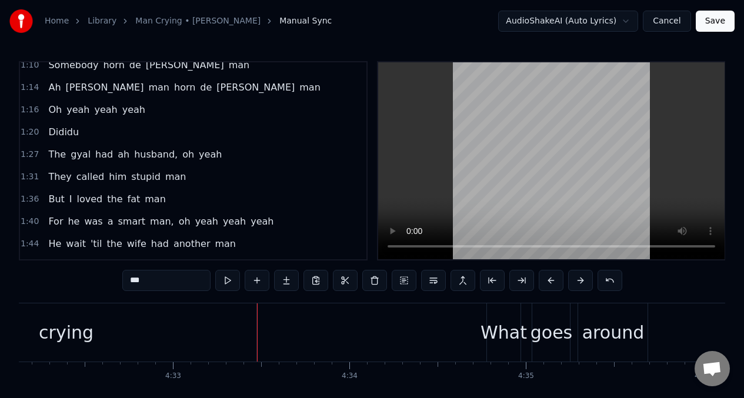
scroll to position [0, 0]
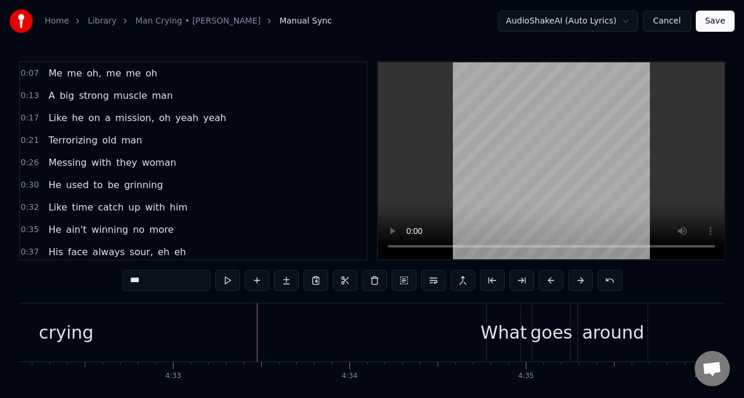
click at [50, 72] on span "Me" at bounding box center [55, 73] width 16 height 14
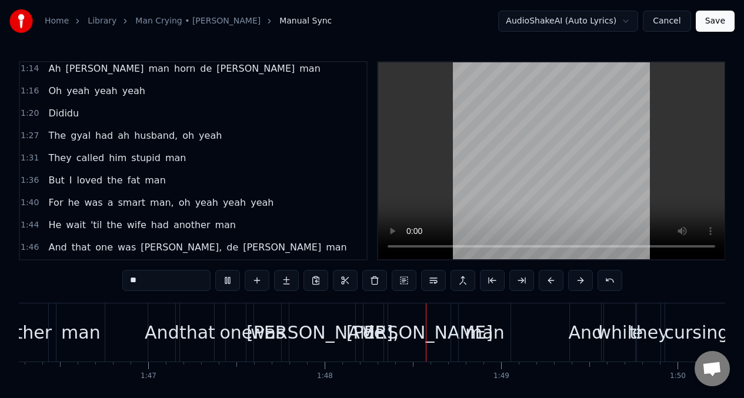
click at [106, 204] on span "a" at bounding box center [110, 203] width 8 height 14
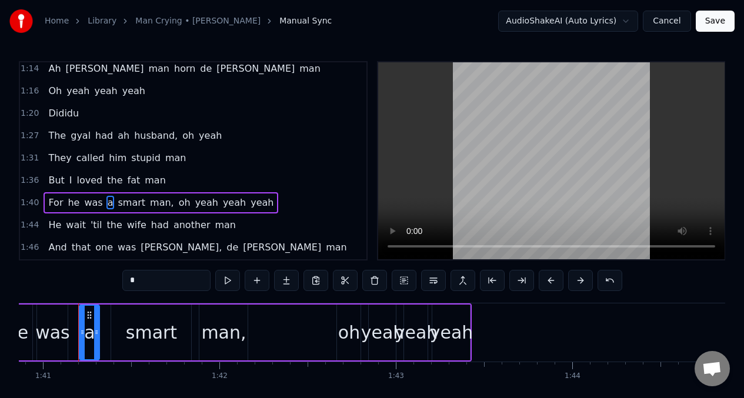
click at [139, 277] on input "*" at bounding box center [166, 280] width 88 height 21
click at [52, 203] on span "For" at bounding box center [55, 203] width 17 height 14
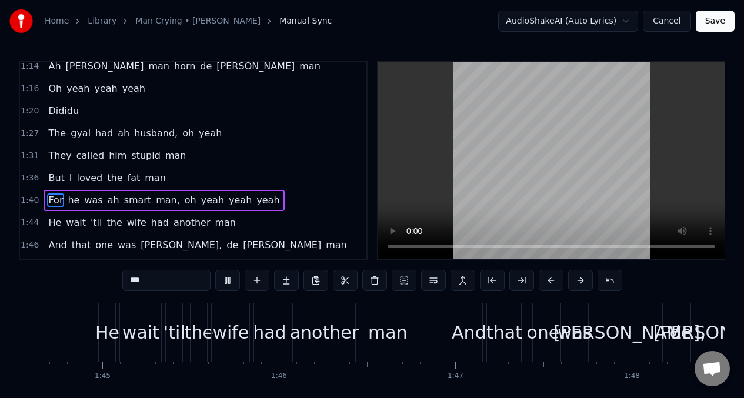
click at [183, 201] on span "oh" at bounding box center [190, 200] width 14 height 14
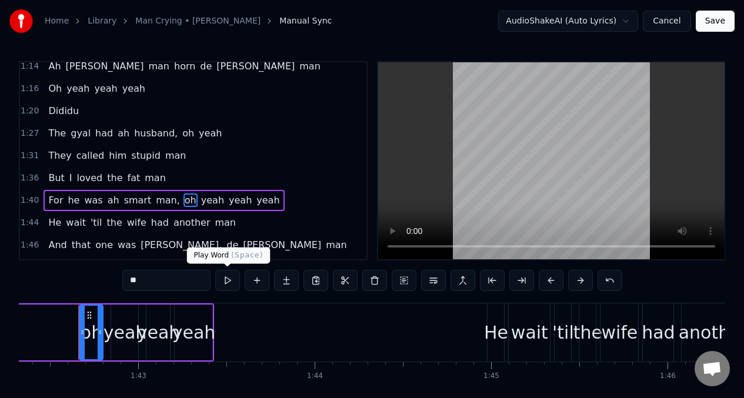
click at [225, 279] on button at bounding box center [227, 280] width 25 height 21
click at [86, 198] on span "was" at bounding box center [93, 200] width 21 height 14
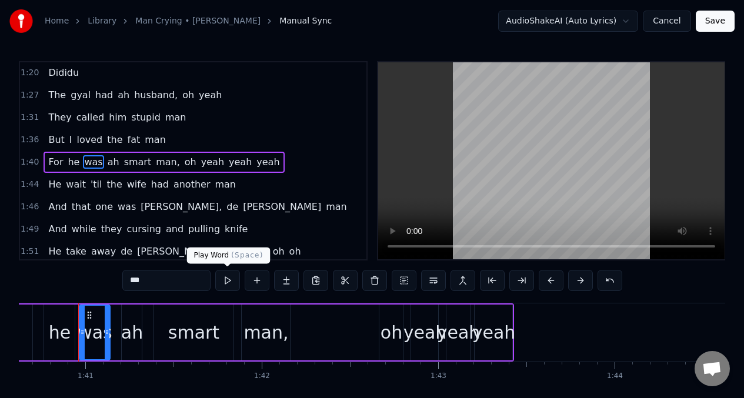
click at [226, 281] on button at bounding box center [227, 280] width 25 height 21
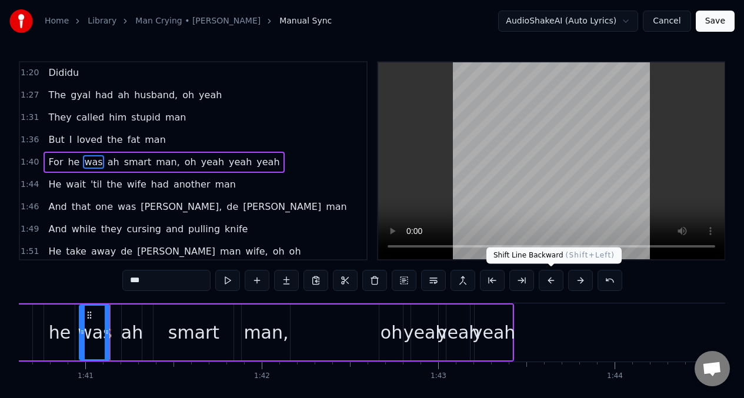
click at [549, 275] on button at bounding box center [551, 280] width 25 height 21
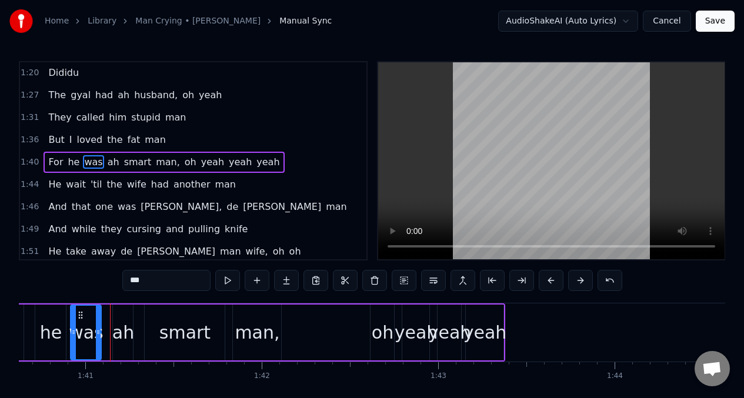
click at [549, 275] on button at bounding box center [551, 280] width 25 height 21
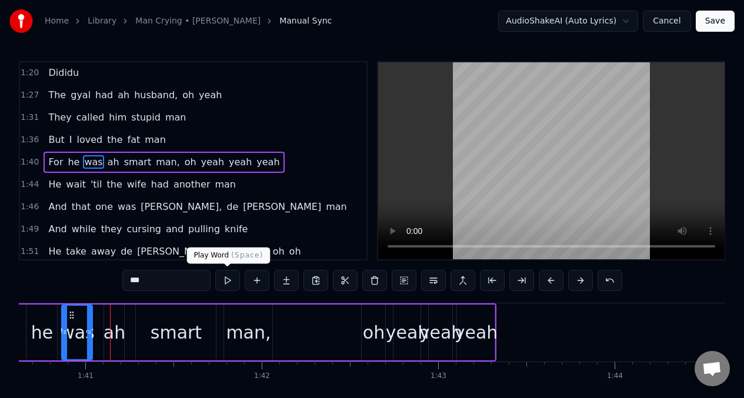
click at [225, 280] on button at bounding box center [227, 280] width 25 height 21
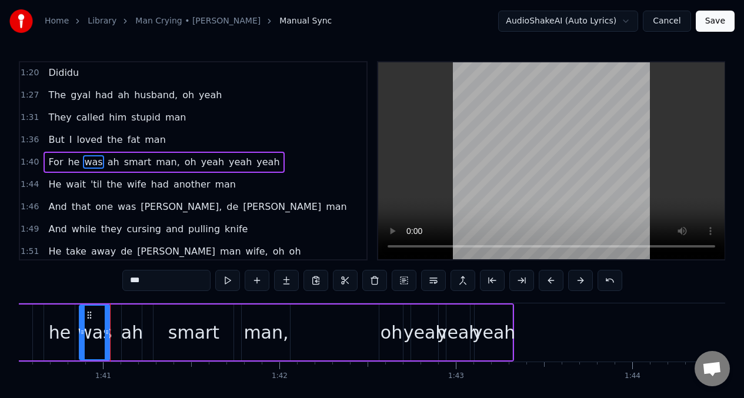
click at [225, 280] on button at bounding box center [227, 280] width 25 height 21
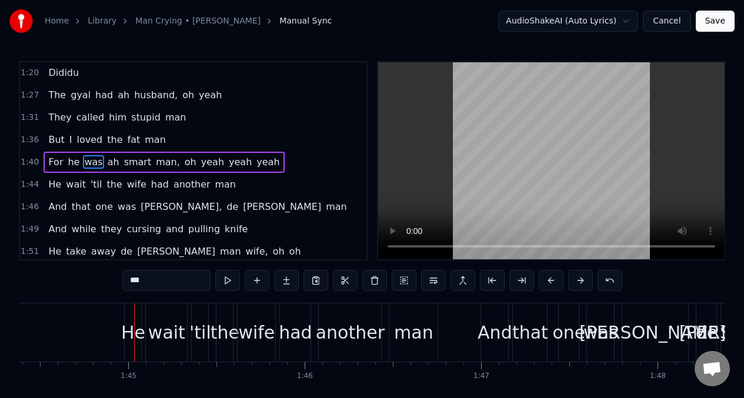
click at [200, 159] on span "yeah" at bounding box center [212, 162] width 25 height 14
type input "****"
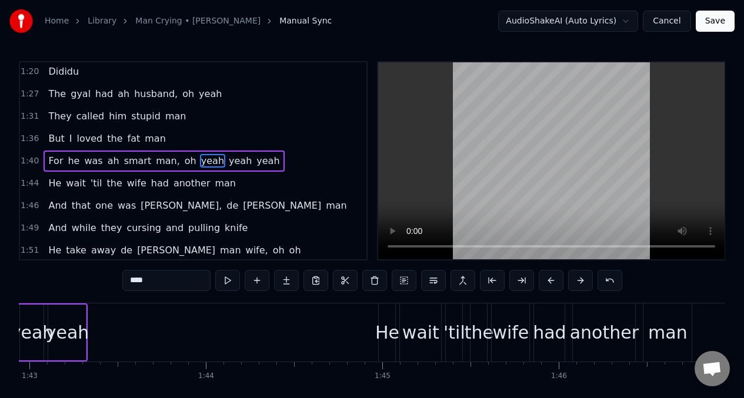
scroll to position [0, 18066]
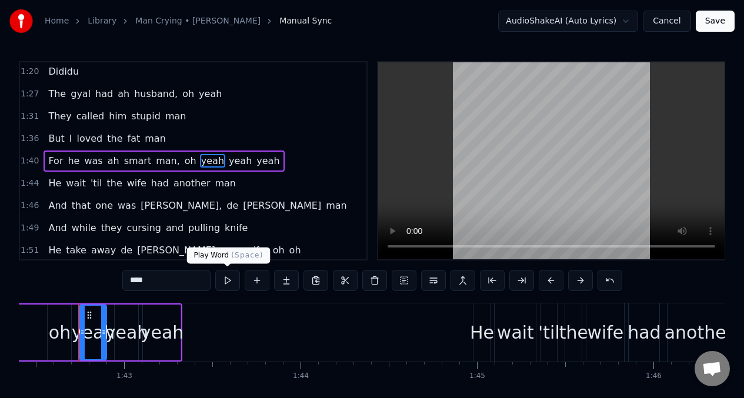
click at [229, 276] on button at bounding box center [227, 280] width 25 height 21
click at [113, 330] on div "yeah" at bounding box center [127, 332] width 44 height 26
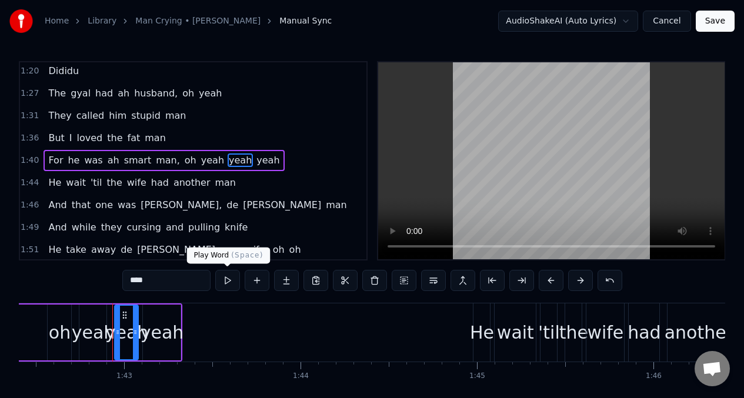
click at [226, 280] on button at bounding box center [227, 280] width 25 height 21
click at [156, 326] on div "yeah" at bounding box center [163, 332] width 44 height 26
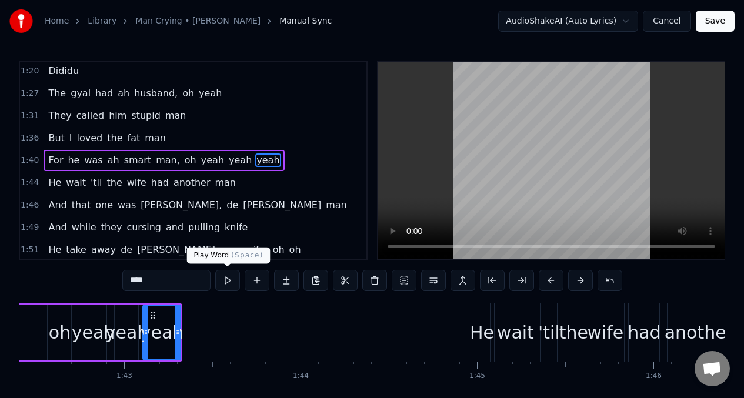
click at [226, 281] on button at bounding box center [227, 280] width 25 height 21
click at [92, 319] on div "yeah" at bounding box center [94, 332] width 44 height 26
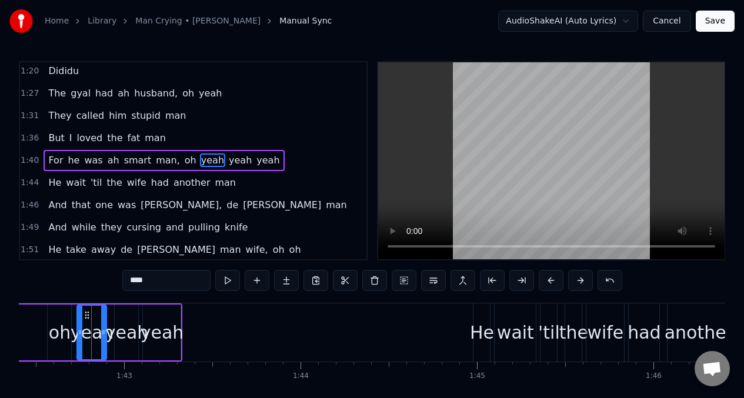
click at [82, 319] on div at bounding box center [80, 333] width 5 height 54
click at [99, 319] on div at bounding box center [100, 333] width 5 height 54
click at [123, 317] on div "yeah" at bounding box center [127, 333] width 24 height 56
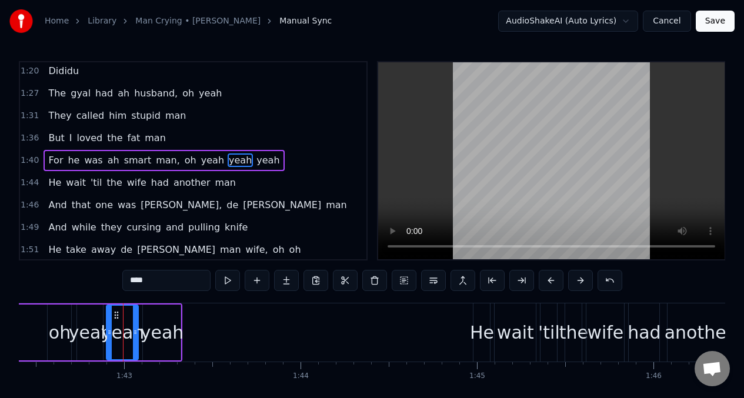
drag, startPoint x: 117, startPoint y: 318, endPoint x: 111, endPoint y: 317, distance: 6.5
click at [108, 317] on div at bounding box center [109, 333] width 5 height 54
click at [126, 316] on div at bounding box center [127, 333] width 5 height 54
click at [172, 319] on div "yeah" at bounding box center [163, 332] width 44 height 26
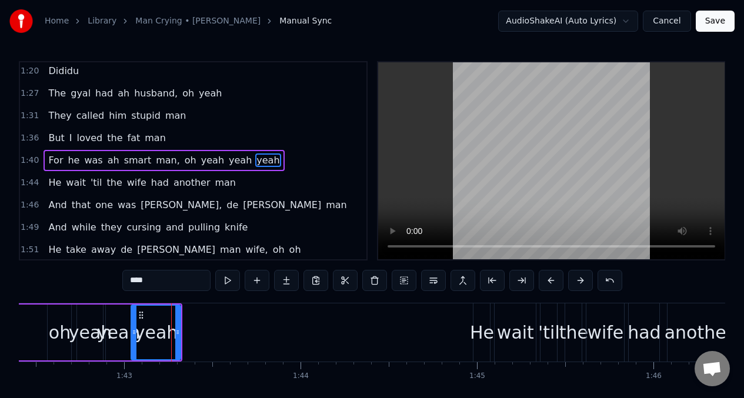
click at [132, 318] on div at bounding box center [134, 333] width 5 height 54
drag, startPoint x: 176, startPoint y: 320, endPoint x: 162, endPoint y: 322, distance: 14.2
click at [166, 321] on div at bounding box center [167, 333] width 5 height 54
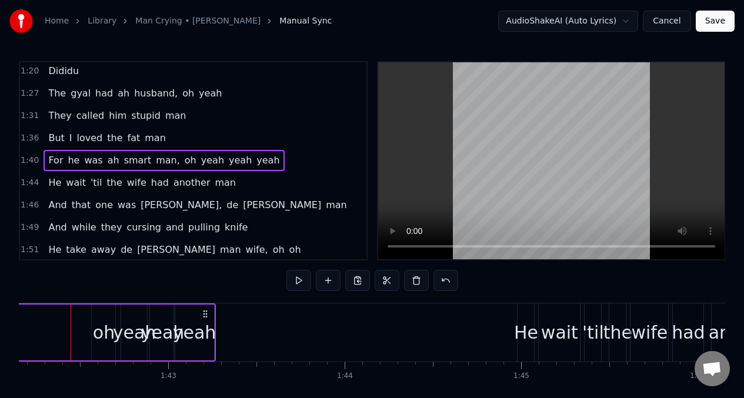
scroll to position [0, 18014]
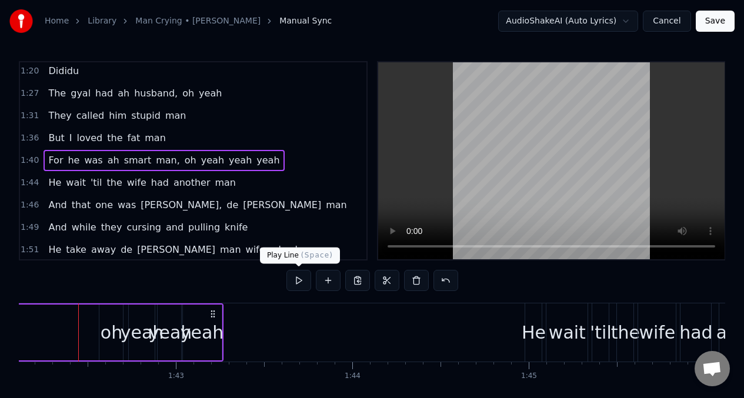
click at [295, 278] on button at bounding box center [298, 280] width 25 height 21
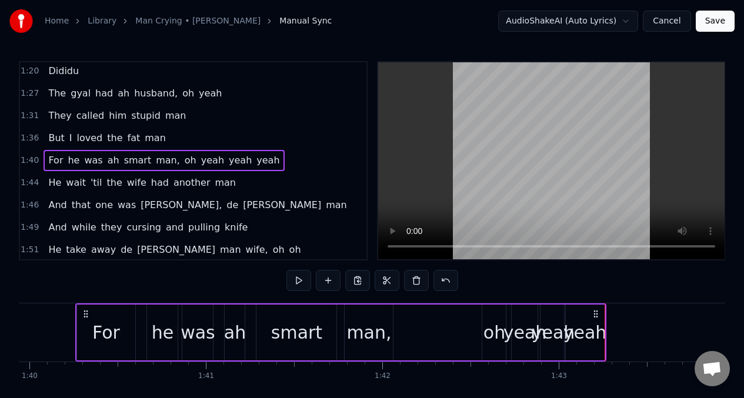
click at [50, 162] on span "For" at bounding box center [55, 160] width 17 height 14
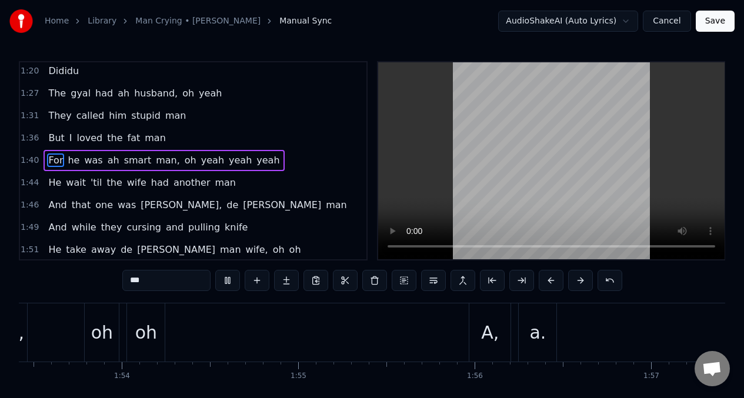
scroll to position [0, 20345]
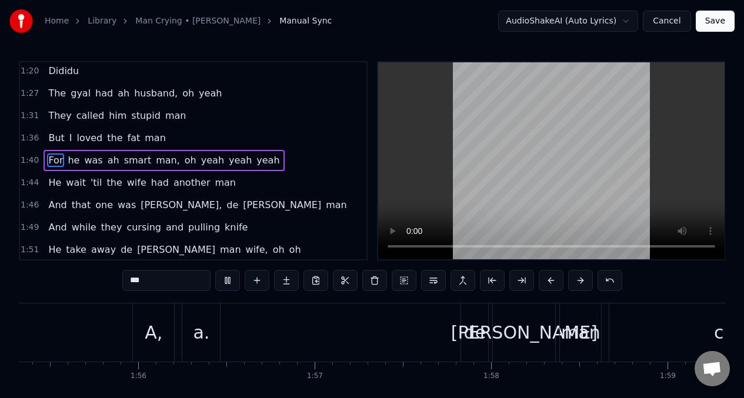
click at [49, 180] on span "He" at bounding box center [54, 183] width 15 height 14
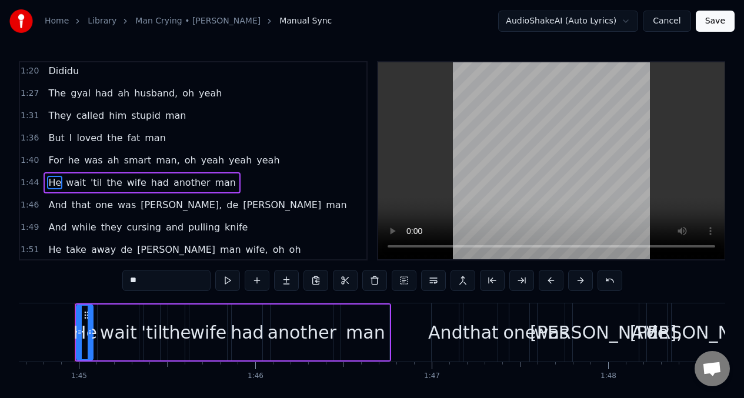
scroll to position [0, 18461]
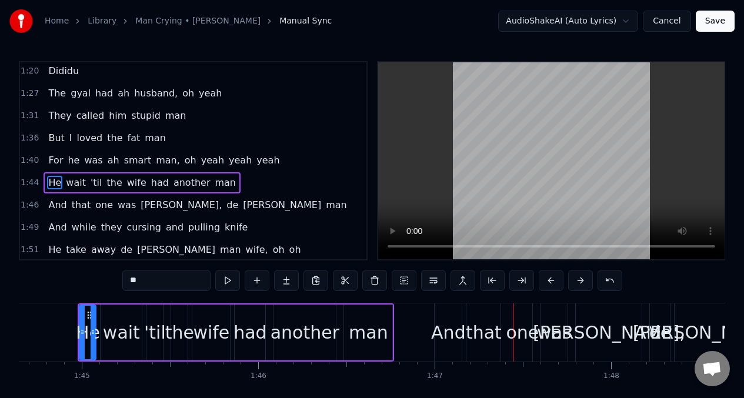
click at [150, 183] on span "had" at bounding box center [160, 183] width 20 height 14
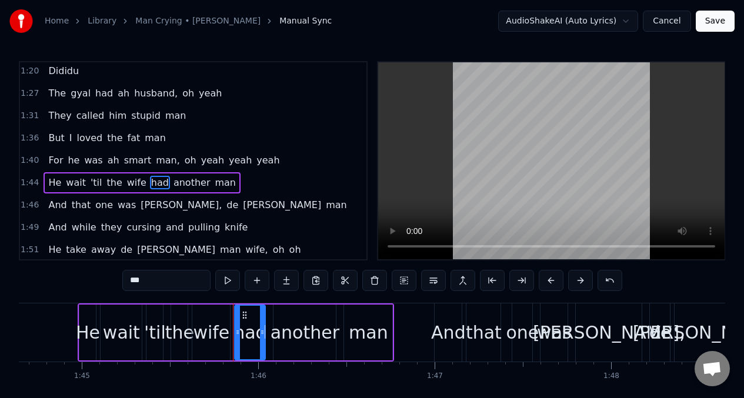
scroll to position [472, 0]
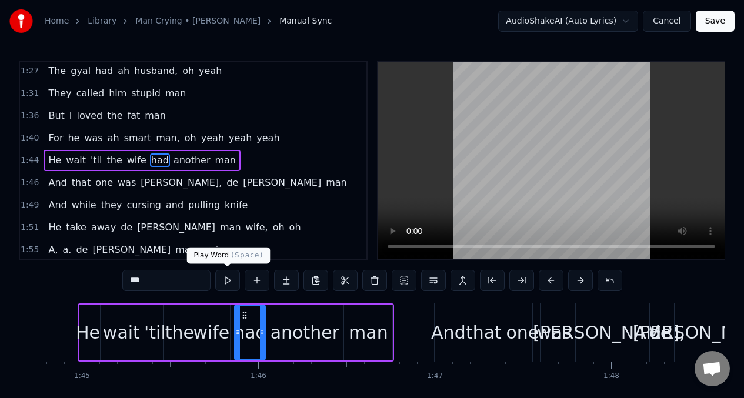
click at [226, 279] on button at bounding box center [227, 280] width 25 height 21
click at [166, 285] on input "***" at bounding box center [166, 280] width 88 height 21
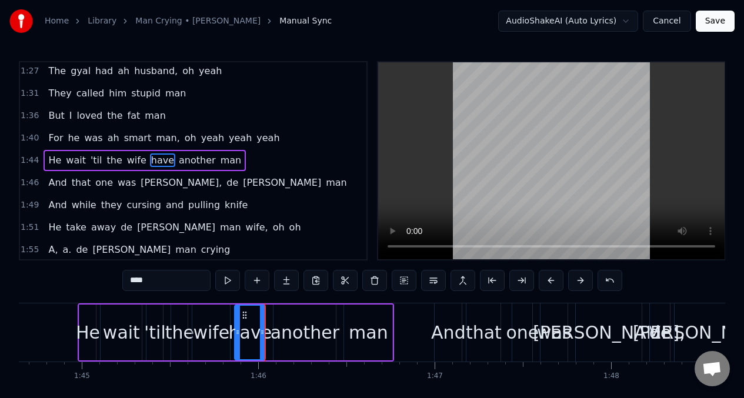
click at [54, 161] on span "He" at bounding box center [54, 160] width 15 height 14
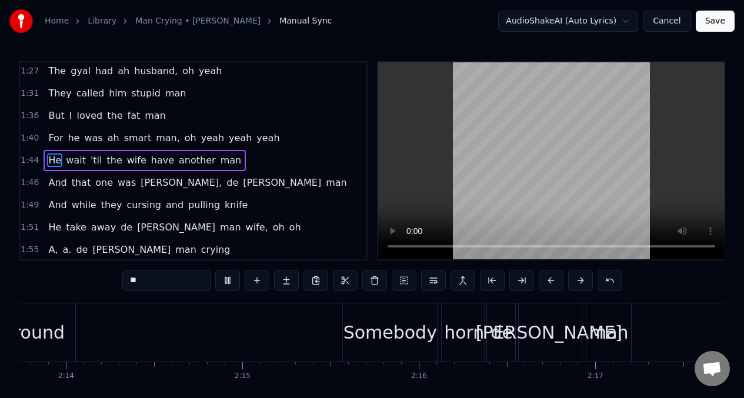
scroll to position [511, 0]
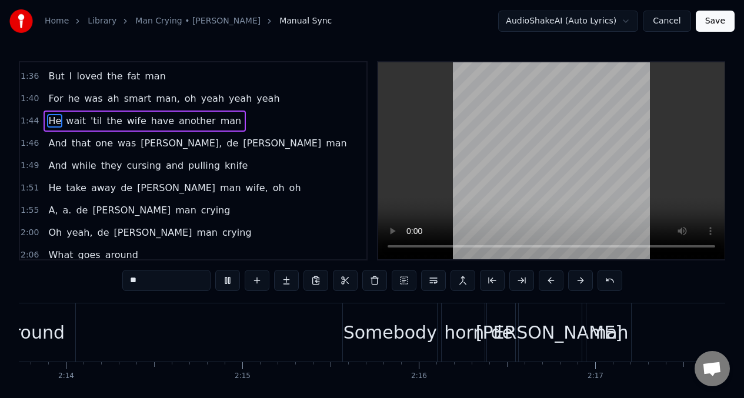
click at [53, 211] on span "A," at bounding box center [53, 210] width 12 height 14
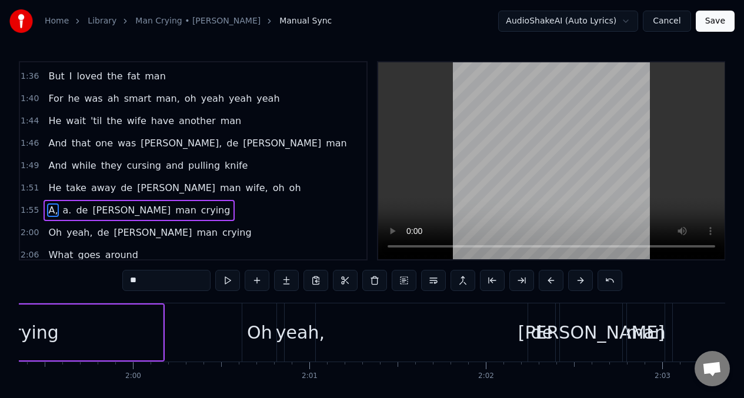
scroll to position [0, 20400]
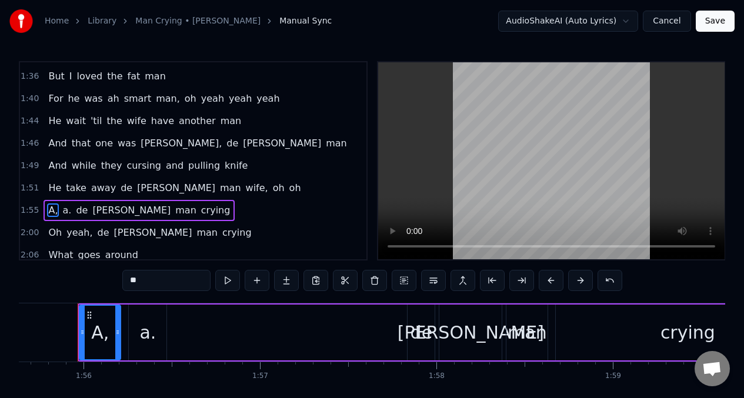
click at [150, 281] on input "**" at bounding box center [166, 280] width 88 height 21
type input "*"
click at [143, 332] on div "a." at bounding box center [147, 332] width 16 height 26
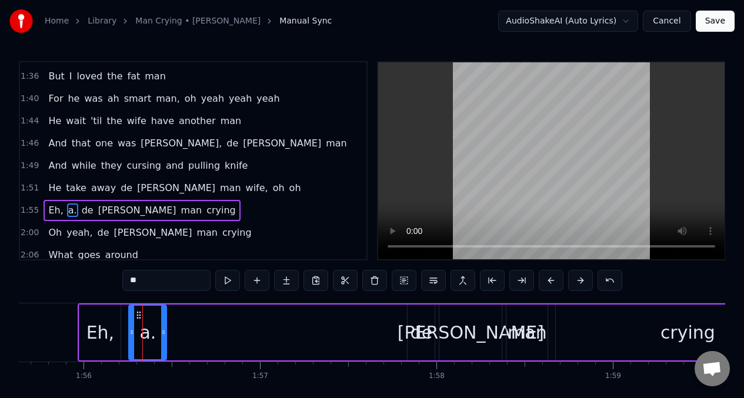
scroll to position [561, 0]
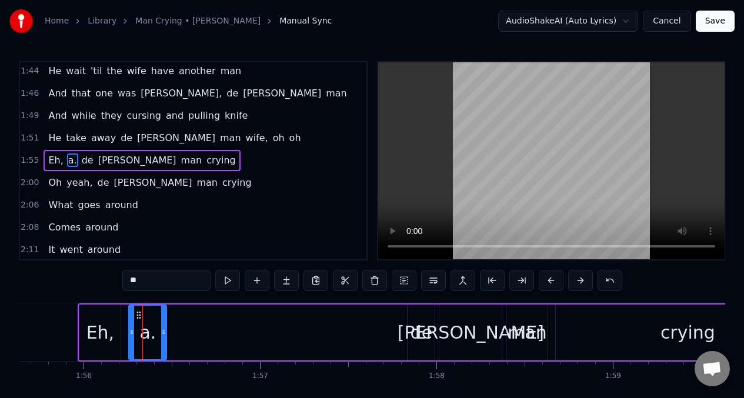
click at [147, 283] on input "**" at bounding box center [166, 280] width 88 height 21
type input "*"
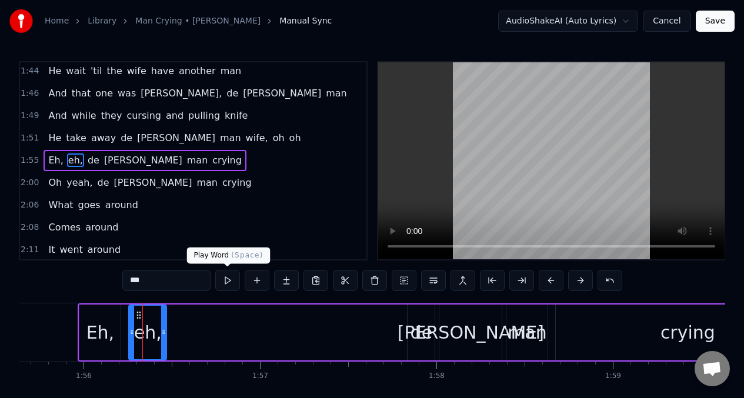
click at [228, 277] on button at bounding box center [227, 280] width 25 height 21
click at [47, 183] on span "Oh" at bounding box center [55, 183] width 16 height 14
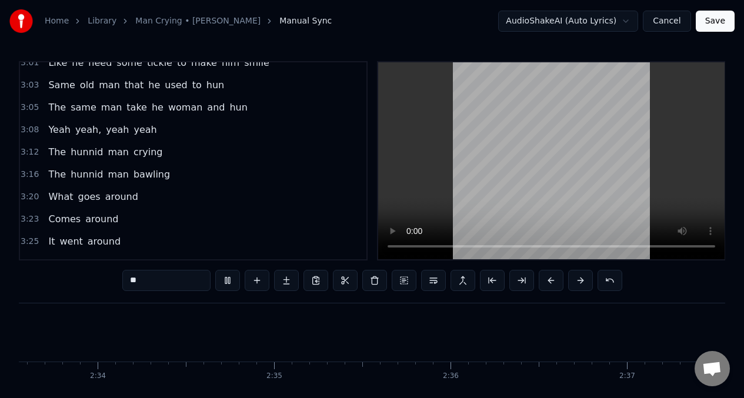
scroll to position [0, 27622]
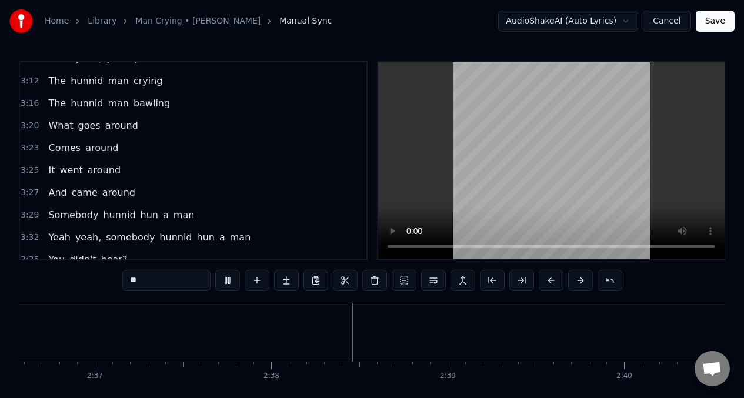
click at [57, 215] on span "Somebody" at bounding box center [73, 215] width 52 height 14
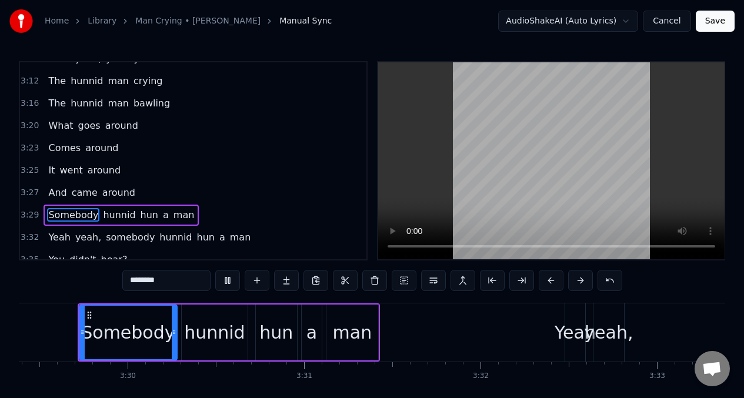
scroll to position [944, 0]
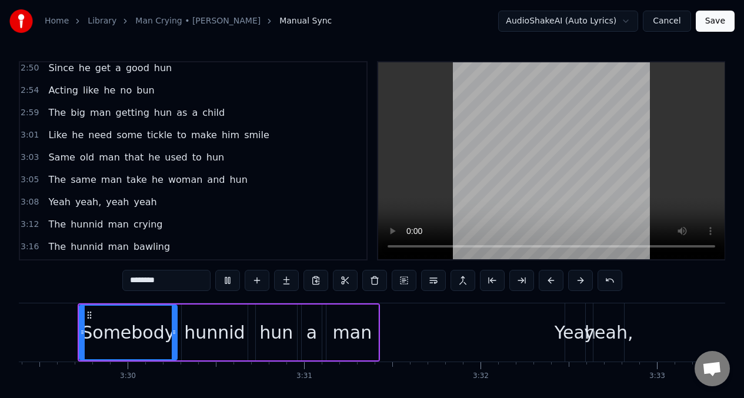
click at [49, 85] on span "Acting" at bounding box center [63, 91] width 32 height 14
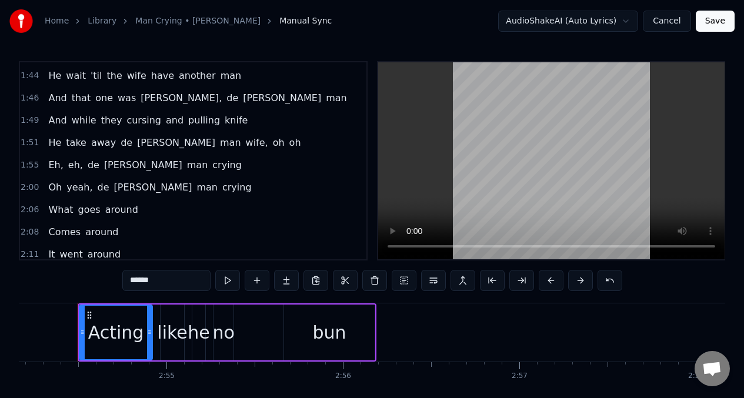
scroll to position [373, 0]
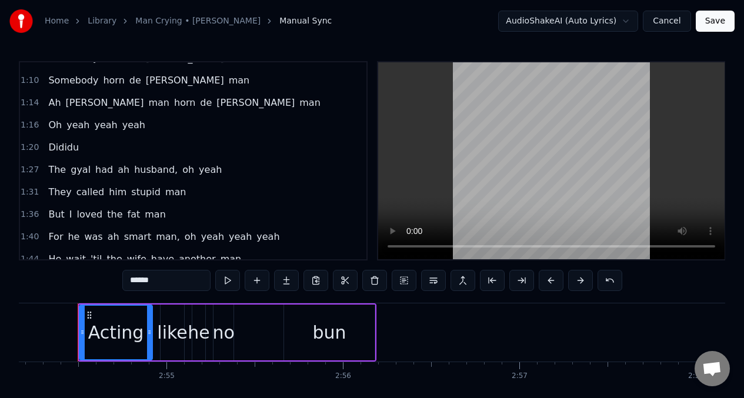
click at [53, 123] on span "Oh" at bounding box center [55, 125] width 16 height 14
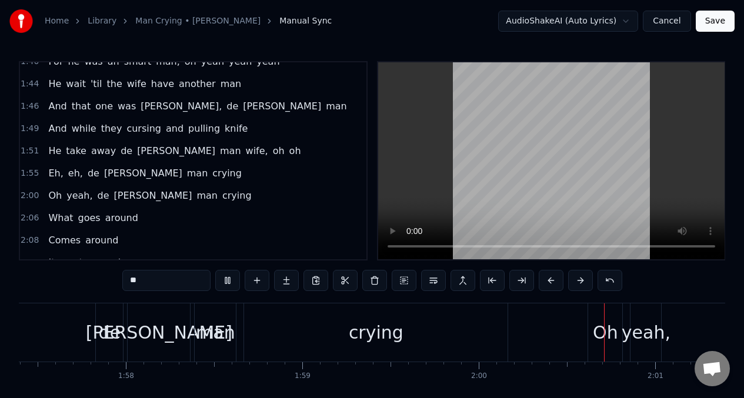
scroll to position [563, 0]
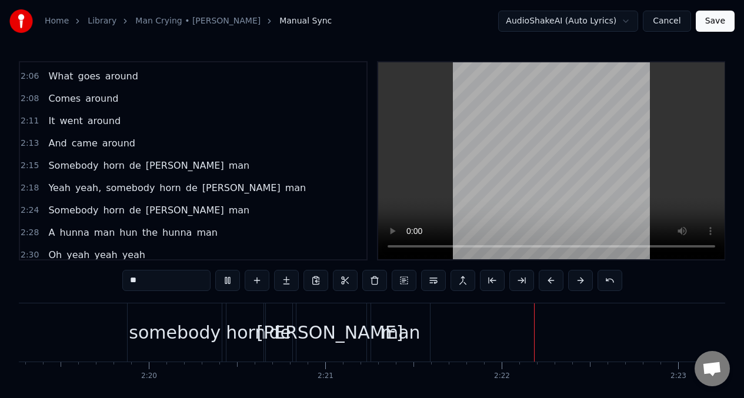
click at [228, 168] on span "man" at bounding box center [240, 166] width 24 height 14
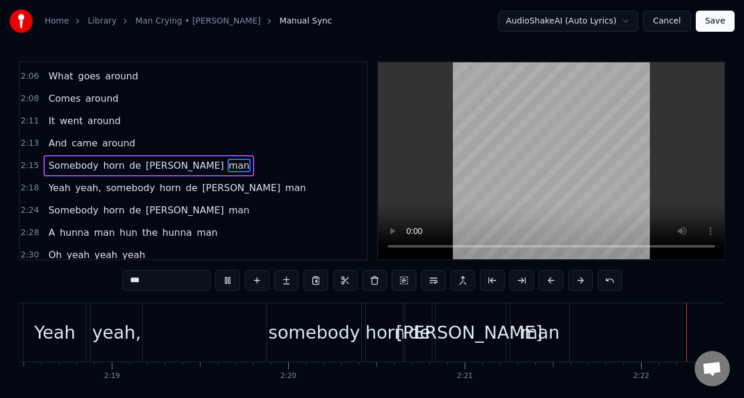
scroll to position [0, 24811]
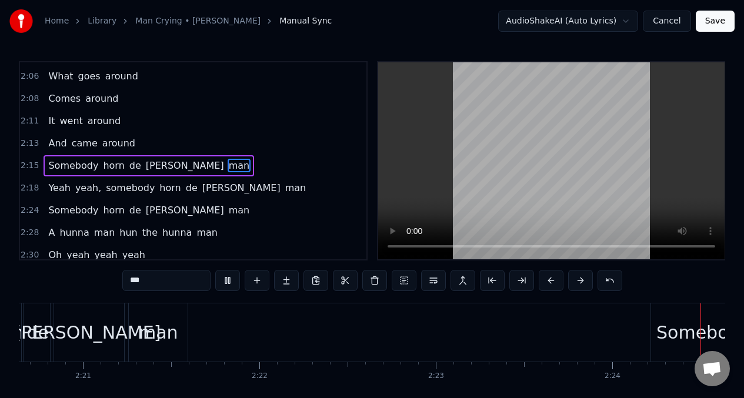
click at [126, 186] on span "somebody" at bounding box center [130, 188] width 51 height 14
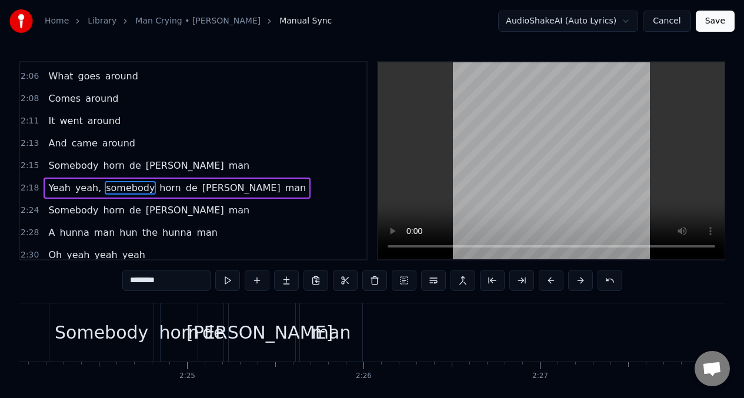
scroll to position [0, 24618]
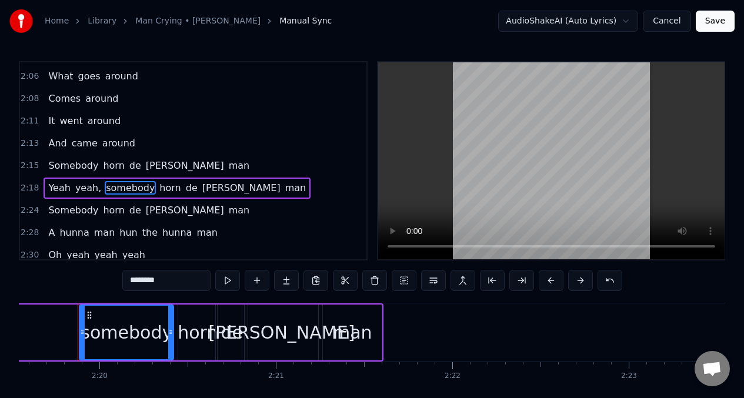
click at [135, 283] on input "********" at bounding box center [166, 280] width 88 height 21
click at [131, 281] on input "*******" at bounding box center [166, 280] width 88 height 21
click at [52, 188] on span "Yeah" at bounding box center [59, 188] width 24 height 14
type input "****"
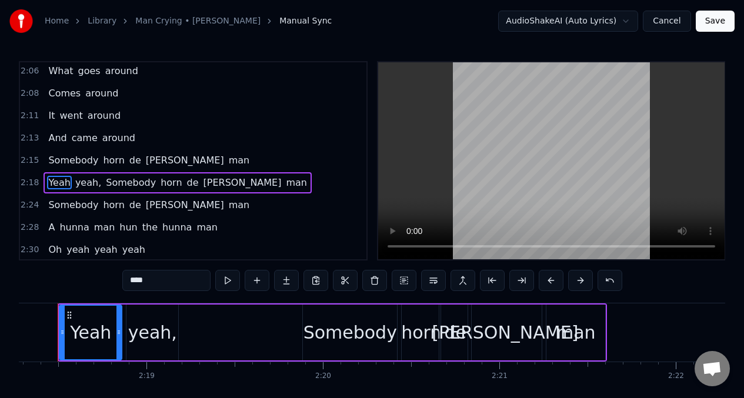
scroll to position [0, 24374]
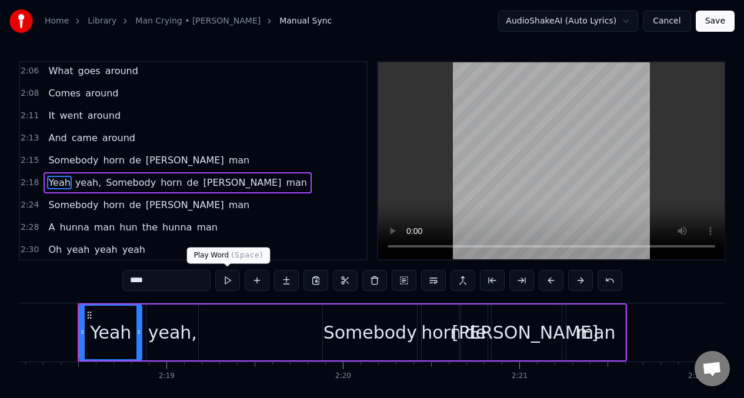
click at [224, 282] on button at bounding box center [227, 280] width 25 height 21
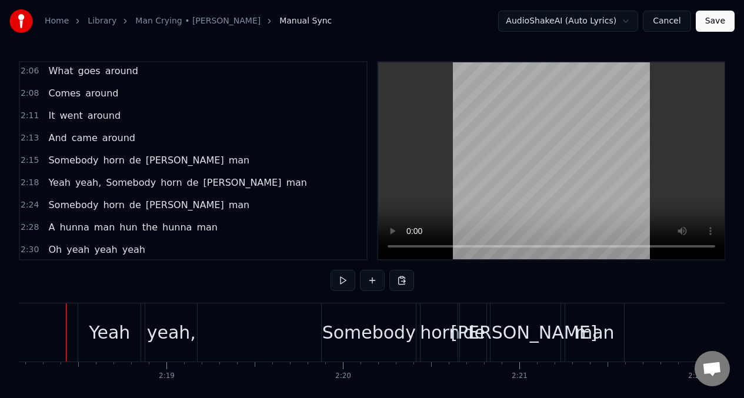
scroll to position [0, 24362]
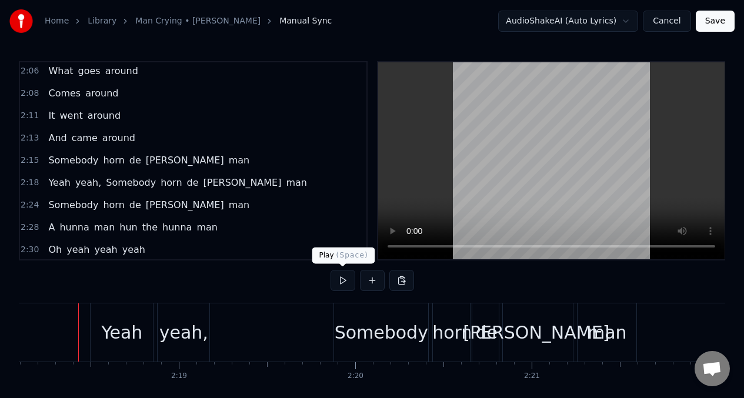
click at [338, 278] on button at bounding box center [342, 280] width 25 height 21
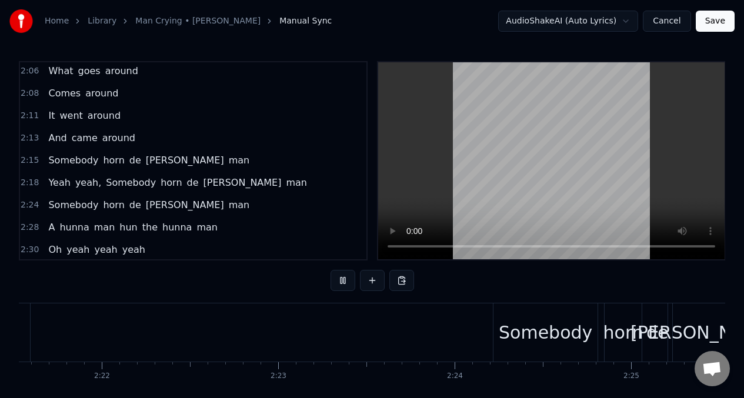
scroll to position [0, 25625]
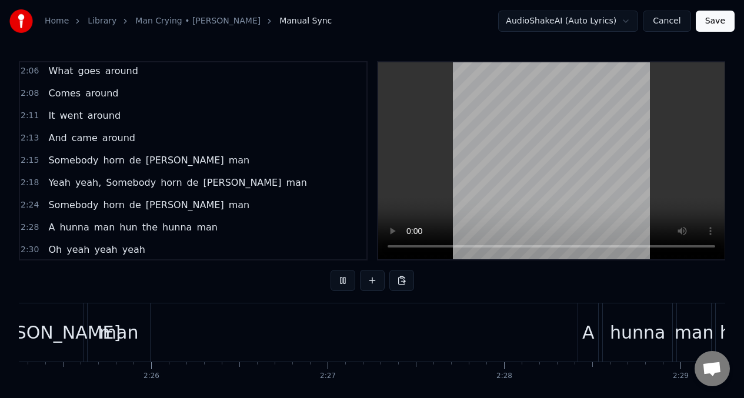
click at [48, 165] on span "Somebody" at bounding box center [73, 160] width 52 height 14
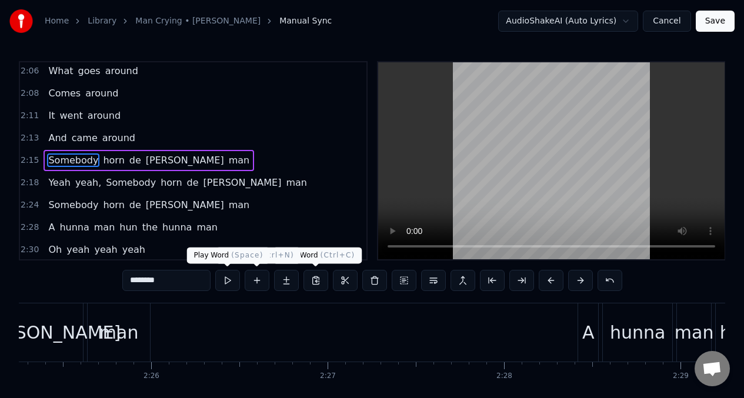
scroll to position [0, 23857]
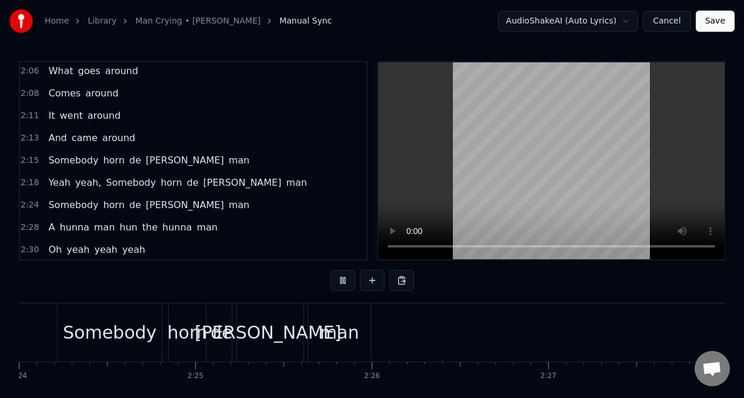
scroll to position [0, 25739]
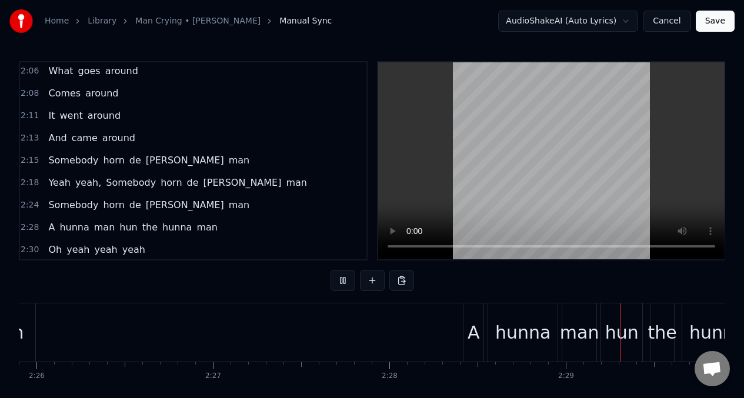
click at [145, 200] on span "[PERSON_NAME]" at bounding box center [185, 205] width 81 height 14
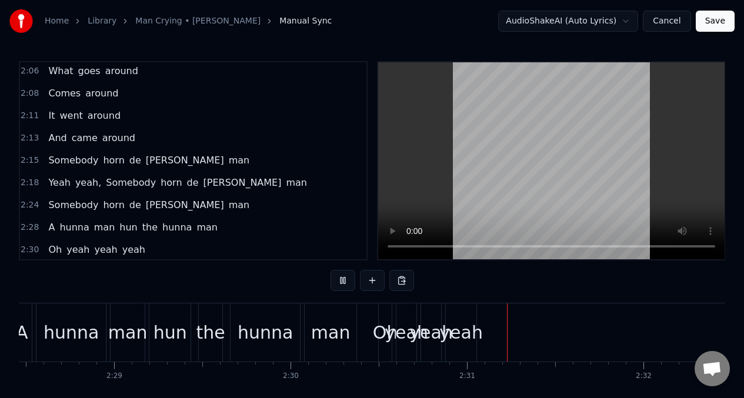
click at [70, 206] on span "Somebody" at bounding box center [73, 205] width 52 height 14
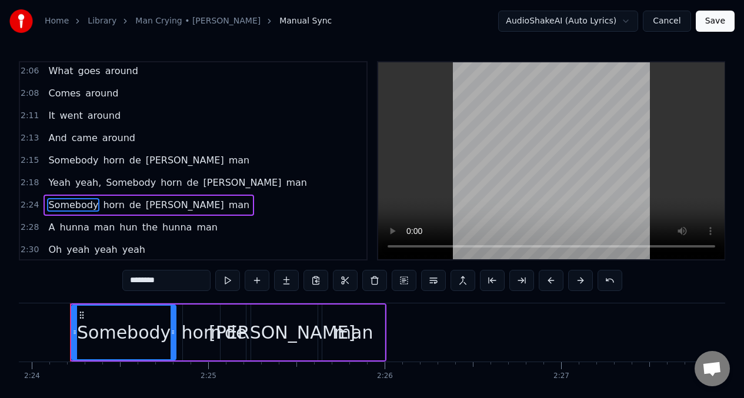
scroll to position [0, 25383]
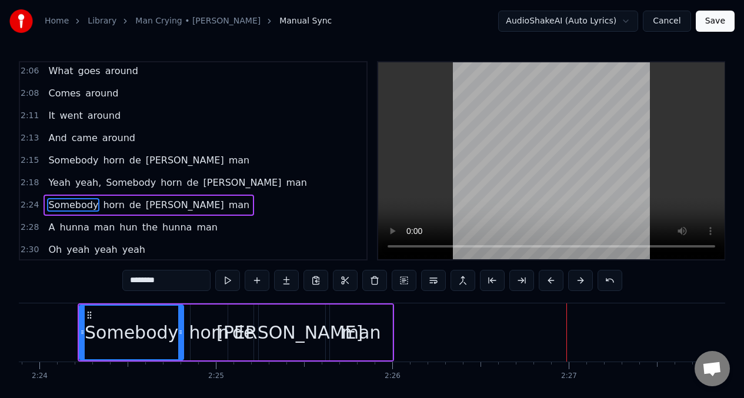
click at [392, 331] on div "man" at bounding box center [361, 333] width 64 height 56
type input "***"
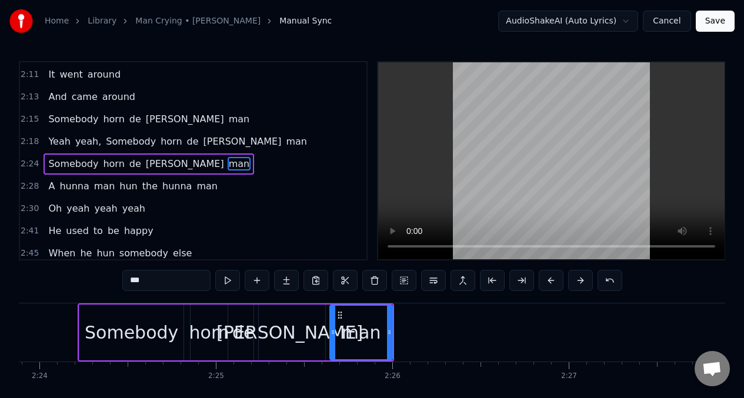
scroll to position [740, 0]
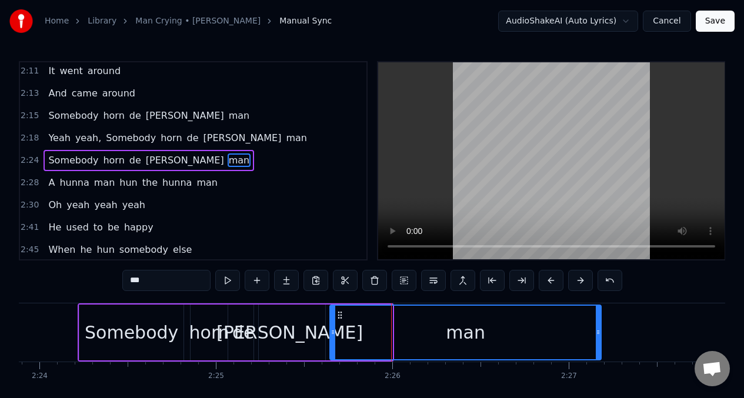
drag, startPoint x: 390, startPoint y: 332, endPoint x: 596, endPoint y: 332, distance: 205.2
click at [600, 332] on icon at bounding box center [598, 332] width 5 height 9
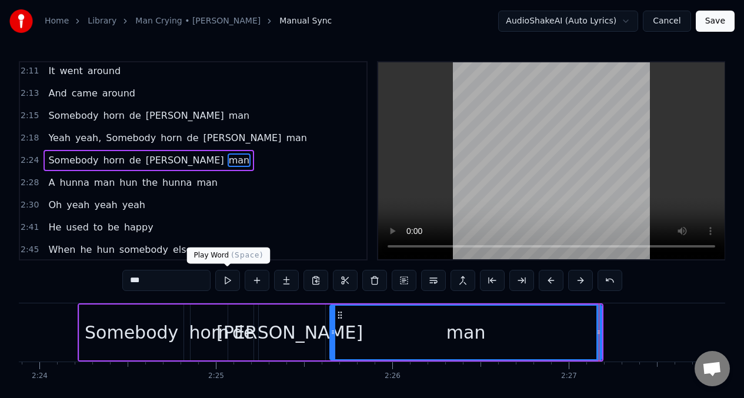
click at [225, 281] on button at bounding box center [227, 280] width 25 height 21
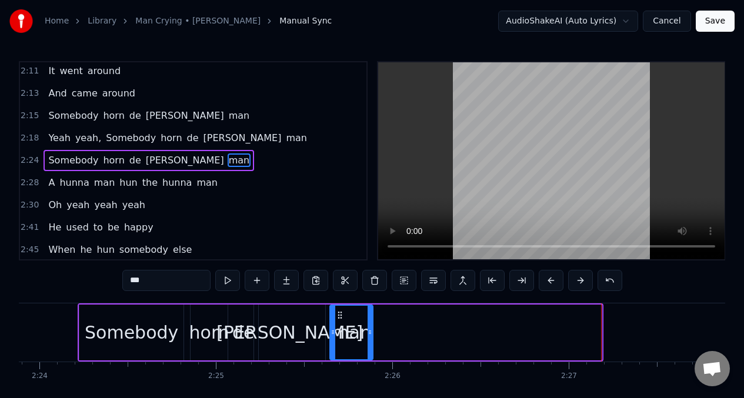
drag, startPoint x: 599, startPoint y: 333, endPoint x: 367, endPoint y: 343, distance: 232.5
click at [368, 343] on div at bounding box center [370, 333] width 5 height 54
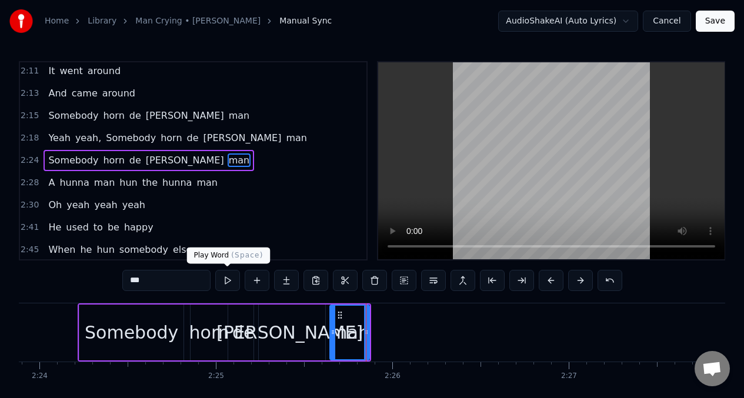
click at [223, 277] on button at bounding box center [227, 280] width 25 height 21
click at [258, 283] on button at bounding box center [257, 280] width 25 height 21
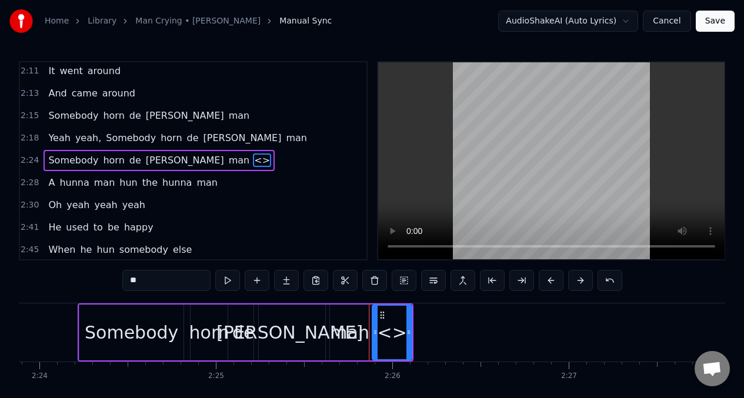
click at [144, 283] on input "**" at bounding box center [166, 280] width 88 height 21
type input "*"
type input "***"
click at [257, 280] on button at bounding box center [257, 280] width 25 height 21
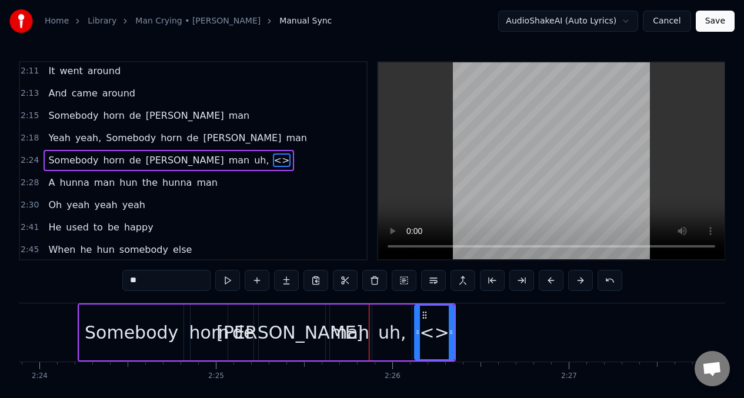
click at [146, 286] on input "**" at bounding box center [166, 280] width 88 height 21
type input "*"
type input "***"
click at [256, 283] on button at bounding box center [257, 280] width 25 height 21
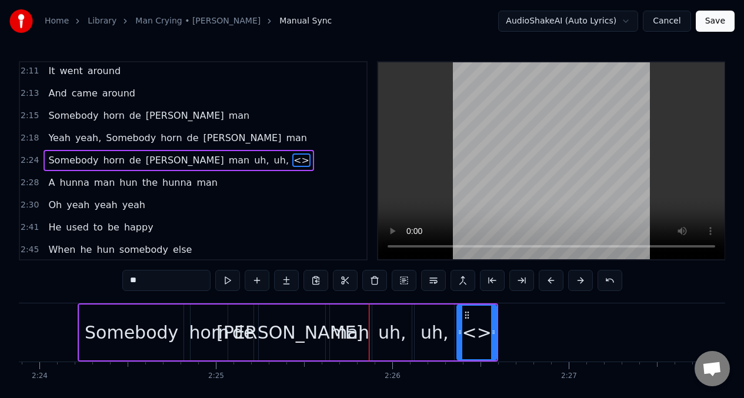
click at [155, 283] on input "**" at bounding box center [166, 280] width 88 height 21
type input "*"
type input "**"
click at [225, 282] on button at bounding box center [227, 280] width 25 height 21
click at [225, 281] on button at bounding box center [227, 280] width 25 height 21
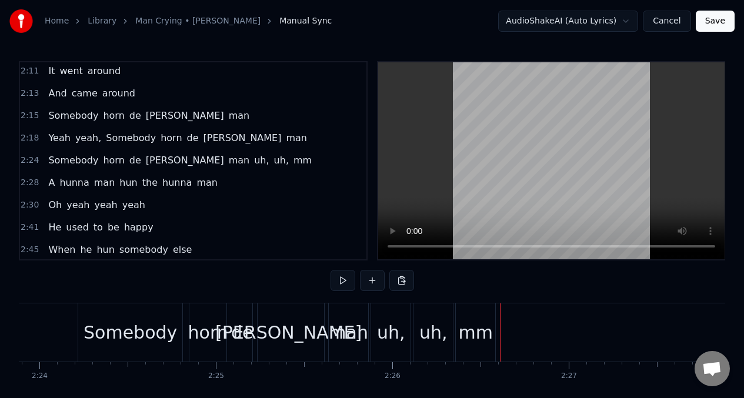
click at [486, 327] on div "mm" at bounding box center [475, 332] width 34 height 26
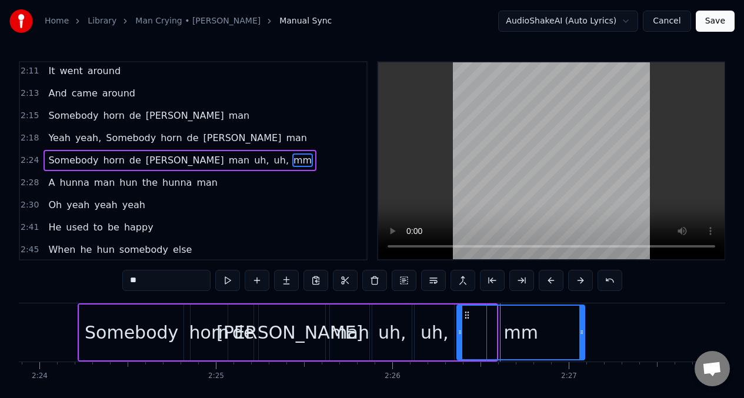
drag, startPoint x: 493, startPoint y: 325, endPoint x: 581, endPoint y: 329, distance: 87.7
click at [581, 329] on div at bounding box center [581, 333] width 5 height 54
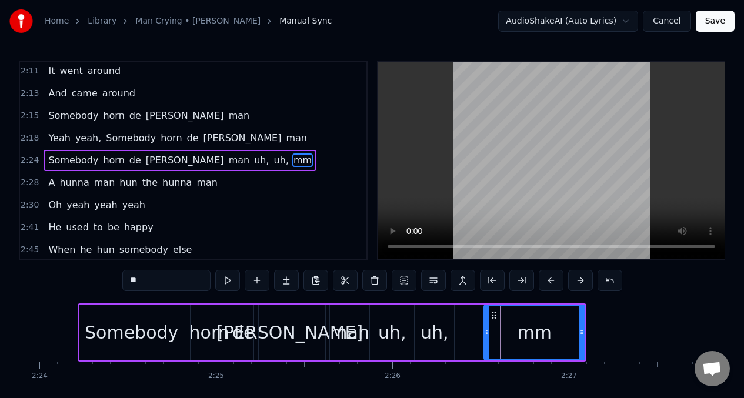
drag, startPoint x: 460, startPoint y: 332, endPoint x: 487, endPoint y: 329, distance: 27.2
click at [487, 329] on icon at bounding box center [487, 332] width 5 height 9
click at [227, 281] on button at bounding box center [227, 280] width 25 height 21
click at [442, 321] on div "uh," at bounding box center [434, 332] width 28 height 26
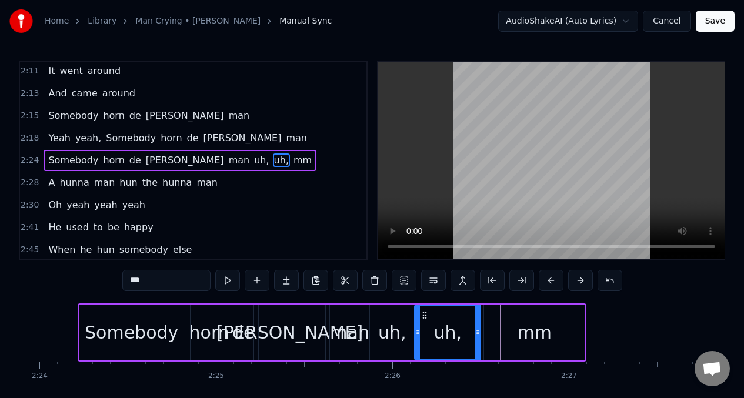
drag, startPoint x: 450, startPoint y: 320, endPoint x: 475, endPoint y: 323, distance: 24.3
click at [478, 323] on div at bounding box center [477, 333] width 5 height 54
click at [222, 279] on button at bounding box center [227, 280] width 25 height 21
click at [491, 322] on div at bounding box center [489, 333] width 5 height 54
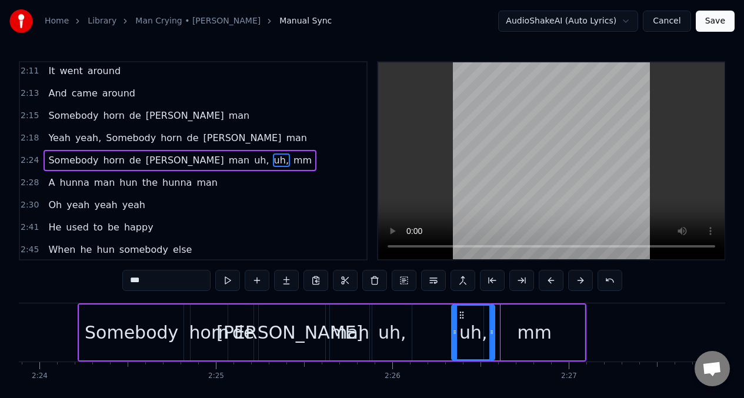
drag, startPoint x: 416, startPoint y: 323, endPoint x: 453, endPoint y: 328, distance: 37.3
click at [453, 328] on div at bounding box center [454, 333] width 5 height 54
click at [153, 286] on input "***" at bounding box center [166, 280] width 88 height 21
type input "*"
click at [389, 326] on div "uh," at bounding box center [392, 332] width 28 height 26
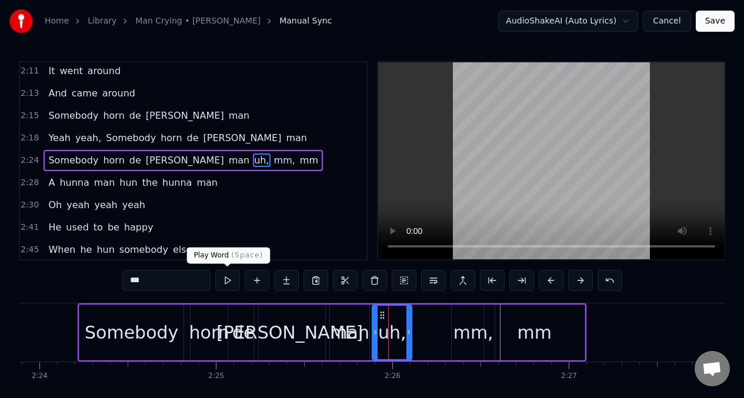
click at [223, 280] on button at bounding box center [227, 280] width 25 height 21
click at [152, 283] on input "***" at bounding box center [166, 280] width 88 height 21
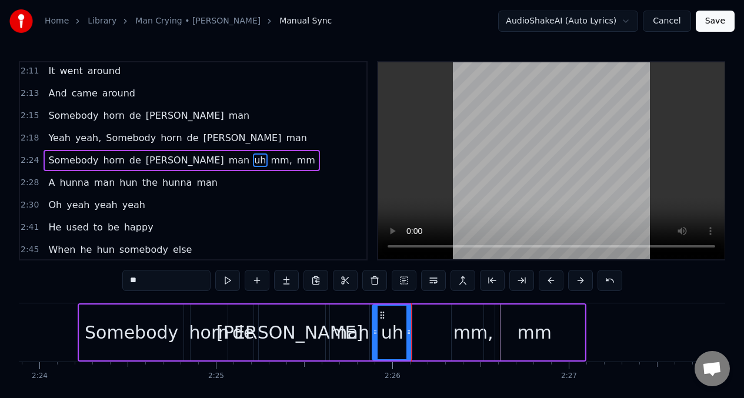
type input "*"
drag, startPoint x: 407, startPoint y: 322, endPoint x: 438, endPoint y: 324, distance: 30.6
click at [438, 324] on div at bounding box center [436, 333] width 5 height 54
type input "***"
click at [227, 280] on button at bounding box center [227, 280] width 25 height 21
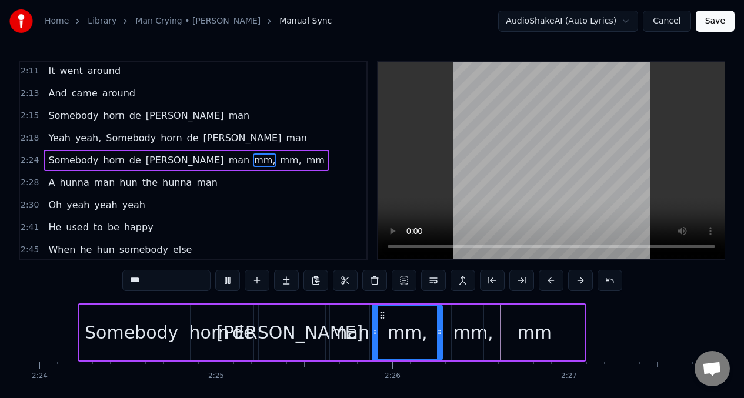
click at [229, 281] on button at bounding box center [227, 280] width 25 height 21
drag, startPoint x: 376, startPoint y: 326, endPoint x: 398, endPoint y: 325, distance: 21.8
click at [398, 325] on div at bounding box center [397, 333] width 5 height 54
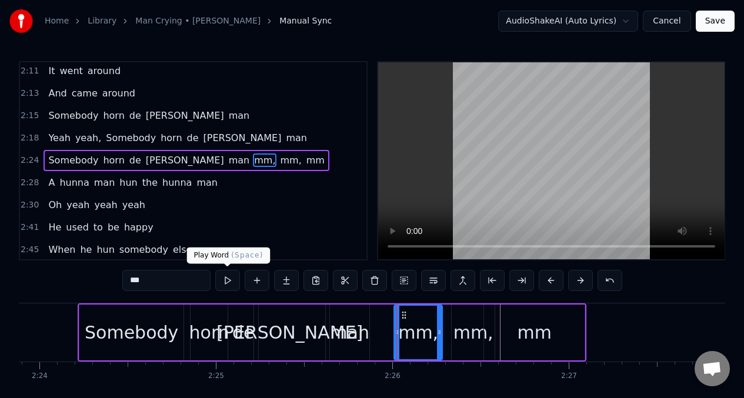
click at [224, 279] on button at bounding box center [227, 280] width 25 height 21
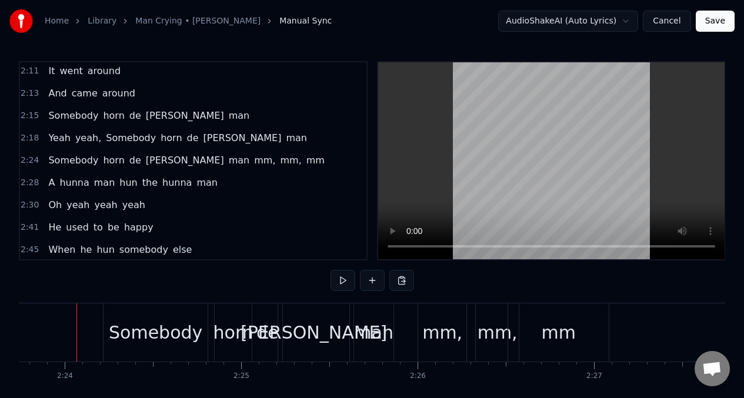
scroll to position [0, 25357]
click at [340, 281] on button at bounding box center [342, 280] width 25 height 21
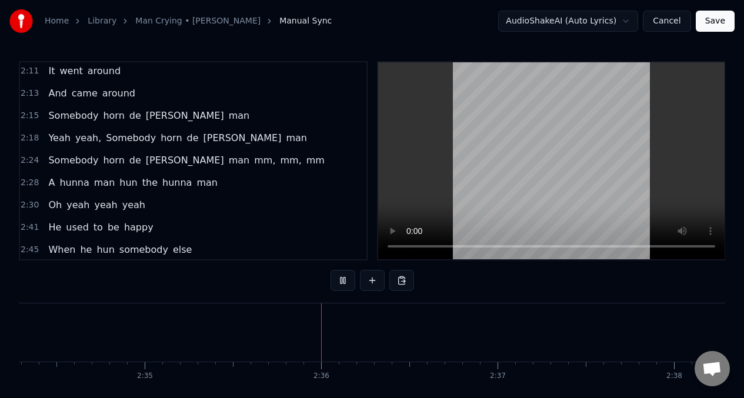
scroll to position [0, 27321]
click at [50, 183] on span "A" at bounding box center [51, 183] width 9 height 14
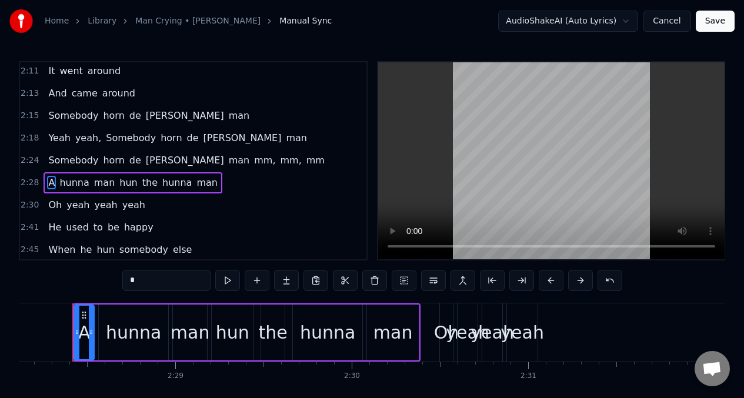
scroll to position [0, 26124]
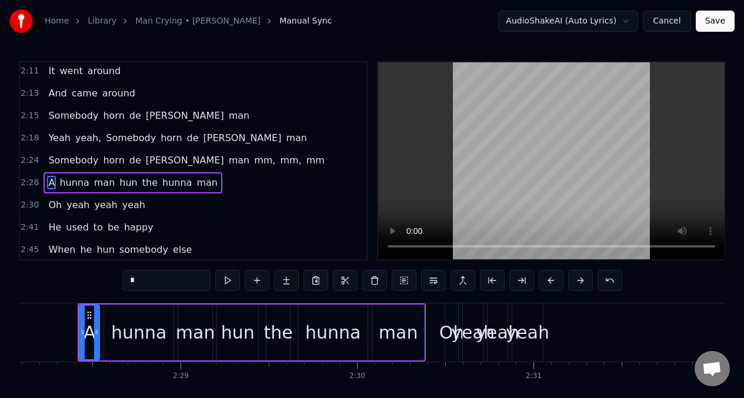
click at [144, 275] on input "*" at bounding box center [166, 280] width 88 height 21
click at [228, 279] on button at bounding box center [227, 280] width 25 height 21
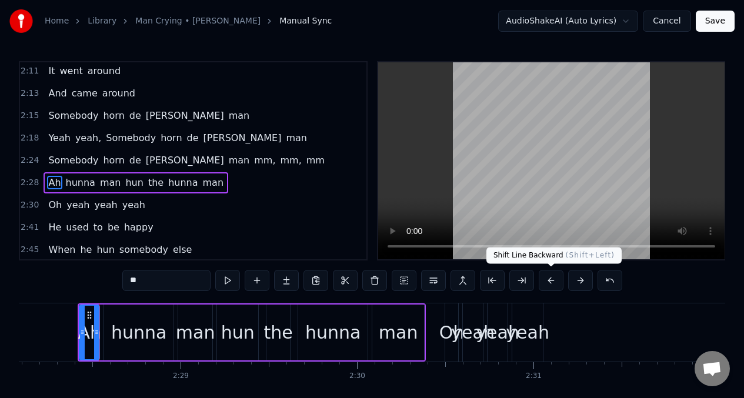
click at [546, 279] on button at bounding box center [551, 280] width 25 height 21
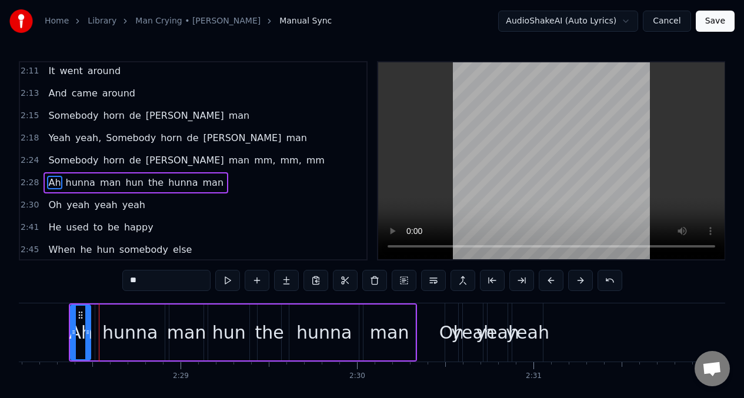
click at [546, 279] on button at bounding box center [551, 280] width 25 height 21
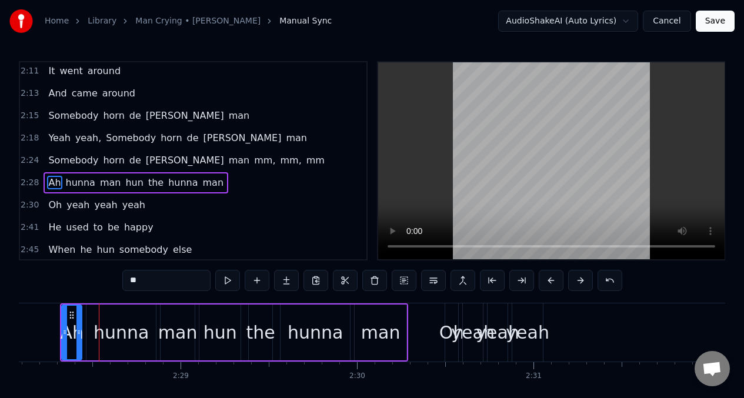
click at [119, 331] on div "hunna" at bounding box center [121, 332] width 55 height 26
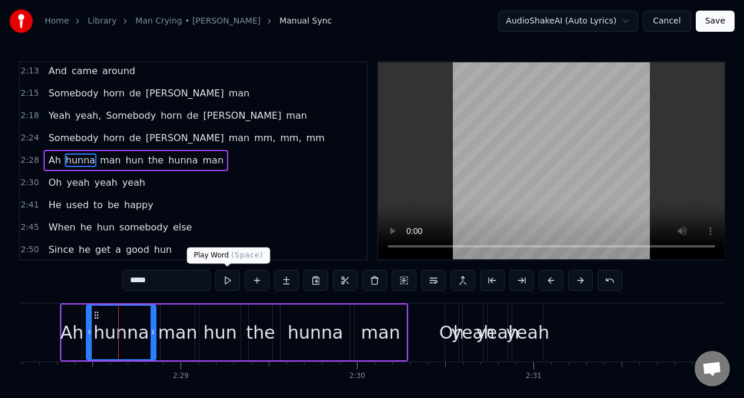
click at [226, 278] on button at bounding box center [227, 280] width 25 height 21
click at [228, 282] on button at bounding box center [227, 280] width 25 height 21
click at [75, 334] on div "Ah" at bounding box center [72, 332] width 24 height 26
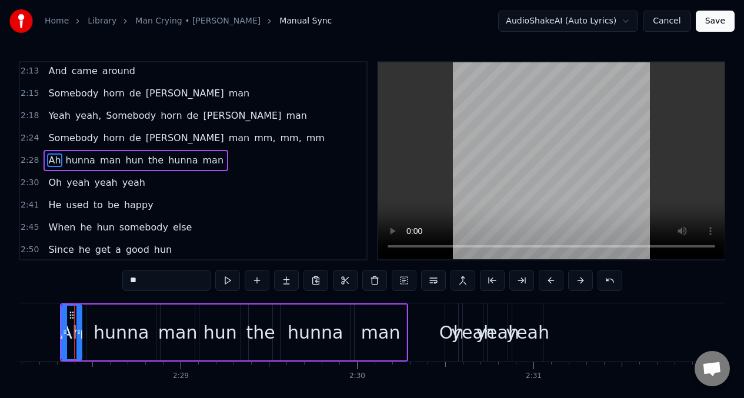
scroll to position [0, 26121]
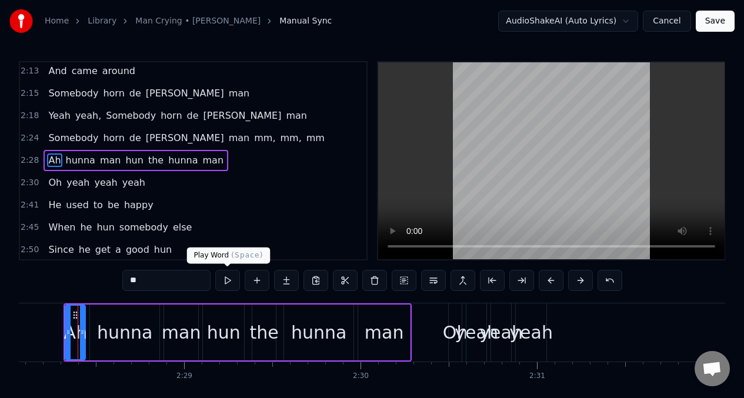
click at [225, 284] on button at bounding box center [227, 280] width 25 height 21
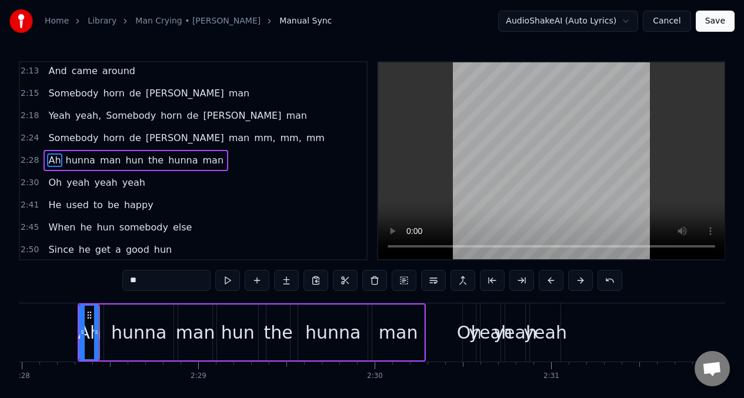
click at [135, 335] on div "hunna" at bounding box center [138, 332] width 55 height 26
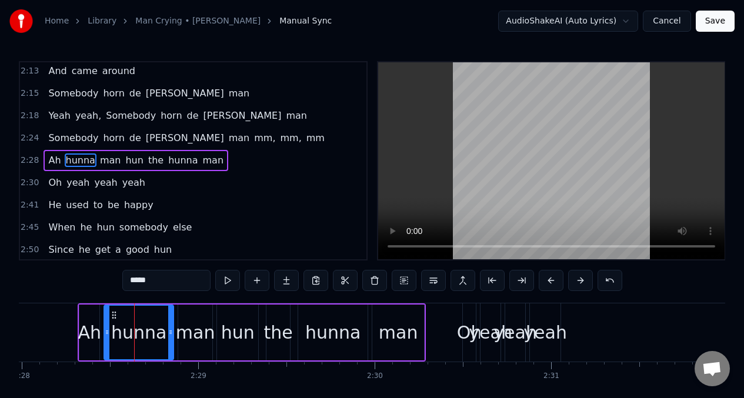
click at [164, 288] on input "*****" at bounding box center [166, 280] width 88 height 21
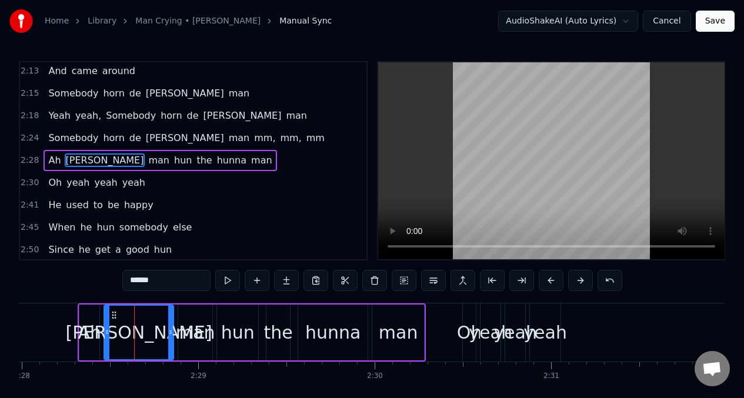
click at [196, 319] on div "man" at bounding box center [195, 332] width 39 height 26
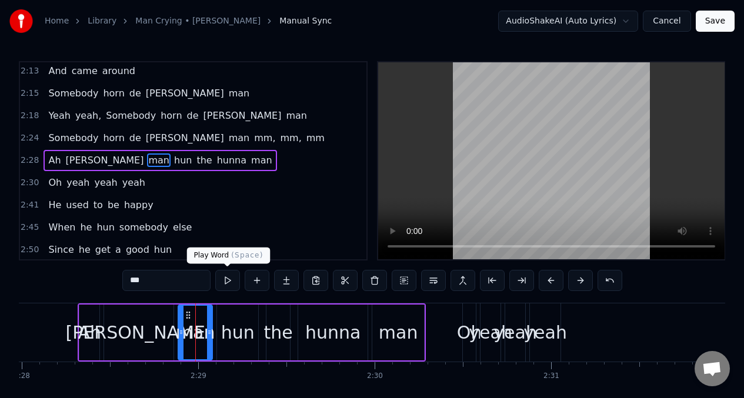
click at [230, 278] on button at bounding box center [227, 280] width 25 height 21
click at [229, 283] on button at bounding box center [227, 280] width 25 height 21
click at [142, 326] on div "[PERSON_NAME]" at bounding box center [139, 332] width 146 height 26
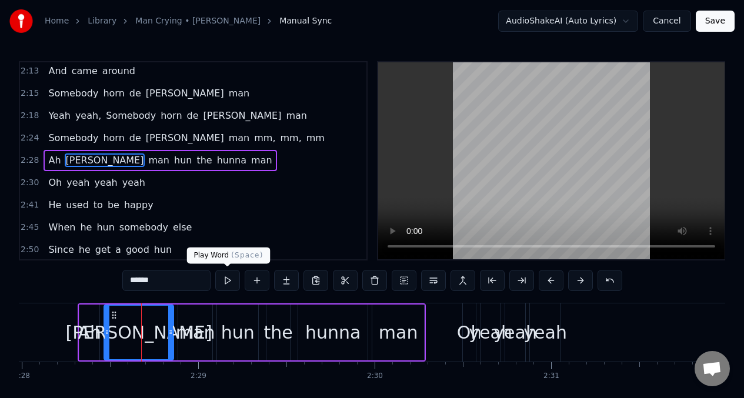
click at [227, 285] on button at bounding box center [227, 280] width 25 height 21
click at [226, 285] on button at bounding box center [227, 280] width 25 height 21
click at [195, 340] on div "man" at bounding box center [195, 332] width 39 height 26
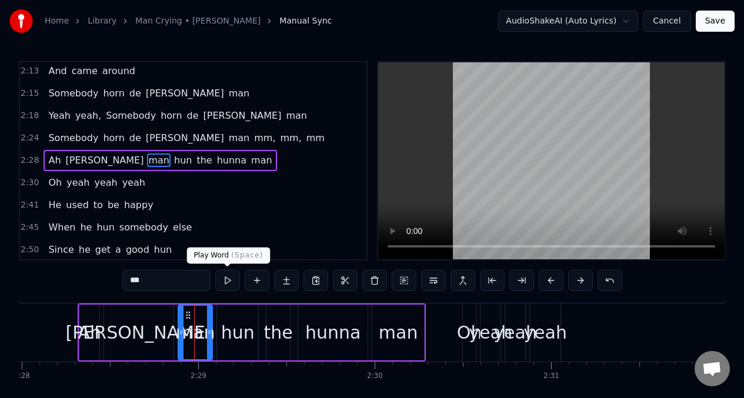
click at [225, 285] on button at bounding box center [227, 280] width 25 height 21
click at [227, 328] on div "hun" at bounding box center [238, 332] width 34 height 26
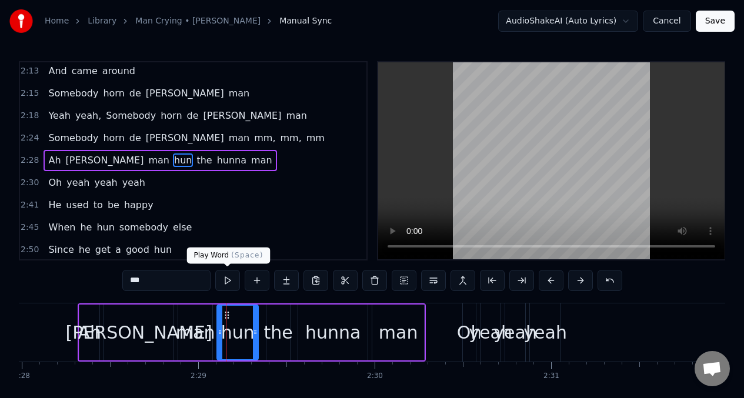
click at [227, 277] on button at bounding box center [227, 280] width 25 height 21
click at [152, 282] on input "***" at bounding box center [166, 280] width 88 height 21
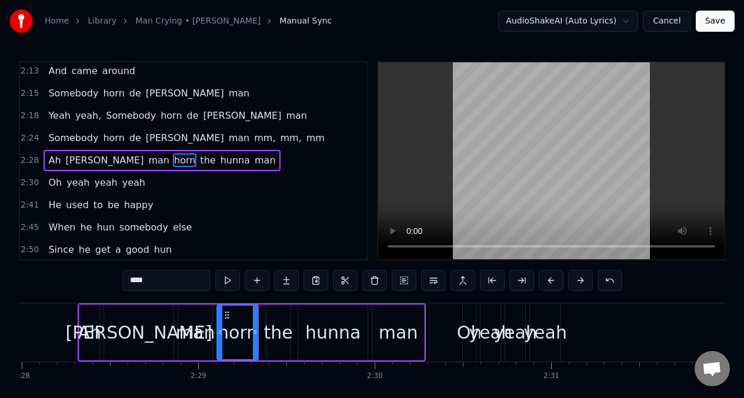
click at [268, 342] on div "the" at bounding box center [278, 332] width 29 height 26
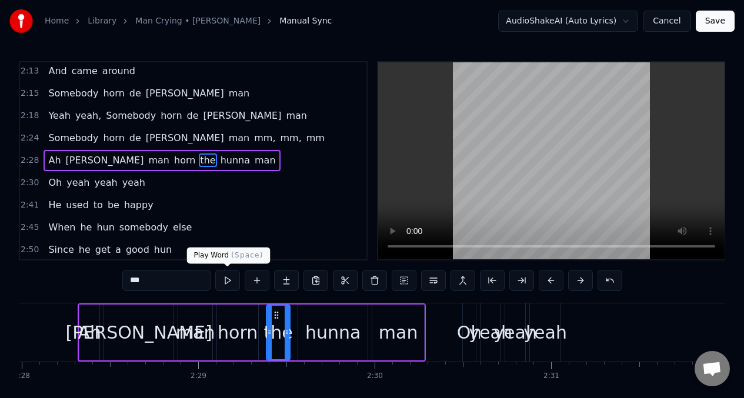
click at [225, 284] on button at bounding box center [227, 280] width 25 height 21
click at [151, 282] on input "***" at bounding box center [166, 280] width 88 height 21
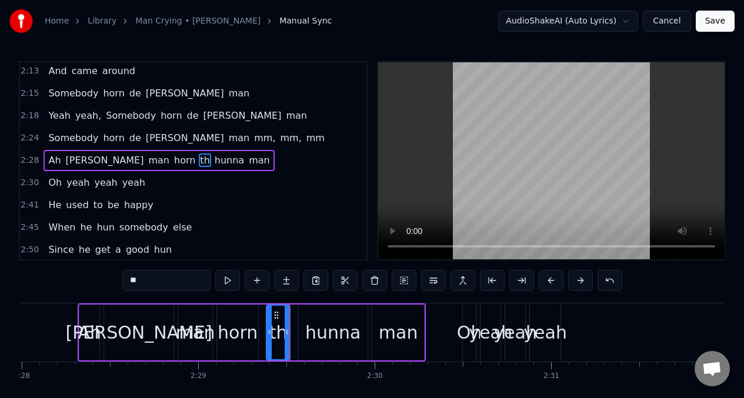
type input "*"
click at [325, 328] on div "hunna" at bounding box center [332, 332] width 55 height 26
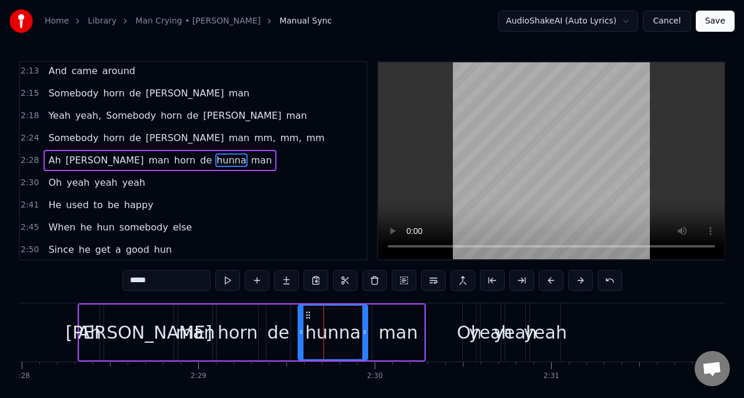
click at [163, 283] on input "*****" at bounding box center [166, 280] width 88 height 21
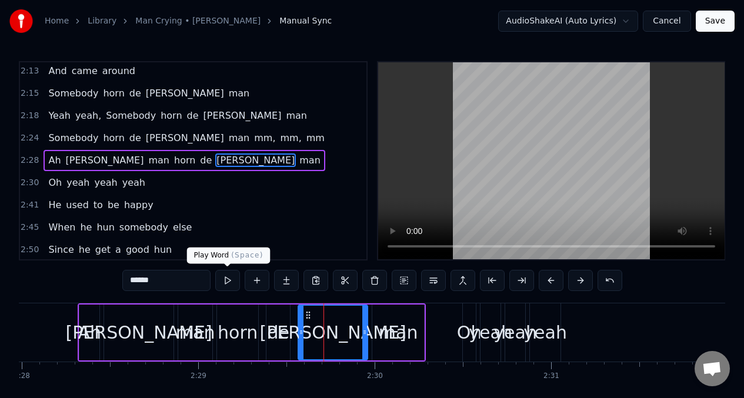
type input "******"
click at [228, 281] on button at bounding box center [227, 280] width 25 height 21
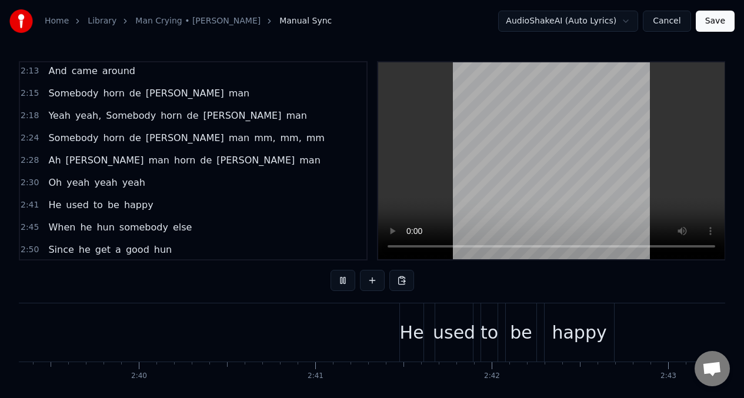
scroll to position [0, 28523]
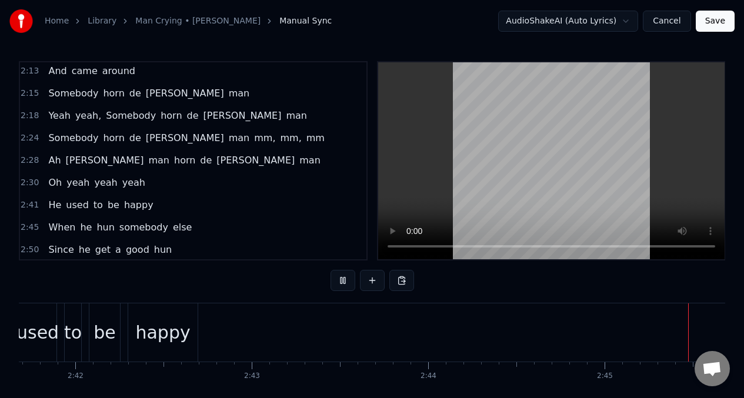
click at [52, 205] on span "He" at bounding box center [54, 205] width 15 height 14
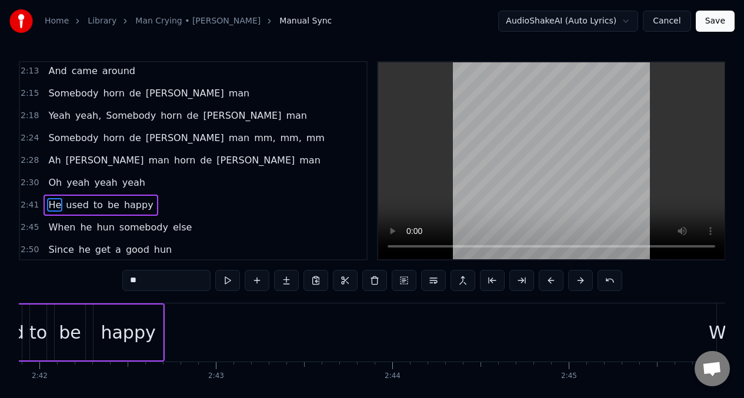
scroll to position [0, 28428]
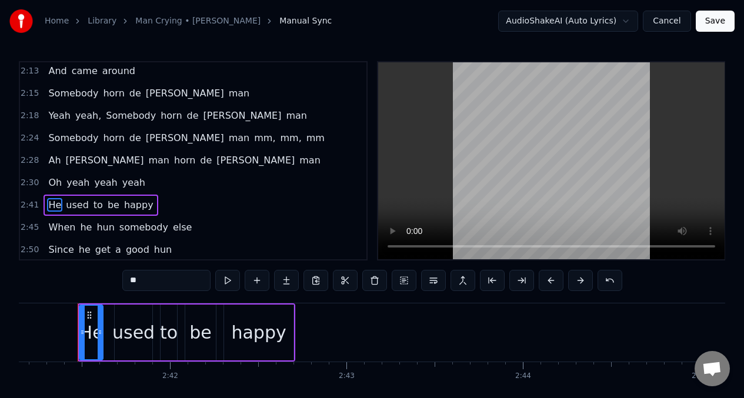
click at [146, 325] on div "used" at bounding box center [133, 332] width 42 height 26
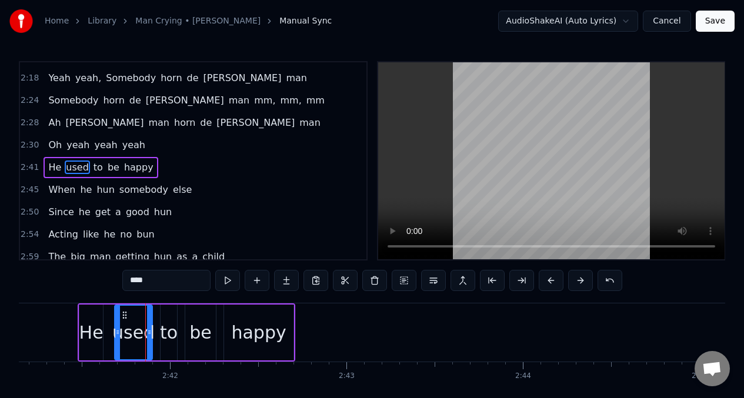
scroll to position [807, 0]
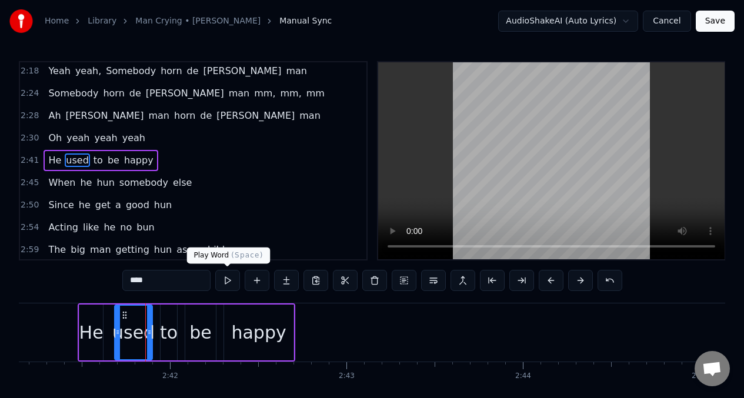
click at [227, 281] on button at bounding box center [227, 280] width 25 height 21
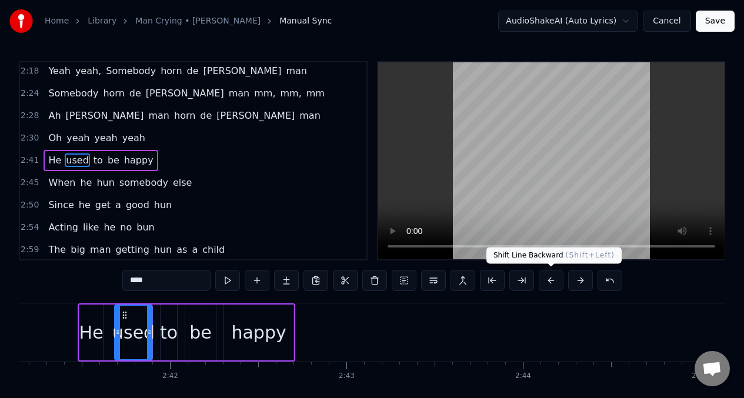
click at [547, 285] on button at bounding box center [551, 280] width 25 height 21
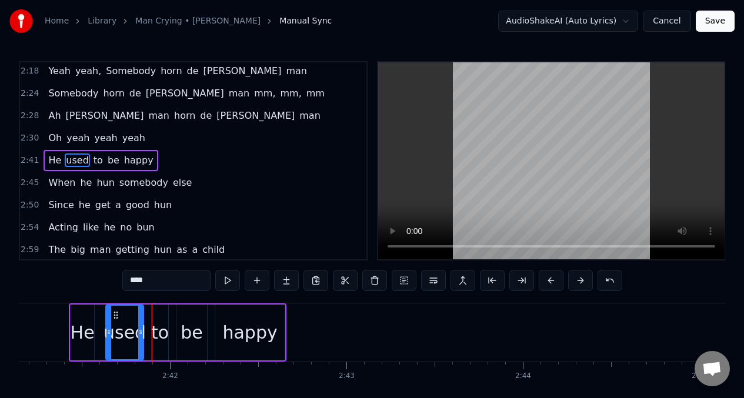
click at [547, 285] on button at bounding box center [551, 280] width 25 height 21
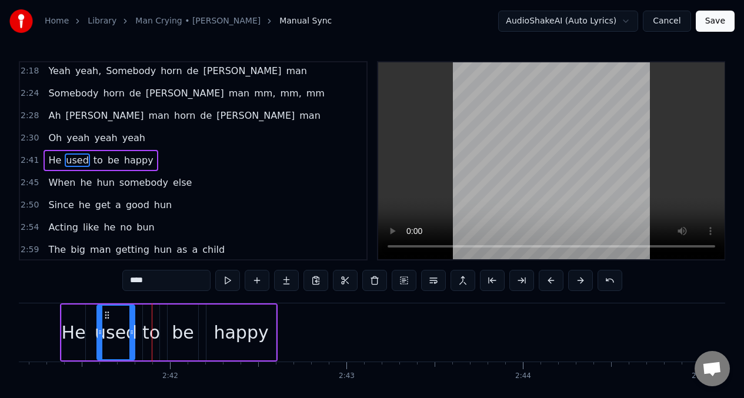
click at [225, 281] on button at bounding box center [227, 280] width 25 height 21
click at [223, 331] on div "happy" at bounding box center [240, 332] width 55 height 26
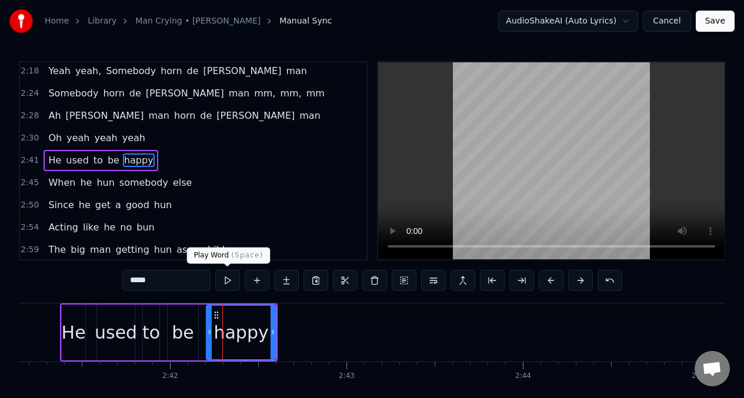
click at [226, 283] on button at bounding box center [227, 280] width 25 height 21
click at [116, 334] on div "used" at bounding box center [116, 332] width 42 height 26
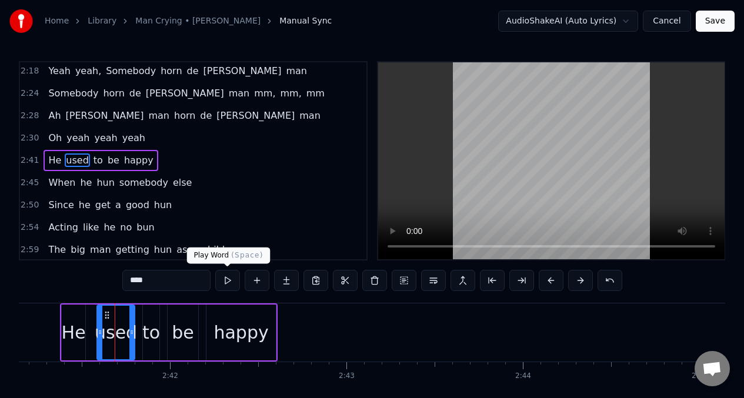
click at [228, 281] on button at bounding box center [227, 280] width 25 height 21
click at [229, 280] on button at bounding box center [227, 280] width 25 height 21
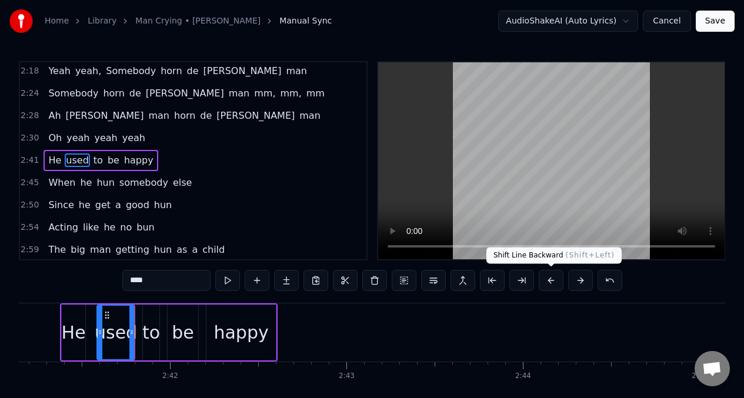
click at [552, 281] on button at bounding box center [551, 280] width 25 height 21
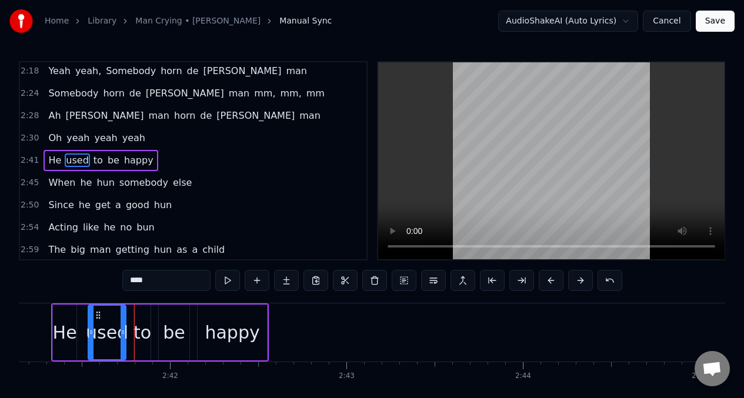
click at [55, 143] on span "Oh" at bounding box center [55, 138] width 16 height 14
type input "**"
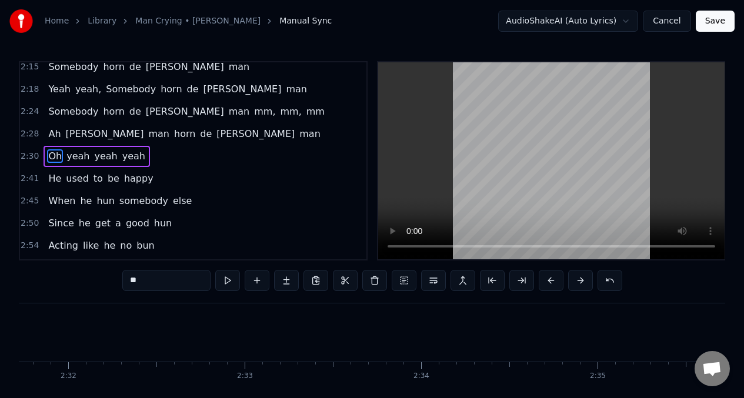
scroll to position [0, 26491]
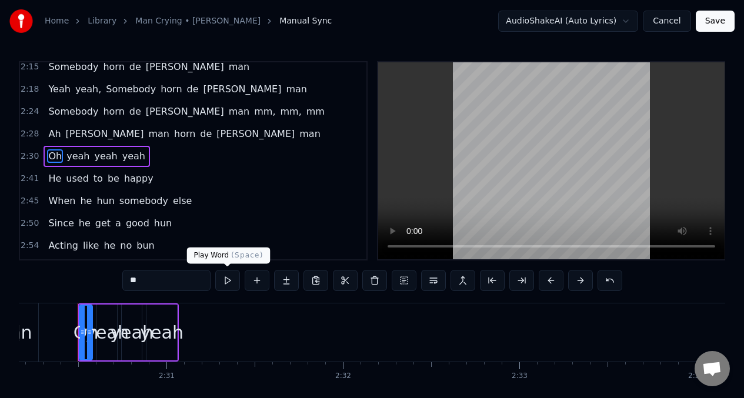
click at [226, 278] on button at bounding box center [227, 280] width 25 height 21
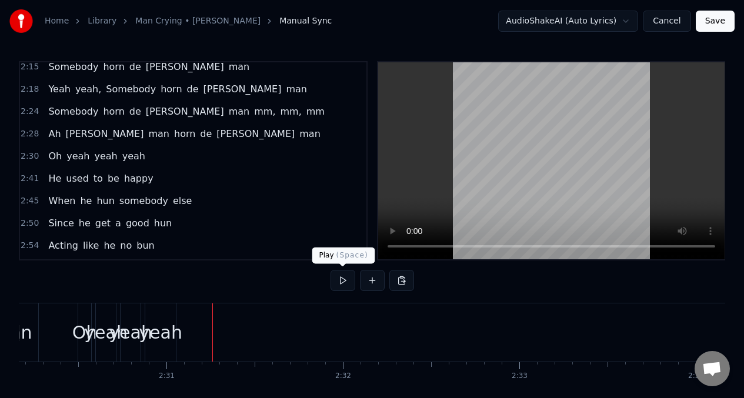
click at [342, 281] on button at bounding box center [342, 280] width 25 height 21
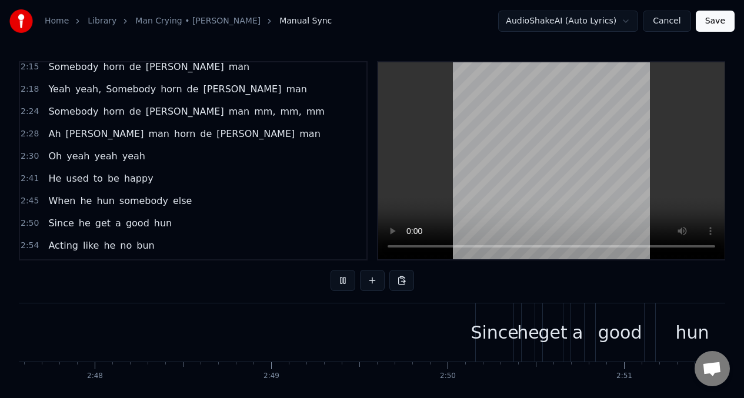
scroll to position [0, 29629]
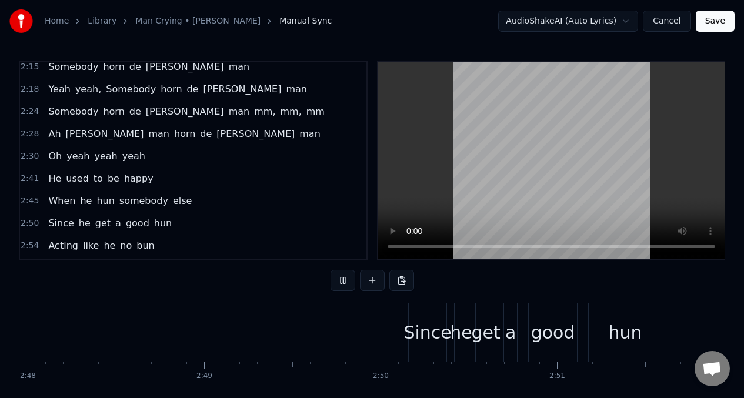
click at [98, 201] on span "hun" at bounding box center [105, 201] width 20 height 14
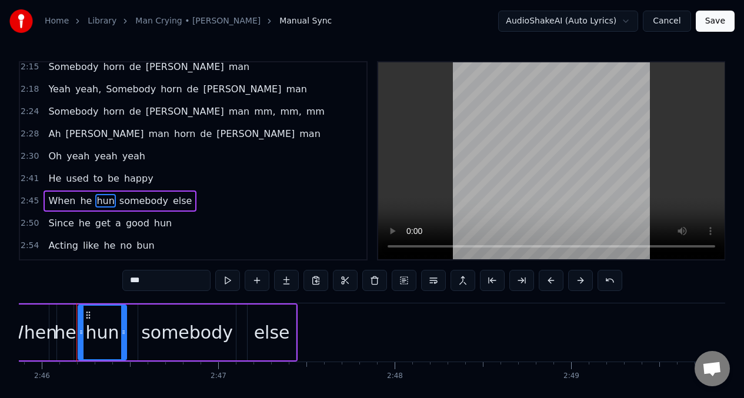
scroll to position [0, 29261]
click at [163, 283] on input "***" at bounding box center [166, 280] width 88 height 21
click at [114, 224] on span "a" at bounding box center [118, 223] width 8 height 14
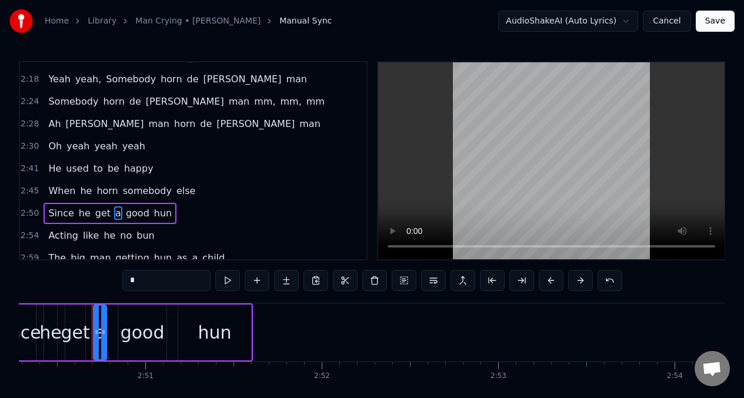
scroll to position [0, 30055]
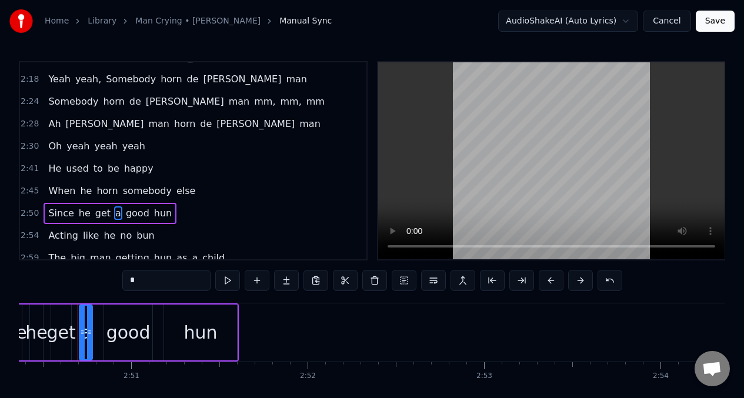
click at [135, 278] on input "*" at bounding box center [166, 280] width 88 height 21
click at [159, 212] on span "hun" at bounding box center [169, 213] width 20 height 14
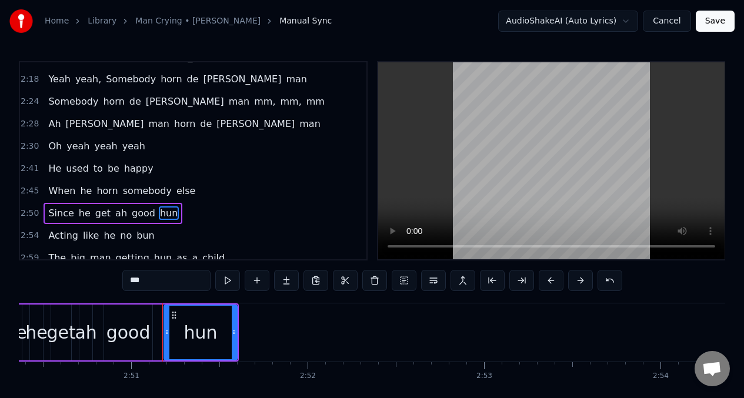
scroll to position [852, 0]
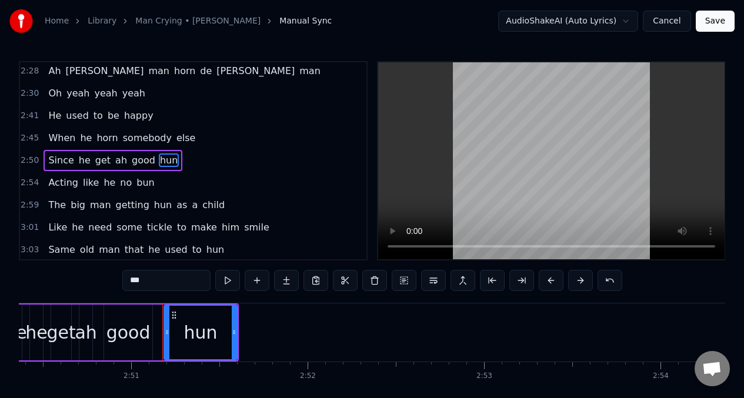
click at [156, 289] on input "***" at bounding box center [166, 280] width 88 height 21
click at [119, 186] on span "no" at bounding box center [126, 183] width 14 height 14
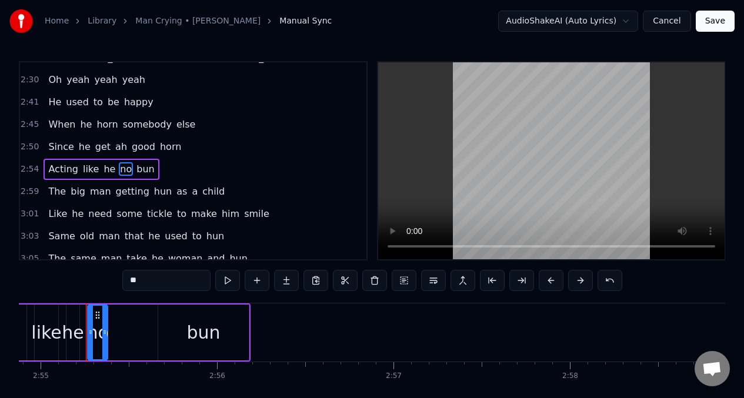
scroll to position [0, 30859]
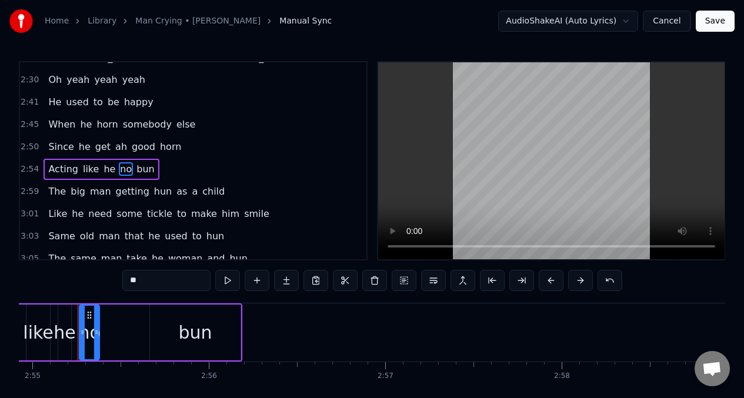
click at [147, 288] on input "**" at bounding box center [166, 280] width 88 height 21
click at [143, 170] on span "bun" at bounding box center [153, 169] width 20 height 14
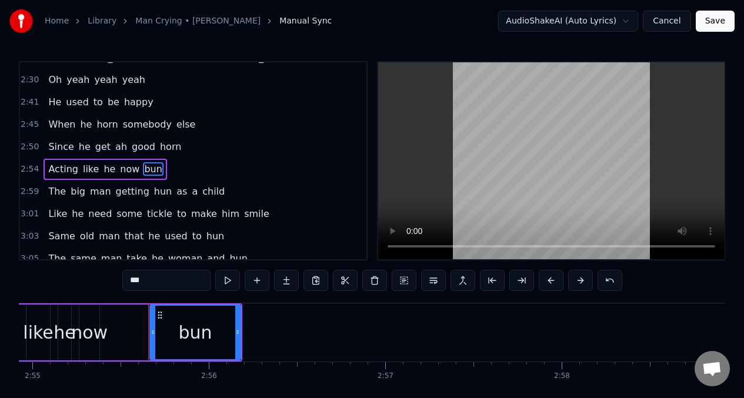
scroll to position [874, 0]
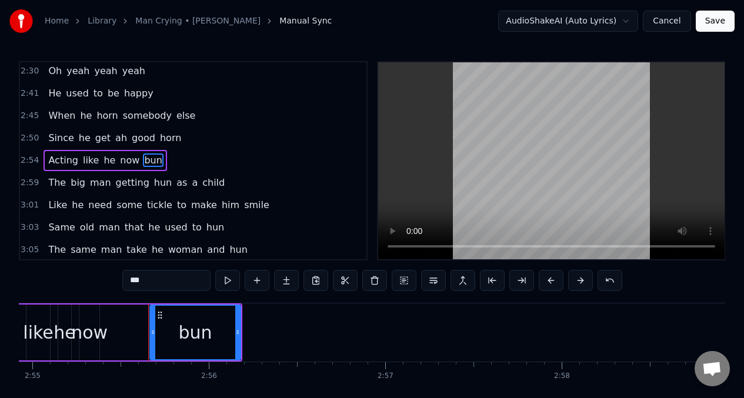
click at [158, 286] on input "***" at bounding box center [166, 280] width 88 height 21
click at [49, 165] on span "Acting" at bounding box center [63, 160] width 32 height 14
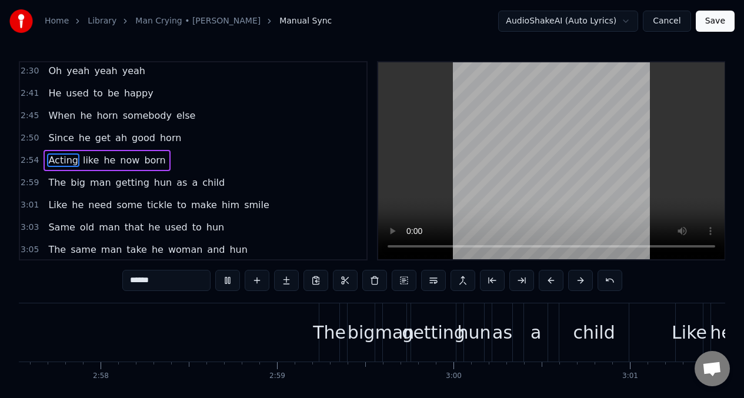
scroll to position [0, 31917]
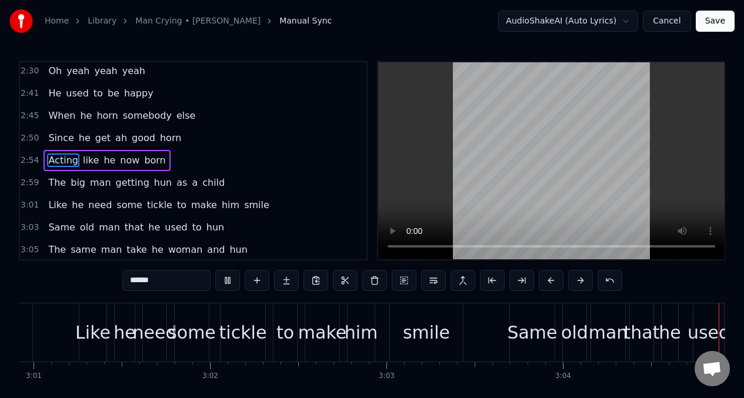
click at [153, 179] on span "hun" at bounding box center [163, 183] width 20 height 14
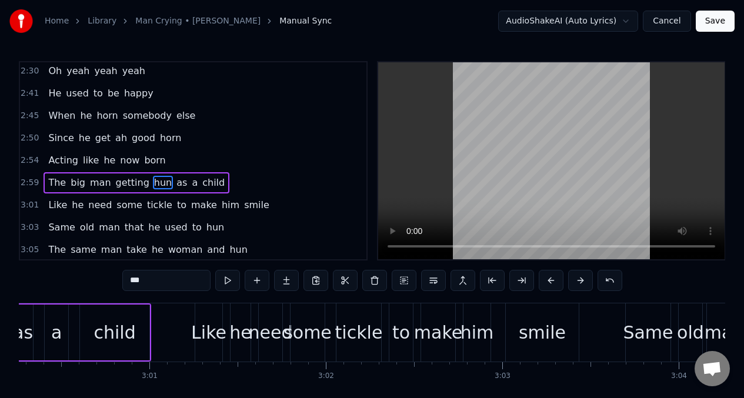
scroll to position [0, 31706]
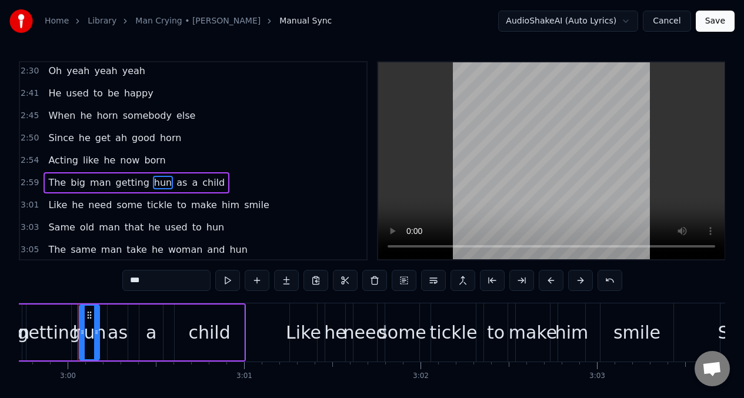
click at [152, 286] on input "***" at bounding box center [166, 280] width 88 height 21
type input "*"
click at [169, 187] on span "as" at bounding box center [175, 183] width 13 height 14
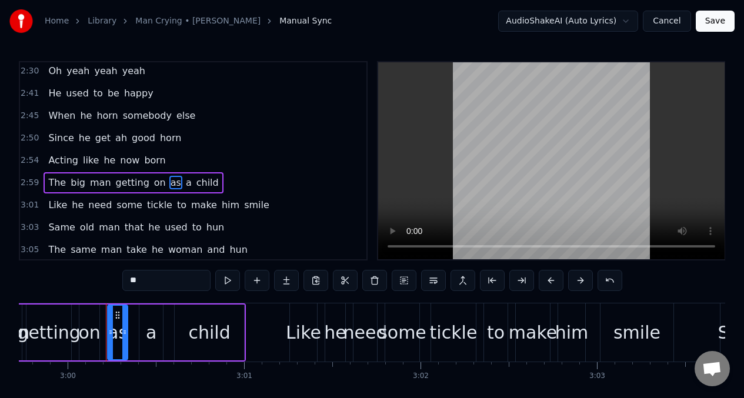
scroll to position [896, 0]
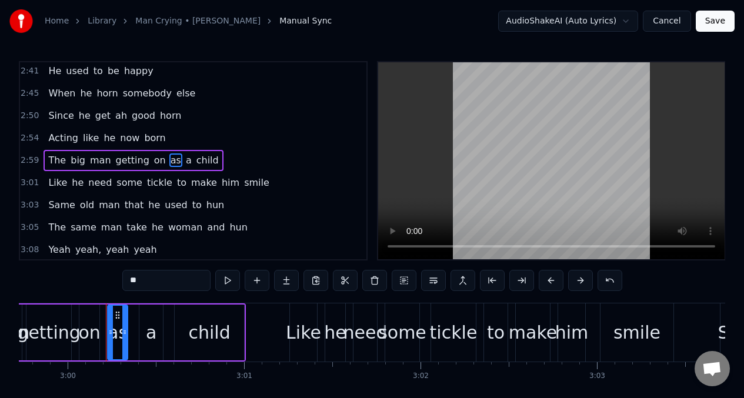
click at [149, 283] on input "**" at bounding box center [166, 280] width 88 height 21
type input "*"
click at [49, 178] on span "Like" at bounding box center [57, 183] width 21 height 14
type input "****"
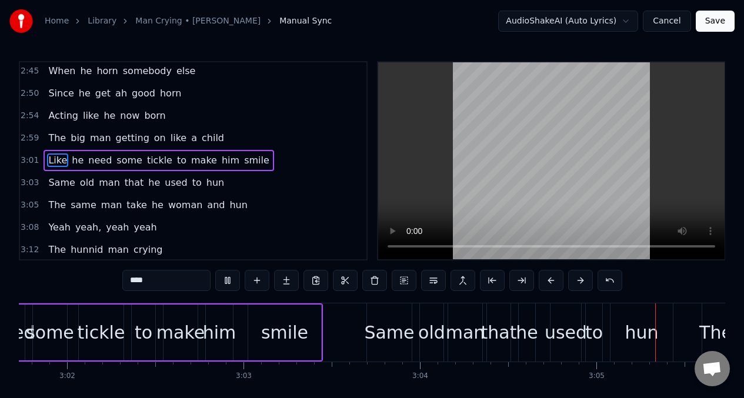
scroll to position [0, 32532]
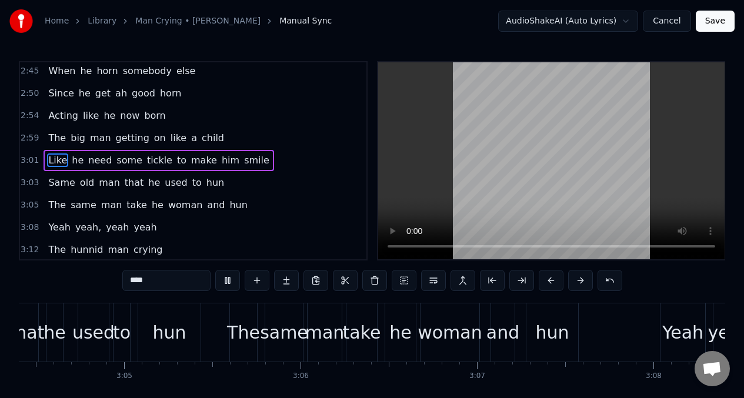
click at [208, 191] on div "Same old man that he used to hun" at bounding box center [136, 182] width 185 height 21
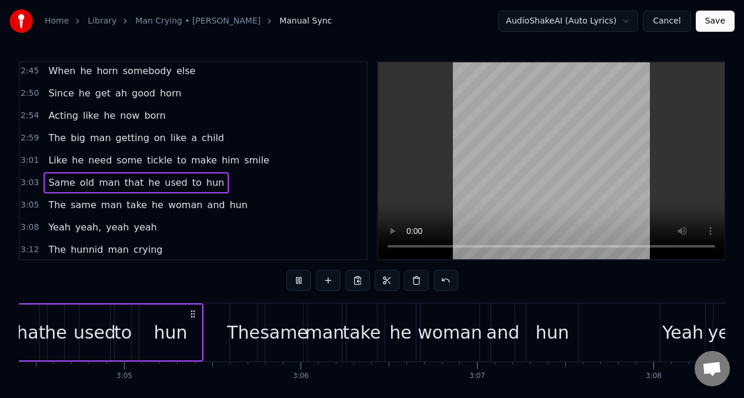
scroll to position [0, 32893]
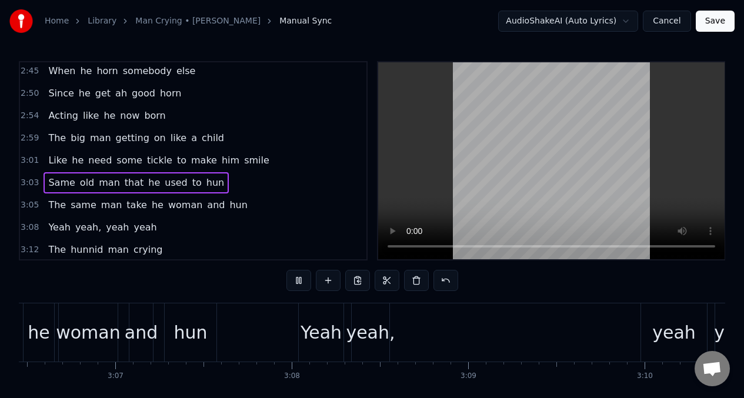
click at [205, 185] on span "hun" at bounding box center [215, 183] width 20 height 14
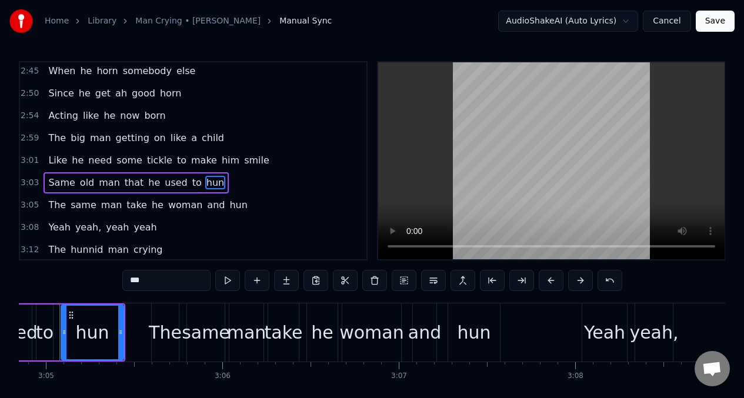
scroll to position [0, 32592]
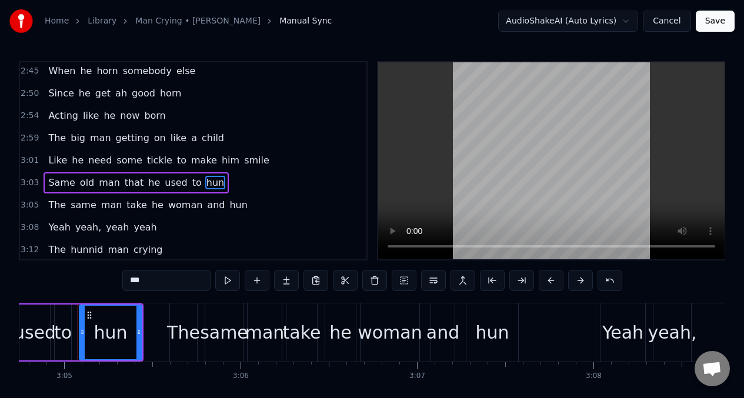
click at [161, 283] on input "***" at bounding box center [166, 280] width 88 height 21
click at [53, 182] on span "Same" at bounding box center [61, 183] width 29 height 14
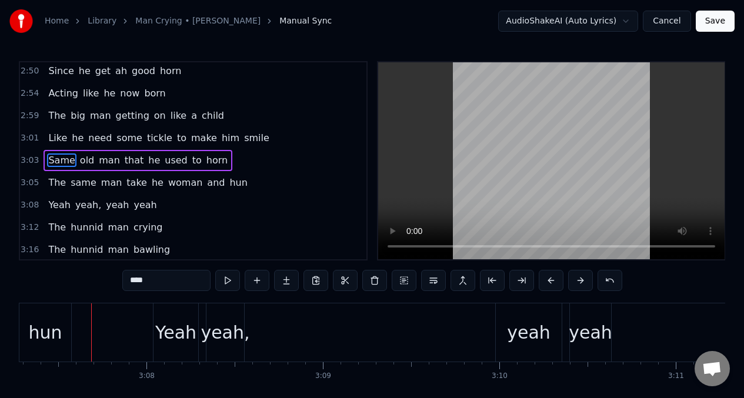
scroll to position [0, 33052]
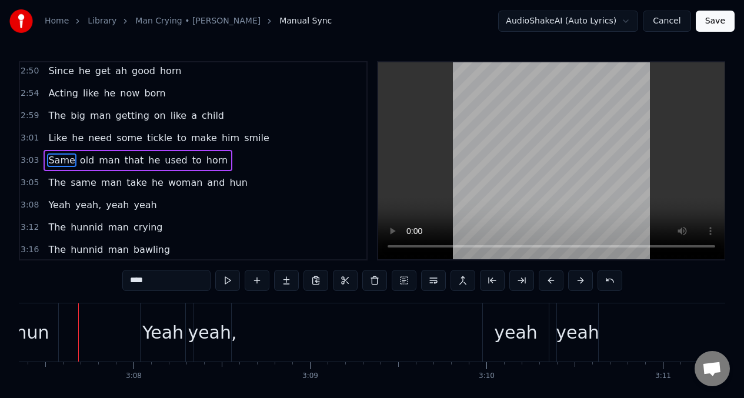
click at [228, 186] on span "hun" at bounding box center [238, 183] width 20 height 14
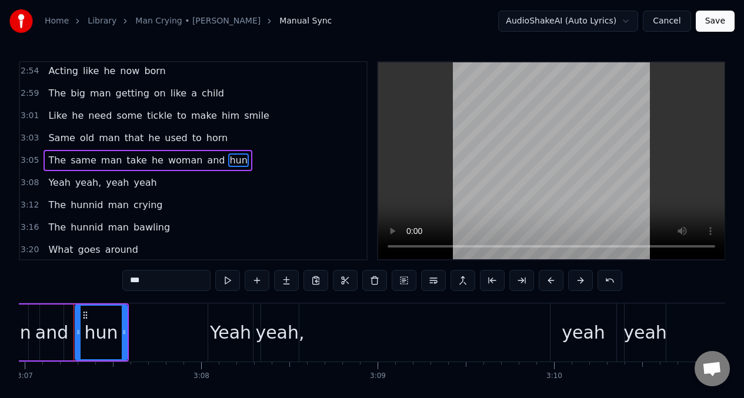
scroll to position [0, 32980]
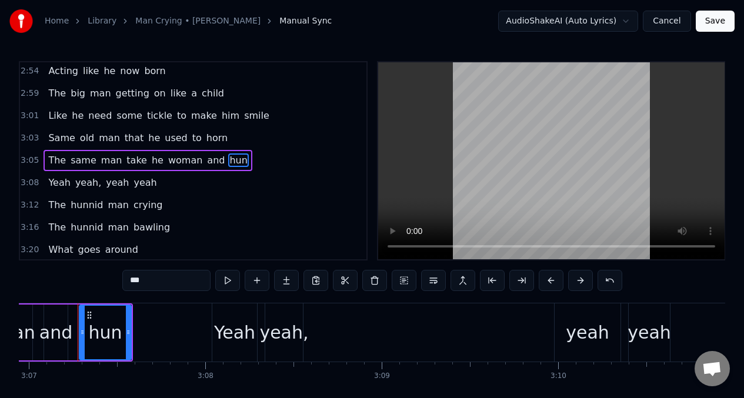
click at [159, 286] on input "***" at bounding box center [166, 280] width 88 height 21
type input "*"
click at [228, 281] on button at bounding box center [227, 280] width 25 height 21
click at [51, 161] on span "The" at bounding box center [57, 160] width 20 height 14
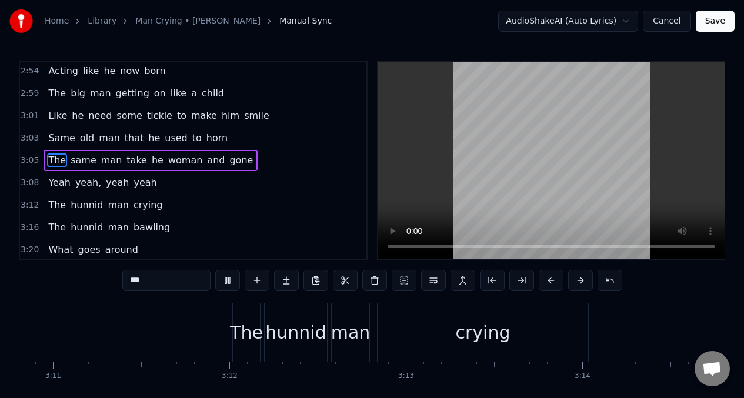
scroll to position [0, 34257]
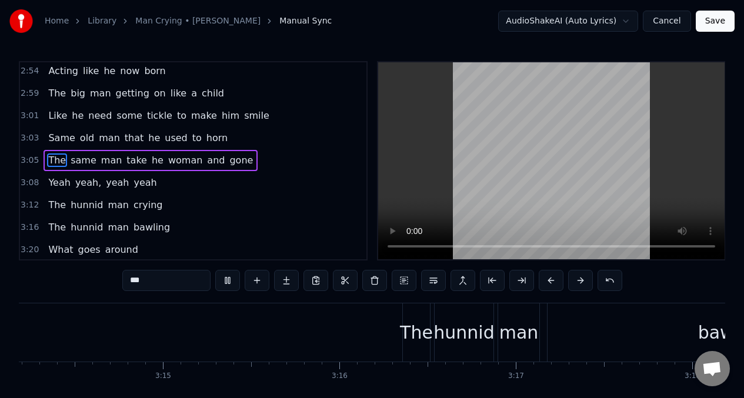
click at [56, 203] on span "The" at bounding box center [57, 205] width 20 height 14
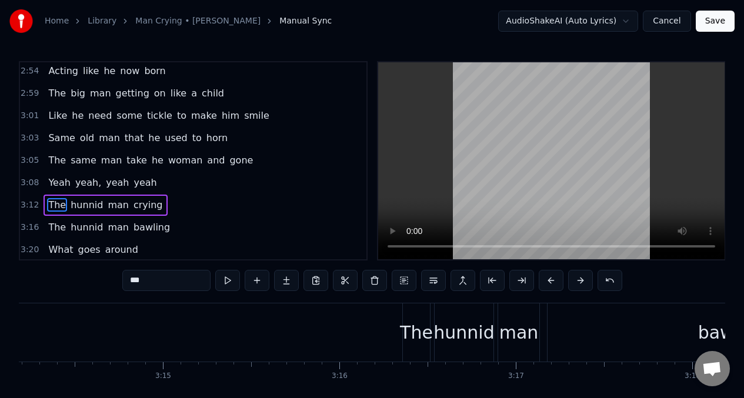
scroll to position [0, 33816]
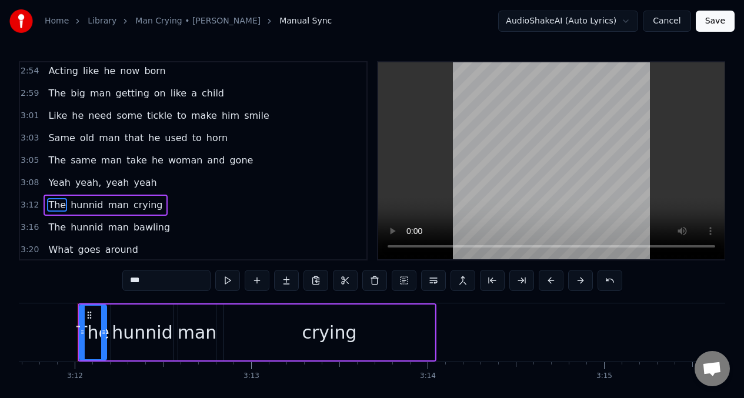
click at [152, 284] on input "***" at bounding box center [166, 280] width 88 height 21
type input "*"
click at [139, 336] on div "hunnid" at bounding box center [142, 332] width 61 height 26
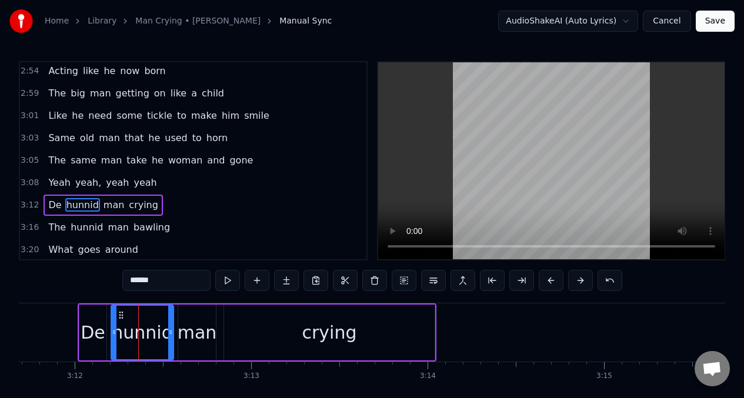
scroll to position [1008, 0]
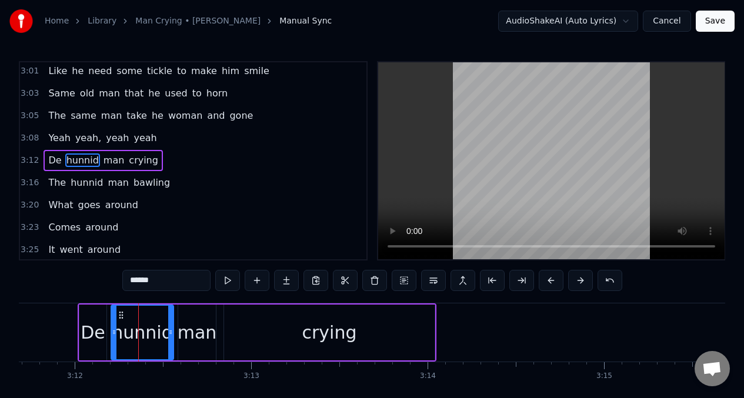
click at [165, 282] on input "******" at bounding box center [166, 280] width 88 height 21
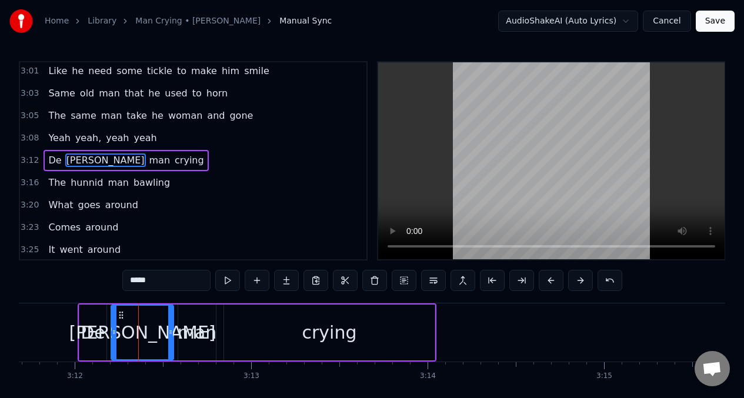
type input "******"
